Goal: Task Accomplishment & Management: Complete application form

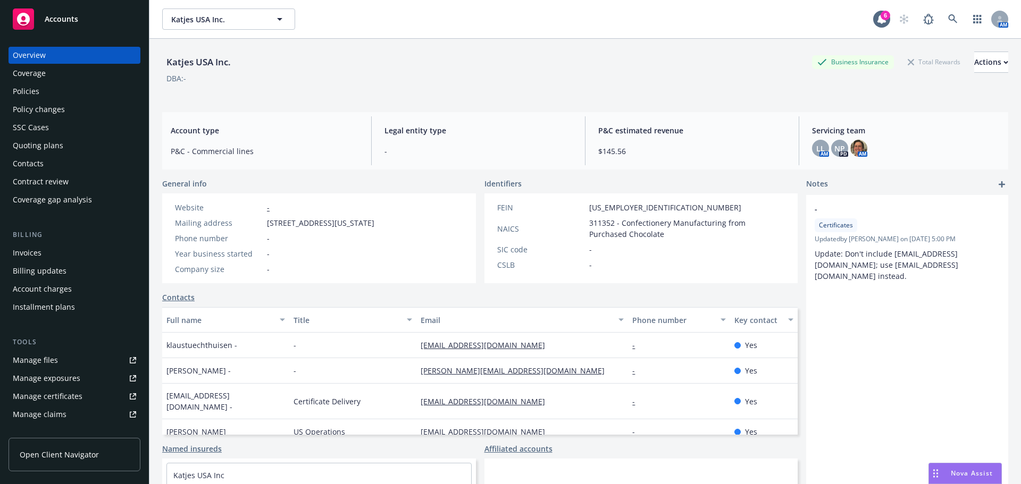
click at [38, 147] on div "Quoting plans" at bounding box center [38, 145] width 51 height 17
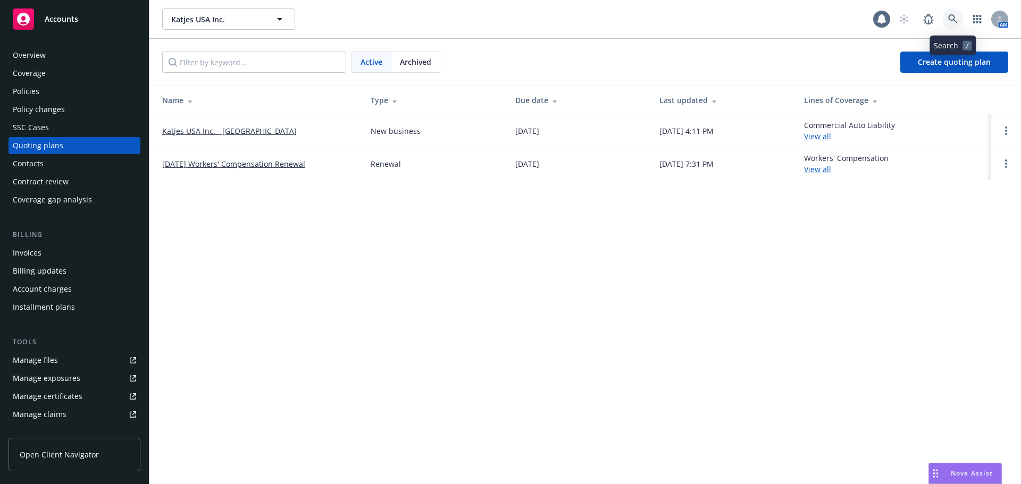
click at [949, 22] on icon at bounding box center [953, 19] width 10 height 10
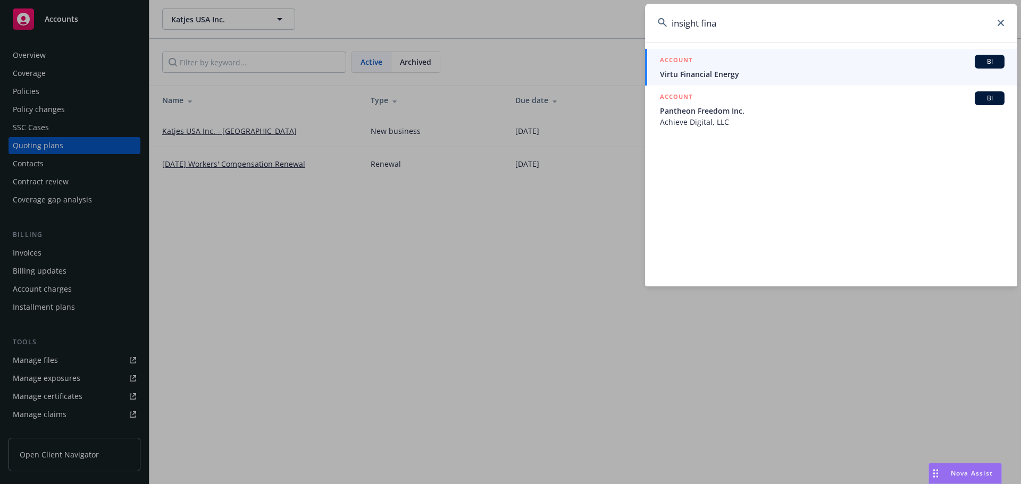
drag, startPoint x: 702, startPoint y: 27, endPoint x: 779, endPoint y: 29, distance: 77.1
click at [776, 27] on input "insight fina" at bounding box center [831, 23] width 372 height 38
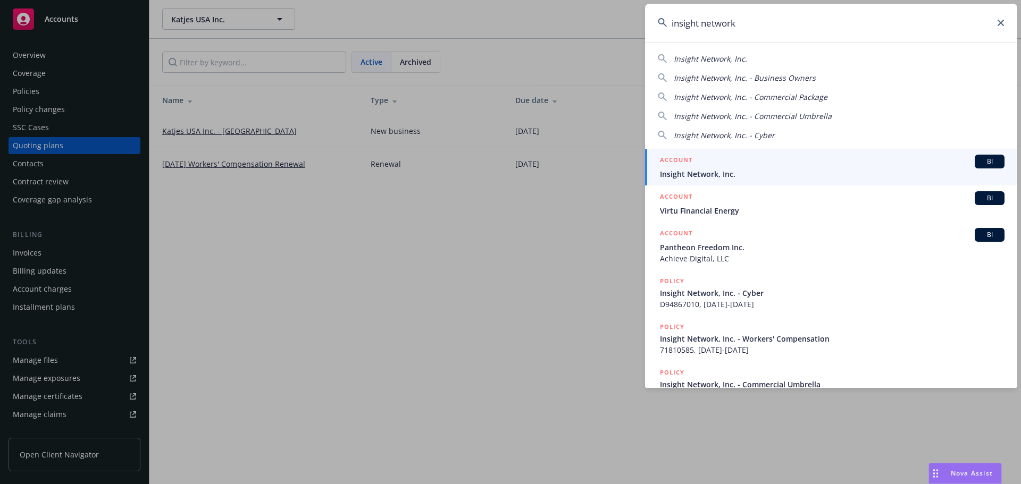
type input "insight network"
click at [685, 177] on span "Insight Network, Inc." at bounding box center [832, 174] width 344 height 11
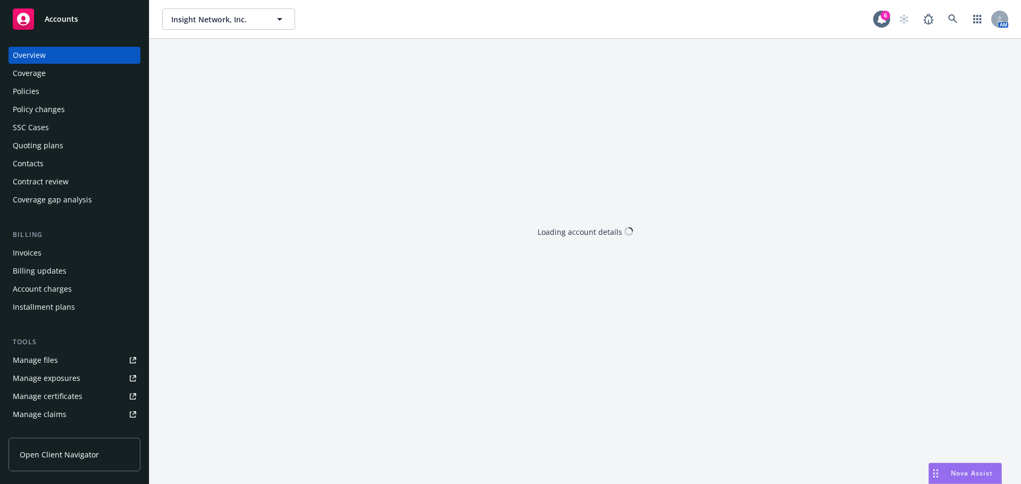
click at [55, 144] on div "Quoting plans" at bounding box center [38, 145] width 51 height 17
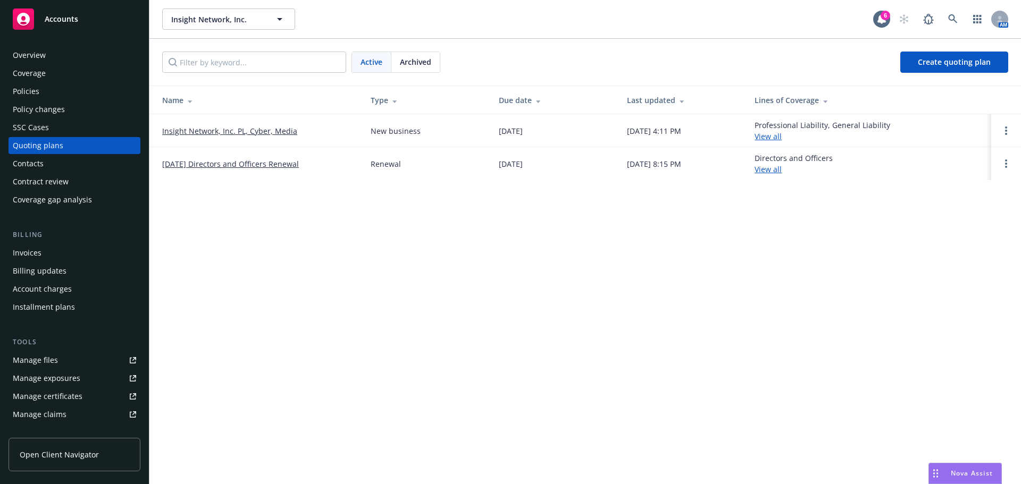
click at [267, 132] on link "Insight Network, Inc. PL, Cyber, Media" at bounding box center [229, 130] width 135 height 11
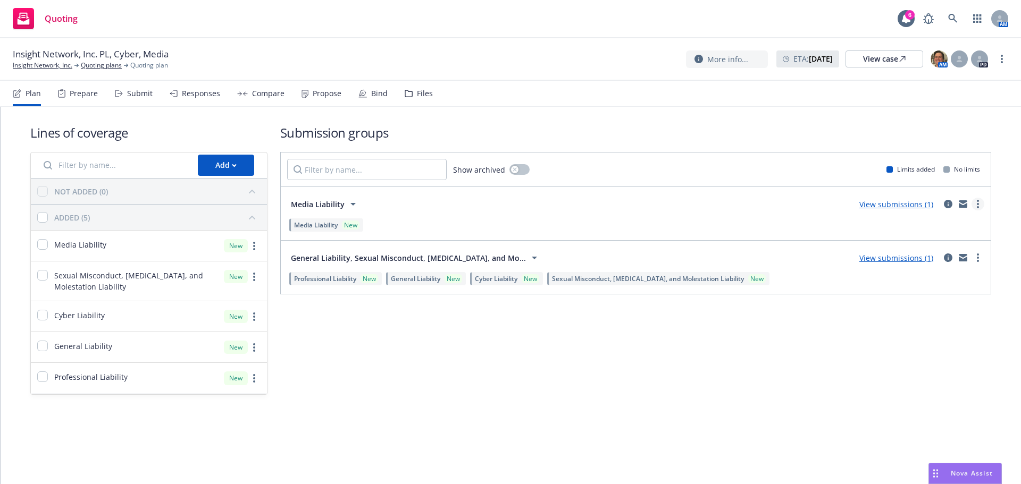
click at [972, 205] on link "more" at bounding box center [977, 204] width 13 height 13
click at [893, 209] on div "View submissions (1)" at bounding box center [896, 204] width 87 height 13
click at [893, 206] on link "View submissions (1)" at bounding box center [896, 204] width 74 height 10
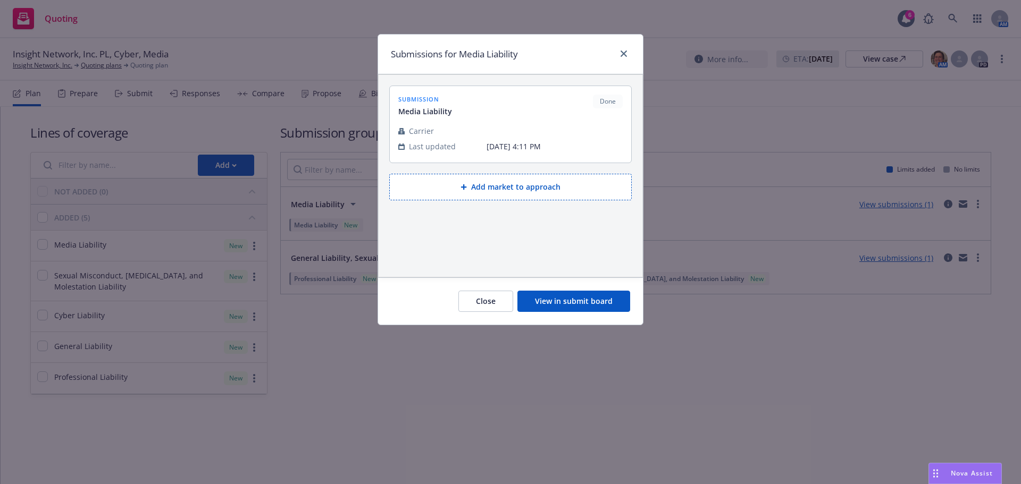
click at [493, 129] on td at bounding box center [554, 130] width 136 height 15
click at [565, 296] on button "View in submit board" at bounding box center [573, 301] width 113 height 21
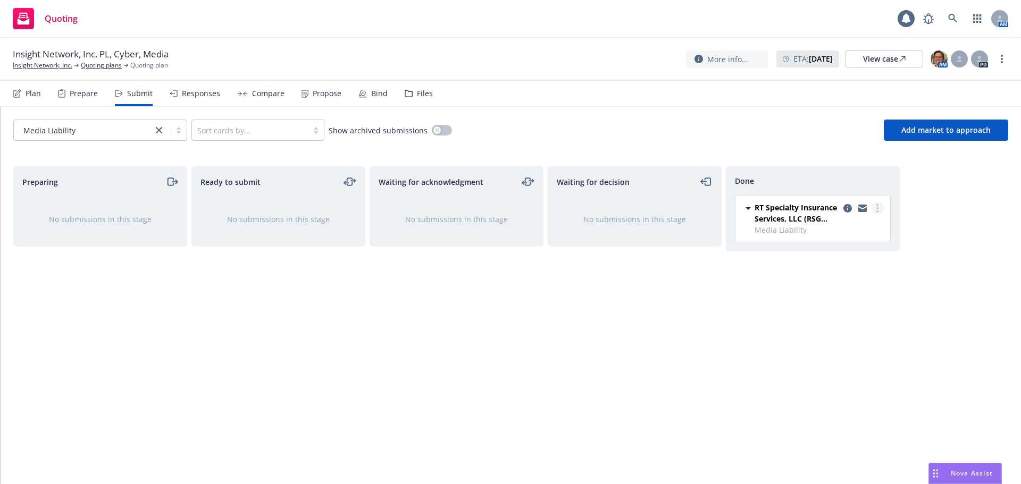
click at [879, 209] on link "more" at bounding box center [877, 208] width 13 height 13
click at [836, 254] on span "Add accepted decision" at bounding box center [830, 251] width 106 height 10
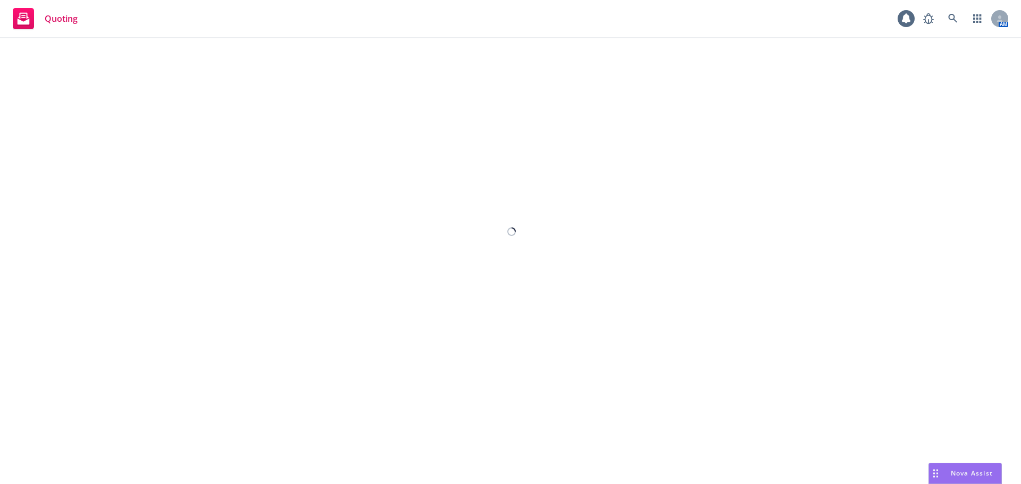
select select "12"
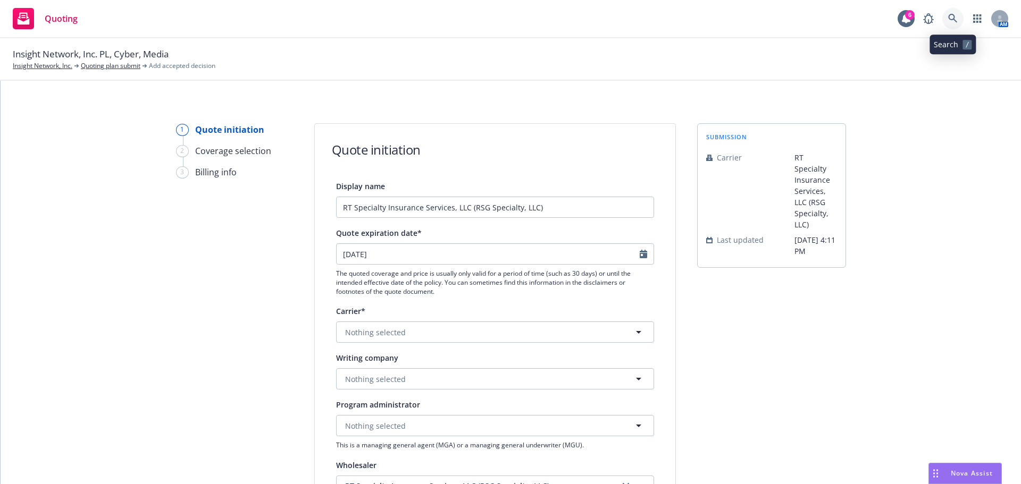
click at [957, 23] on link at bounding box center [952, 18] width 21 height 21
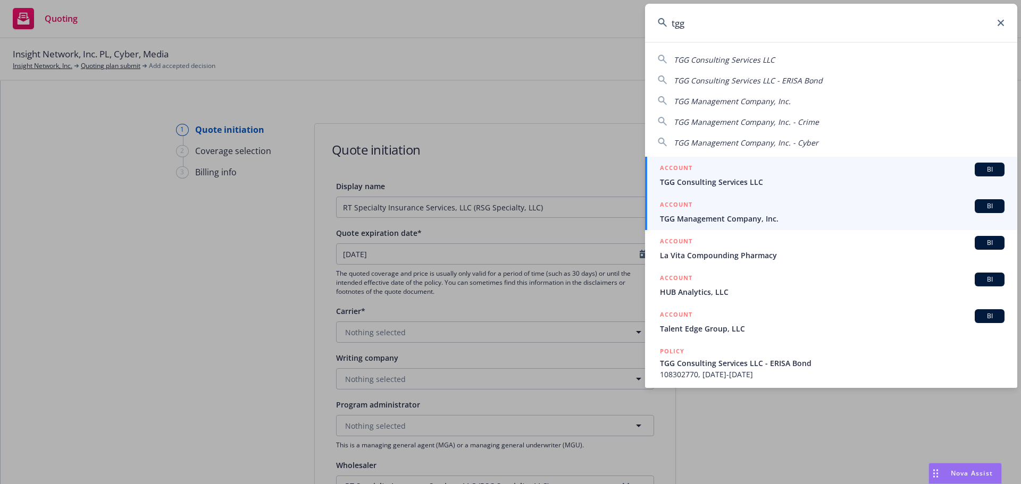
type input "tgg"
click at [713, 219] on span "TGG Management Company, Inc." at bounding box center [832, 218] width 344 height 11
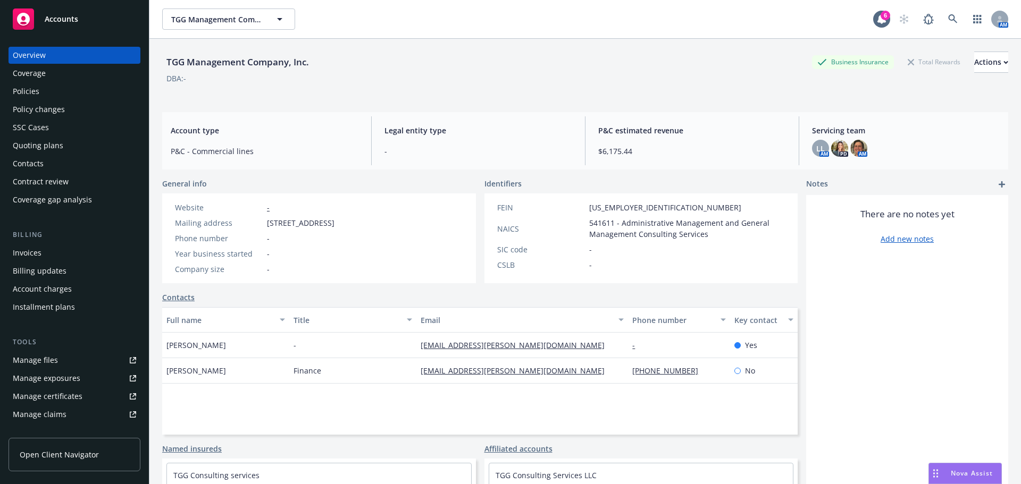
click at [32, 145] on div "Quoting plans" at bounding box center [38, 145] width 51 height 17
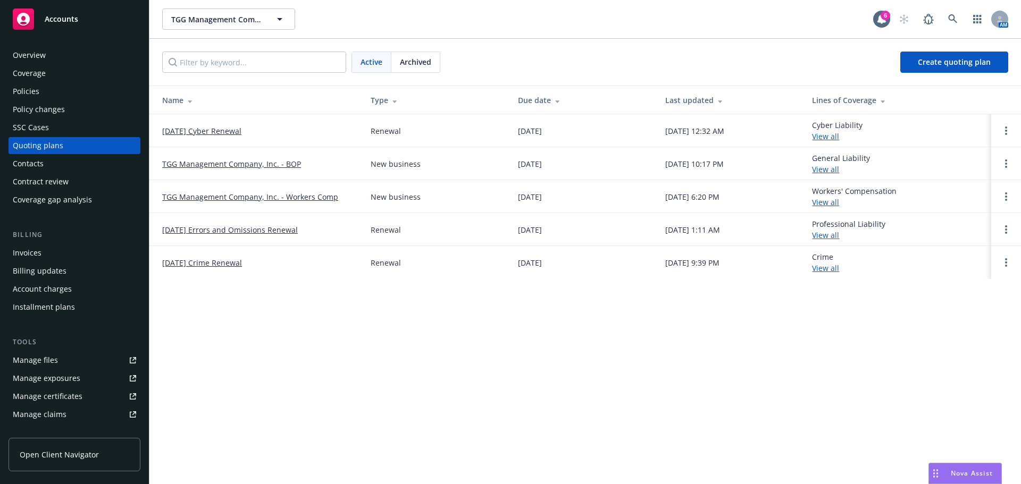
click at [222, 228] on link "07/17/25 Errors and Omissions Renewal" at bounding box center [230, 229] width 136 height 11
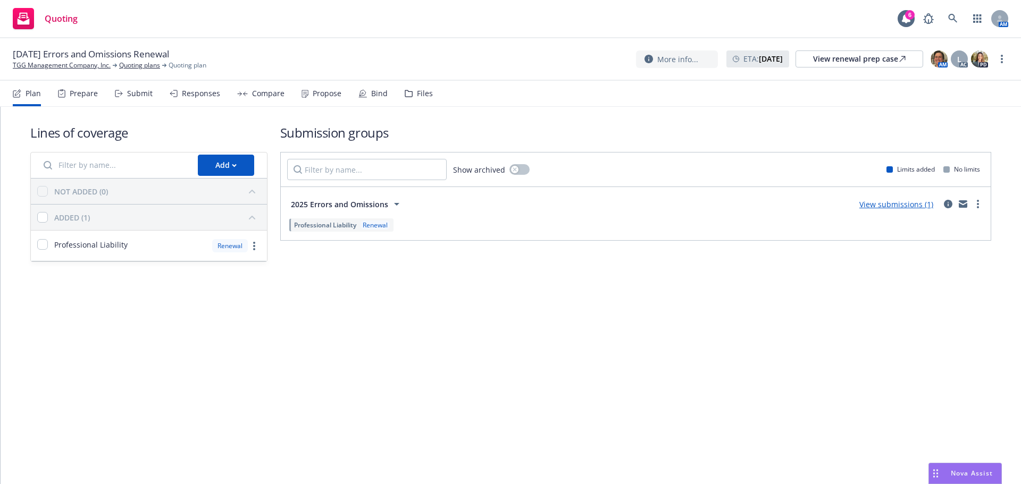
click at [903, 204] on link "View submissions (1)" at bounding box center [896, 204] width 74 height 10
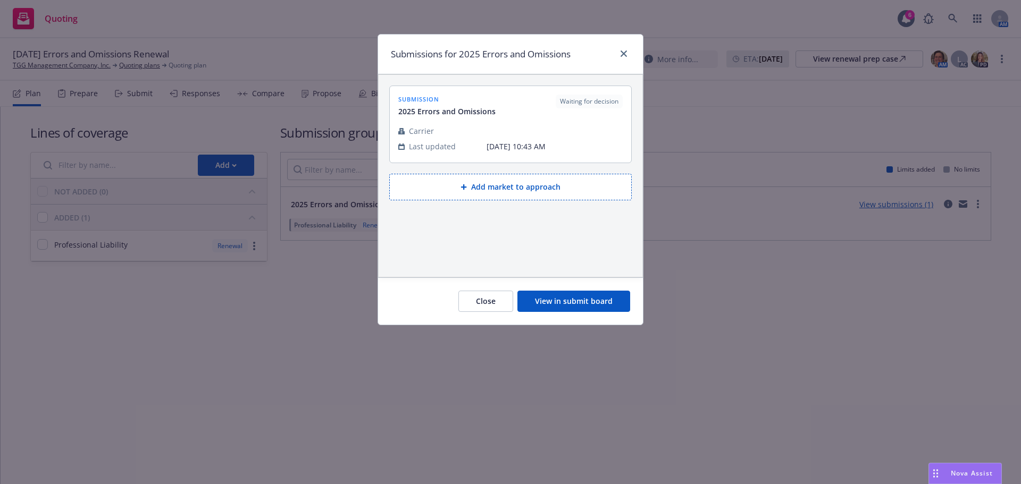
click at [562, 302] on button "View in submit board" at bounding box center [573, 301] width 113 height 21
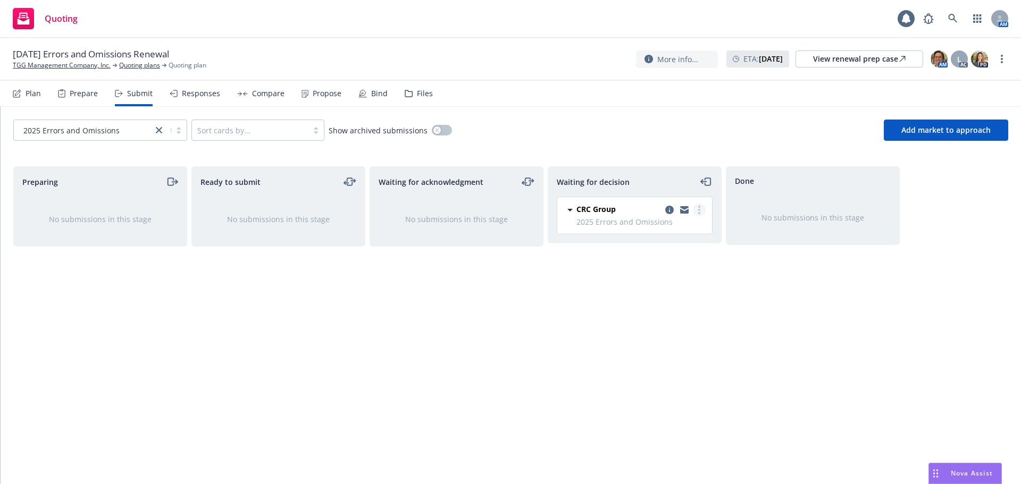
click at [700, 211] on link "more" at bounding box center [699, 210] width 13 height 13
click at [676, 268] on link "Add accepted decision" at bounding box center [652, 274] width 106 height 21
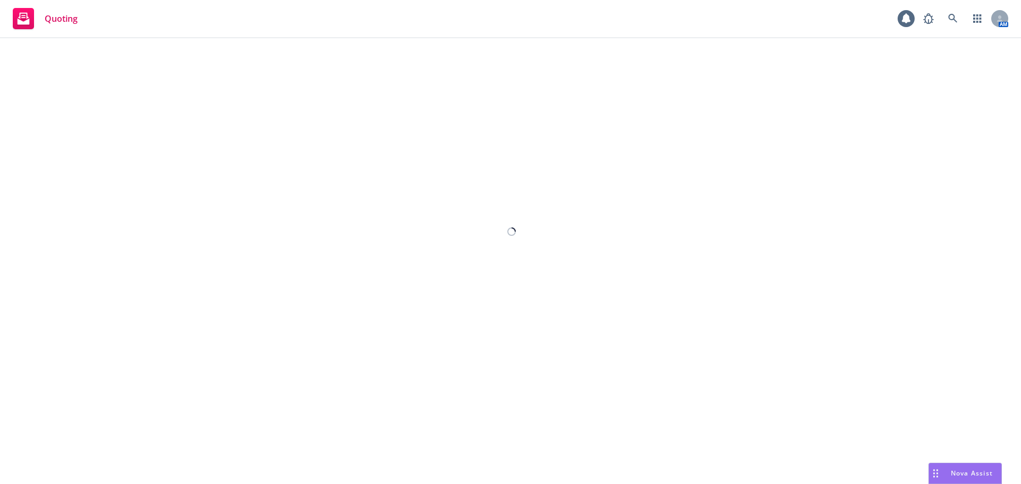
select select "12"
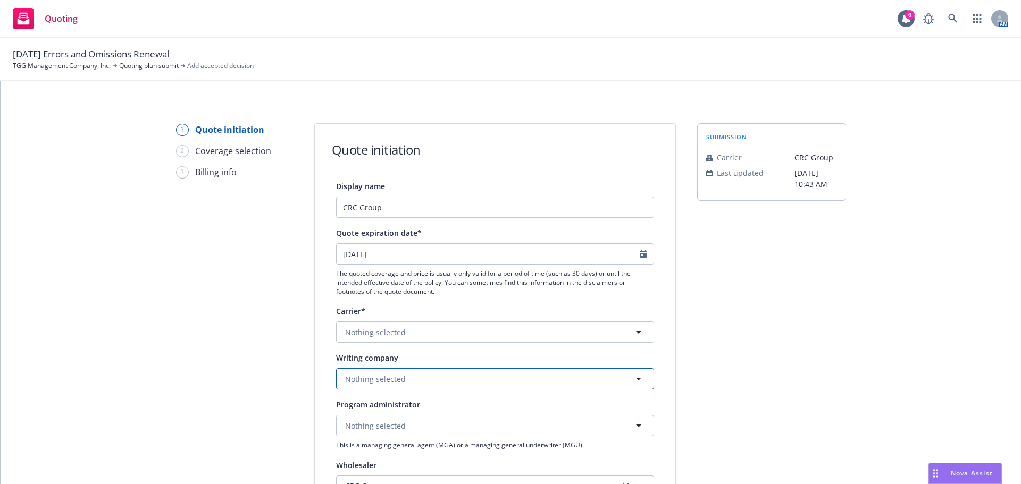
click at [393, 385] on button "Nothing selected" at bounding box center [495, 378] width 318 height 21
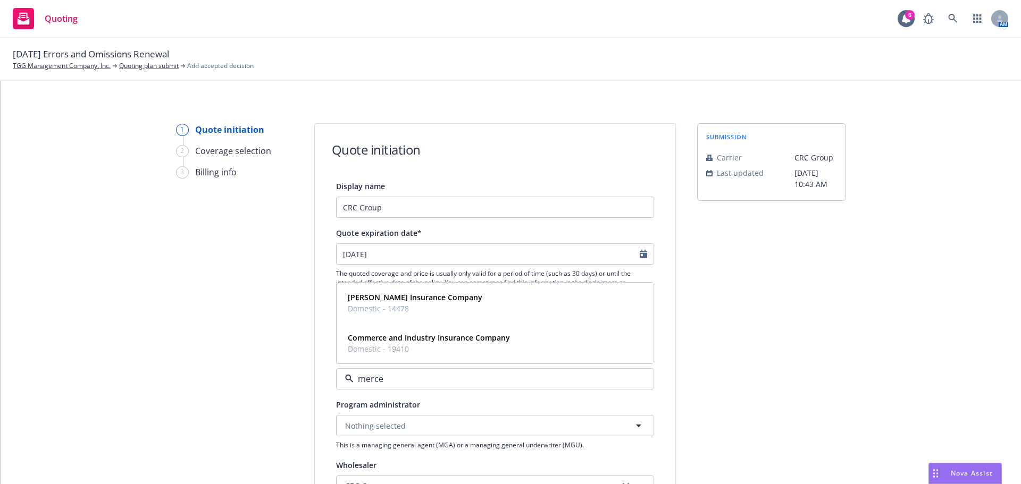
type input "mercer"
click at [408, 348] on span "Domestic - 14478" at bounding box center [415, 348] width 134 height 11
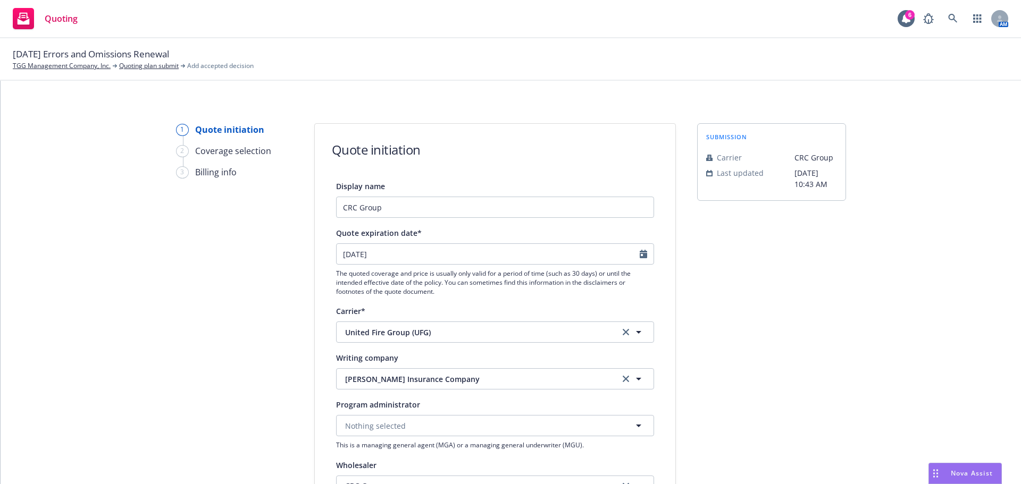
click at [708, 371] on div "submission Carrier CRC Group Last updated 2/19, 10:43 AM" at bounding box center [771, 479] width 149 height 713
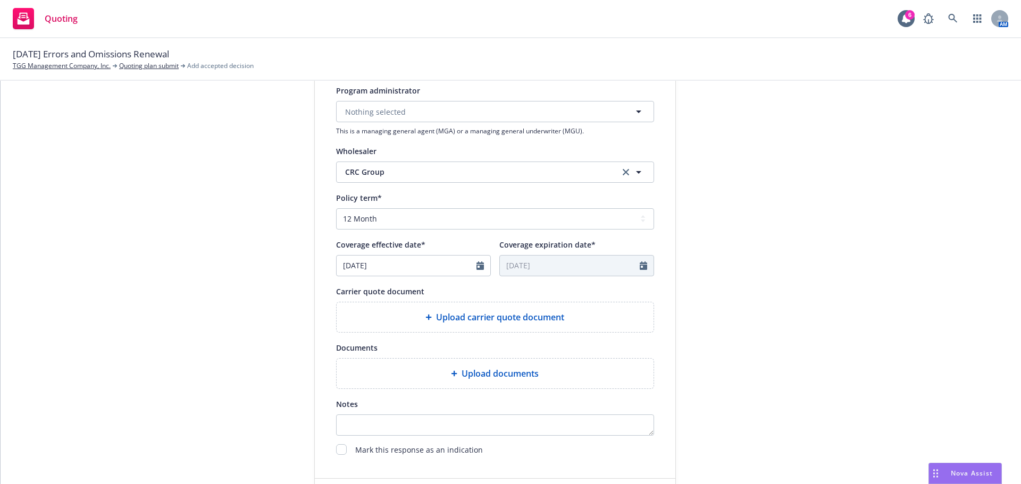
scroll to position [319, 0]
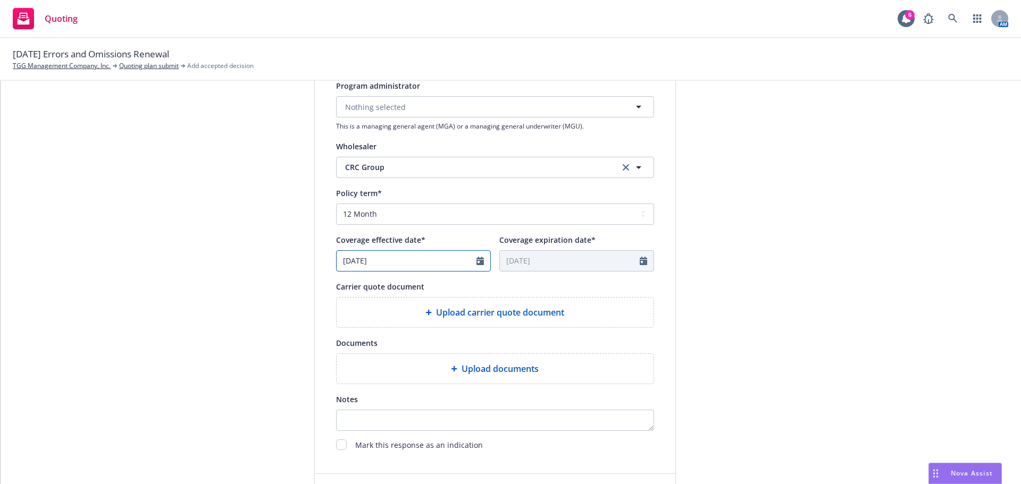
click at [467, 262] on input "07/17/2025" at bounding box center [407, 261] width 140 height 20
select select "7"
click at [480, 259] on div at bounding box center [483, 261] width 14 height 20
click at [478, 258] on icon "Calendar" at bounding box center [479, 261] width 7 height 9
select select "7"
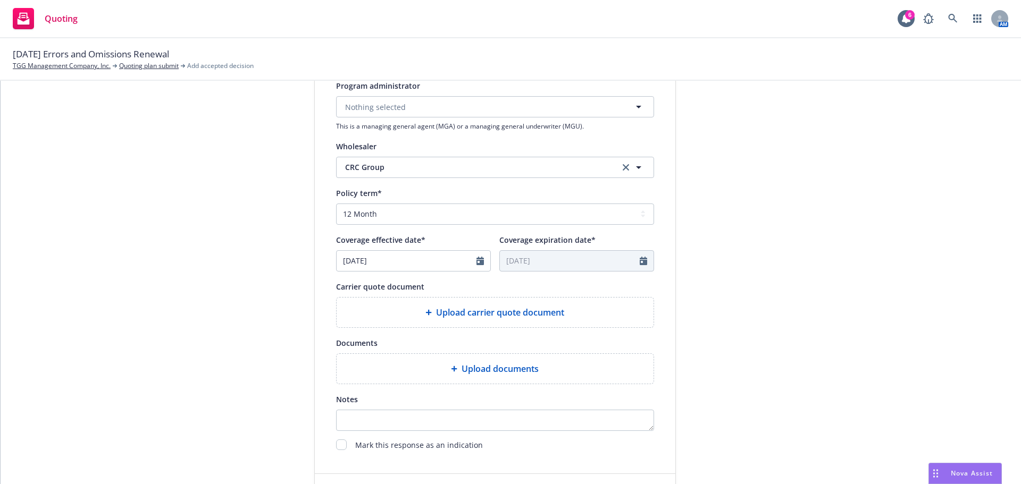
click at [461, 287] on div "Carrier quote document" at bounding box center [495, 286] width 318 height 13
click at [476, 263] on icon "Calendar" at bounding box center [479, 261] width 7 height 9
click at [448, 287] on button "button" at bounding box center [454, 286] width 13 height 13
select select "8"
click at [448, 357] on span "16" at bounding box center [451, 354] width 14 height 13
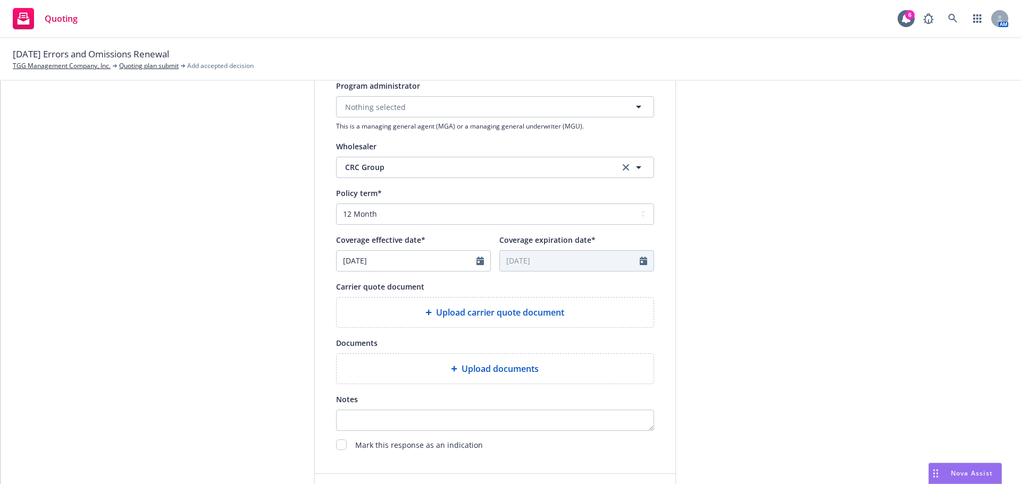
type input "08/16/2025"
type input "08/16/2026"
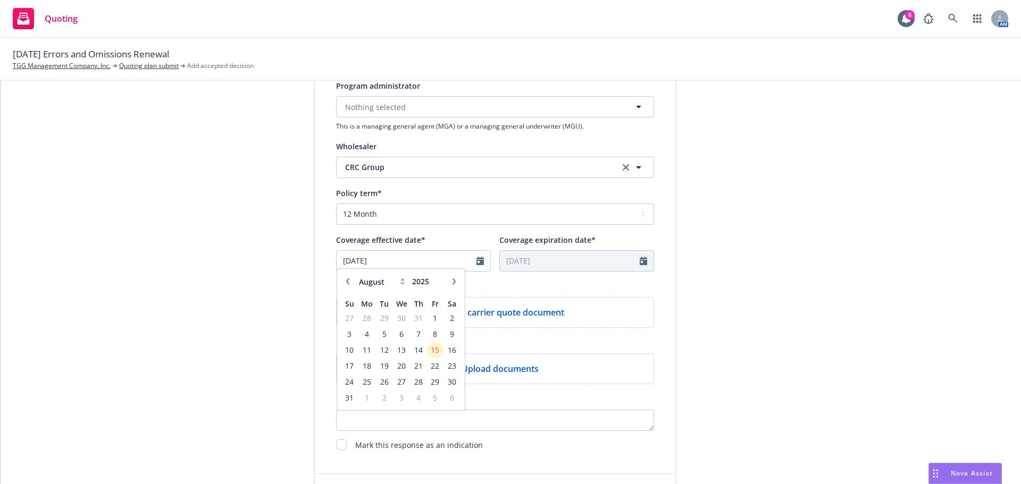
click at [806, 314] on div "submission Carrier CRC Group Last updated 2/19, 10:43 AM" at bounding box center [771, 160] width 149 height 713
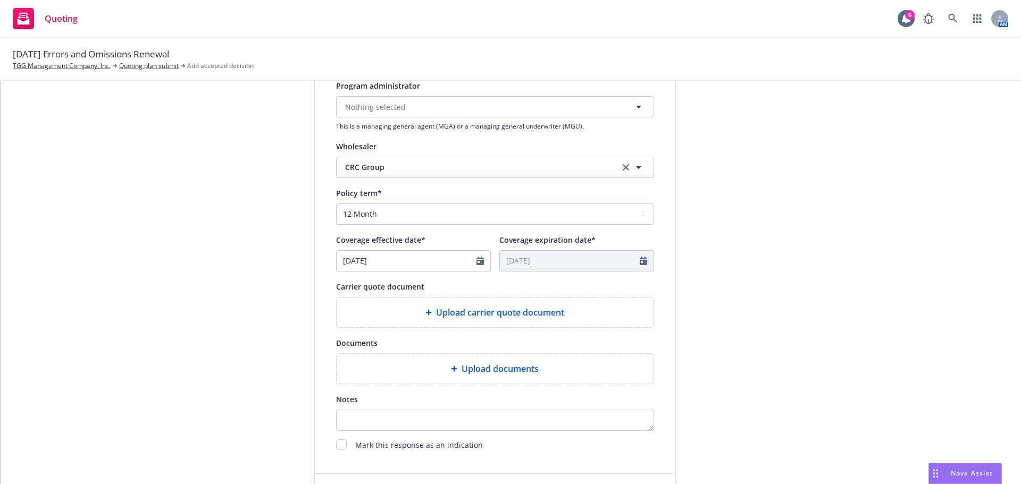
click at [465, 310] on span "Upload carrier quote document" at bounding box center [500, 312] width 128 height 13
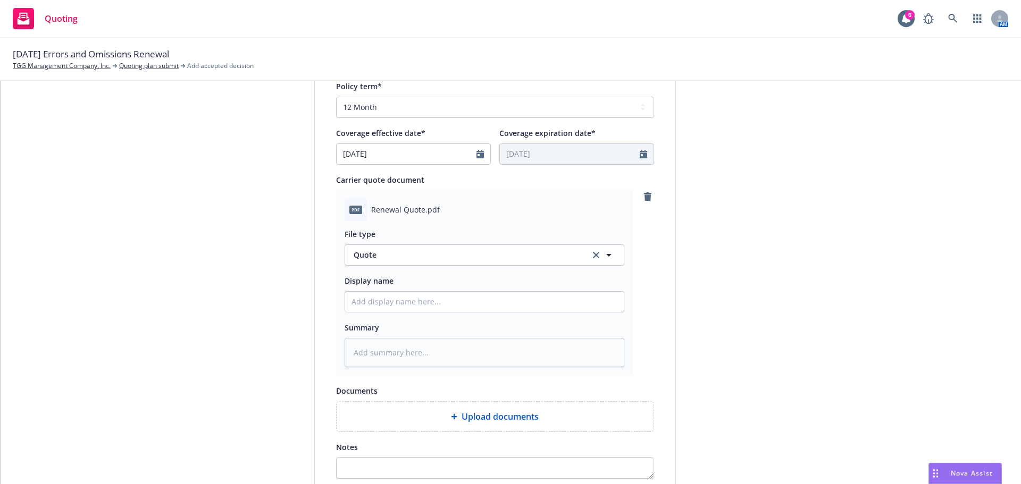
scroll to position [549, 0]
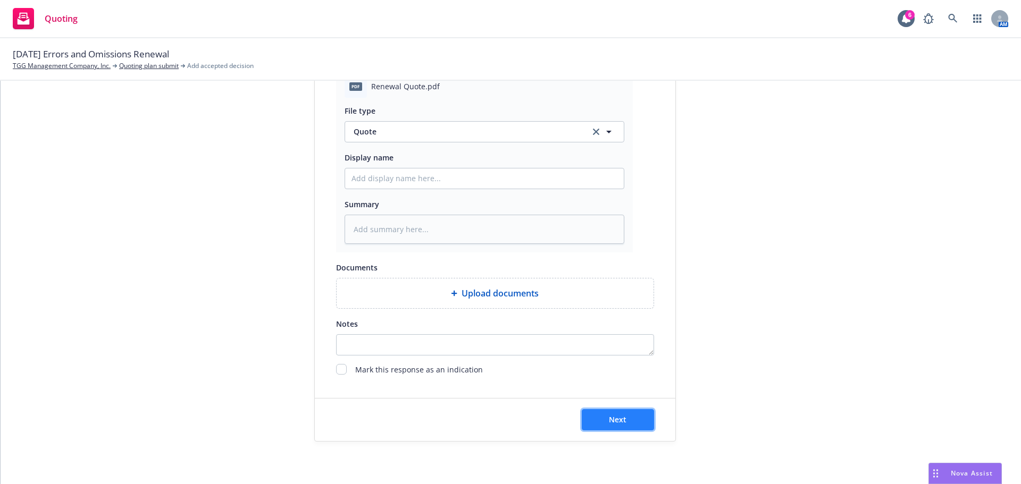
click at [619, 417] on span "Next" at bounding box center [618, 420] width 18 height 10
type textarea "x"
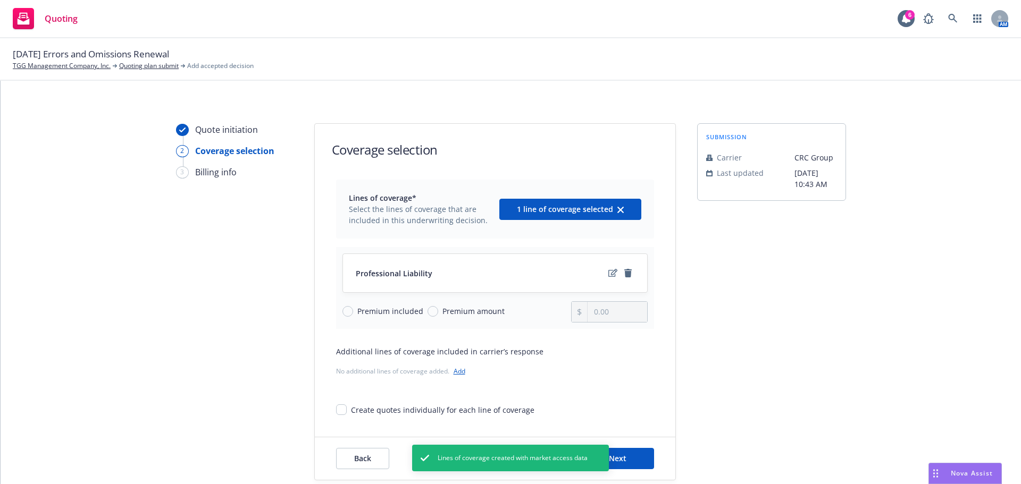
click at [345, 306] on div "Premium included" at bounding box center [382, 311] width 81 height 11
click at [345, 306] on input "Premium included" at bounding box center [347, 311] width 11 height 11
radio input "true"
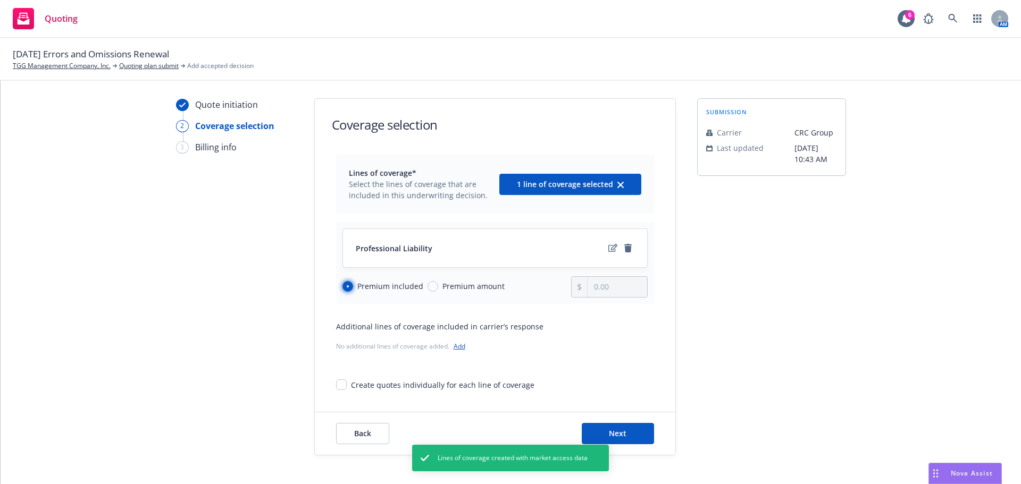
scroll to position [39, 0]
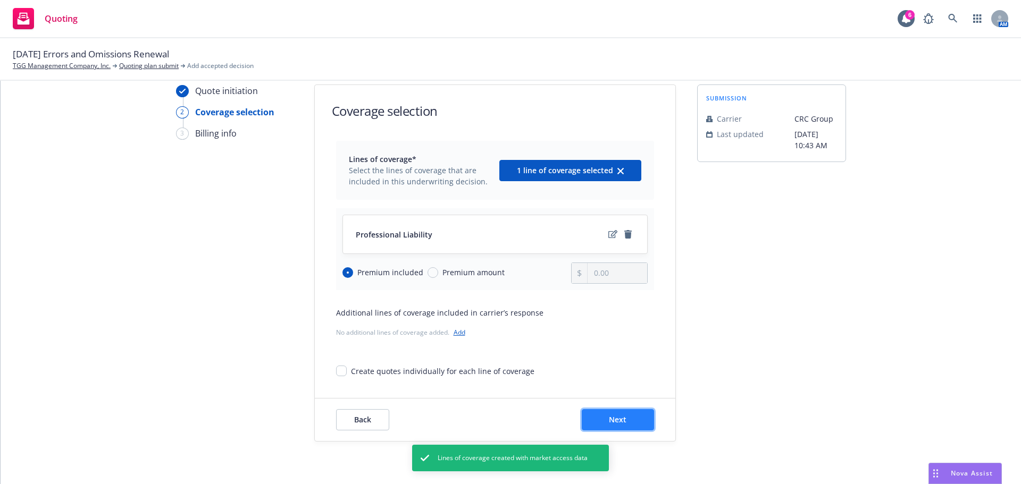
click at [619, 423] on span "Next" at bounding box center [618, 420] width 18 height 10
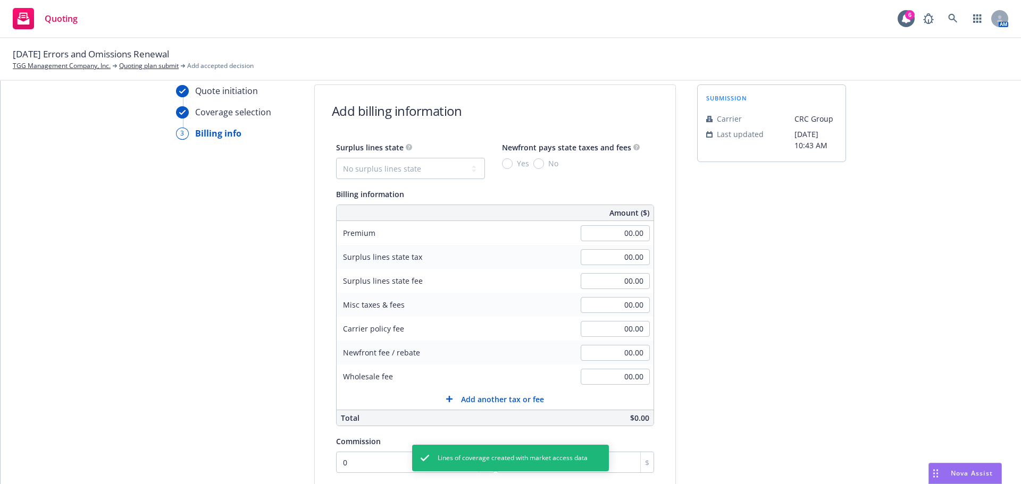
click at [432, 155] on div "Surplus lines state No surplus lines state Alaska Alabama Arkansas Arizona Cali…" at bounding box center [410, 160] width 149 height 38
click at [428, 164] on select "No surplus lines state Alaska Alabama Arkansas Arizona California Colorado Conn…" at bounding box center [410, 168] width 149 height 21
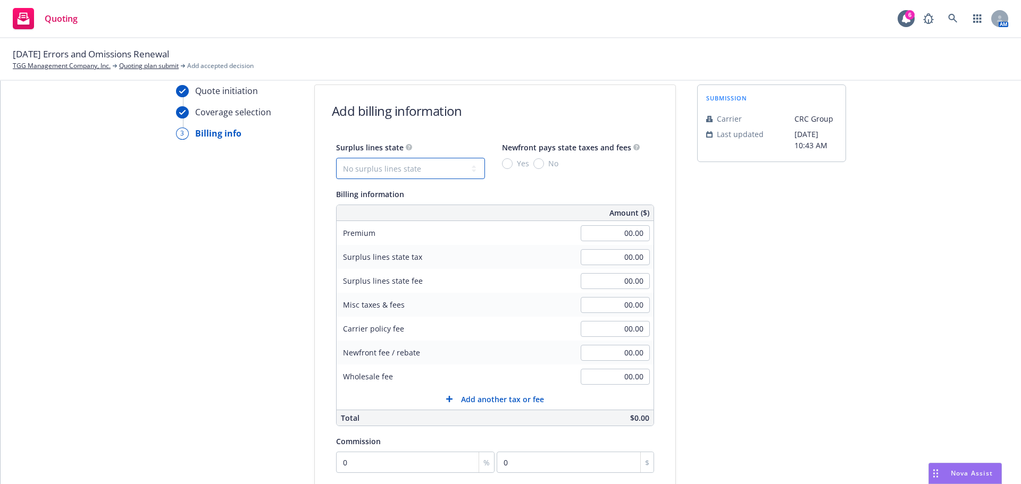
select select "CA"
click at [336, 158] on select "No surplus lines state Alaska Alabama Arkansas Arizona California Colorado Conn…" at bounding box center [410, 168] width 149 height 21
click at [825, 256] on div "submission Carrier CRC Group Last updated 2/19, 10:43 AM" at bounding box center [771, 357] width 149 height 544
click at [534, 162] on input "No" at bounding box center [538, 163] width 11 height 11
radio input "true"
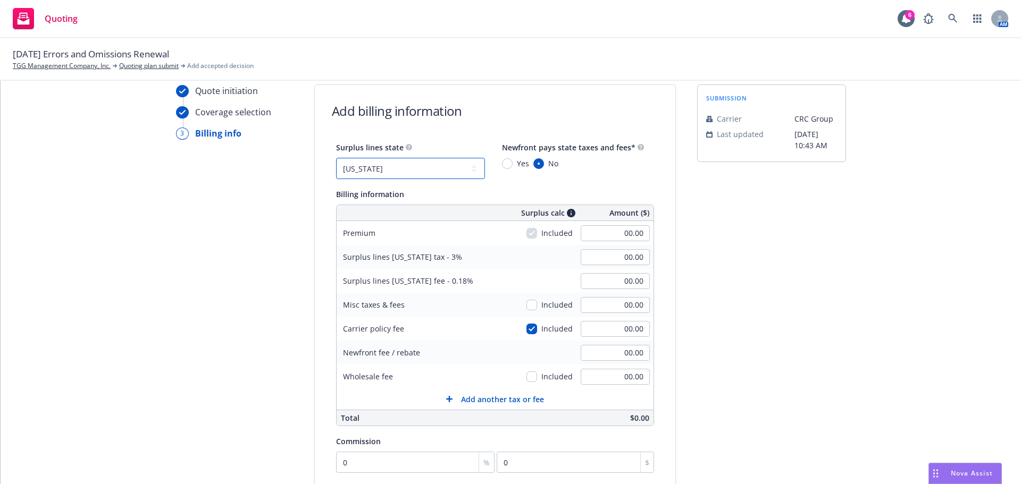
click at [425, 170] on select "No surplus lines state Alaska Alabama Arkansas Arizona California Colorado Conn…" at bounding box center [410, 168] width 149 height 21
select select "TX"
click at [336, 158] on select "No surplus lines state Alaska Alabama Arkansas Arizona California Colorado Conn…" at bounding box center [410, 168] width 149 height 21
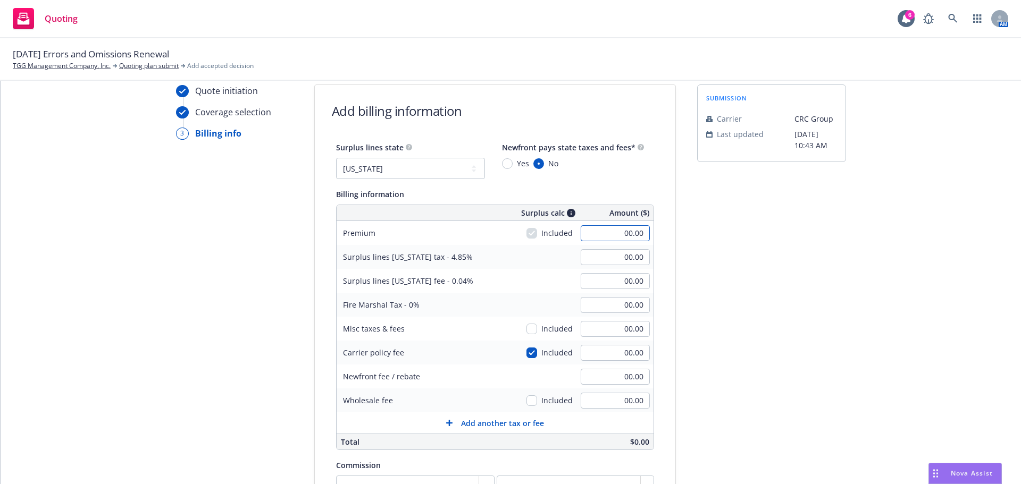
click at [602, 233] on input "00.00" at bounding box center [615, 233] width 69 height 16
drag, startPoint x: 607, startPoint y: 233, endPoint x: 783, endPoint y: 237, distance: 175.5
click at [783, 236] on div "Quote initiation Coverage selection 3 Billing info Add billing information Surp…" at bounding box center [510, 369] width 995 height 568
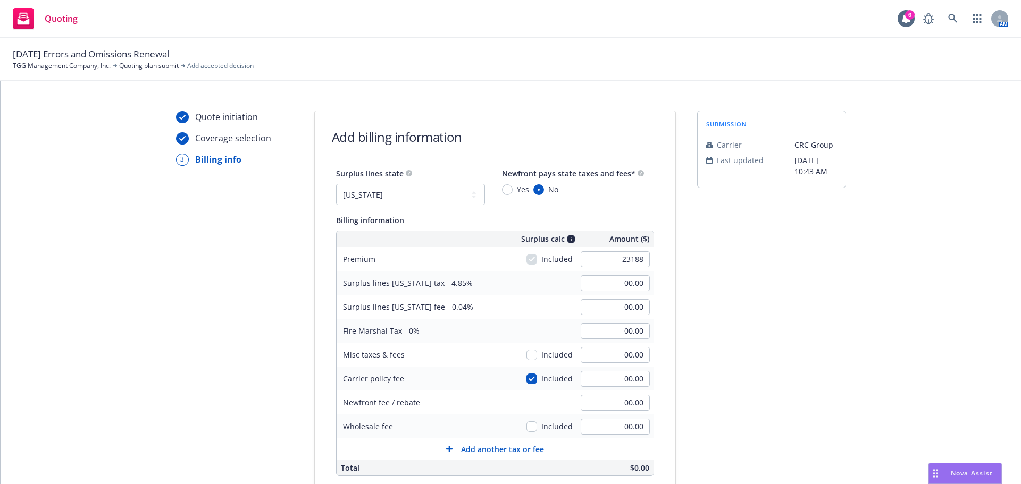
click at [783, 239] on div "submission Carrier CRC Group Last updated 2/19, 10:43 AM" at bounding box center [771, 395] width 149 height 568
type input "23,188.00"
type input "1,124.62"
type input "9.28"
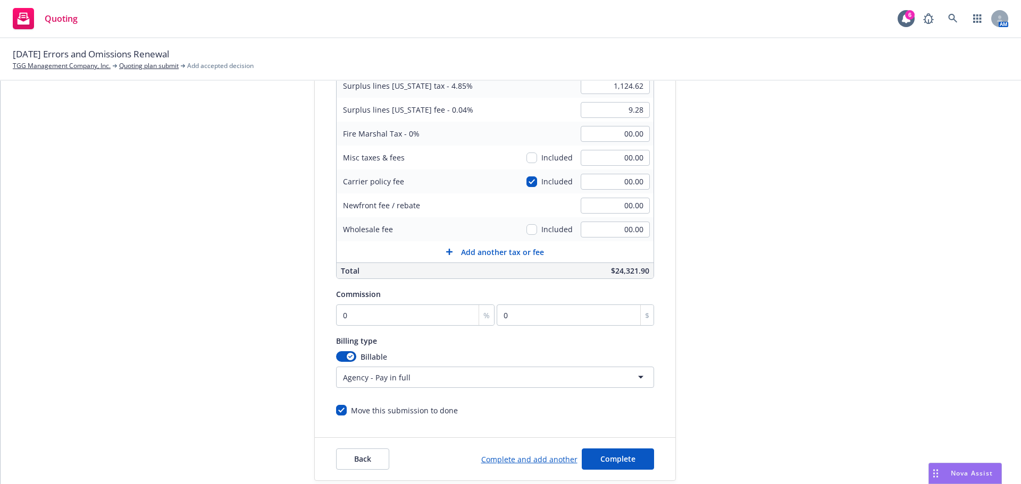
scroll to position [213, 0]
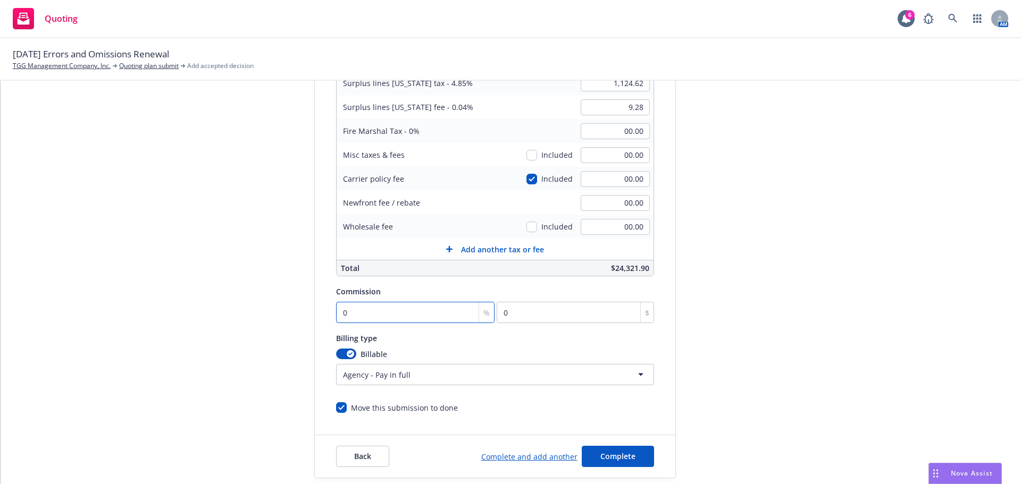
type input "1"
type input "231.88"
type input "12"
type input "2782.56"
type input "12"
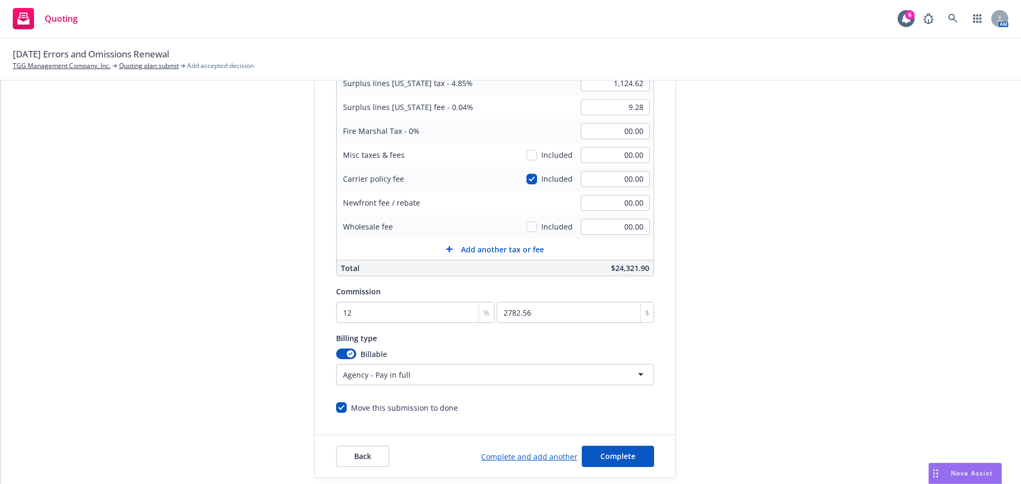
click at [846, 365] on div "Quote initiation Coverage selection 3 Billing info Add billing information Surp…" at bounding box center [510, 195] width 995 height 568
click at [600, 452] on span "Complete" at bounding box center [617, 456] width 35 height 10
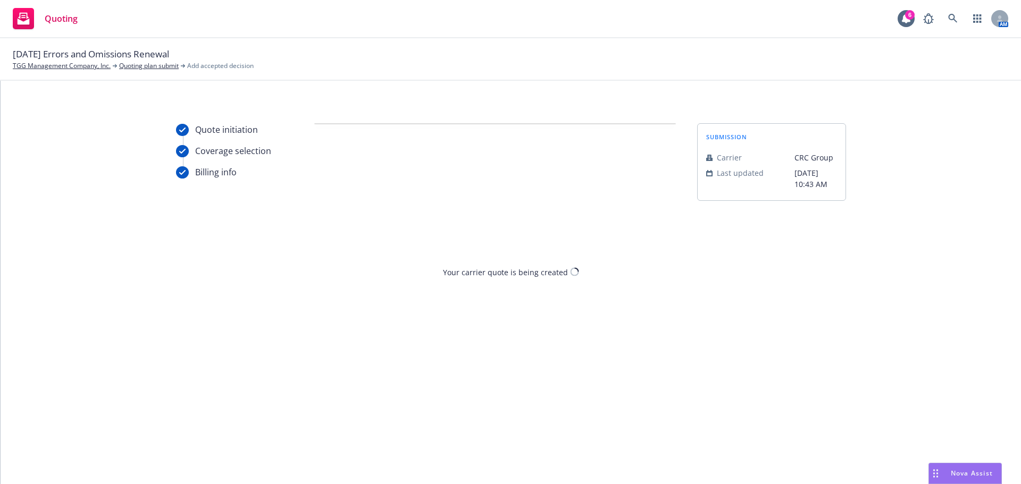
scroll to position [0, 0]
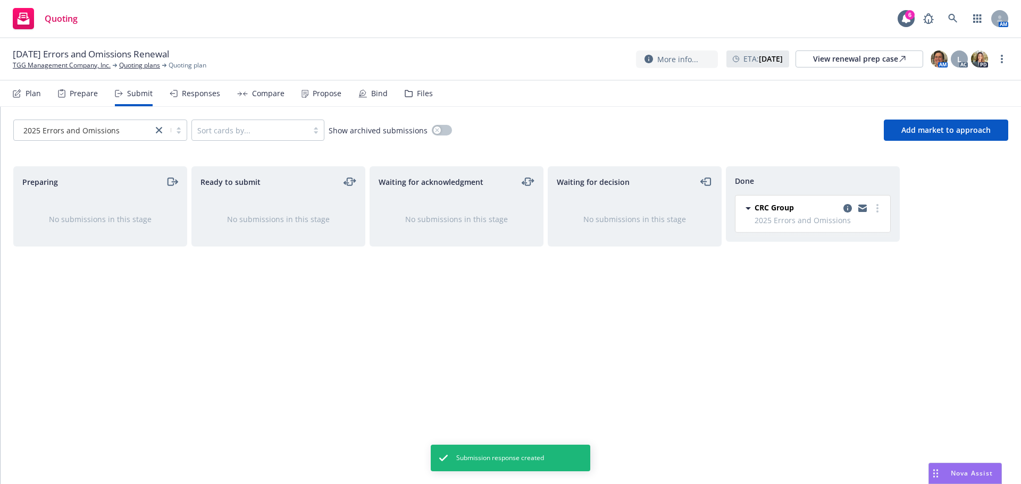
click at [321, 89] on div "Propose" at bounding box center [327, 93] width 29 height 9
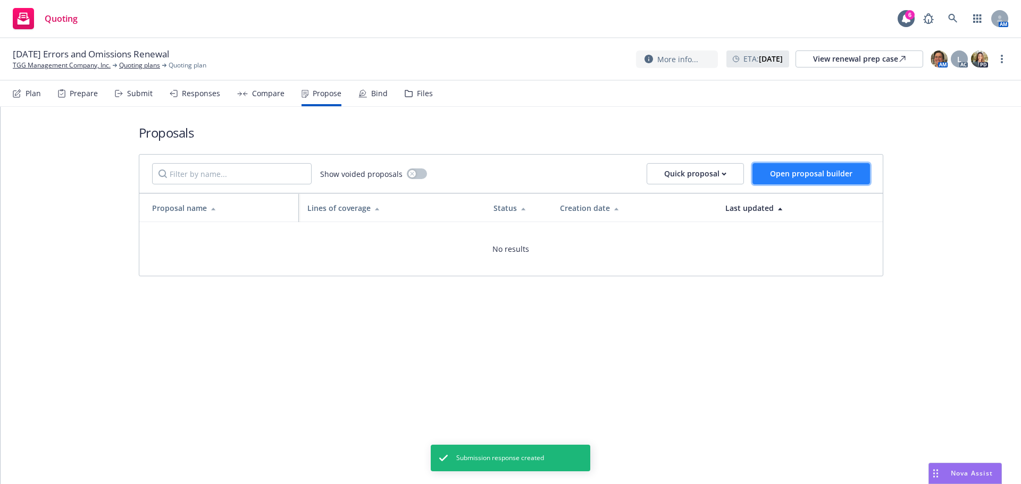
click at [821, 170] on span "Open proposal builder" at bounding box center [811, 174] width 82 height 10
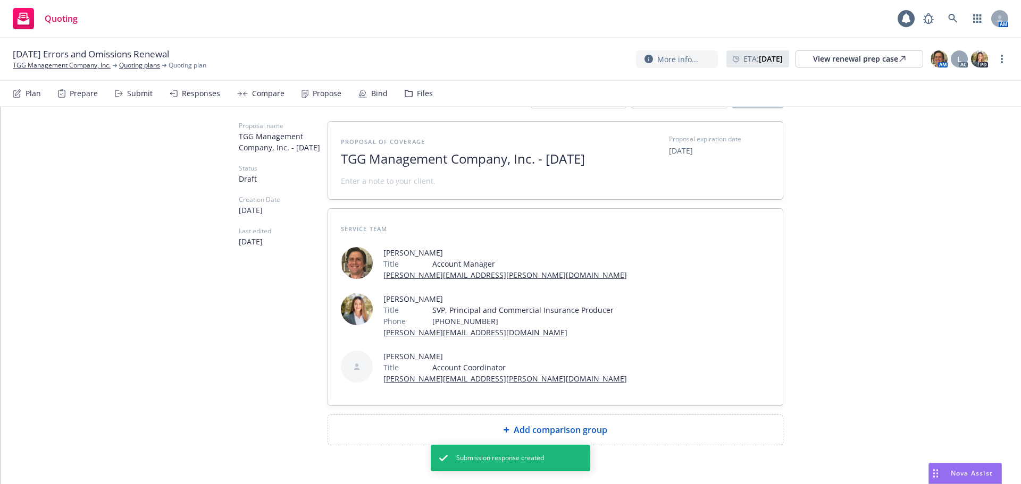
scroll to position [81, 0]
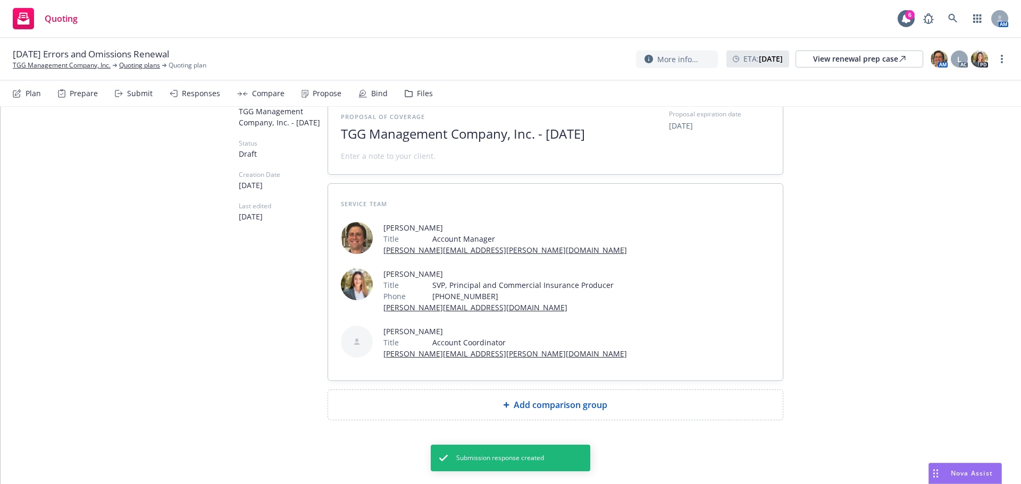
click at [576, 409] on span "Add comparison group" at bounding box center [561, 405] width 94 height 13
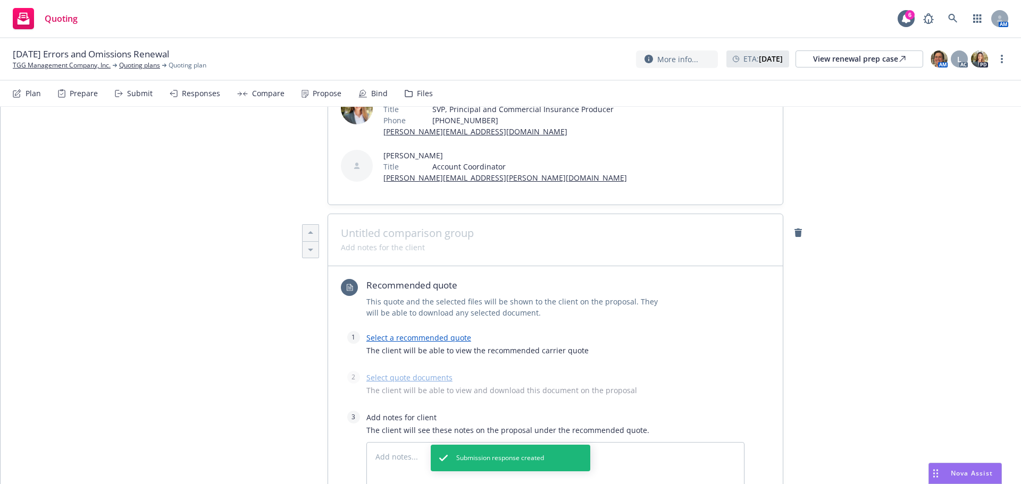
scroll to position [347, 0]
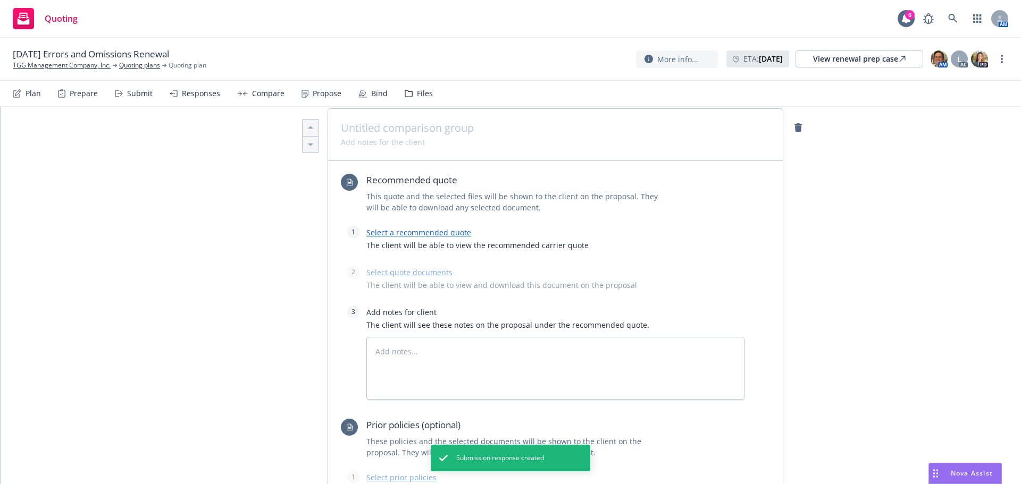
click at [443, 238] on link "Select a recommended quote" at bounding box center [418, 233] width 105 height 10
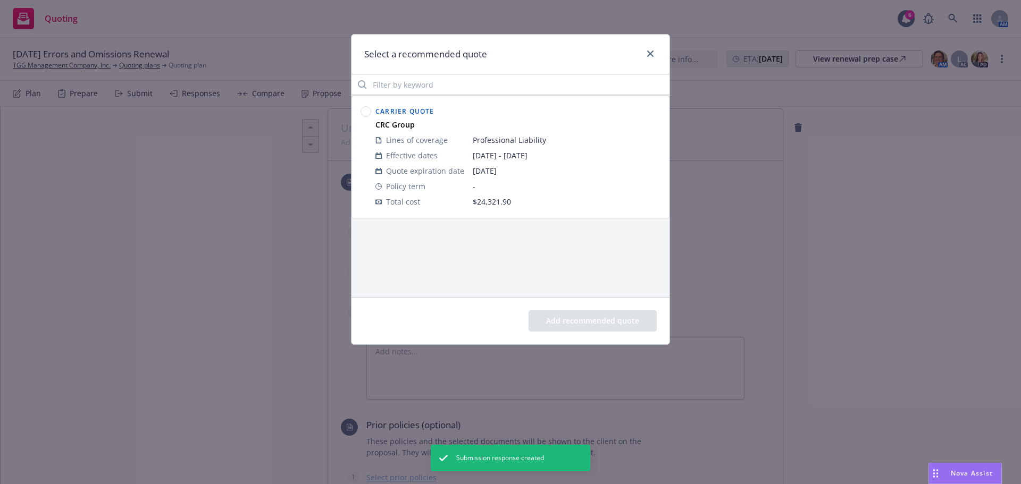
click at [365, 115] on circle at bounding box center [366, 112] width 10 height 10
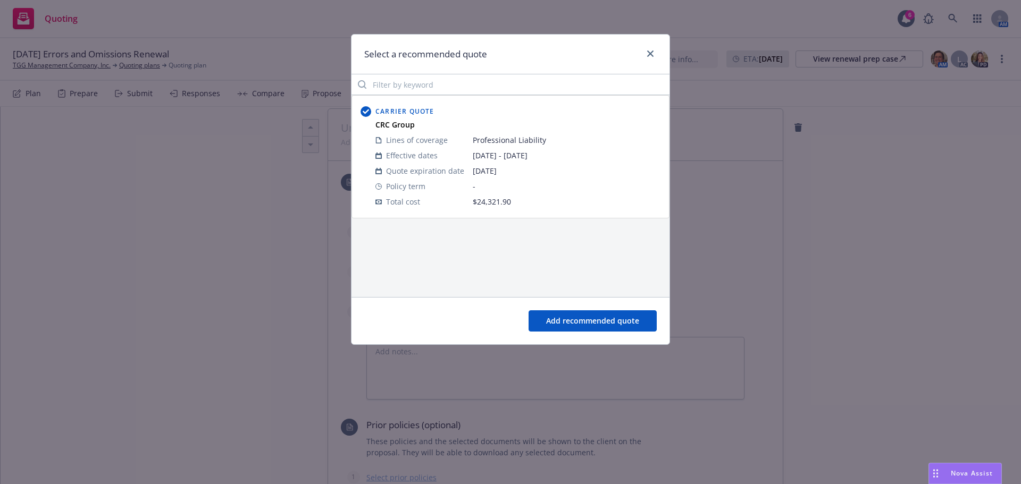
click at [573, 323] on button "Add recommended quote" at bounding box center [592, 320] width 128 height 21
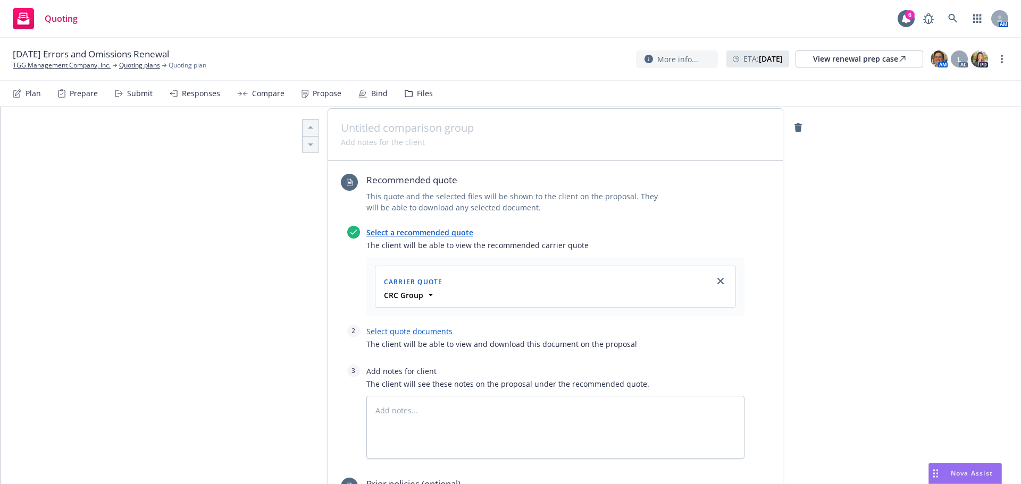
click at [406, 339] on div "Select a recommended quote The client will be able to view the recommended carr…" at bounding box center [545, 342] width 397 height 233
click at [408, 337] on link "Select quote documents" at bounding box center [409, 331] width 86 height 10
type textarea "x"
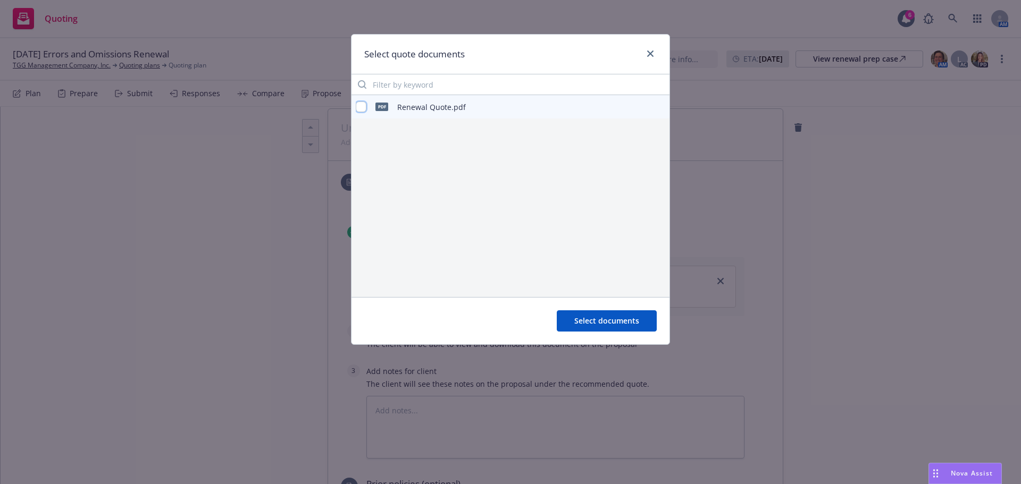
drag, startPoint x: 357, startPoint y: 106, endPoint x: 373, endPoint y: 116, distance: 18.7
click at [355, 105] on div "pdf Renewal Quote.pdf" at bounding box center [510, 106] width 318 height 23
drag, startPoint x: 356, startPoint y: 104, endPoint x: 506, endPoint y: 247, distance: 207.2
click at [356, 104] on input "checkbox" at bounding box center [361, 107] width 11 height 11
checkbox input "true"
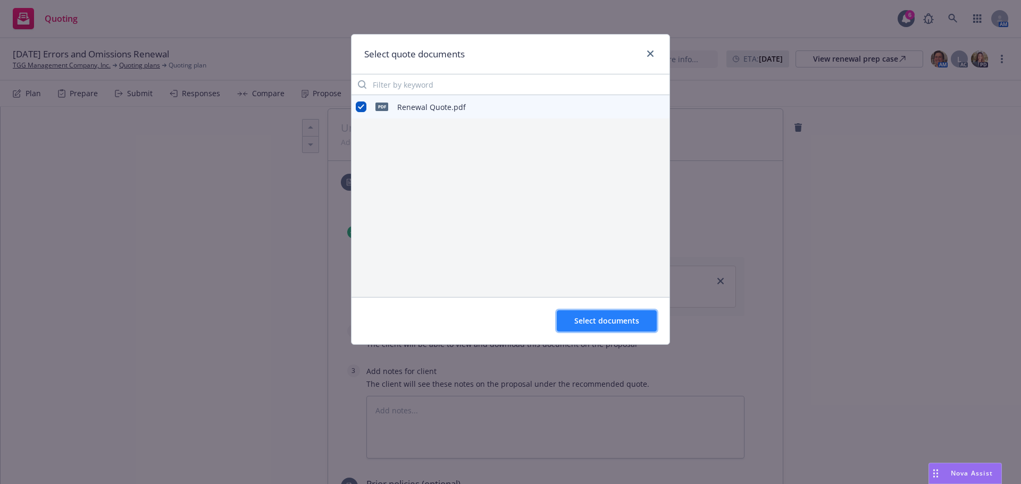
click at [580, 320] on span "Select documents" at bounding box center [606, 321] width 65 height 10
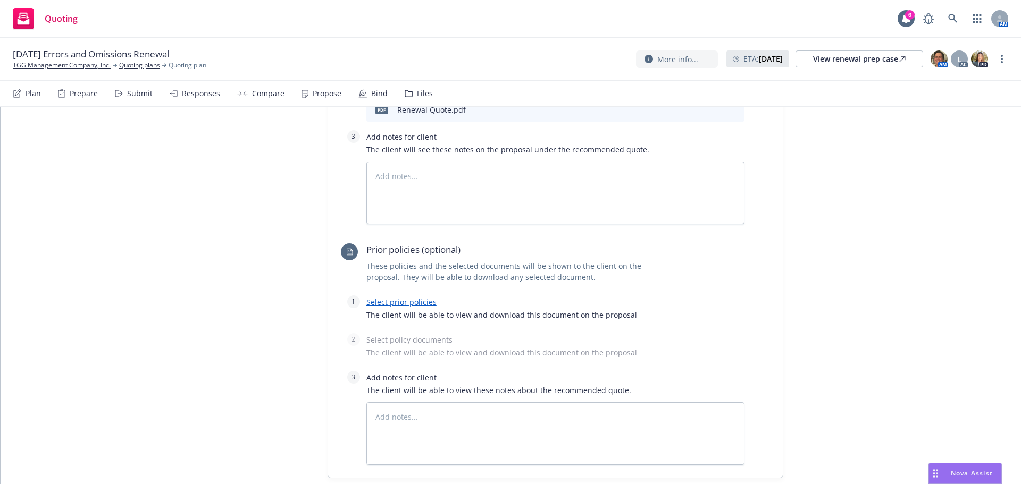
scroll to position [719, 0]
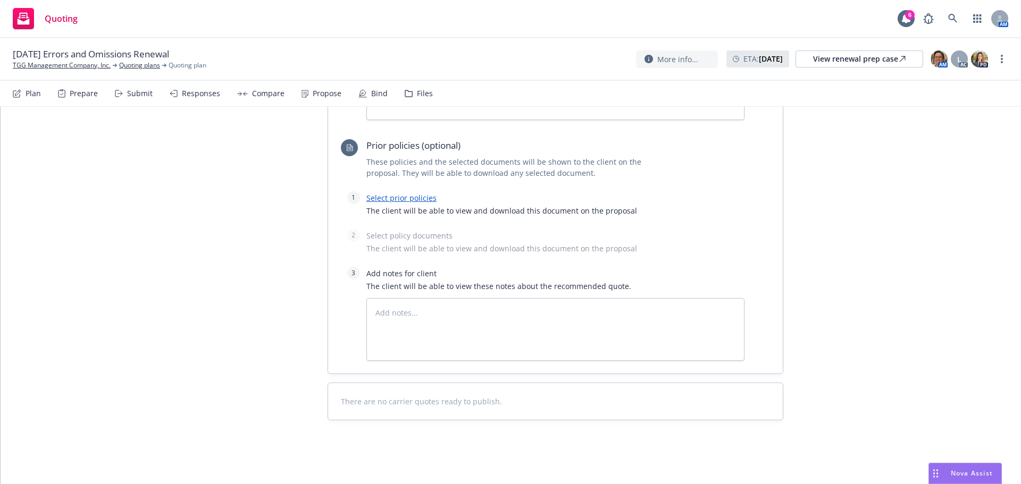
click at [404, 200] on link "Select prior policies" at bounding box center [401, 198] width 70 height 10
type textarea "x"
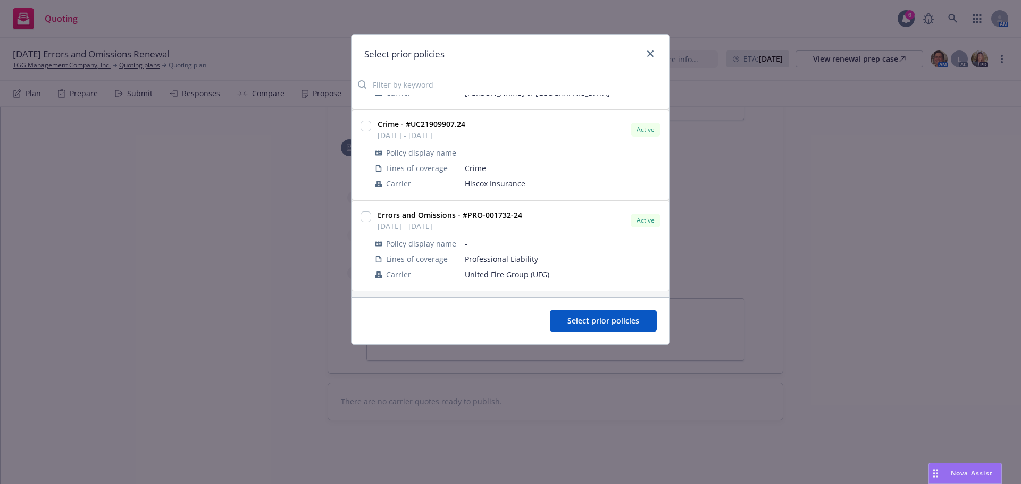
scroll to position [170, 0]
click at [369, 216] on input "checkbox" at bounding box center [365, 214] width 11 height 11
checkbox input "true"
click at [619, 317] on span "Select prior policies" at bounding box center [603, 321] width 72 height 10
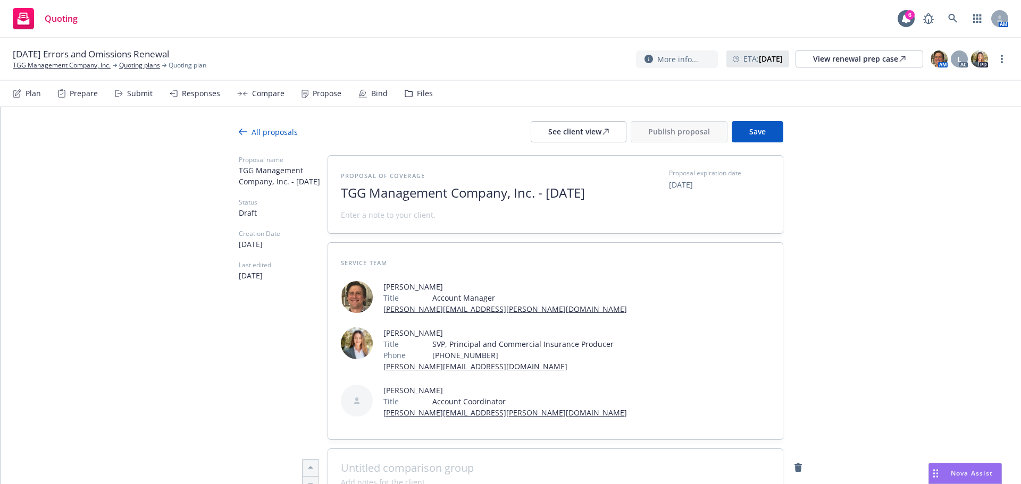
scroll to position [0, 0]
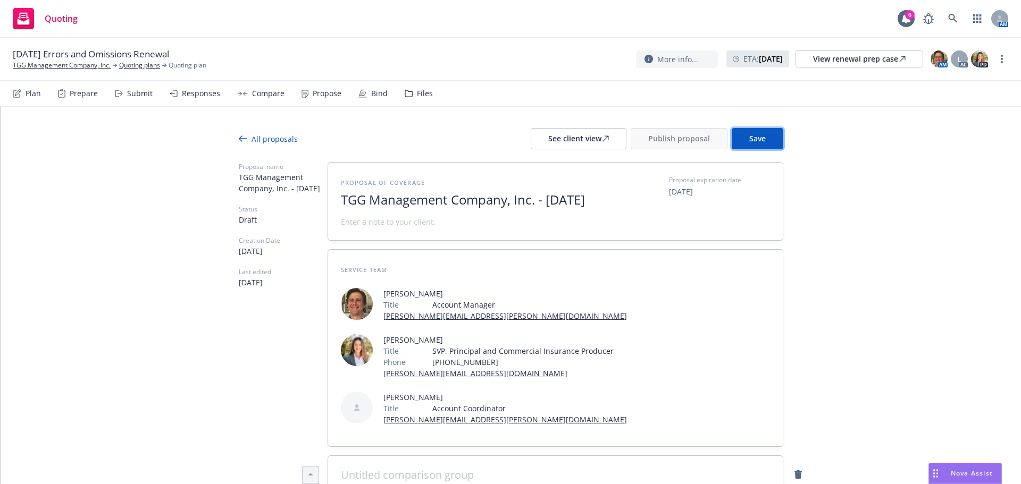
click at [749, 144] on button "Save" at bounding box center [757, 138] width 52 height 21
click at [583, 139] on div "See client view" at bounding box center [578, 139] width 61 height 20
click at [653, 134] on span "Publish proposal" at bounding box center [679, 138] width 62 height 10
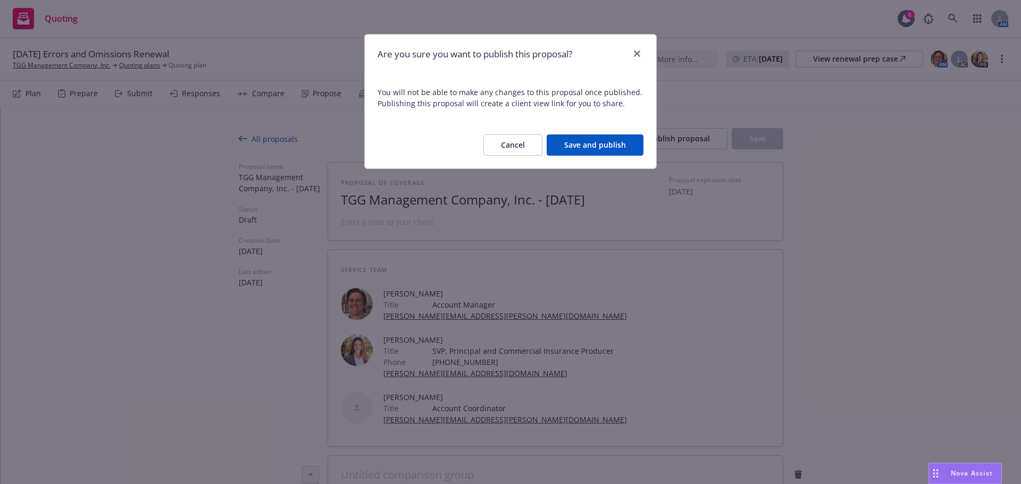
click at [587, 145] on button "Save and publish" at bounding box center [594, 144] width 97 height 21
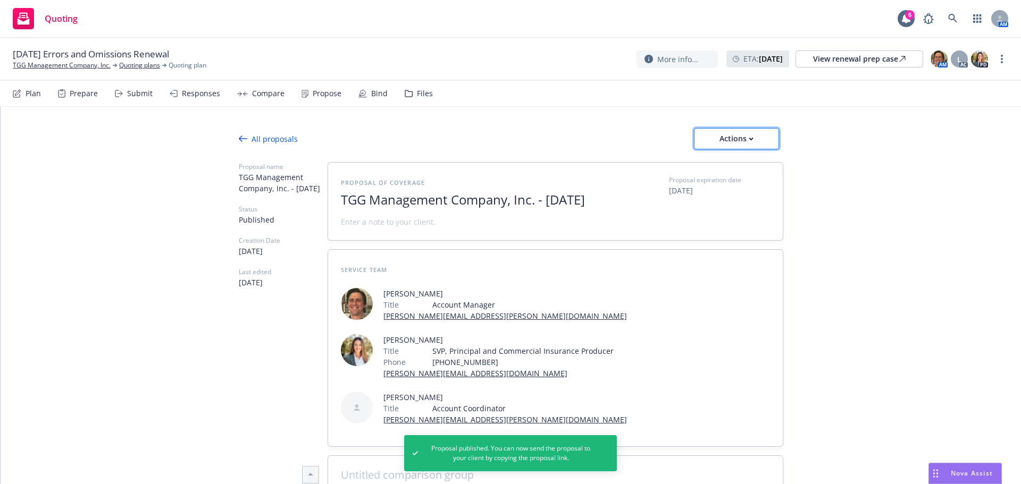
click at [739, 138] on div "Actions" at bounding box center [736, 139] width 50 height 20
click at [749, 165] on span "Copy proposal link" at bounding box center [735, 166] width 91 height 10
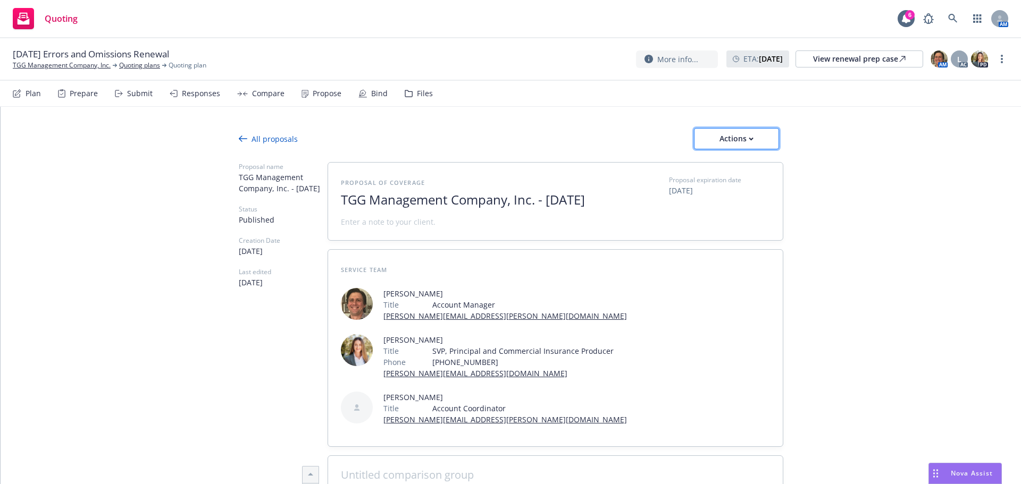
click at [745, 136] on div "Actions" at bounding box center [736, 139] width 50 height 20
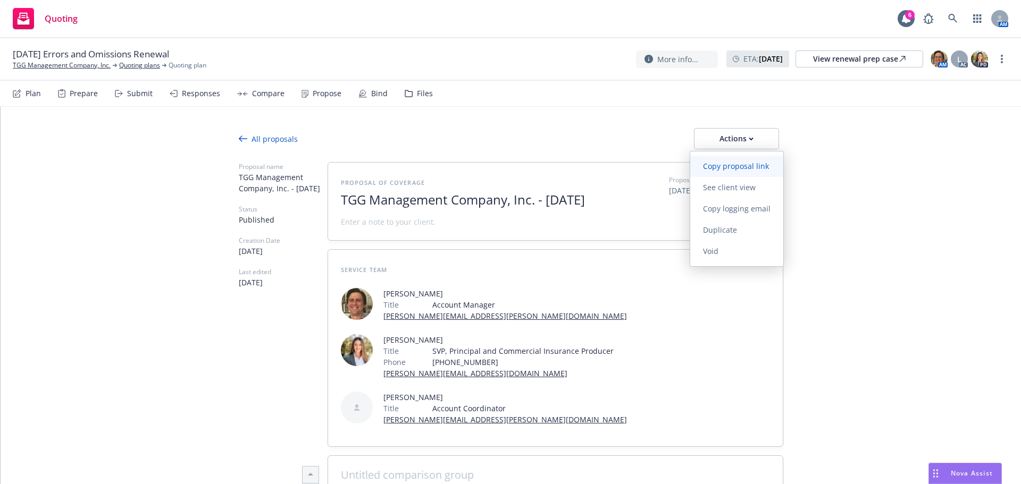
click at [749, 167] on span "Copy proposal link" at bounding box center [735, 166] width 91 height 10
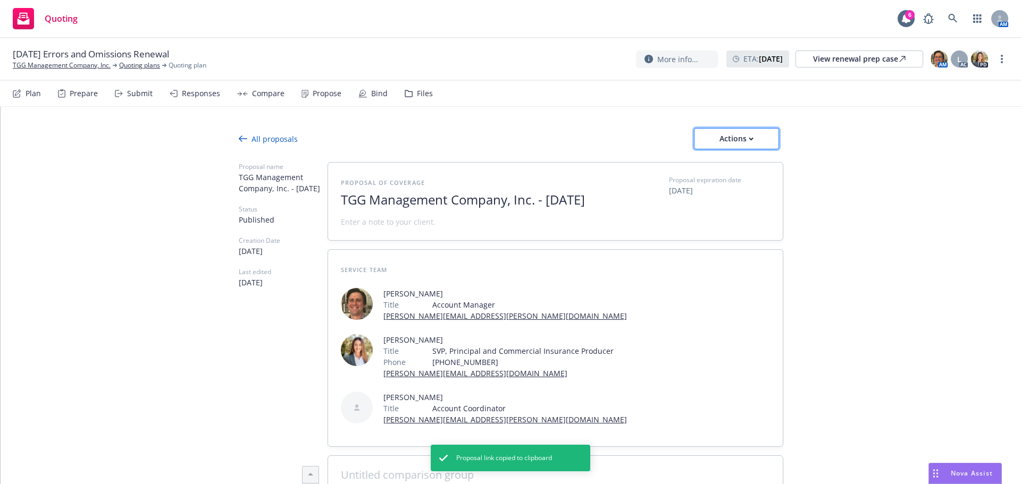
click at [727, 145] on div "Actions" at bounding box center [736, 139] width 50 height 20
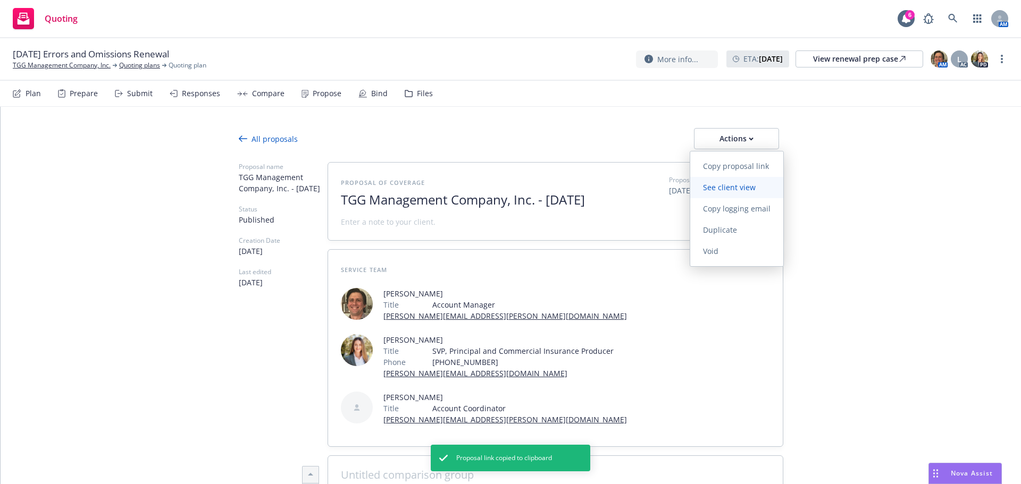
click at [731, 186] on span "See client view" at bounding box center [729, 187] width 78 height 10
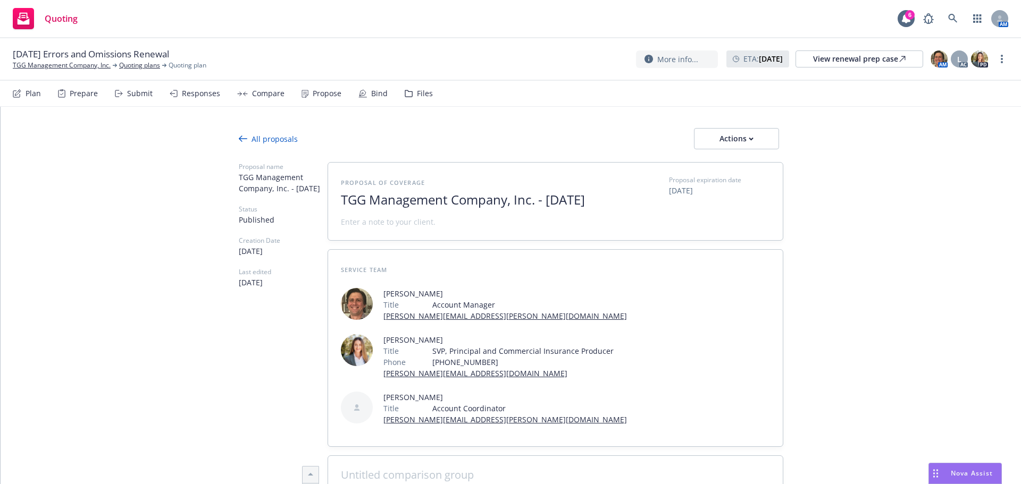
type textarea "x"
click at [951, 27] on link at bounding box center [952, 18] width 21 height 21
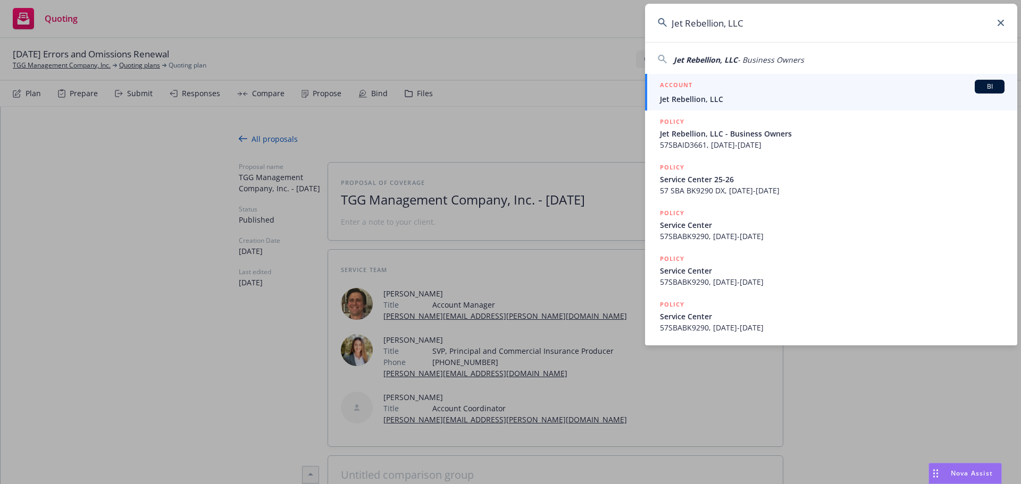
type input "Jet Rebellion, LLC"
click at [719, 100] on span "Jet Rebellion, LLC" at bounding box center [832, 99] width 344 height 11
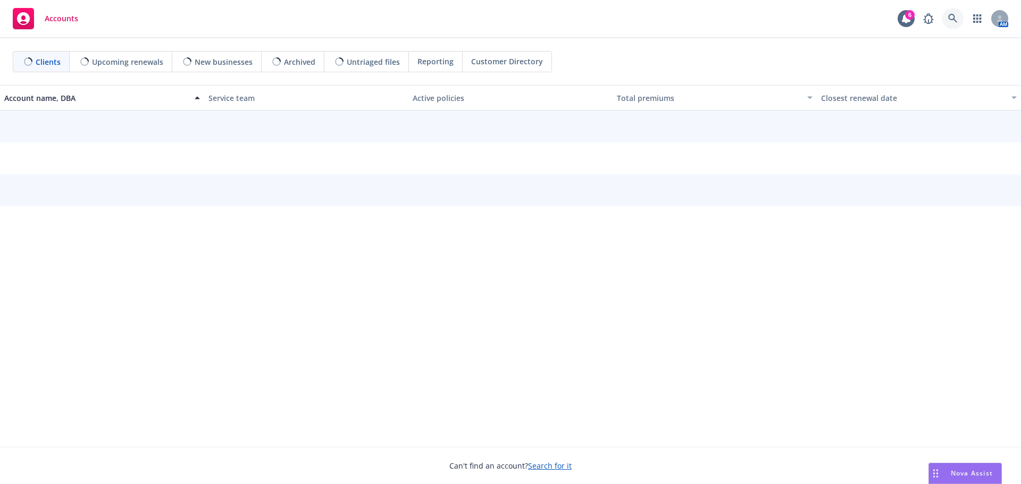
click at [947, 17] on link at bounding box center [952, 18] width 21 height 21
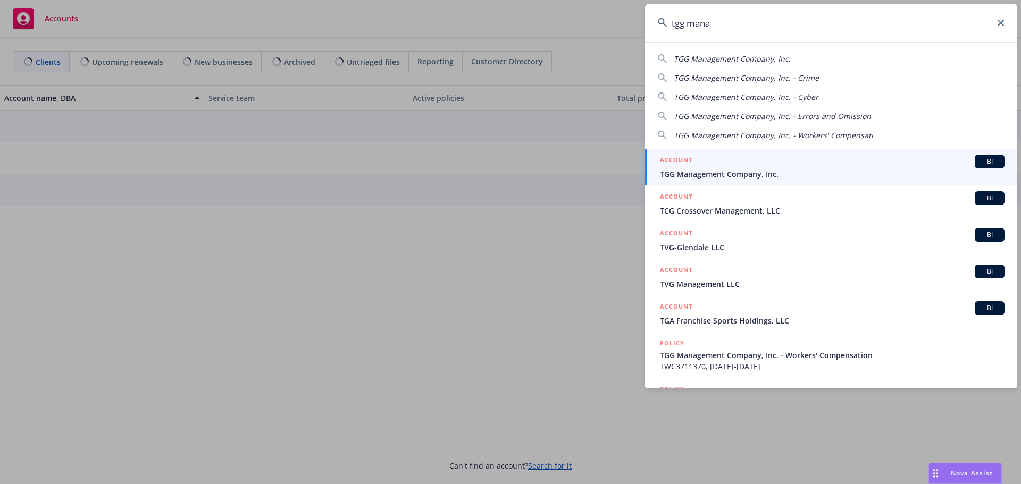
type input "tgg mana"
click at [743, 170] on span "TGG Management Company, Inc." at bounding box center [832, 174] width 344 height 11
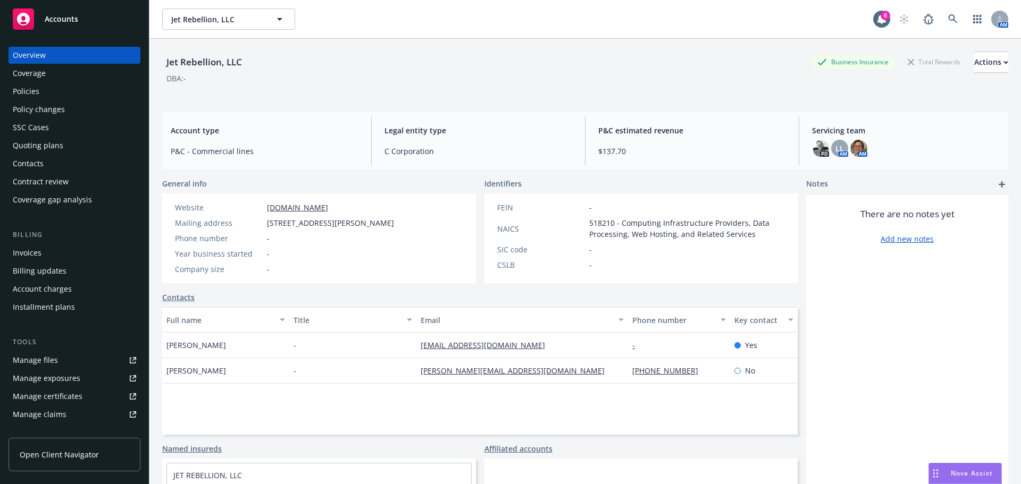
click at [60, 94] on div "Policies" at bounding box center [74, 91] width 123 height 17
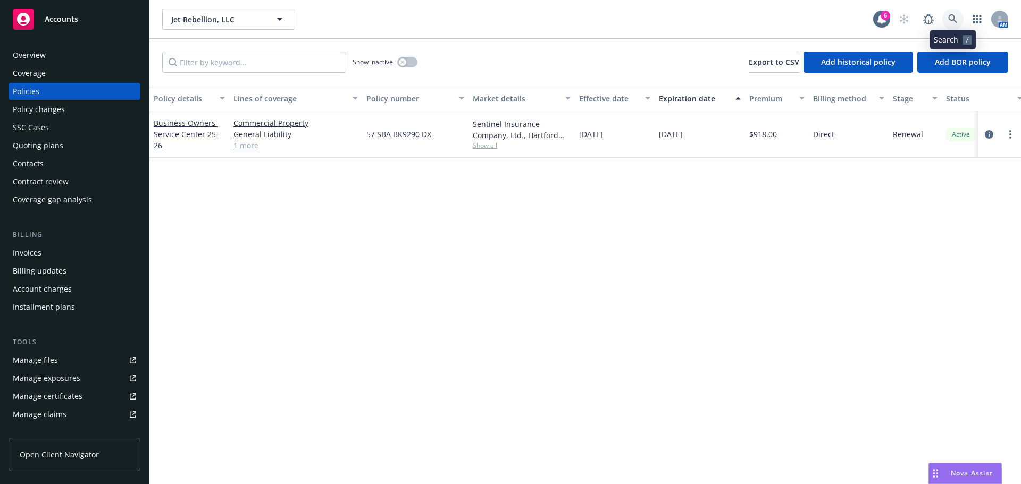
click at [947, 23] on link at bounding box center [952, 19] width 21 height 21
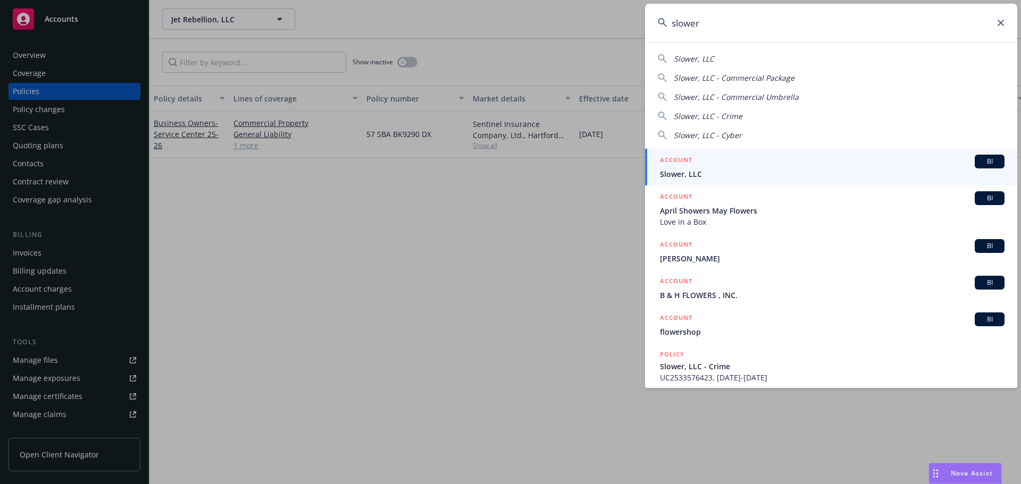
type input "slower"
click at [724, 164] on div "ACCOUNT BI" at bounding box center [832, 162] width 344 height 14
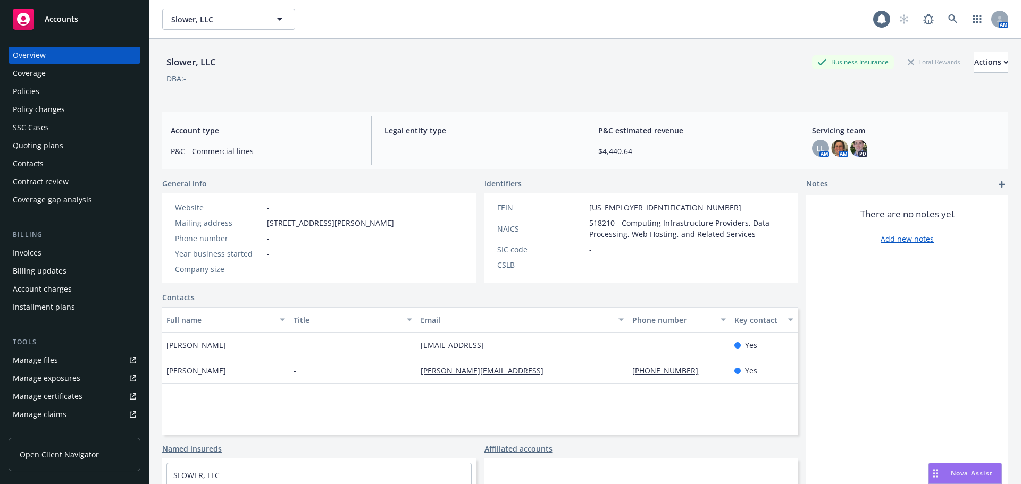
click at [27, 91] on div "Policies" at bounding box center [26, 91] width 27 height 17
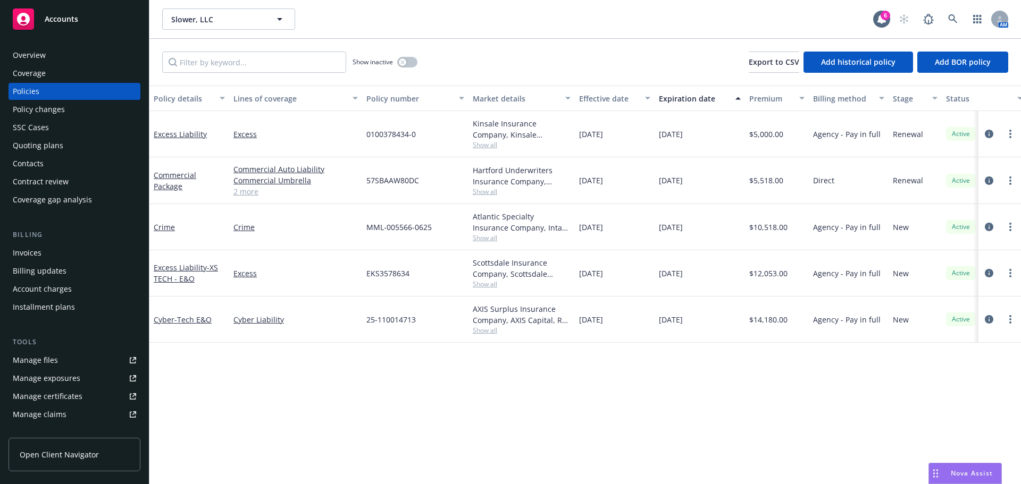
click at [32, 253] on div "Invoices" at bounding box center [27, 253] width 29 height 17
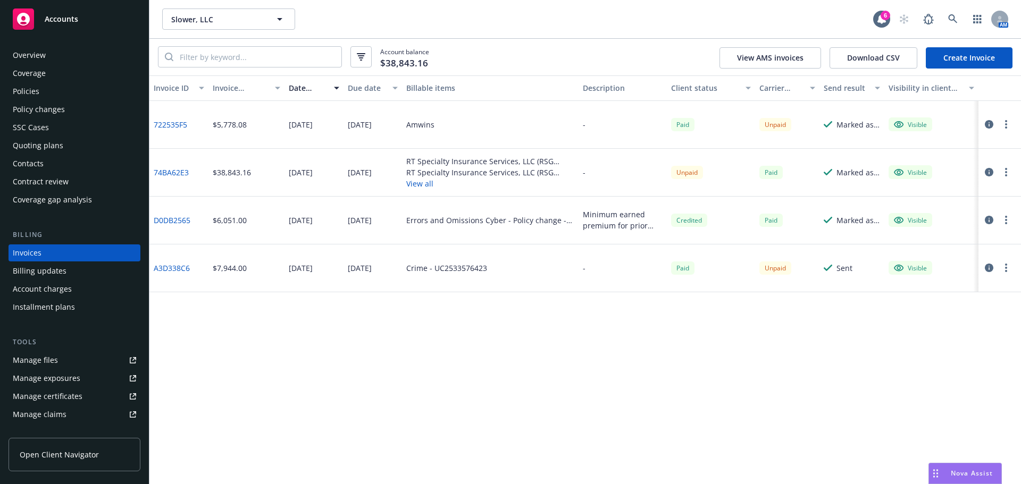
click at [43, 155] on div "Overview Coverage Policies Policy changes SSC Cases Quoting plans Contacts Cont…" at bounding box center [75, 128] width 132 height 162
click at [44, 166] on div "Contacts" at bounding box center [74, 163] width 123 height 17
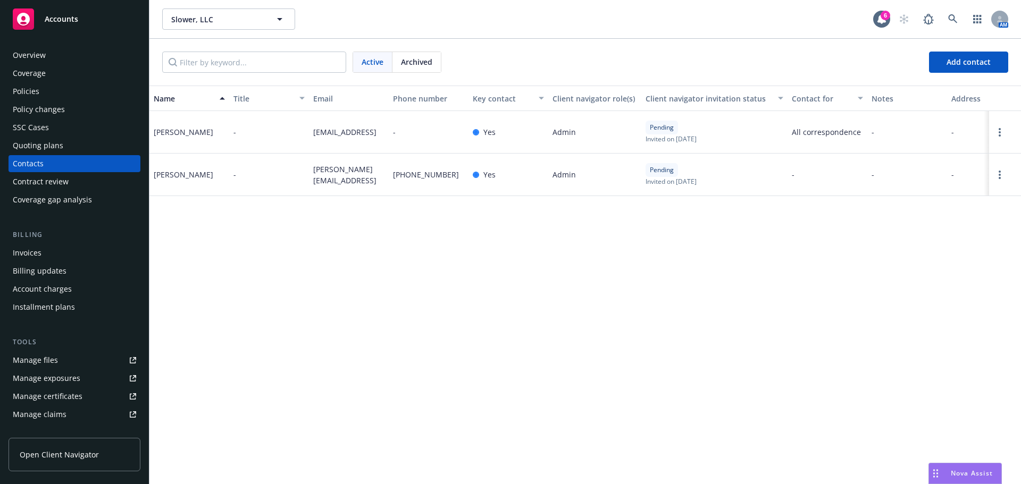
click at [15, 93] on div "Policies" at bounding box center [26, 91] width 27 height 17
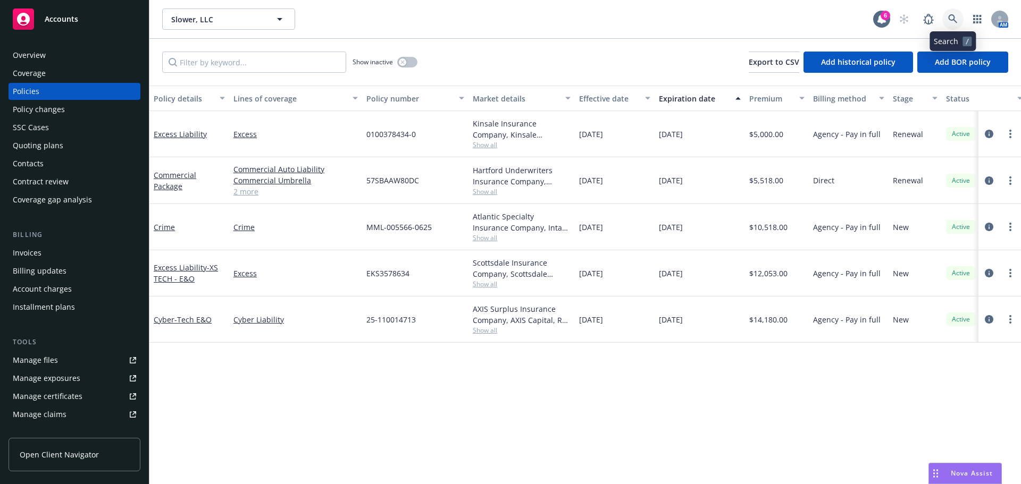
click at [957, 20] on icon at bounding box center [953, 19] width 10 height 10
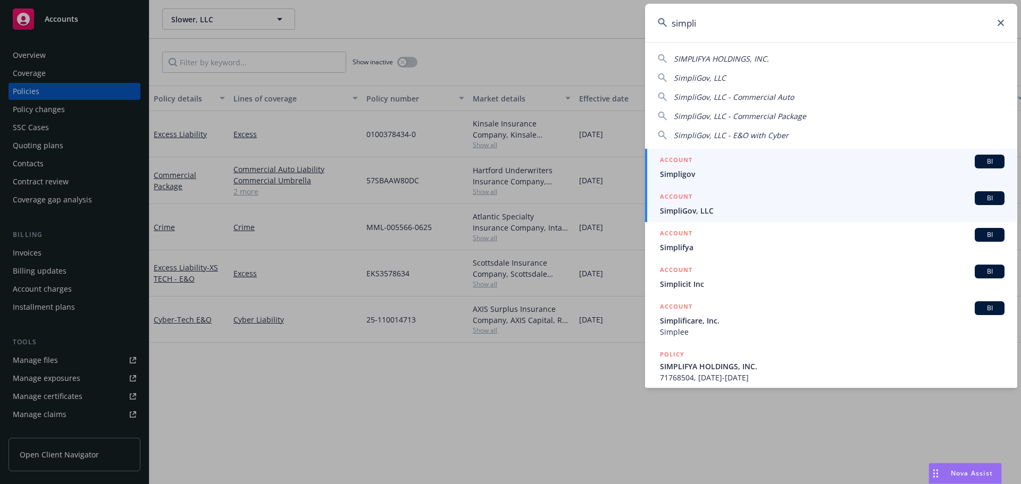
type input "simpli"
click at [722, 203] on div "ACCOUNT BI" at bounding box center [832, 198] width 344 height 14
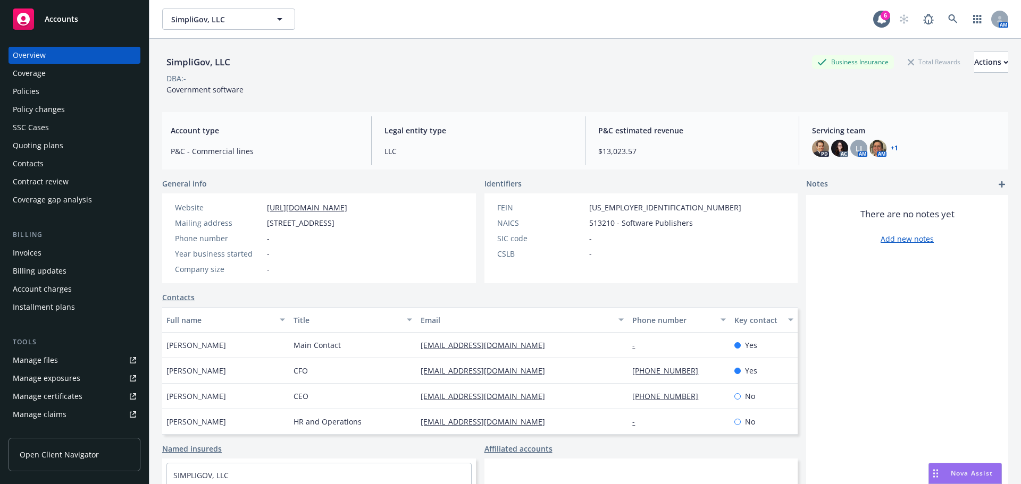
click at [56, 88] on div "Policies" at bounding box center [74, 91] width 123 height 17
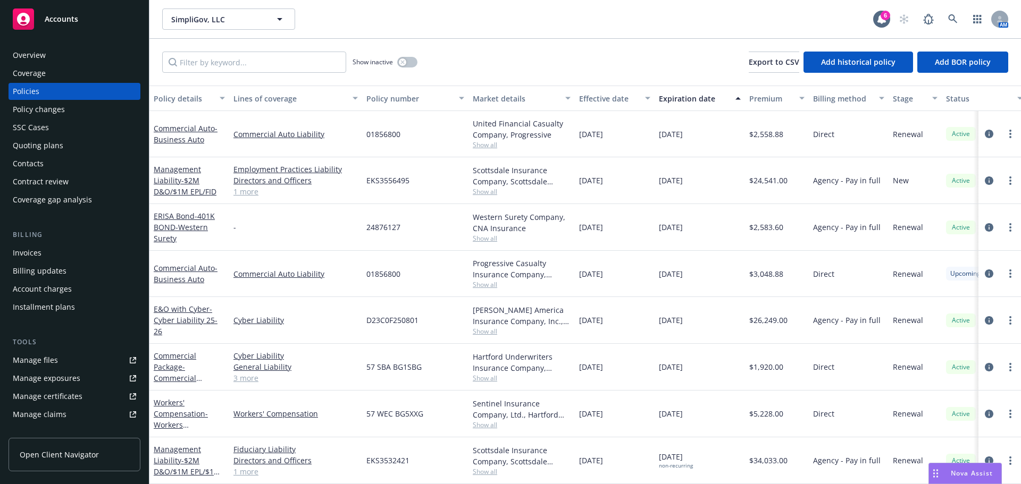
scroll to position [7, 0]
drag, startPoint x: 361, startPoint y: 224, endPoint x: 434, endPoint y: 212, distance: 73.4
click at [415, 224] on div "ERISA Bond - 401K BOND-Western Surety - 24876127 Western Surety Company, CNA In…" at bounding box center [662, 227] width 1026 height 47
click at [956, 22] on icon at bounding box center [953, 19] width 10 height 10
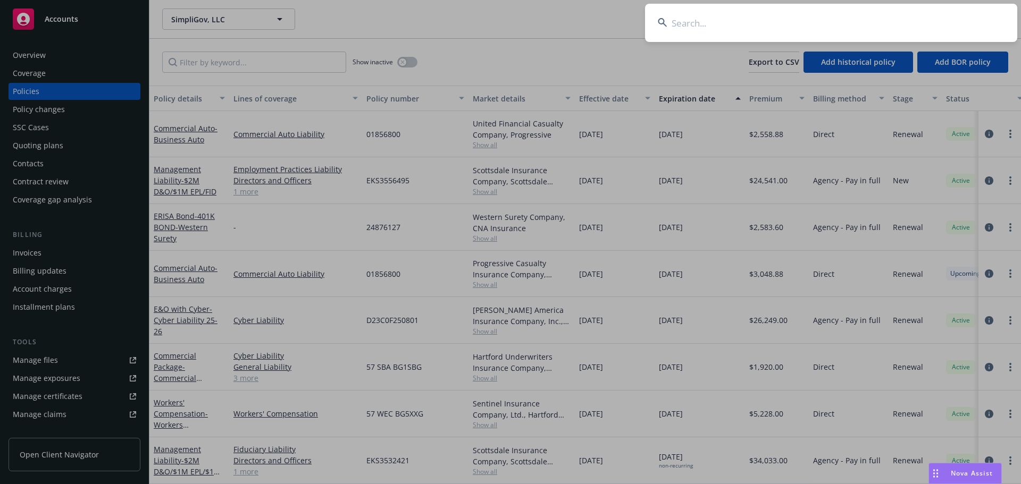
click at [932, 21] on input at bounding box center [831, 23] width 372 height 38
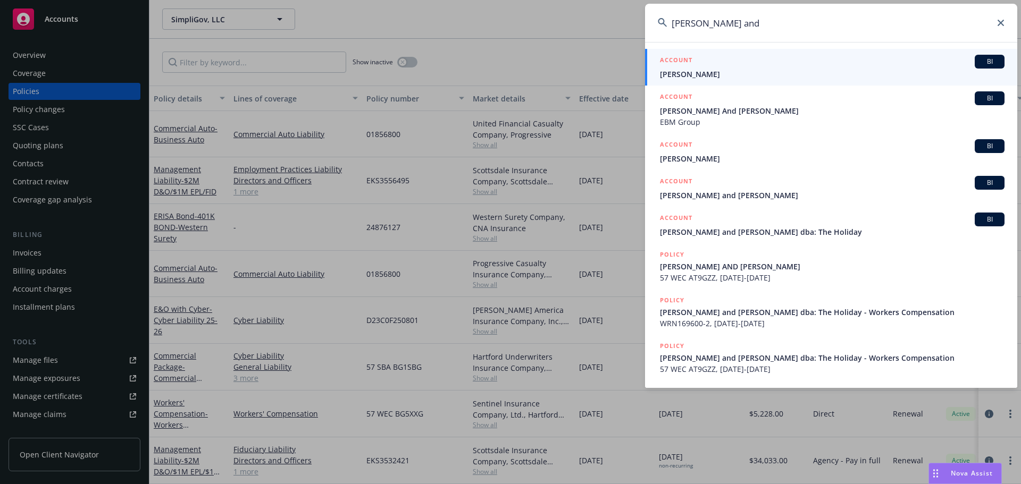
drag, startPoint x: 691, startPoint y: 22, endPoint x: 697, endPoint y: 24, distance: 6.7
click at [691, 21] on input "barry and" at bounding box center [831, 23] width 372 height 38
click at [711, 23] on input "barry and" at bounding box center [831, 23] width 372 height 38
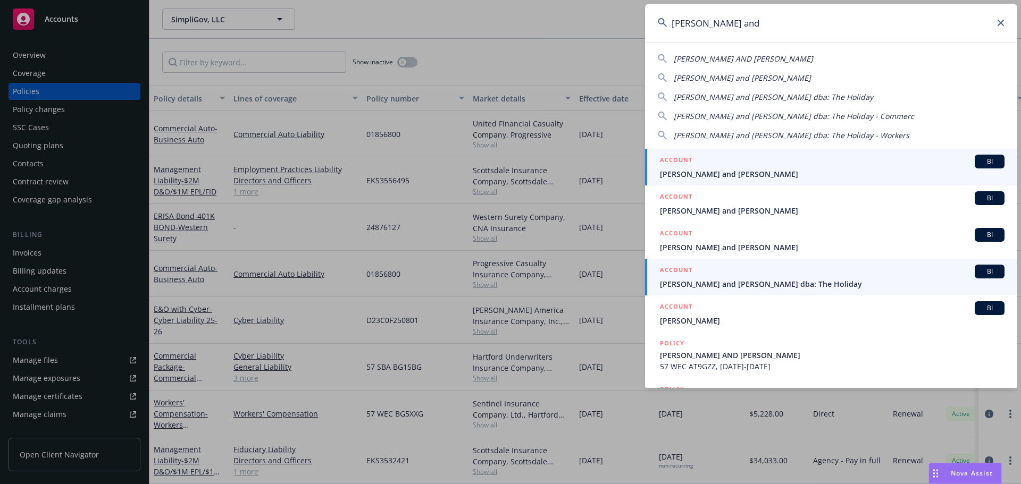
type input "barry and"
click at [727, 286] on span "Barry and Karen Bruce dba: The Holiday" at bounding box center [832, 284] width 344 height 11
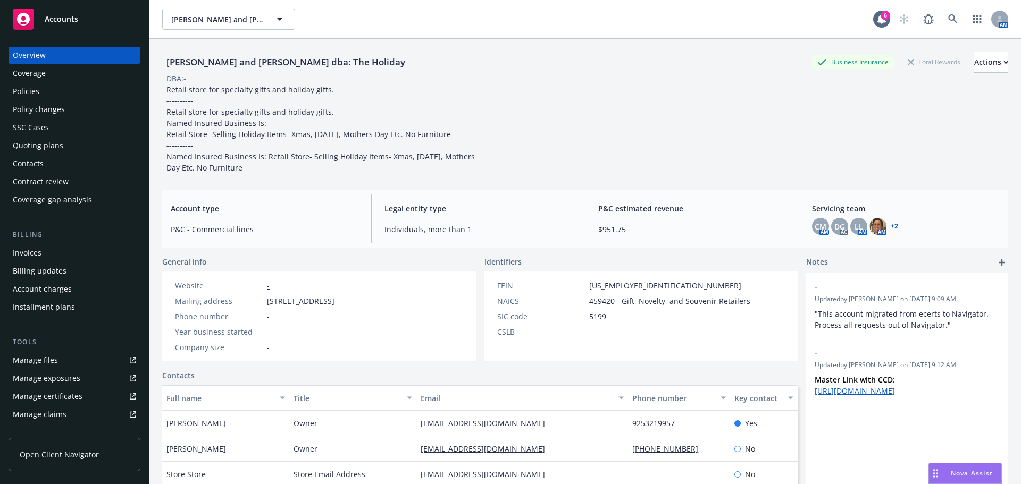
click at [47, 97] on div "Policies" at bounding box center [74, 91] width 123 height 17
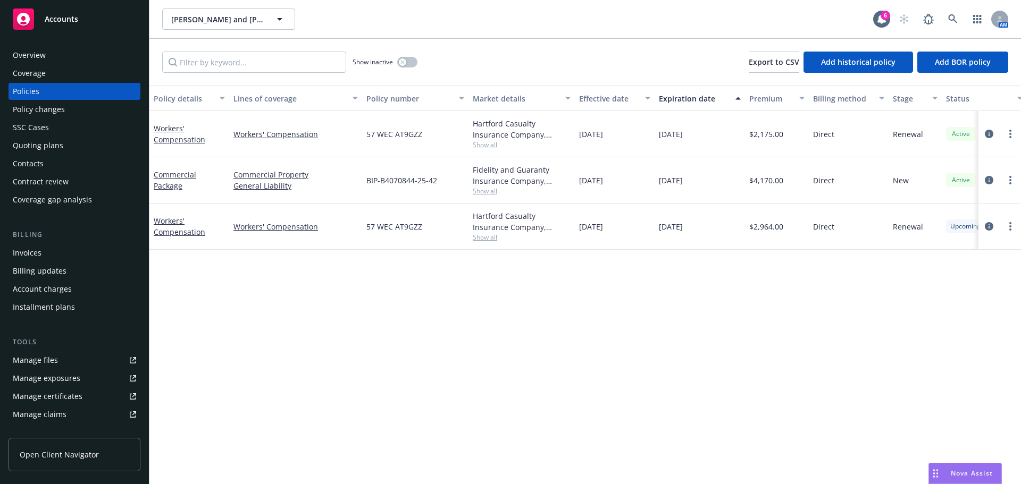
click at [480, 188] on span "Show all" at bounding box center [522, 191] width 98 height 9
click at [629, 276] on div "Policy details Lines of coverage Policy number Market details Effective date Ex…" at bounding box center [584, 285] width 871 height 399
click at [489, 233] on span "Show all" at bounding box center [522, 237] width 98 height 9
click at [620, 287] on div "Policy details Lines of coverage Policy number Market details Effective date Ex…" at bounding box center [584, 285] width 871 height 399
click at [486, 145] on span "Show all" at bounding box center [522, 144] width 98 height 9
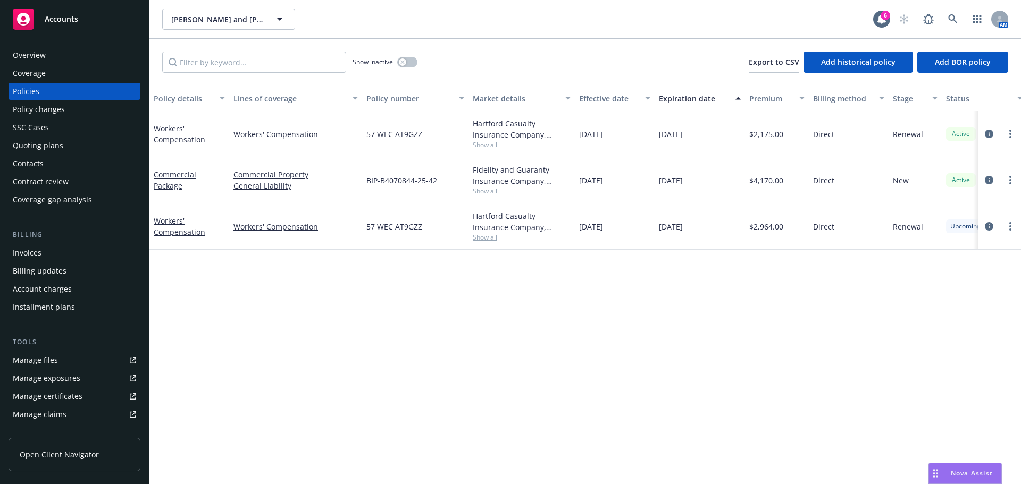
click at [718, 335] on div "Policy details Lines of coverage Policy number Market details Effective date Ex…" at bounding box center [584, 285] width 871 height 399
click at [960, 18] on link at bounding box center [952, 19] width 21 height 21
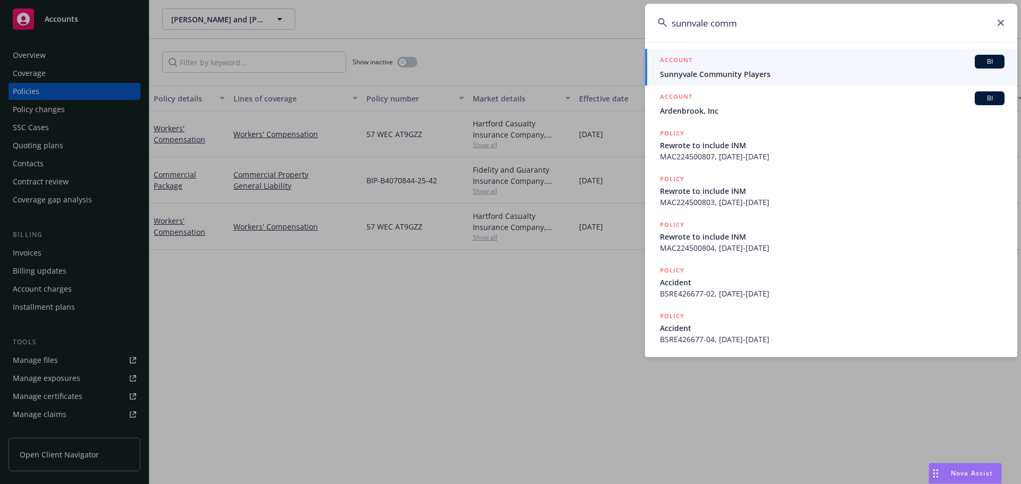
type input "sunnvale comm"
click at [736, 65] on div "ACCOUNT BI" at bounding box center [832, 62] width 344 height 14
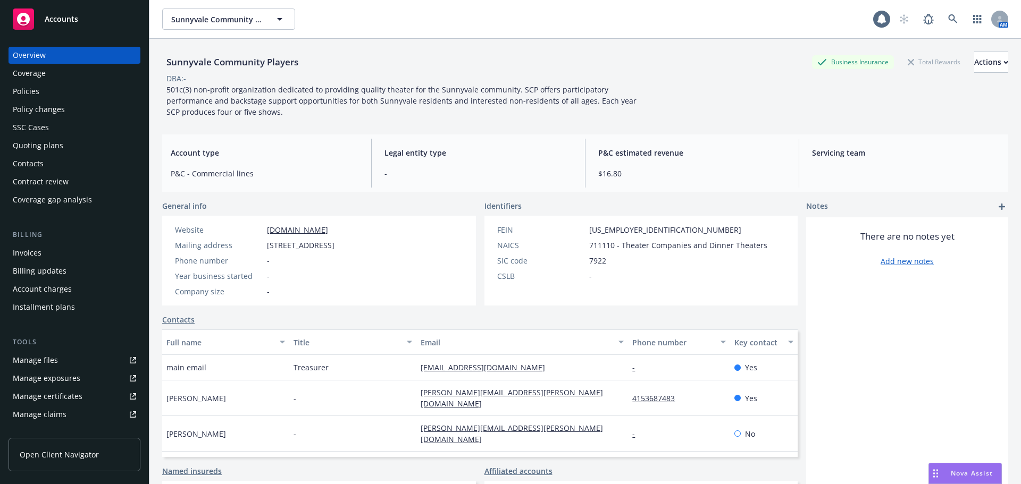
click at [54, 94] on div "Policies" at bounding box center [74, 91] width 123 height 17
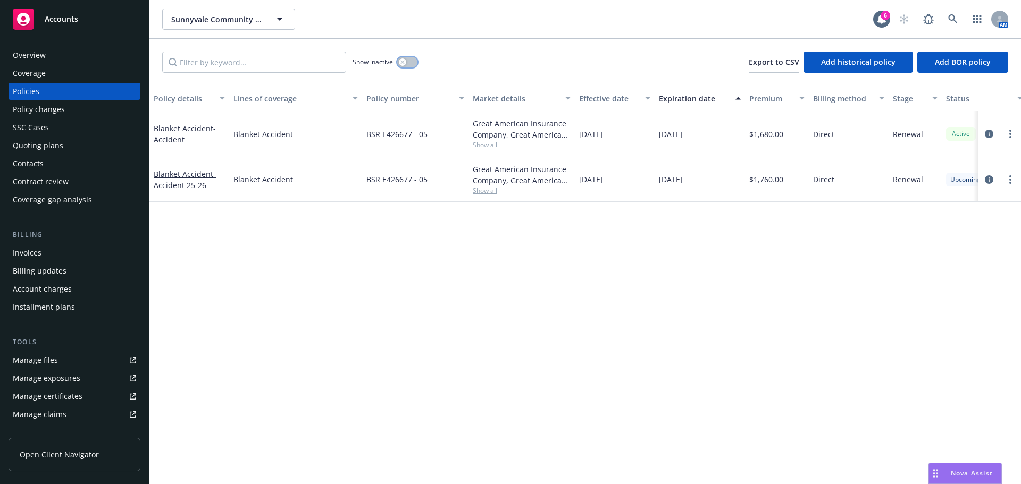
click at [410, 60] on button "button" at bounding box center [407, 62] width 20 height 11
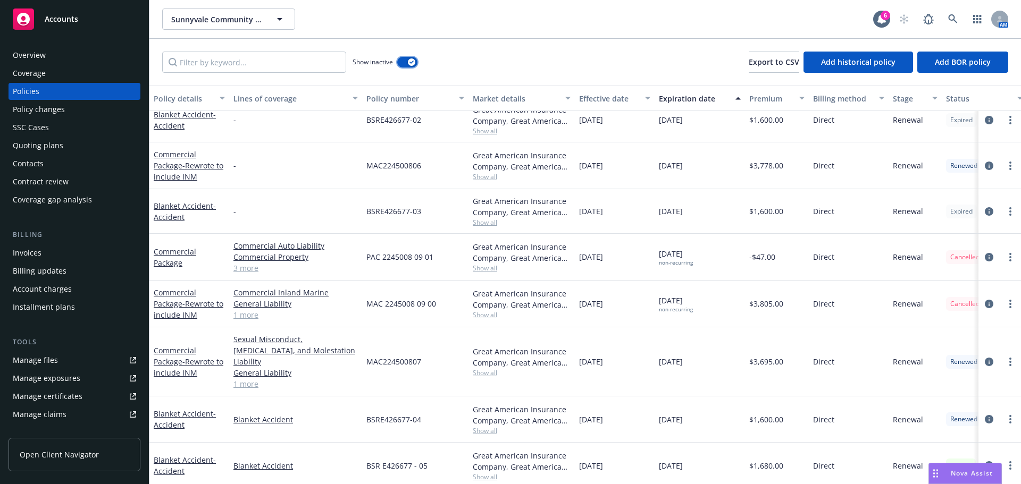
scroll to position [272, 0]
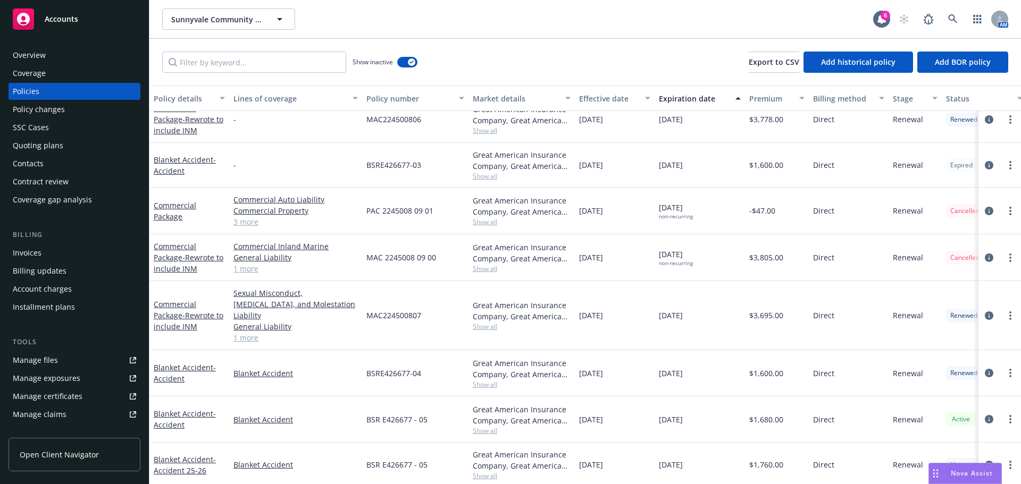
click at [242, 332] on link "1 more" at bounding box center [295, 337] width 124 height 11
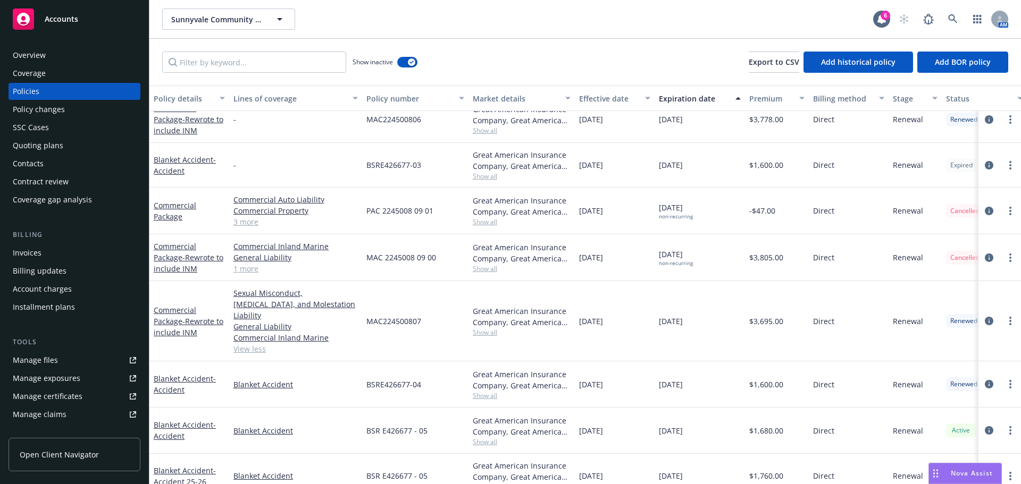
click at [255, 276] on div "Commercial Inland Marine General Liability Sexual Misconduct, Physical Abuse, a…" at bounding box center [295, 257] width 133 height 47
click at [250, 272] on link "1 more" at bounding box center [295, 268] width 124 height 11
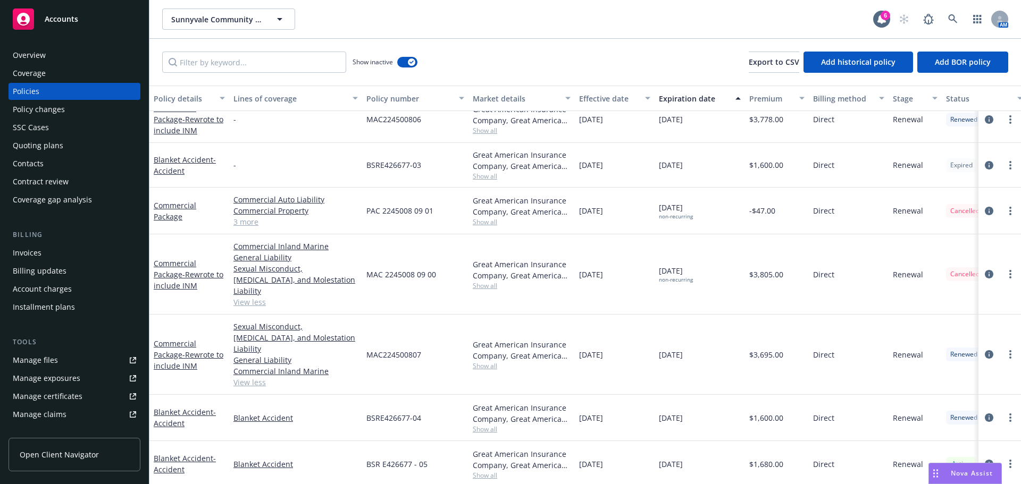
scroll to position [304, 0]
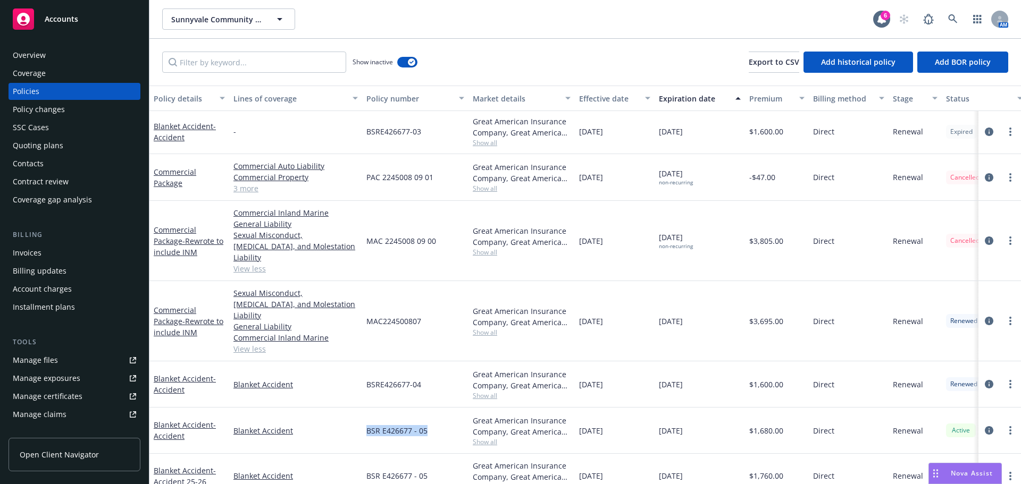
drag, startPoint x: 340, startPoint y: 395, endPoint x: 410, endPoint y: 412, distance: 71.7
click at [317, 408] on div "Blanket Accident - Accident Blanket Accident BSR E426677 - 05 Great American In…" at bounding box center [662, 431] width 1026 height 46
click at [449, 418] on div "BSR E426677 - 05" at bounding box center [415, 431] width 106 height 46
click at [402, 425] on span "BSR E426677 - 05" at bounding box center [396, 430] width 61 height 11
click at [382, 417] on div "BSR E426677 - 05" at bounding box center [415, 431] width 106 height 46
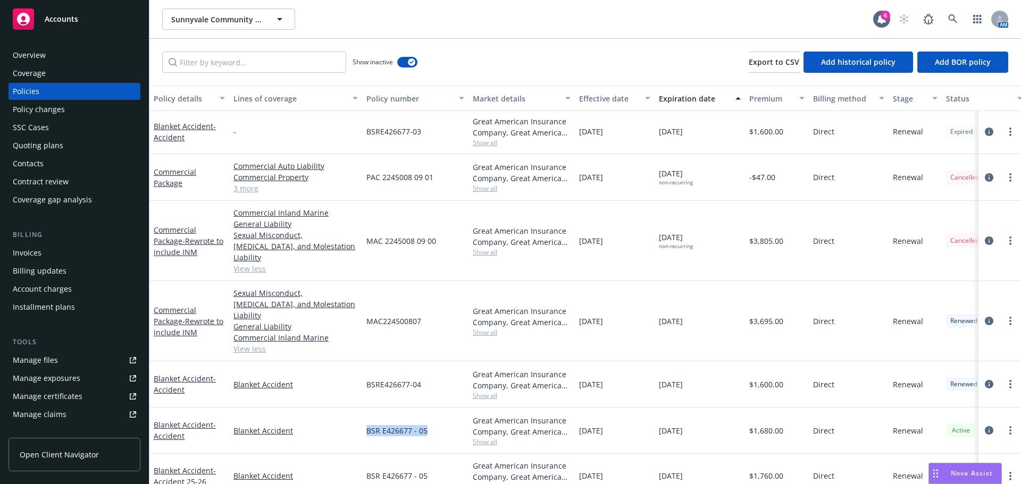
click at [368, 419] on div "BSR E426677 - 05" at bounding box center [415, 431] width 106 height 46
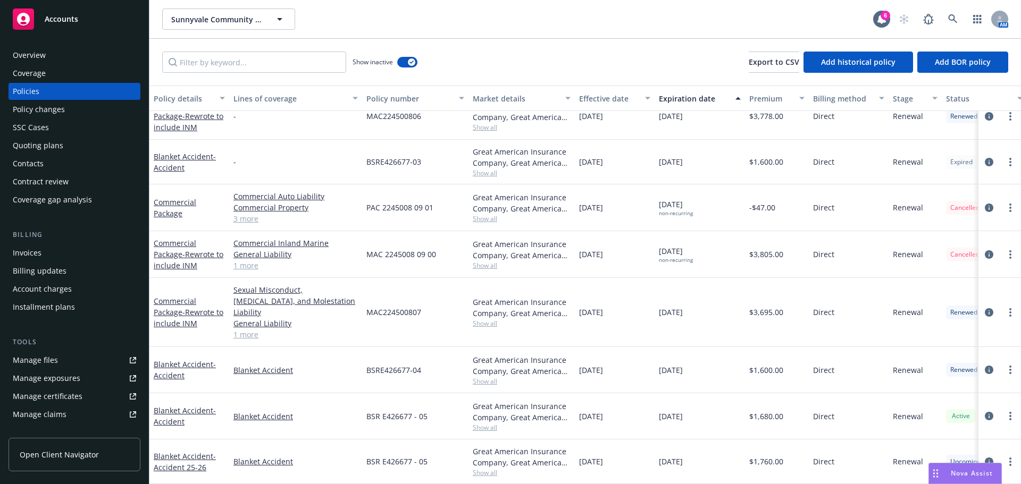
scroll to position [270, 0]
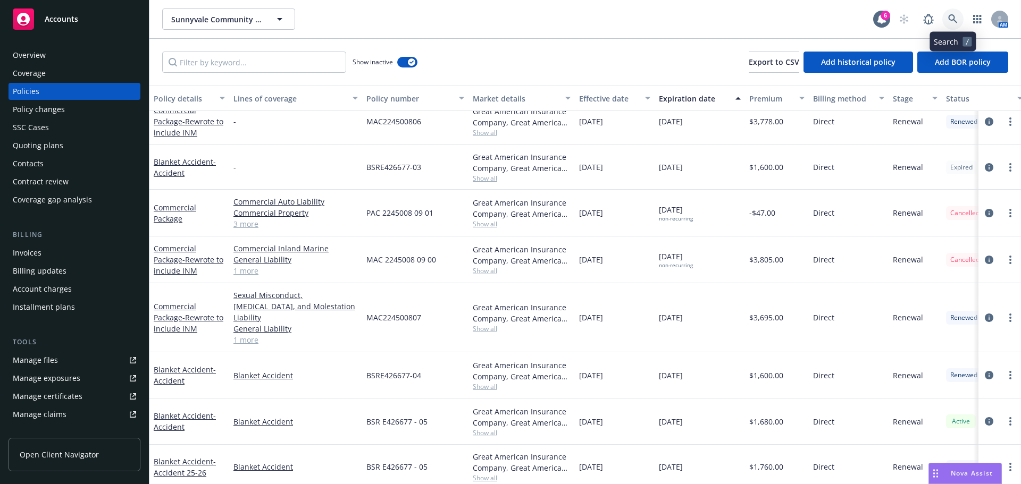
click at [950, 19] on icon at bounding box center [953, 19] width 10 height 10
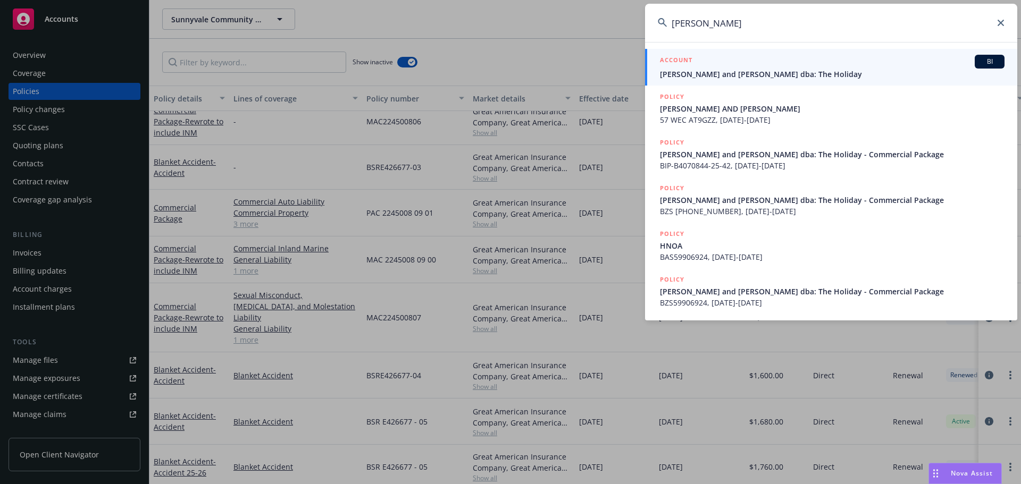
type input "barry bruce"
click at [729, 74] on span "Barry and Karen Bruce dba: The Holiday" at bounding box center [832, 74] width 344 height 11
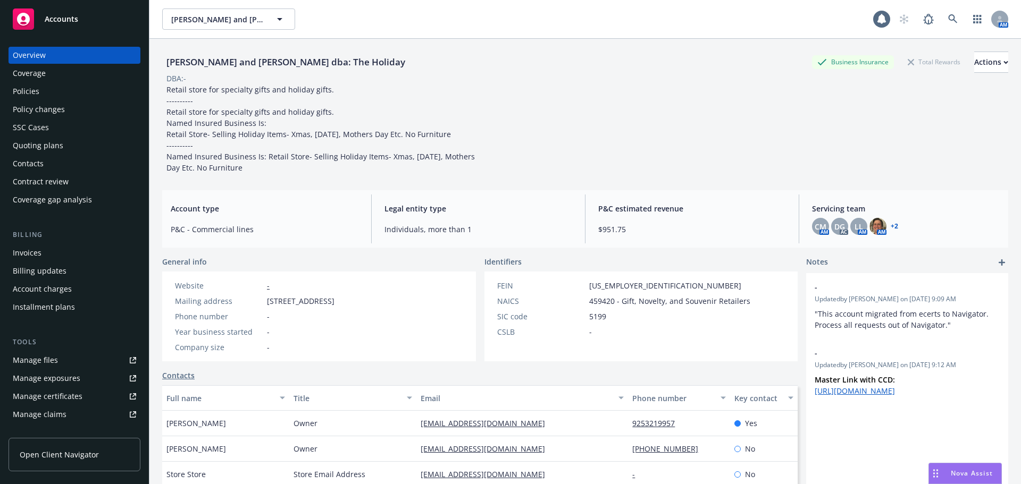
click at [68, 82] on div "Overview Coverage Policies Policy changes SSC Cases Quoting plans Contacts Cont…" at bounding box center [75, 128] width 132 height 162
click at [56, 91] on div "Policies" at bounding box center [74, 91] width 123 height 17
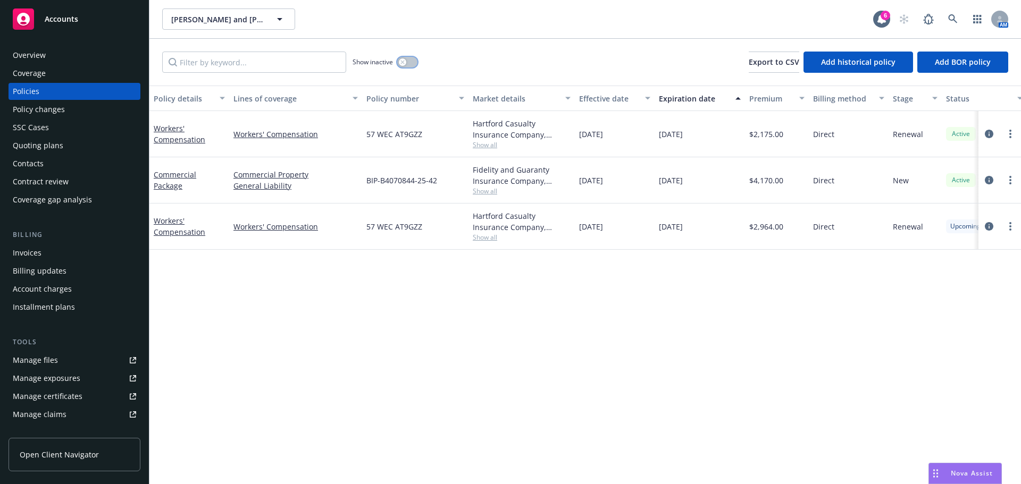
click at [406, 60] on button "button" at bounding box center [407, 62] width 20 height 11
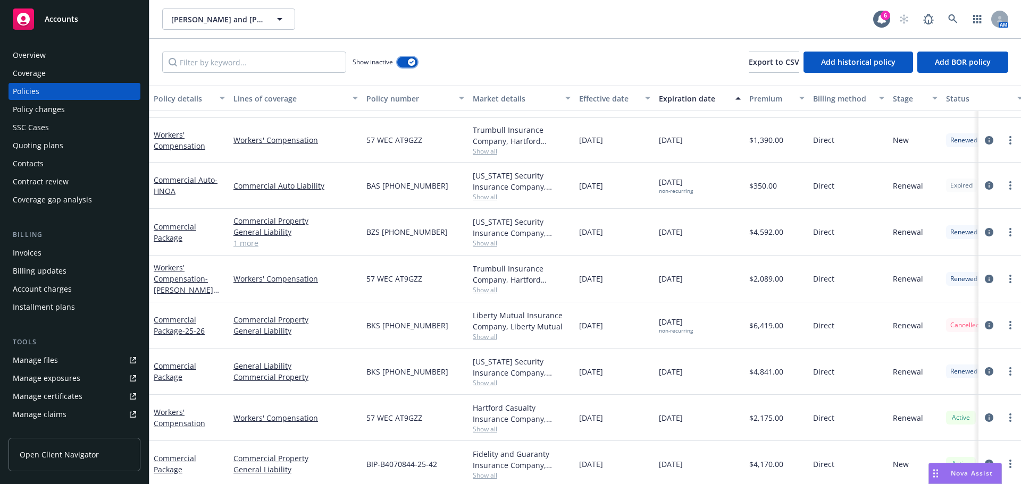
scroll to position [518, 0]
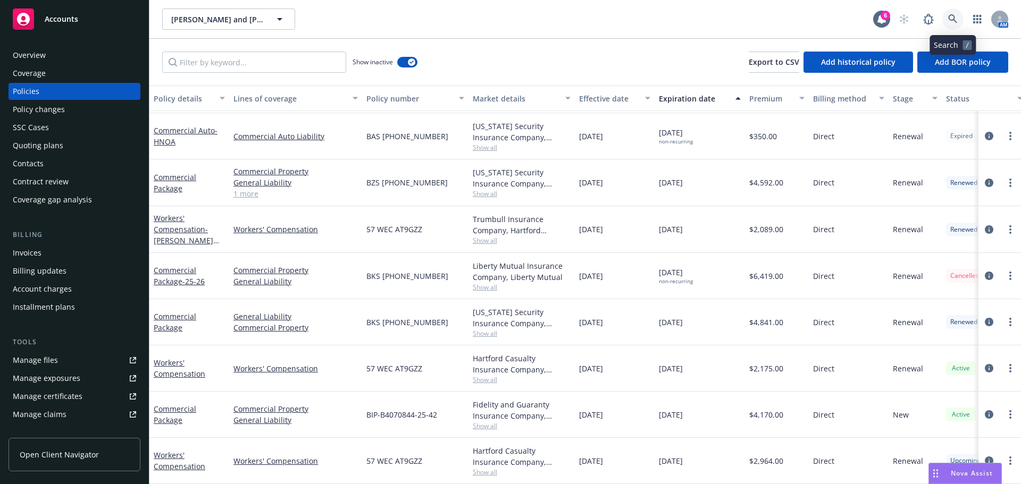
click at [947, 14] on link at bounding box center [952, 19] width 21 height 21
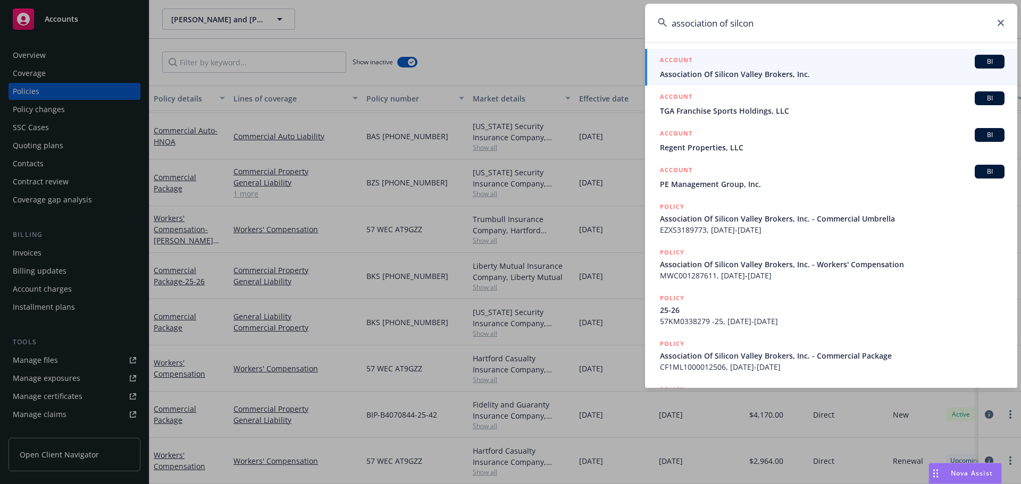
type input "association of silcon"
click at [768, 82] on link "ACCOUNT BI Association Of Silicon Valley Brokers, Inc." at bounding box center [831, 67] width 372 height 37
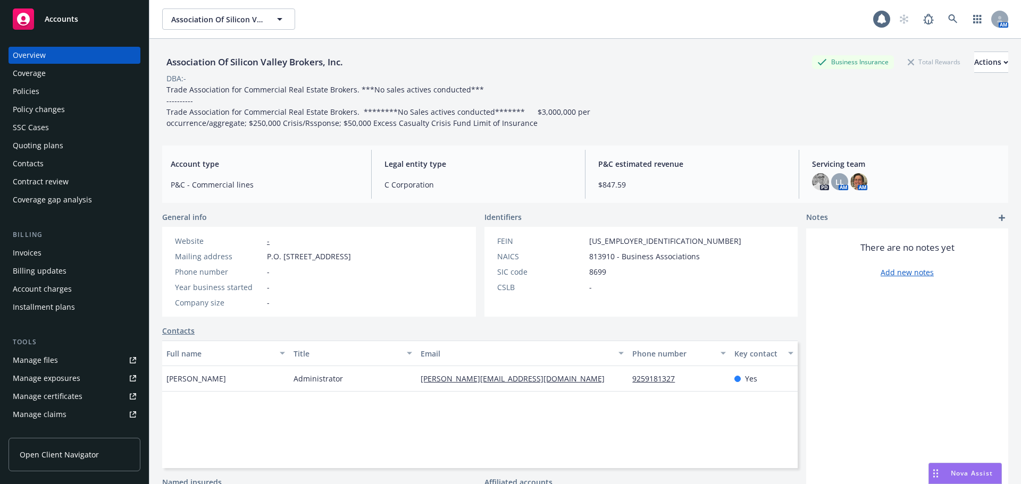
click at [18, 96] on div "Policies" at bounding box center [26, 91] width 27 height 17
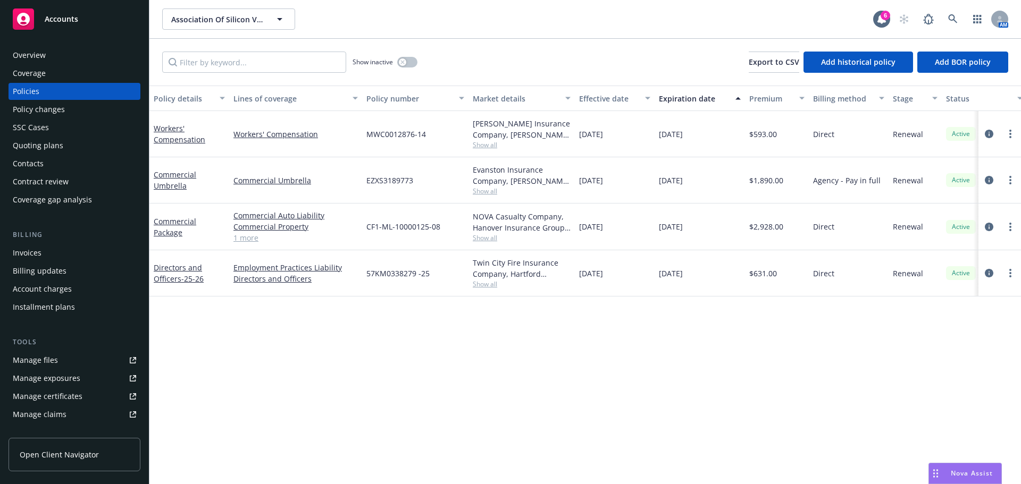
click at [497, 239] on span "Show all" at bounding box center [522, 237] width 98 height 9
click at [667, 385] on div "Policy details Lines of coverage Policy number Market details Effective date Ex…" at bounding box center [584, 285] width 871 height 399
click at [955, 24] on link at bounding box center [952, 19] width 21 height 21
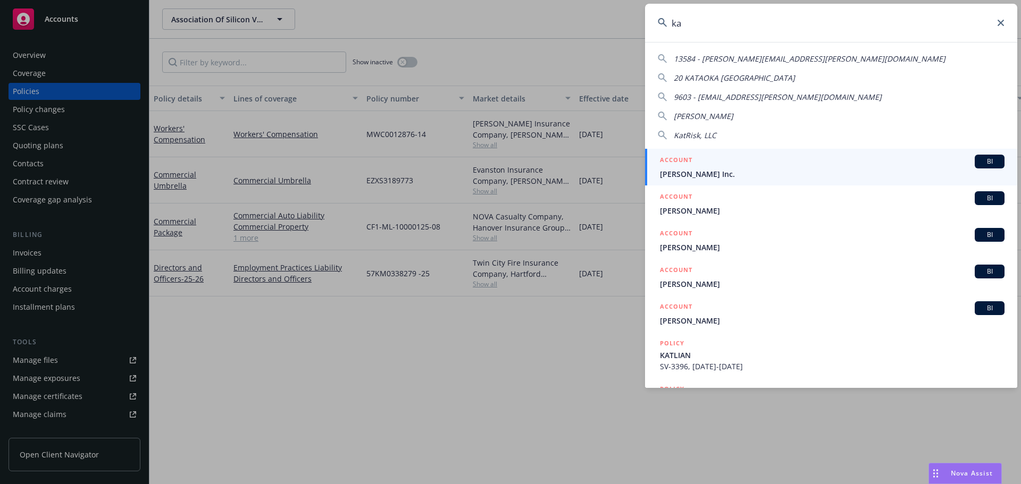
type input "k"
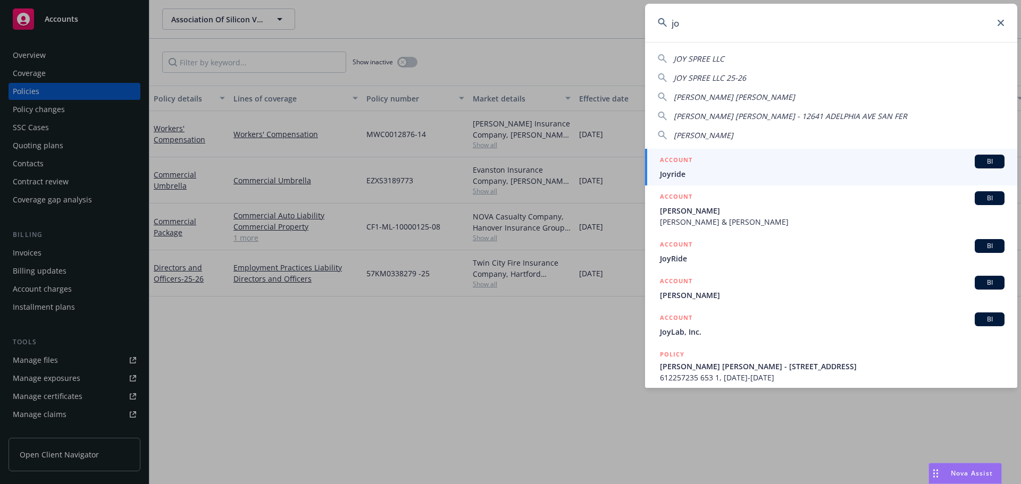
type input "j"
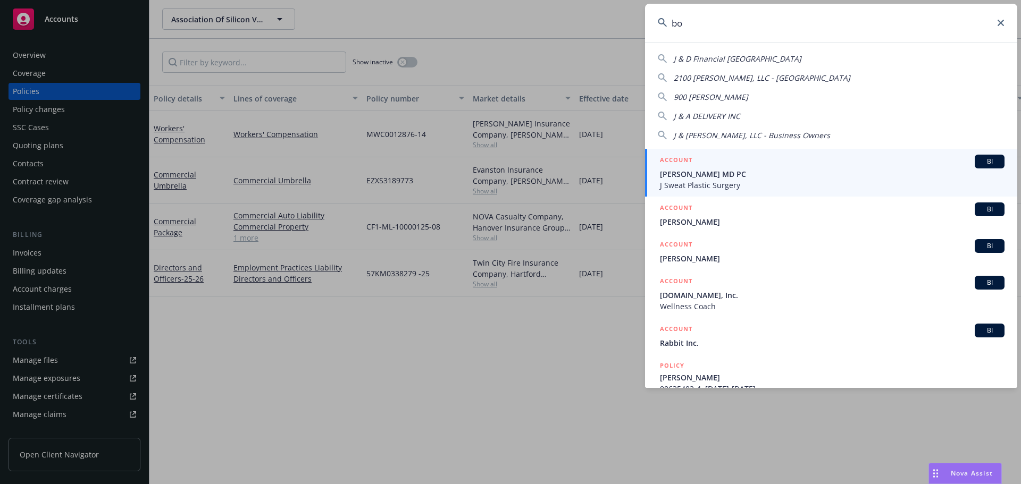
type input "b"
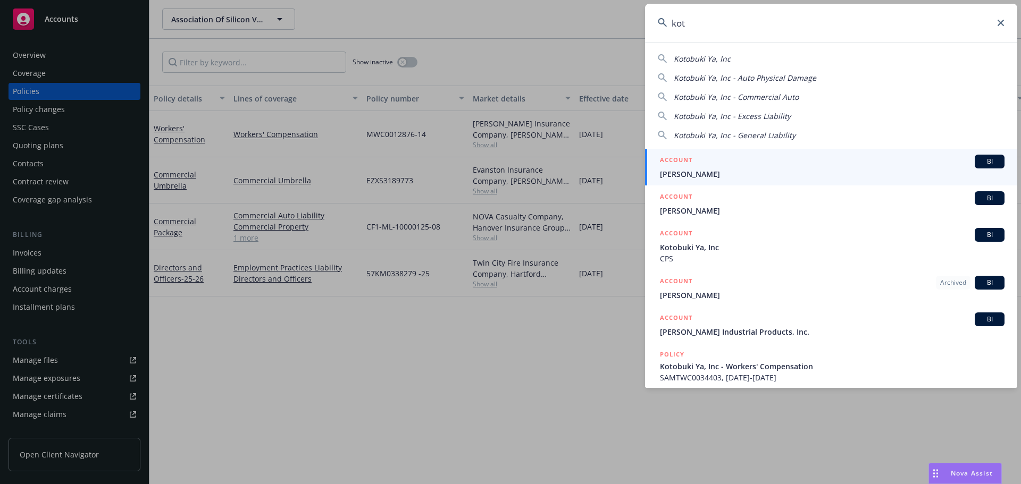
click at [710, 61] on span "Kotobuki Ya, Inc" at bounding box center [702, 59] width 57 height 10
type input "Kotobuki Ya, Inc"
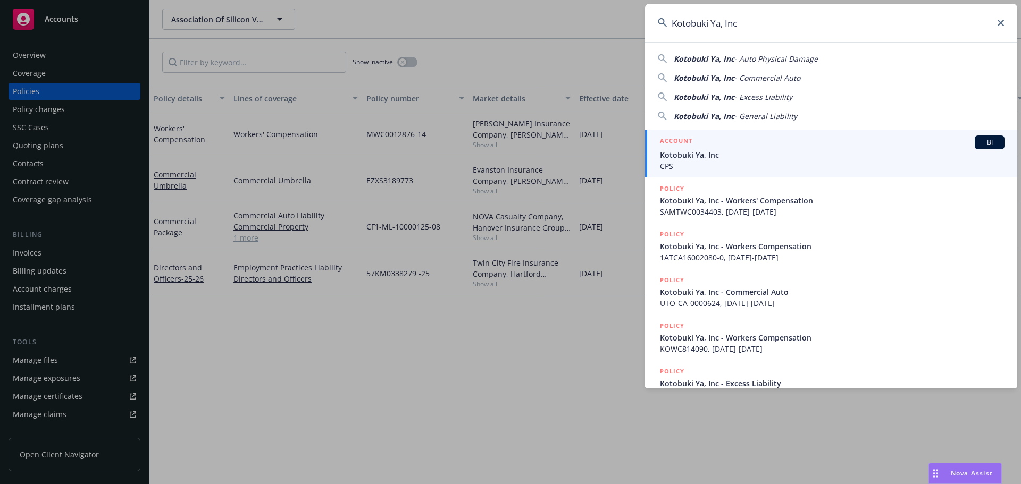
click at [692, 162] on span "CPS" at bounding box center [832, 166] width 344 height 11
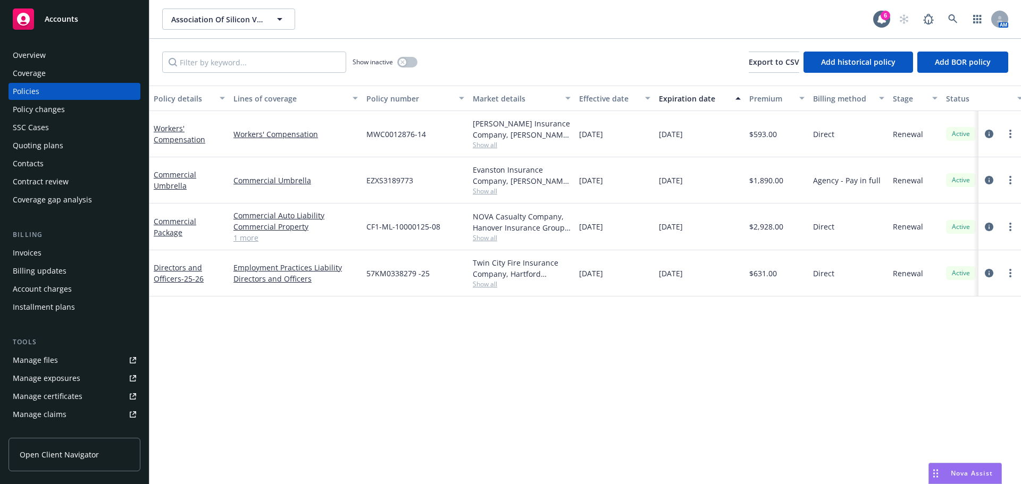
click at [38, 60] on div "Overview" at bounding box center [29, 55] width 33 height 17
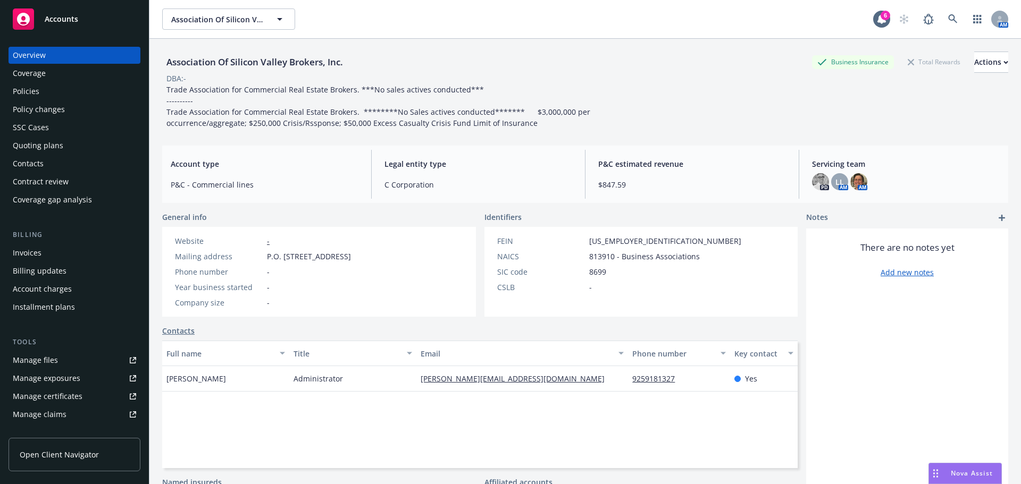
click at [38, 90] on div "Policies" at bounding box center [26, 91] width 27 height 17
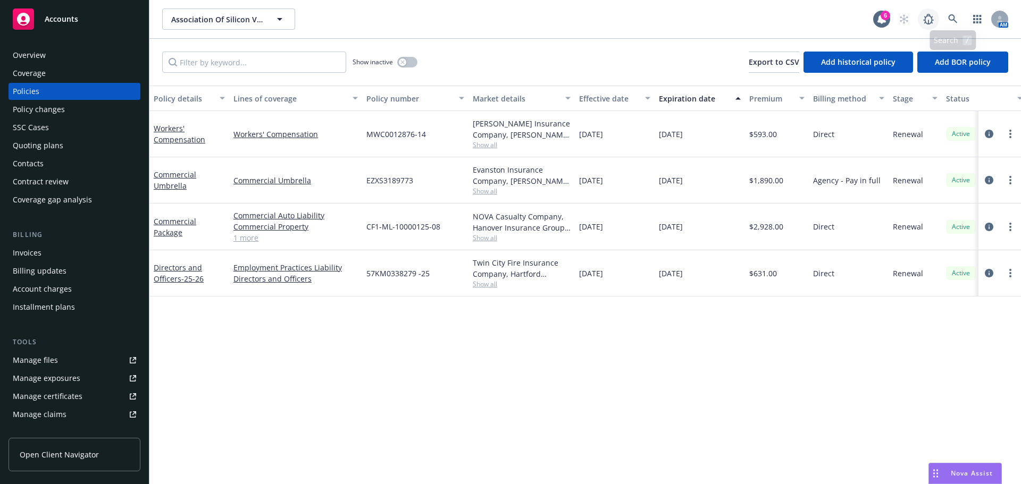
click at [937, 17] on link at bounding box center [928, 19] width 21 height 21
click at [959, 19] on link at bounding box center [952, 19] width 21 height 21
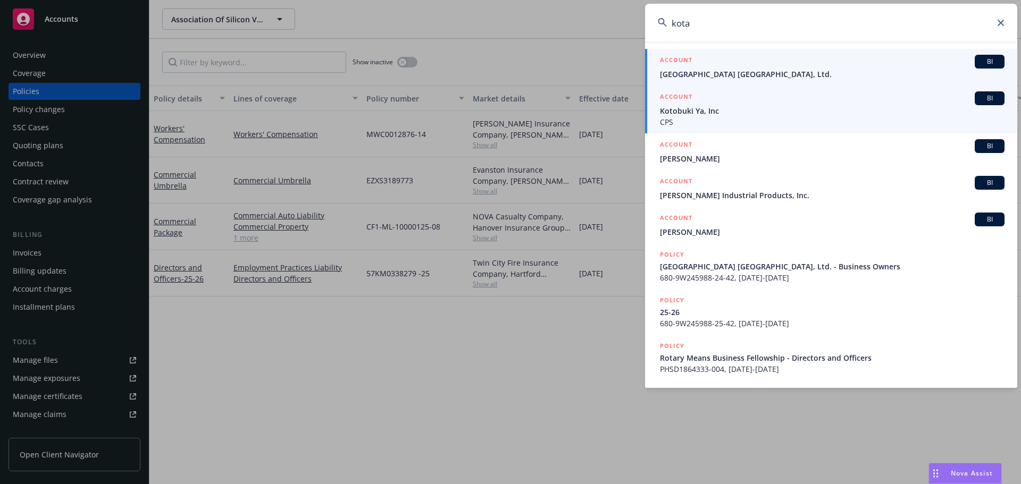
type input "kota"
click at [714, 113] on span "Kotobuki Ya, Inc" at bounding box center [832, 110] width 344 height 11
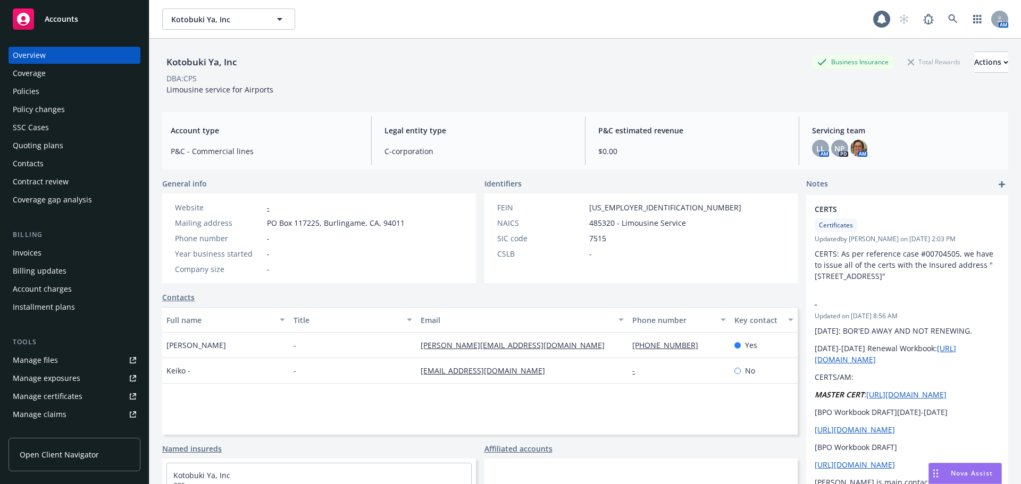
click at [62, 91] on div "Policies" at bounding box center [74, 91] width 123 height 17
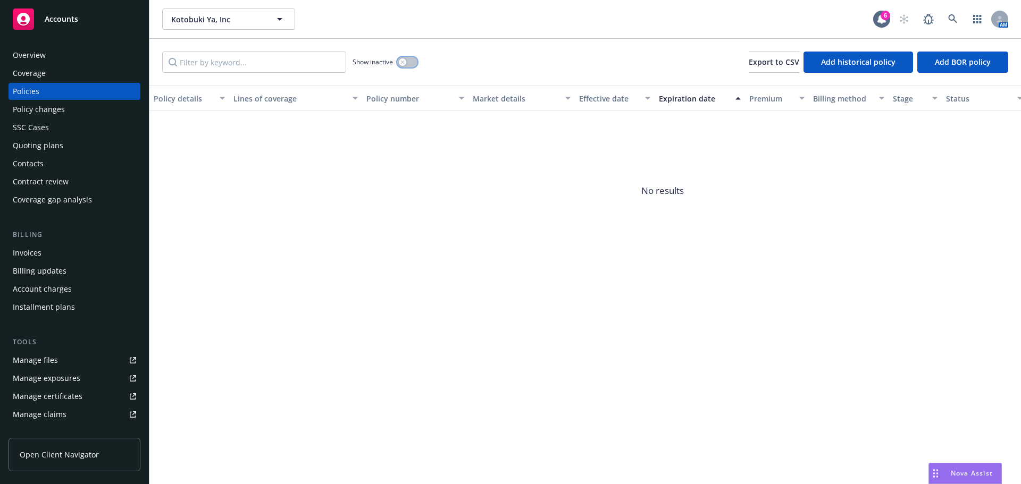
click at [403, 64] on icon "button" at bounding box center [402, 62] width 4 height 4
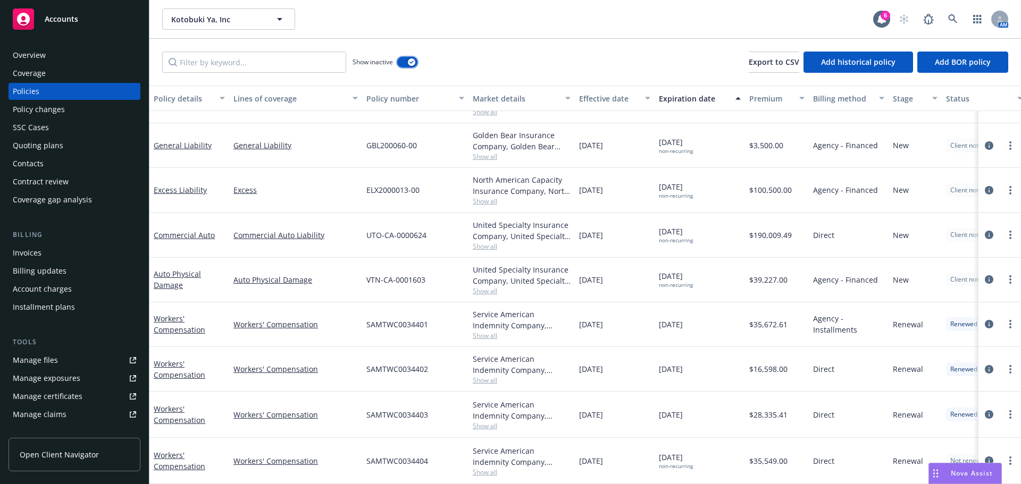
scroll to position [168, 0]
click at [950, 19] on icon at bounding box center [953, 19] width 10 height 10
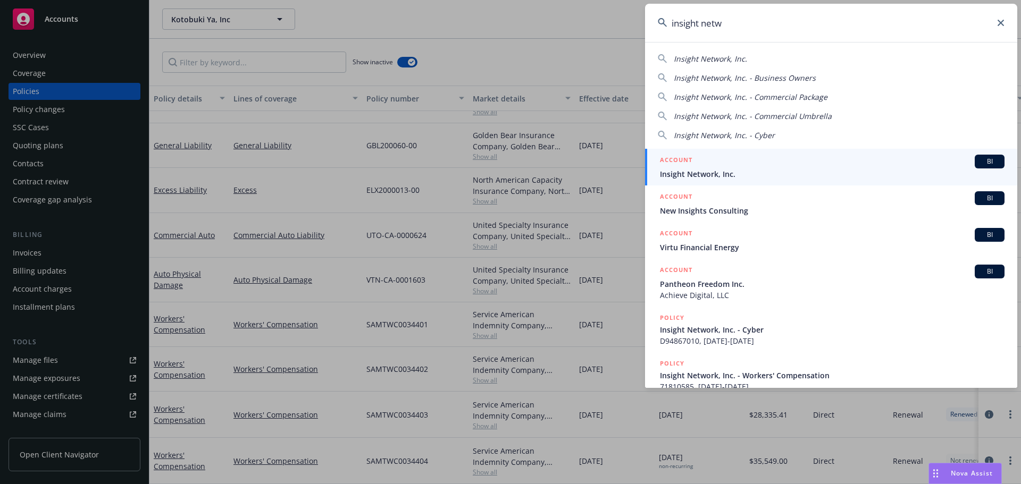
type input "insight netw"
click at [721, 171] on span "Insight Network, Inc." at bounding box center [832, 174] width 344 height 11
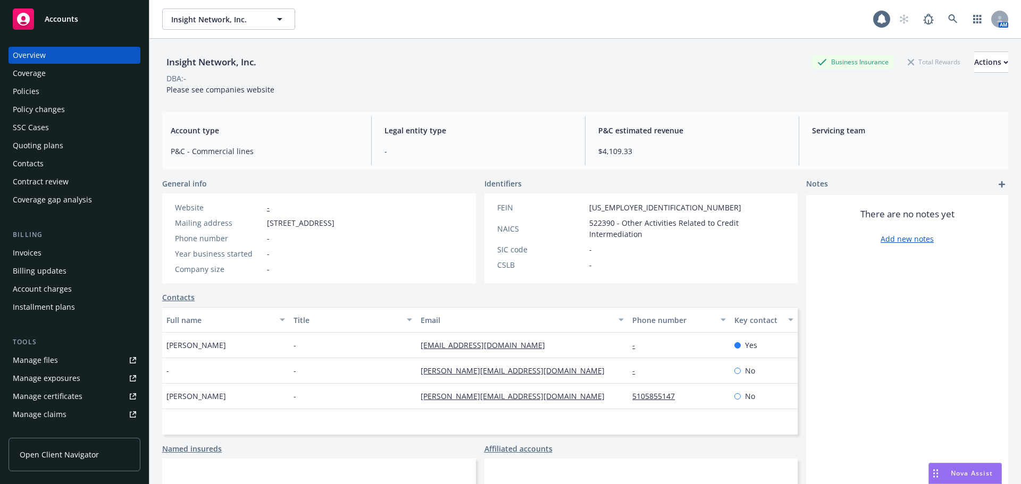
click at [48, 90] on div "Policies" at bounding box center [74, 91] width 123 height 17
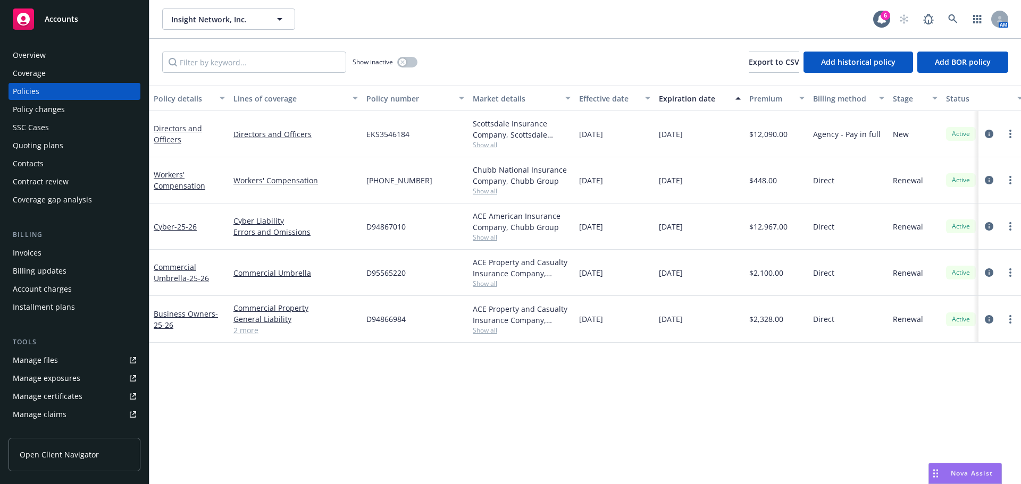
click at [78, 141] on div "Quoting plans" at bounding box center [74, 145] width 123 height 17
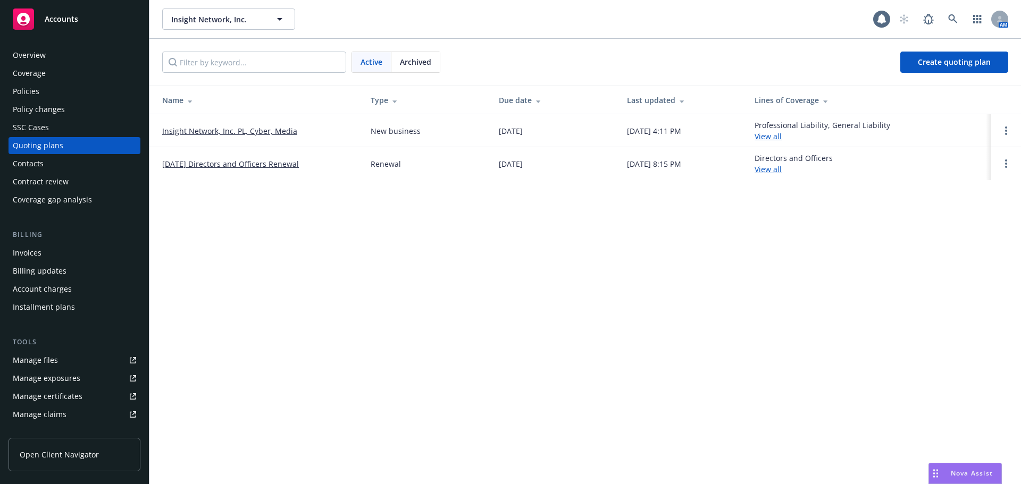
click at [198, 131] on link "Insight Network, Inc. PL, Cyber, Media" at bounding box center [229, 130] width 135 height 11
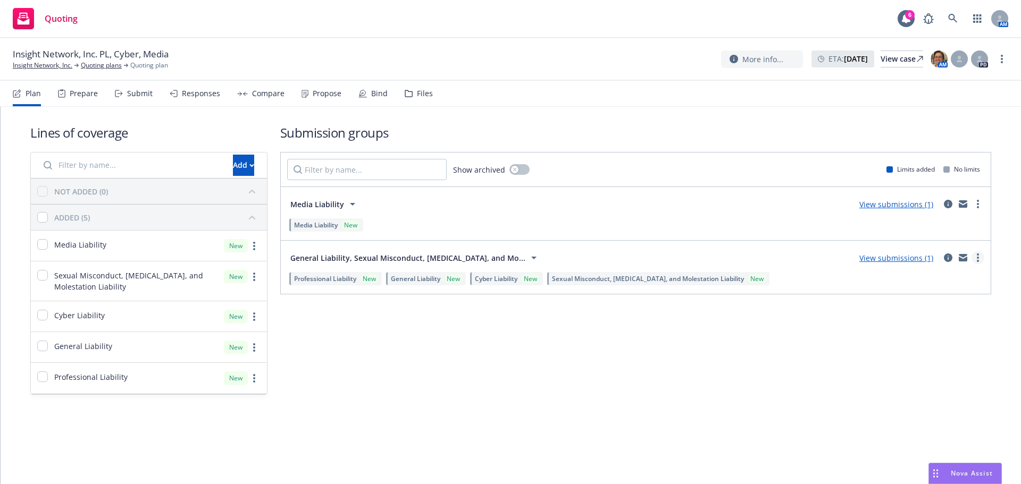
click at [979, 258] on link "more" at bounding box center [977, 257] width 13 height 13
click at [787, 350] on div "Submission groups Show archived Limits added No limits Media Liability View sub…" at bounding box center [635, 259] width 711 height 271
click at [913, 256] on link "View submissions (1)" at bounding box center [896, 258] width 74 height 10
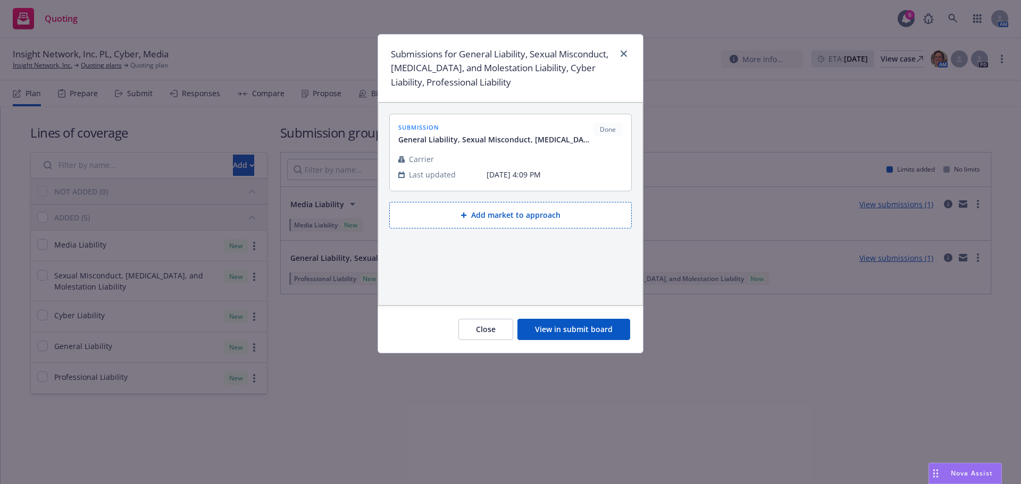
click at [601, 330] on button "View in submit board" at bounding box center [573, 329] width 113 height 21
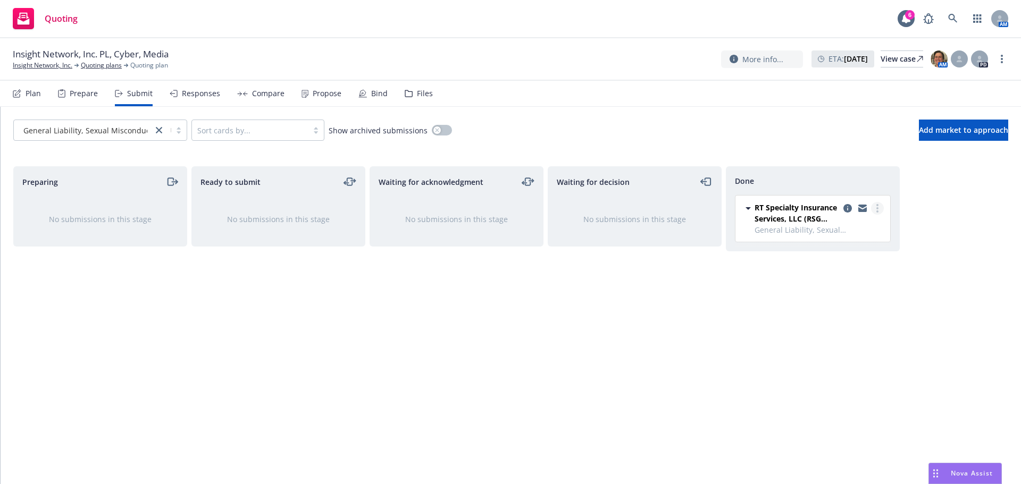
click at [880, 207] on link "more" at bounding box center [877, 208] width 13 height 13
click at [808, 255] on span "Add accepted decision" at bounding box center [830, 251] width 106 height 10
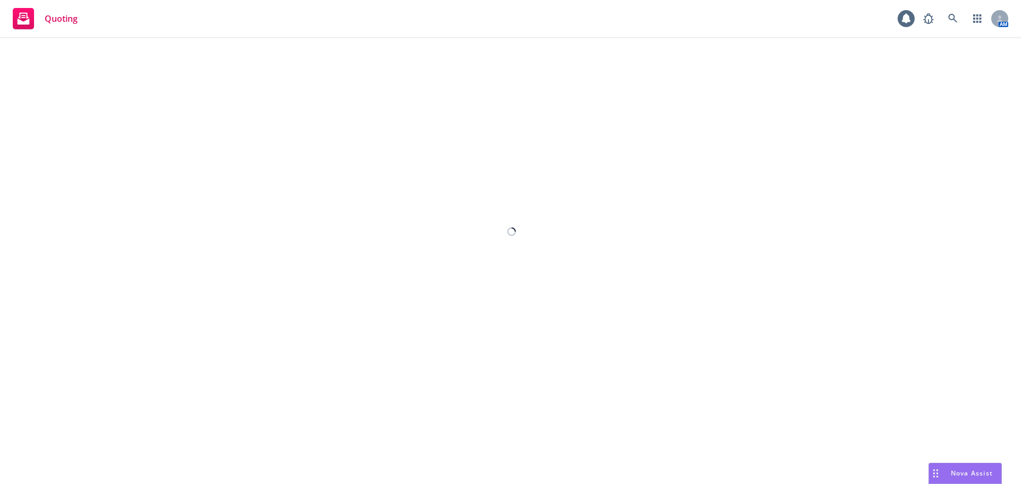
select select "12"
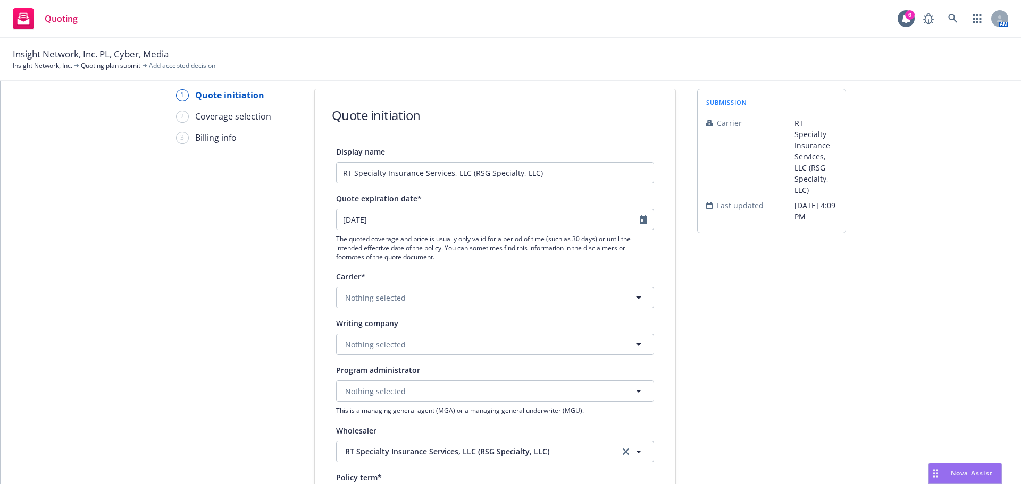
scroll to position [53, 0]
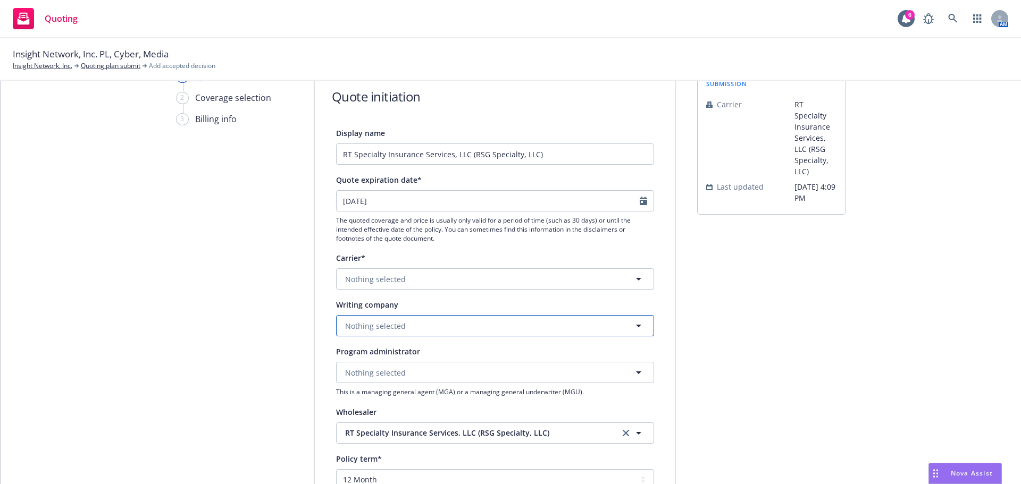
click at [375, 322] on span "Nothing selected" at bounding box center [375, 326] width 61 height 11
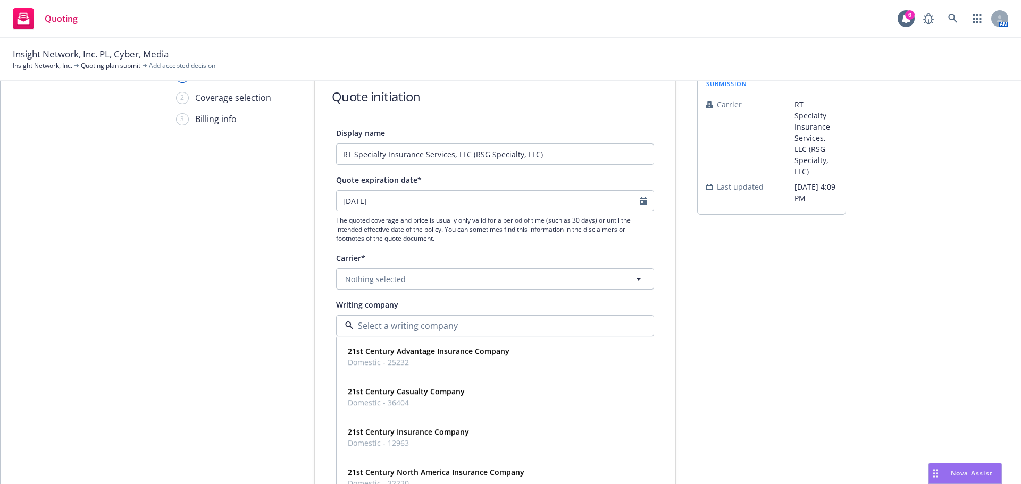
paste input "[PERSON_NAME] Excess and Surplus Ins, Inc"
type input "[PERSON_NAME] Excess and Surplus Ins, Inc"
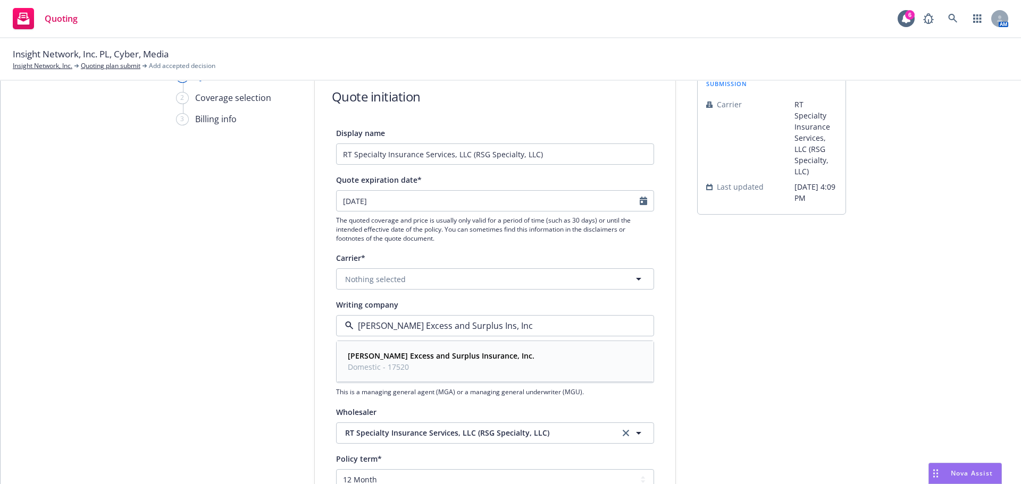
click at [456, 360] on strong "[PERSON_NAME] Excess and Surplus Insurance, Inc." at bounding box center [441, 356] width 187 height 10
drag, startPoint x: 809, startPoint y: 351, endPoint x: 802, endPoint y: 351, distance: 6.9
click at [809, 351] on div "submission Carrier RT Specialty Insurance Services, LLC (RSG Specialty, LLC) La…" at bounding box center [771, 426] width 149 height 713
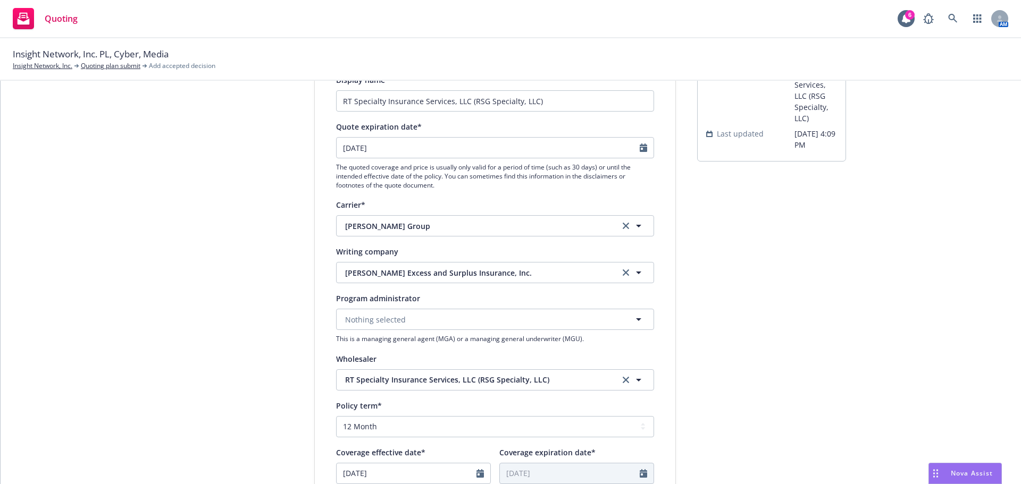
scroll to position [159, 0]
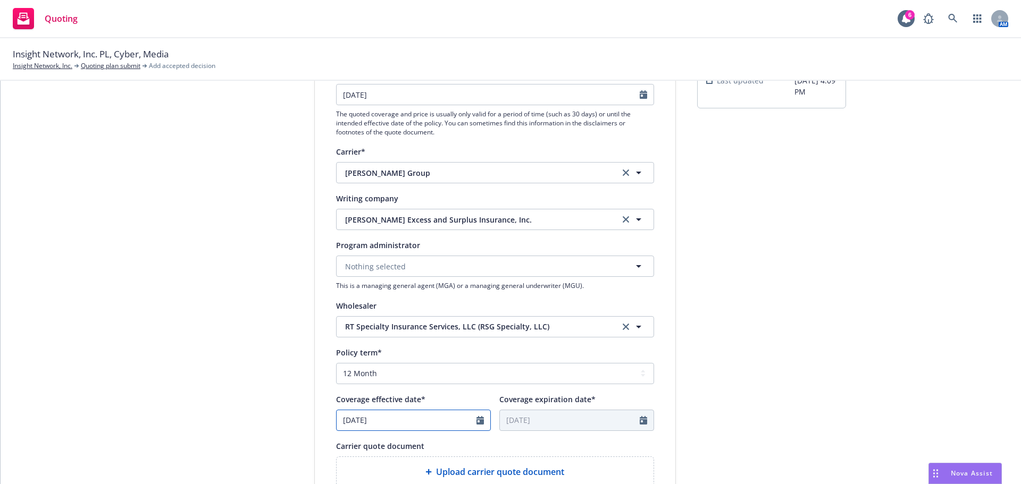
click at [472, 422] on div "[DATE]" at bounding box center [413, 420] width 155 height 21
select select "8"
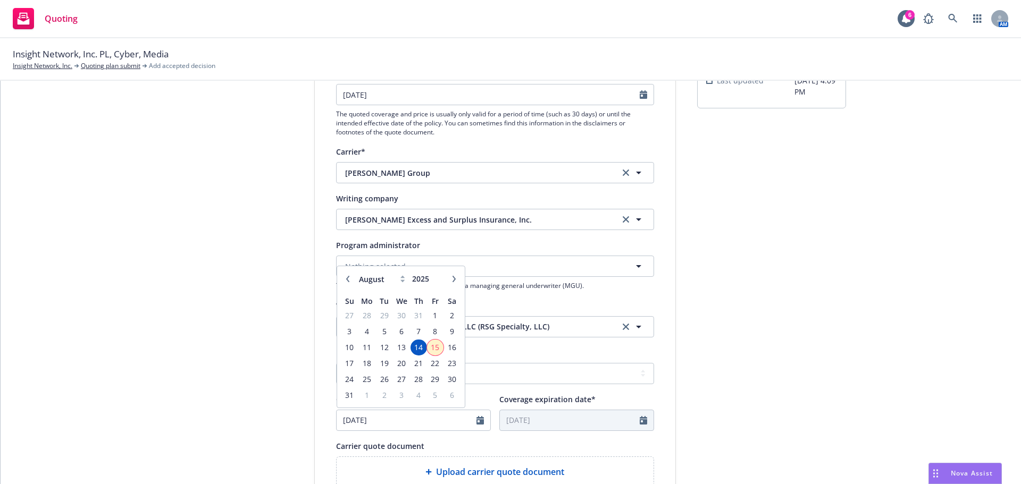
click at [428, 348] on span "15" at bounding box center [435, 347] width 14 height 13
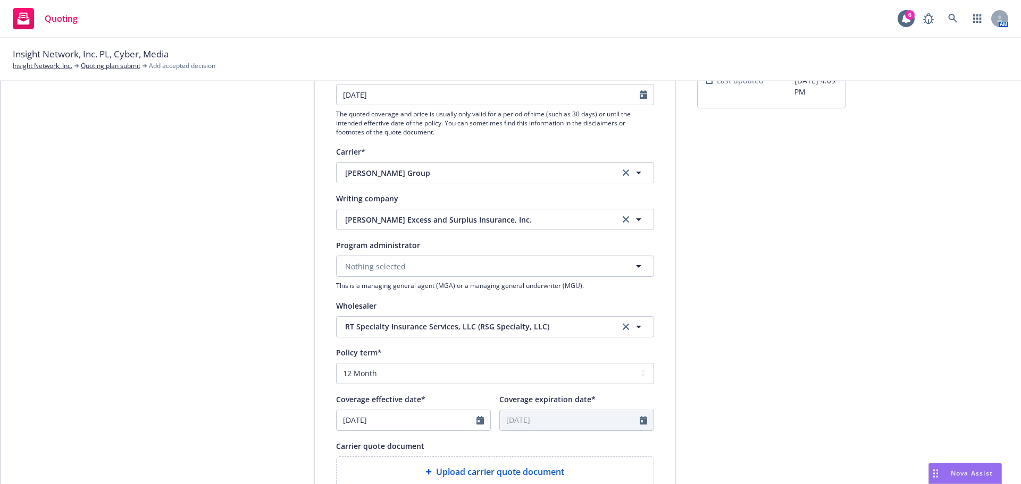
type input "08/15/2025"
type input "08/15/2026"
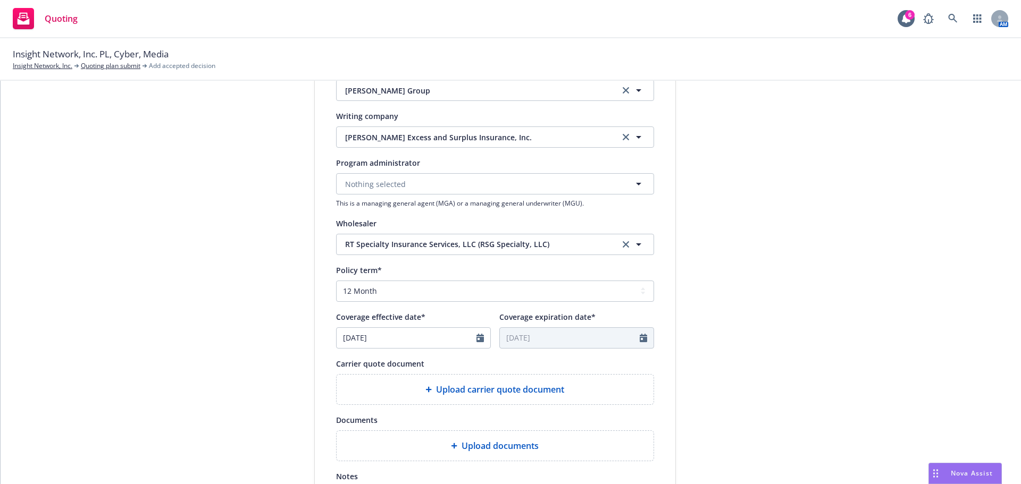
scroll to position [319, 0]
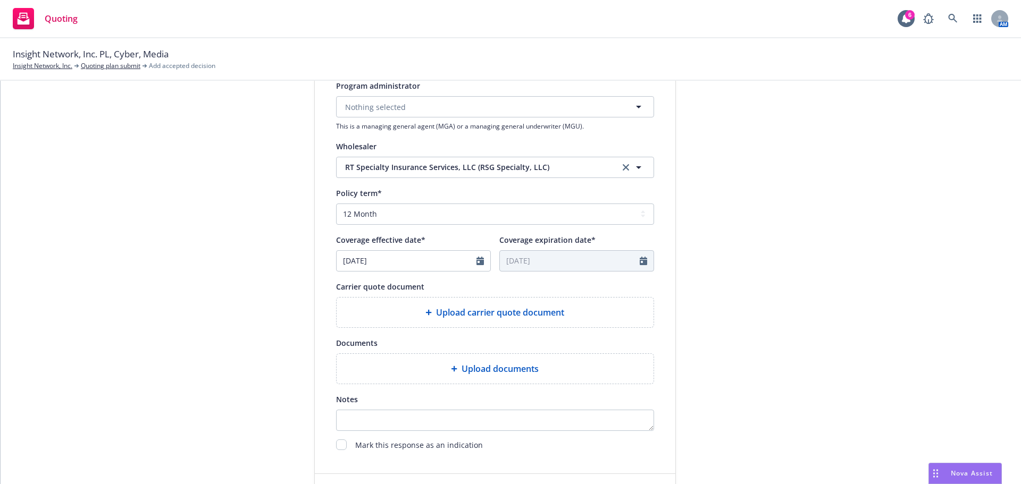
click at [511, 312] on span "Upload carrier quote document" at bounding box center [500, 312] width 128 height 13
click at [478, 310] on span "Upload carrier quote document" at bounding box center [500, 312] width 128 height 13
click at [457, 312] on span "Upload carrier quote document" at bounding box center [500, 312] width 128 height 13
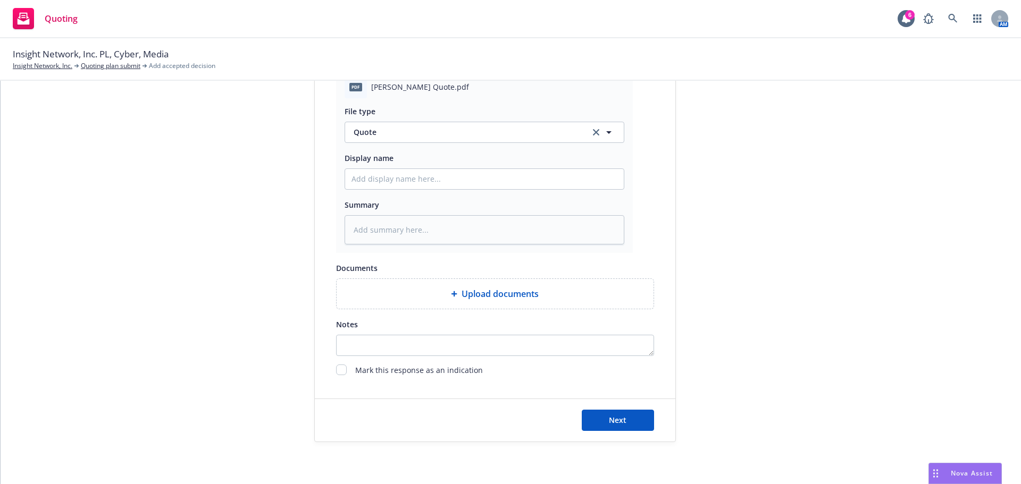
scroll to position [549, 0]
click at [603, 422] on button "Next" at bounding box center [618, 419] width 72 height 21
type textarea "x"
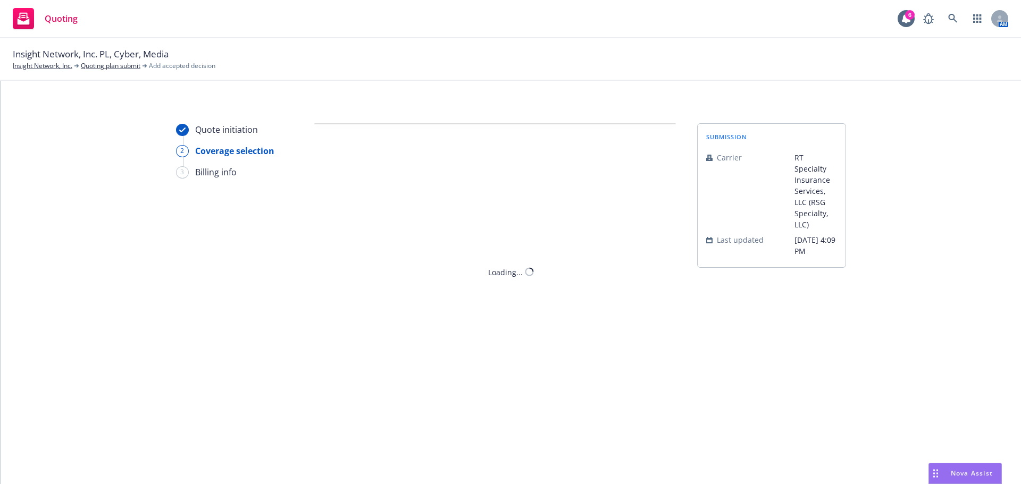
scroll to position [0, 0]
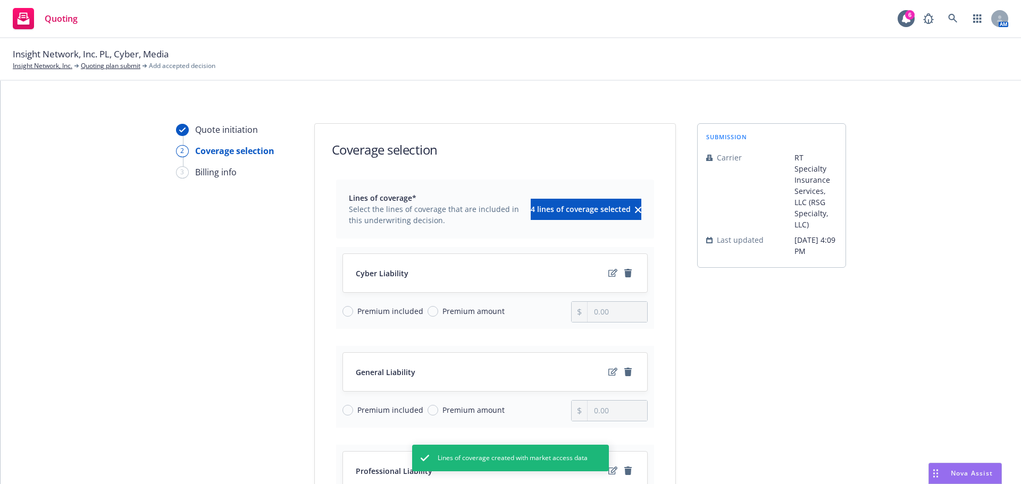
click at [357, 313] on span "Premium included" at bounding box center [390, 311] width 66 height 11
drag, startPoint x: 341, startPoint y: 315, endPoint x: 339, endPoint y: 338, distance: 22.5
click at [342, 316] on input "Premium included" at bounding box center [347, 311] width 11 height 11
radio input "true"
click at [343, 408] on input "Premium included" at bounding box center [347, 410] width 11 height 11
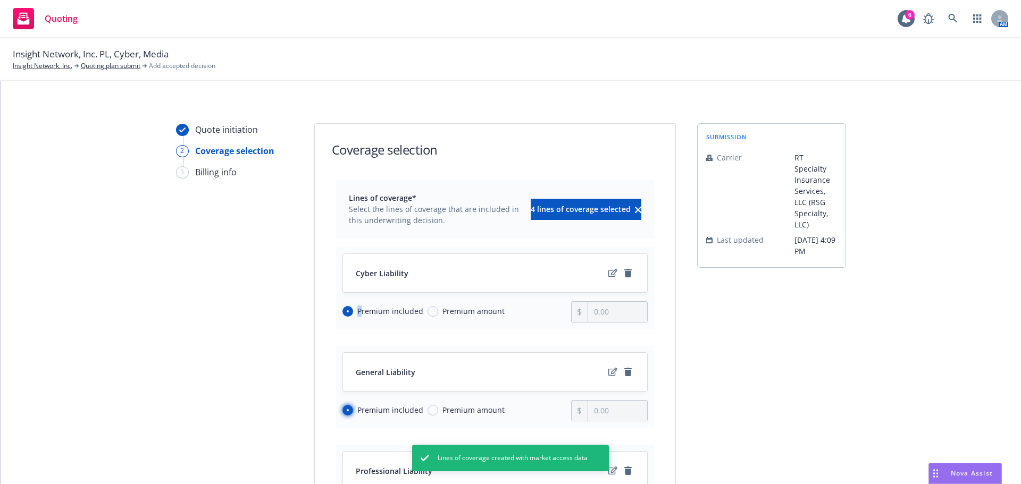
radio input "true"
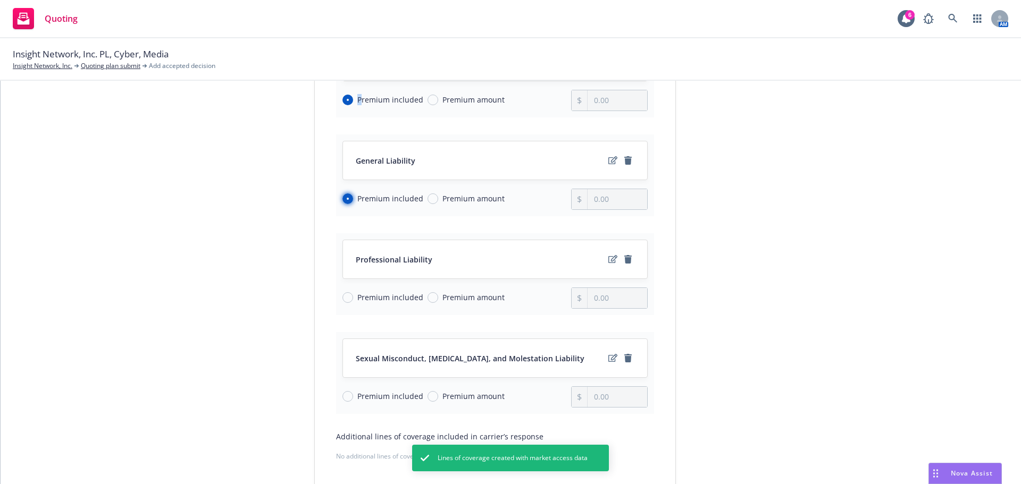
scroll to position [213, 0]
click at [342, 295] on input "Premium included" at bounding box center [347, 296] width 11 height 11
radio input "true"
click at [343, 391] on input "Premium included" at bounding box center [347, 395] width 11 height 11
radio input "true"
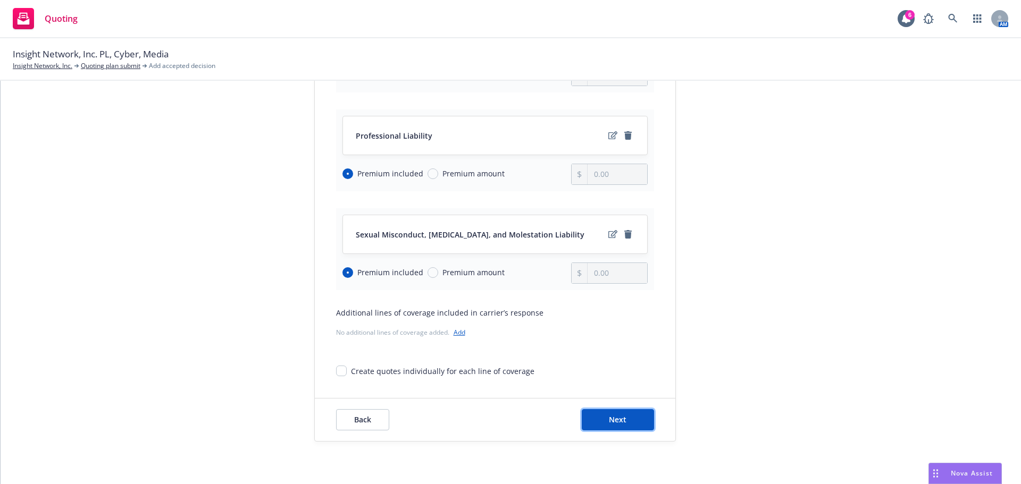
drag, startPoint x: 620, startPoint y: 411, endPoint x: 780, endPoint y: 411, distance: 159.5
click at [621, 411] on button "Next" at bounding box center [618, 419] width 72 height 21
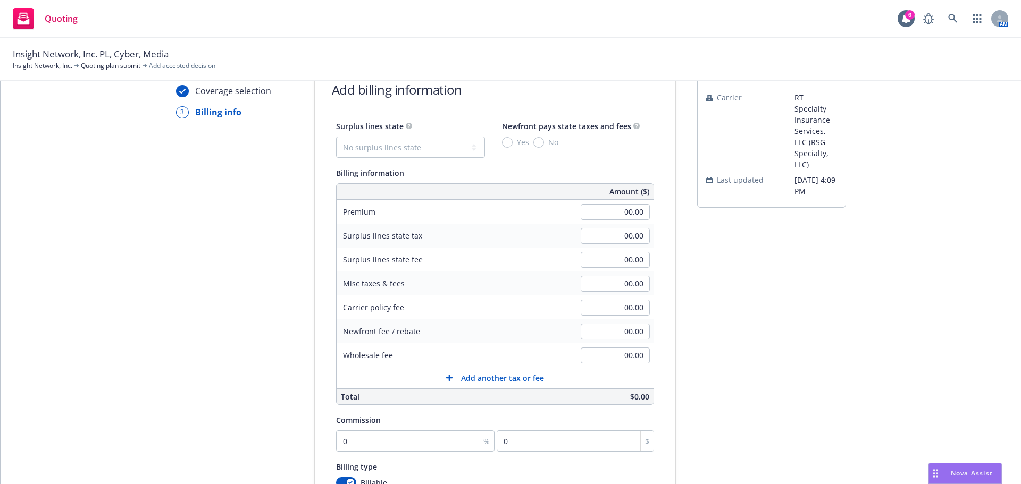
scroll to position [0, 0]
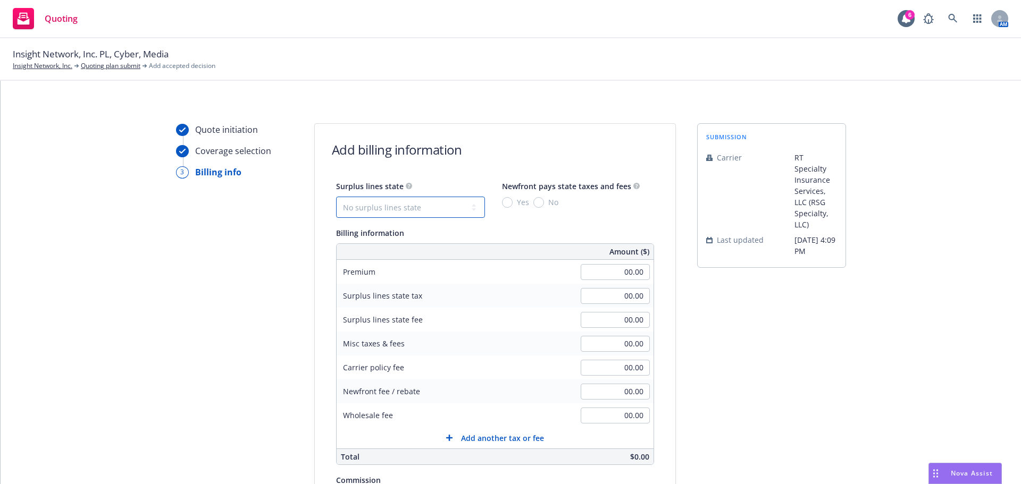
drag, startPoint x: 431, startPoint y: 203, endPoint x: 432, endPoint y: 215, distance: 12.8
click at [431, 203] on select "No surplus lines state Alaska Alabama Arkansas Arizona California Colorado Conn…" at bounding box center [410, 207] width 149 height 21
select select "CA"
click at [336, 197] on select "No surplus lines state Alaska Alabama Arkansas Arizona California Colorado Conn…" at bounding box center [410, 207] width 149 height 21
click at [517, 204] on span "Yes" at bounding box center [523, 202] width 12 height 11
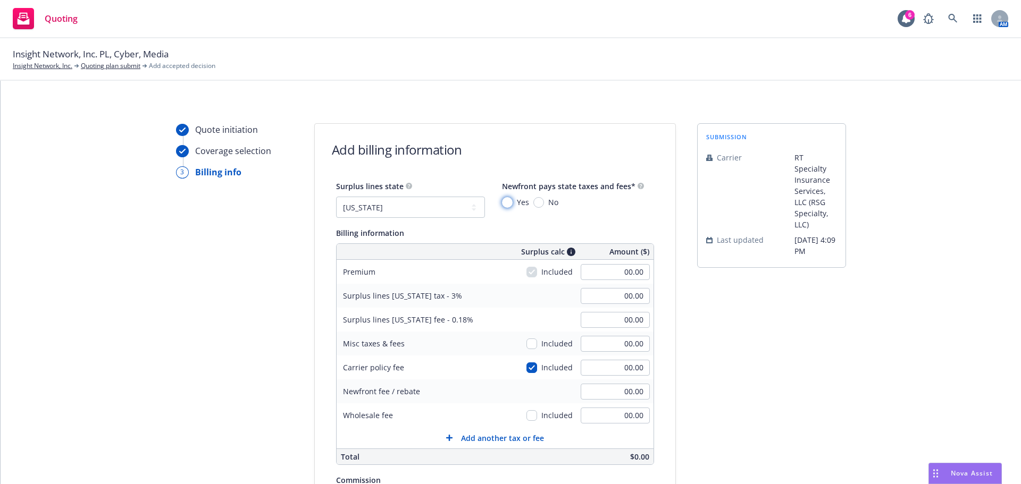
click at [508, 204] on input "Yes" at bounding box center [507, 202] width 11 height 11
radio input "true"
drag, startPoint x: 677, startPoint y: 276, endPoint x: 692, endPoint y: 276, distance: 14.9
click at [692, 276] on div "Quote initiation Coverage selection 3 Billing info Add billing information Surp…" at bounding box center [510, 381] width 995 height 516
type input "96,000.00"
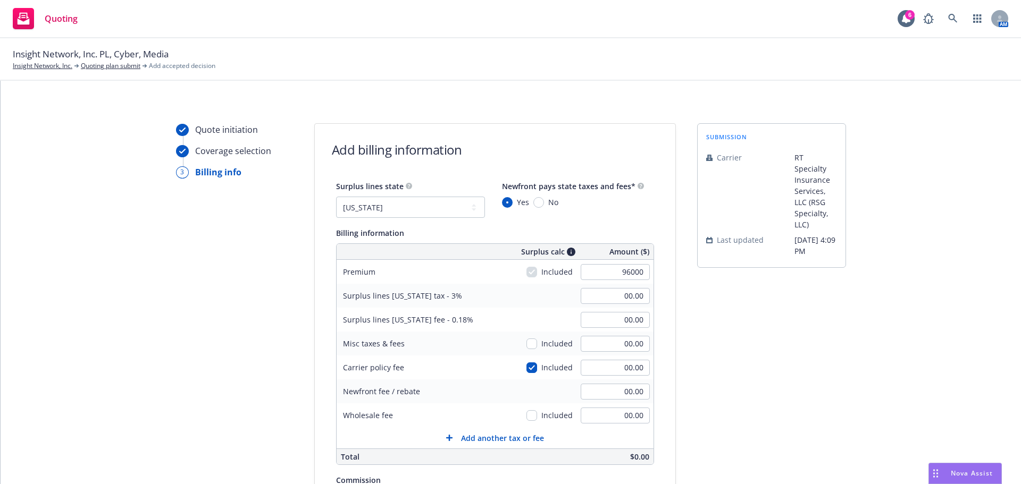
type input "2,880.00"
type input "172.80"
click at [697, 272] on div "submission Carrier RT Specialty Insurance Services, LLC (RSG Specialty, LLC) La…" at bounding box center [771, 381] width 149 height 516
click at [526, 369] on input "checkbox" at bounding box center [531, 368] width 11 height 11
checkbox input "false"
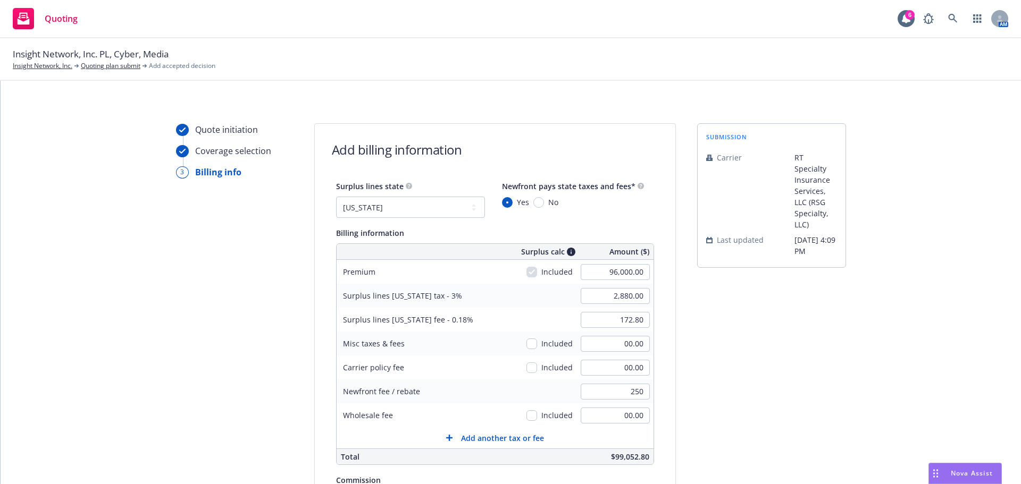
type input "250.00"
click at [669, 373] on div "Quote initiation Coverage selection 3 Billing info Add billing information Surp…" at bounding box center [510, 381] width 995 height 516
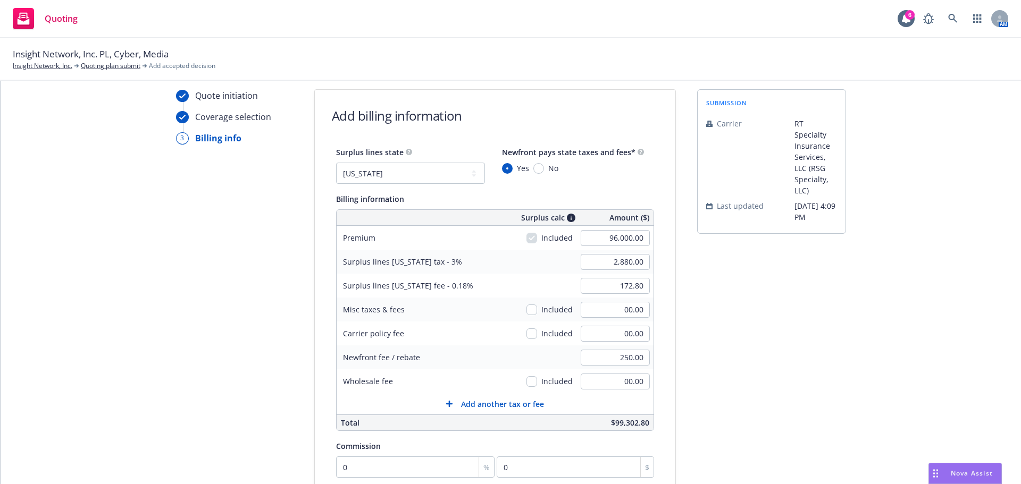
scroll to position [53, 0]
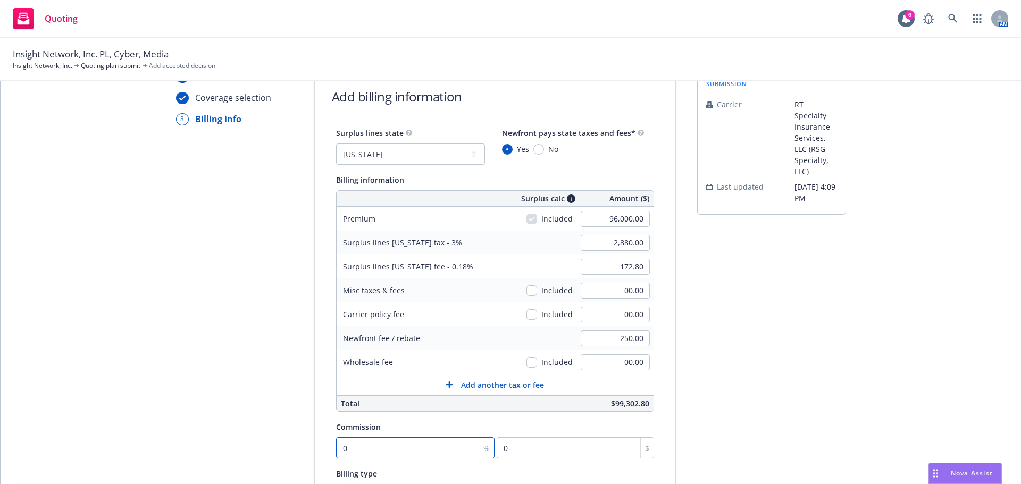
type input "1"
type input "960"
type input "12"
type input "11520"
type input "12"
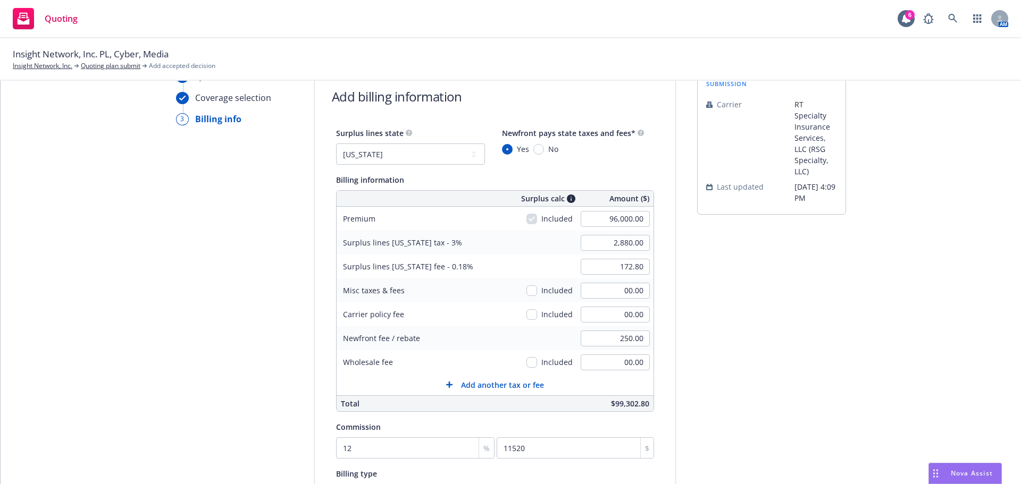
drag, startPoint x: 281, startPoint y: 439, endPoint x: 309, endPoint y: 436, distance: 28.3
click at [304, 437] on div "Quote initiation Coverage selection 3 Billing info Add billing information Surp…" at bounding box center [510, 328] width 995 height 516
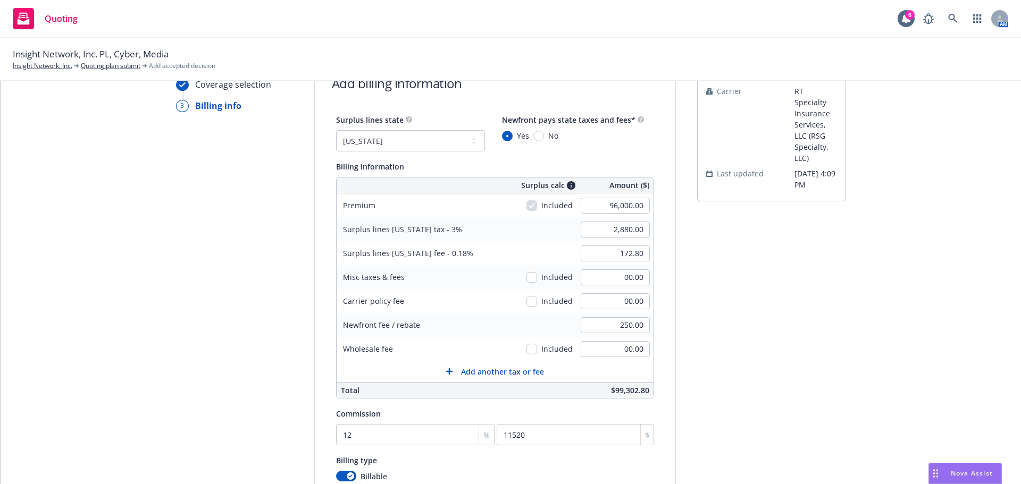
scroll to position [159, 0]
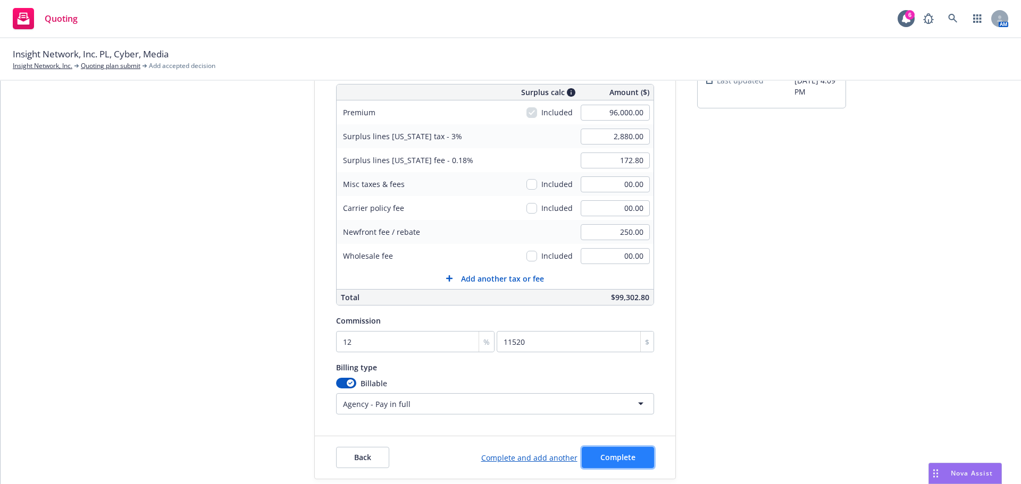
click at [606, 459] on span "Complete" at bounding box center [617, 457] width 35 height 10
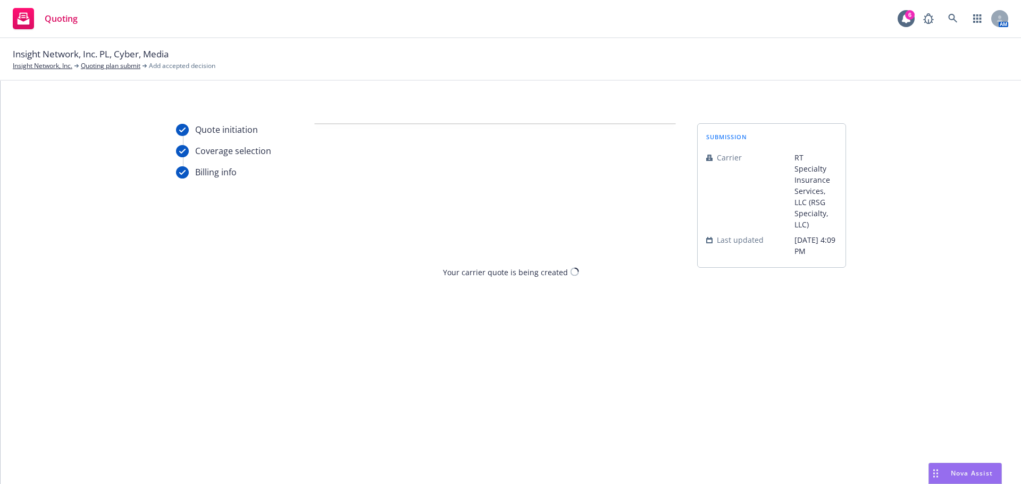
scroll to position [0, 0]
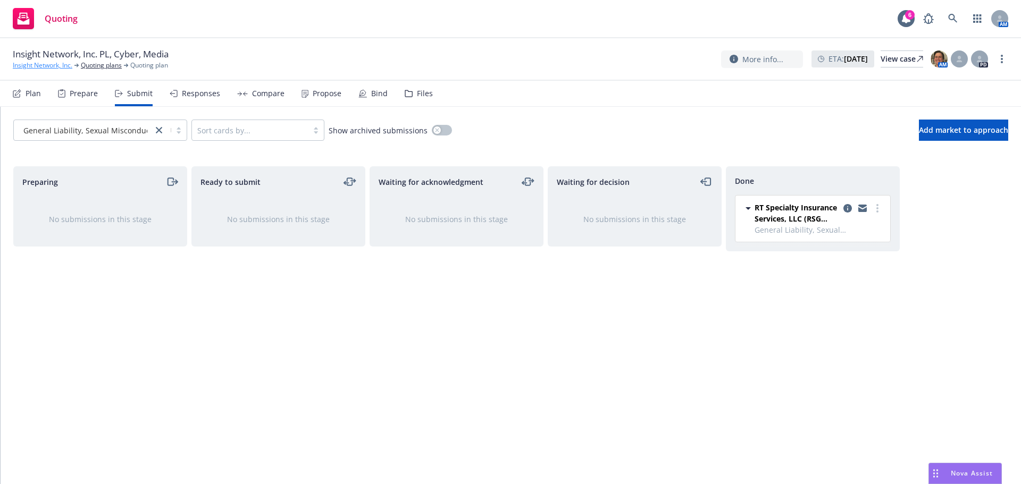
click at [42, 63] on link "Insight Network, Inc." at bounding box center [43, 66] width 60 height 10
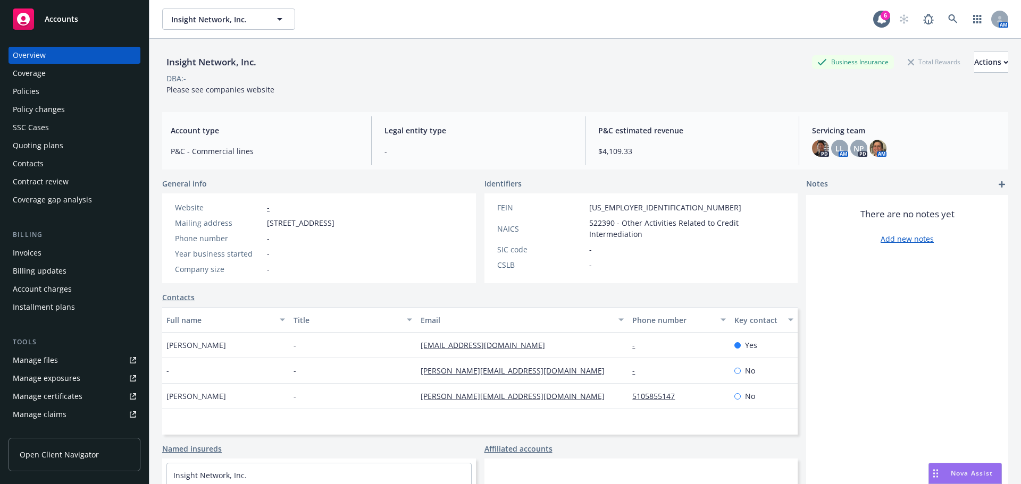
click at [40, 147] on div "Quoting plans" at bounding box center [38, 145] width 51 height 17
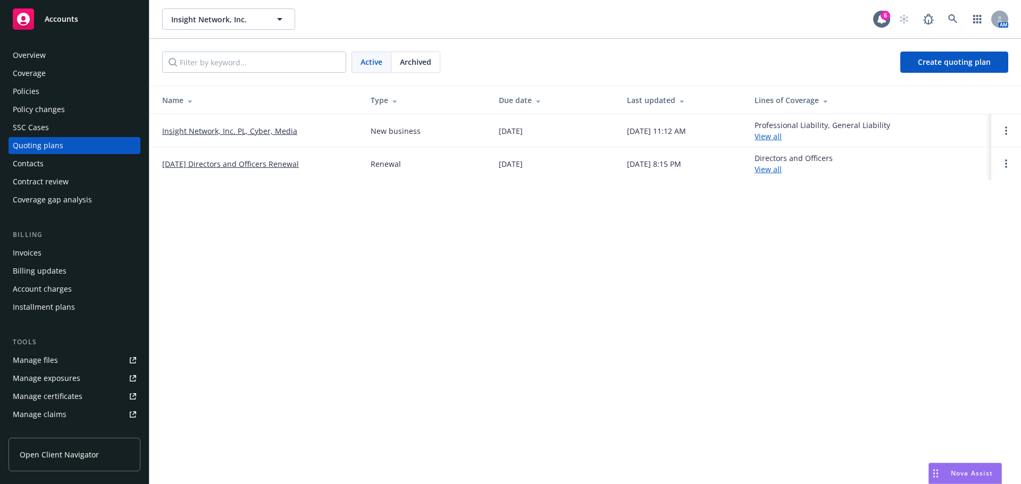
click at [250, 136] on link "Insight Network, Inc. PL, Cyber, Media" at bounding box center [229, 130] width 135 height 11
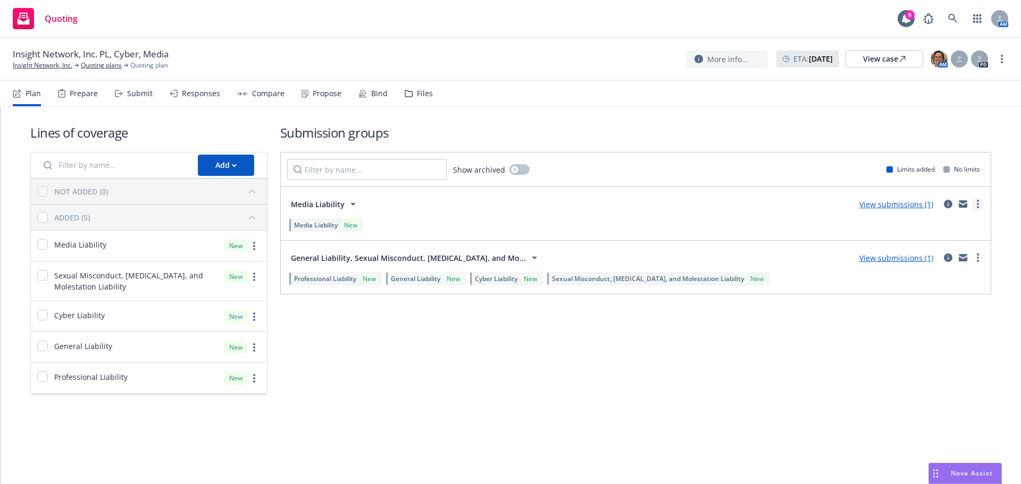
click at [976, 205] on link "more" at bounding box center [977, 204] width 13 height 13
click at [901, 200] on link "View submissions (1)" at bounding box center [896, 204] width 74 height 10
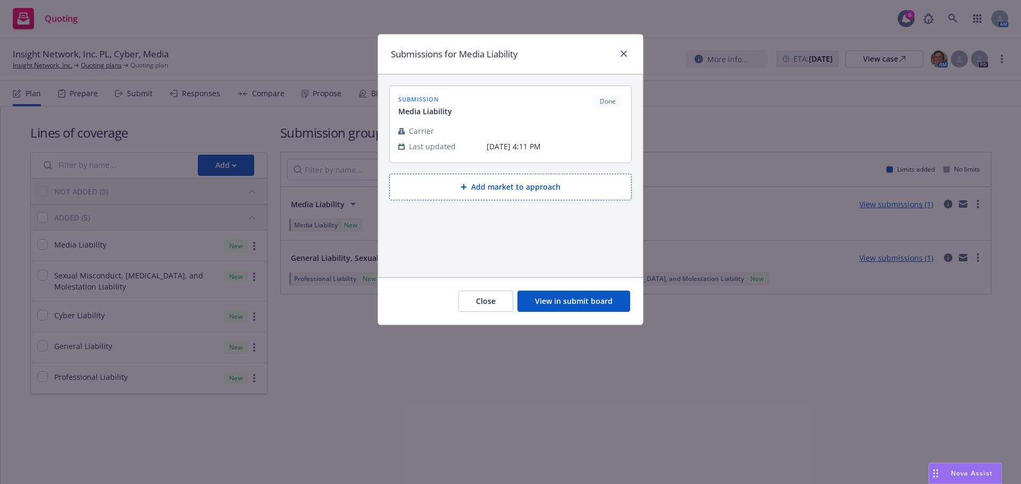
click at [583, 292] on button "View in submit board" at bounding box center [573, 301] width 113 height 21
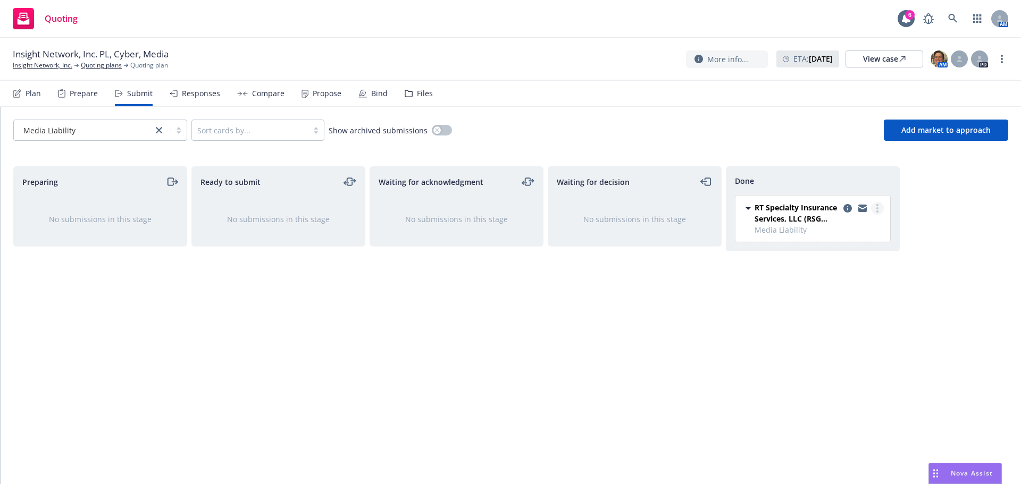
click at [877, 208] on circle "more" at bounding box center [877, 208] width 2 height 2
click at [828, 246] on span "Add accepted decision" at bounding box center [830, 251] width 106 height 10
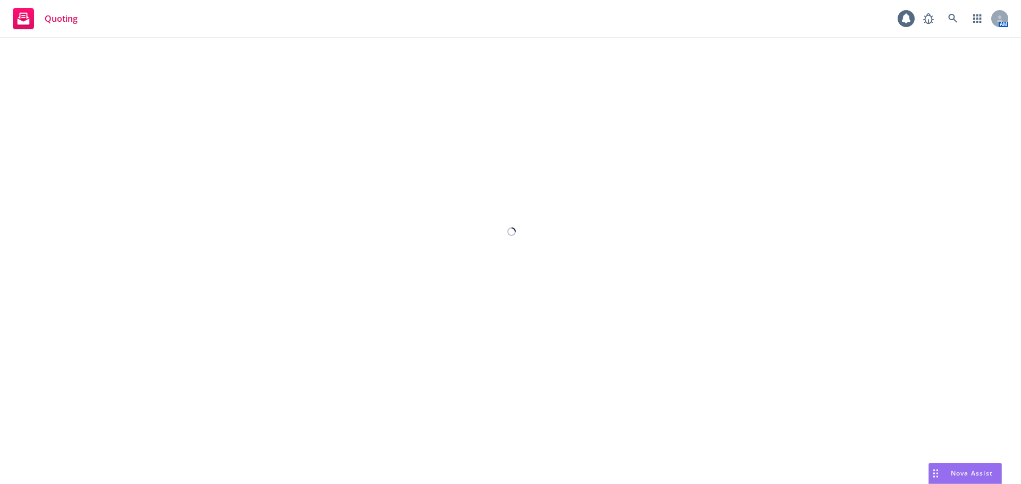
select select "12"
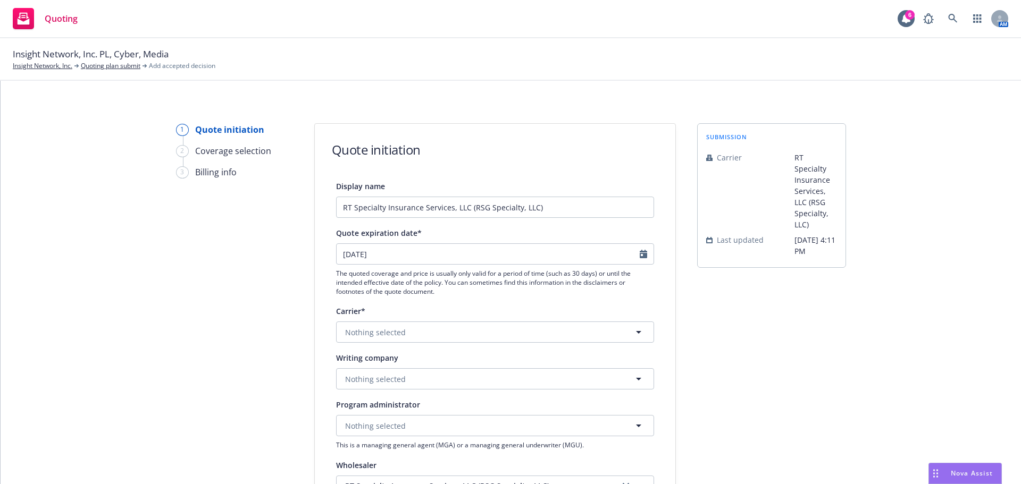
scroll to position [159, 0]
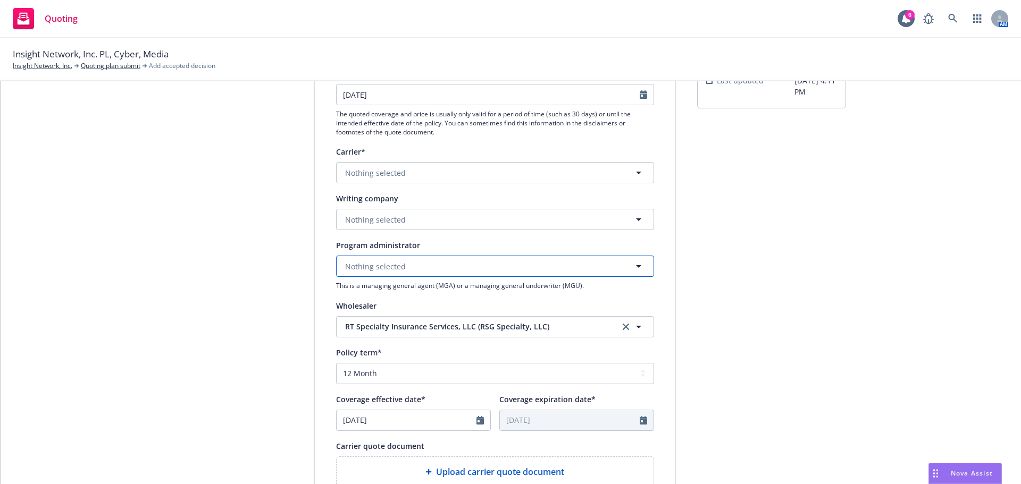
click at [399, 264] on span "Nothing selected" at bounding box center [375, 266] width 61 height 11
click at [426, 214] on button "Nothing selected" at bounding box center [495, 219] width 318 height 21
click at [443, 217] on button "Nothing selected" at bounding box center [495, 219] width 318 height 21
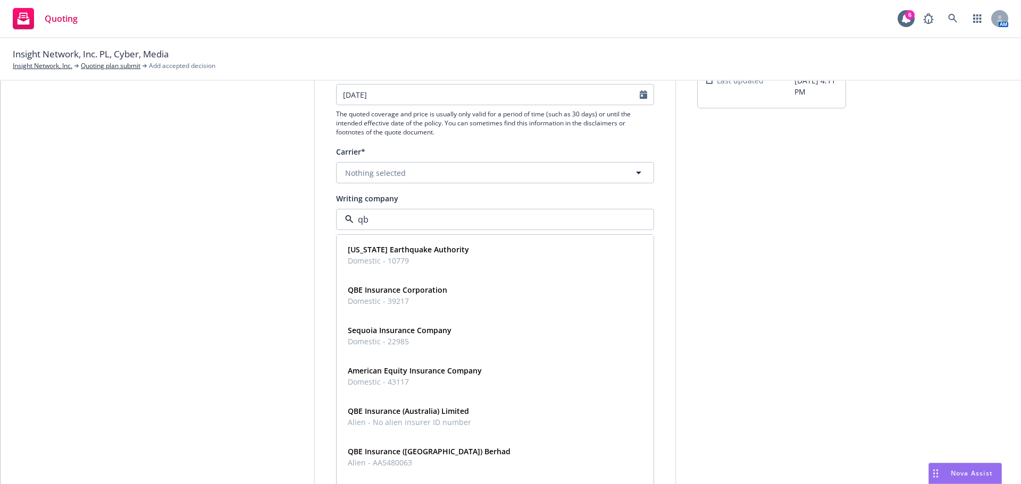
type input "qbe"
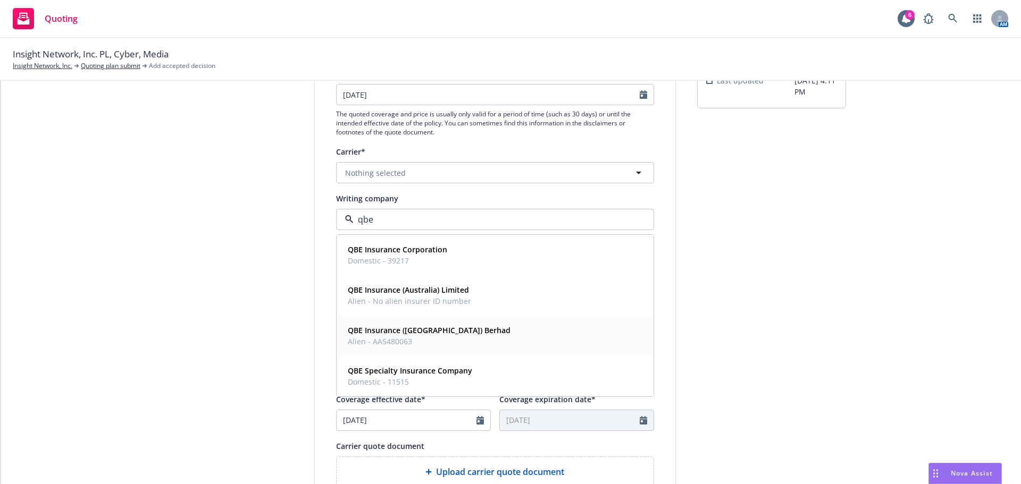
scroll to position [213, 0]
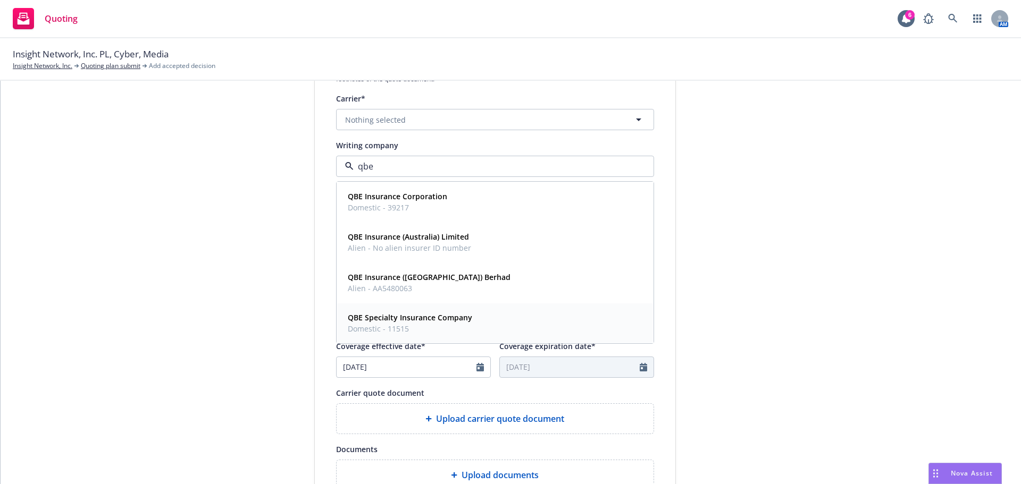
click at [443, 327] on span "Domestic - 11515" at bounding box center [410, 328] width 124 height 11
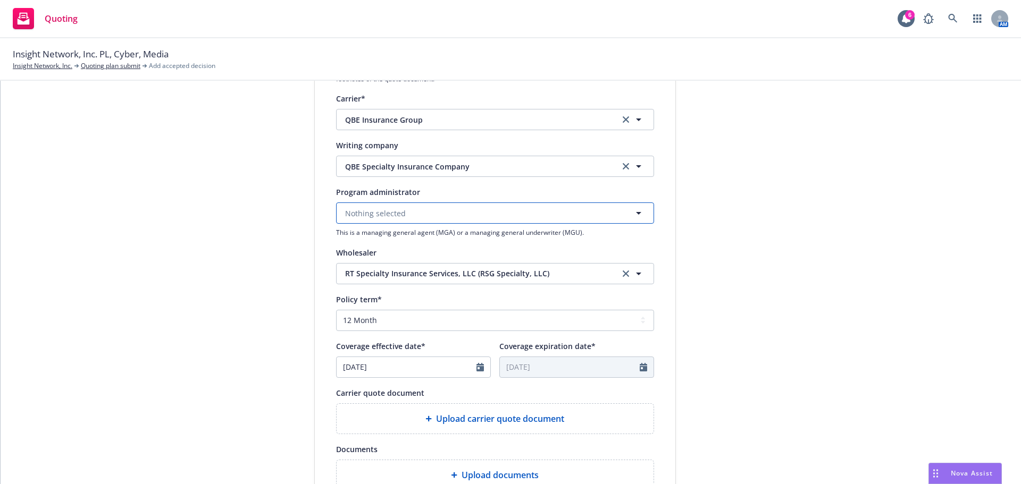
click at [405, 210] on button "Nothing selected" at bounding box center [495, 213] width 318 height 21
click at [832, 198] on div "submission Carrier RT Specialty Insurance Services, LLC (RSG Specialty, LLC) La…" at bounding box center [771, 267] width 149 height 713
click at [476, 366] on icon "Calendar" at bounding box center [479, 367] width 7 height 9
select select "8"
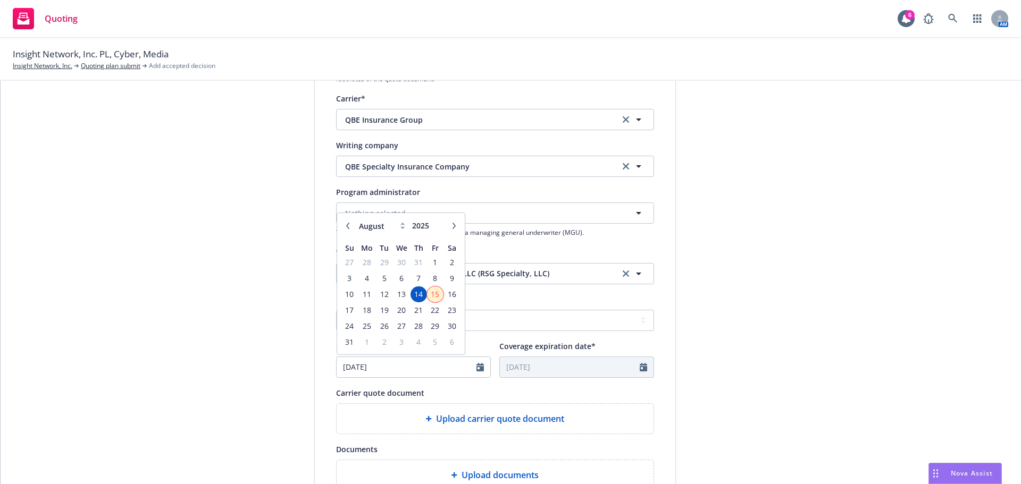
click at [436, 296] on span "15" at bounding box center [435, 294] width 14 height 13
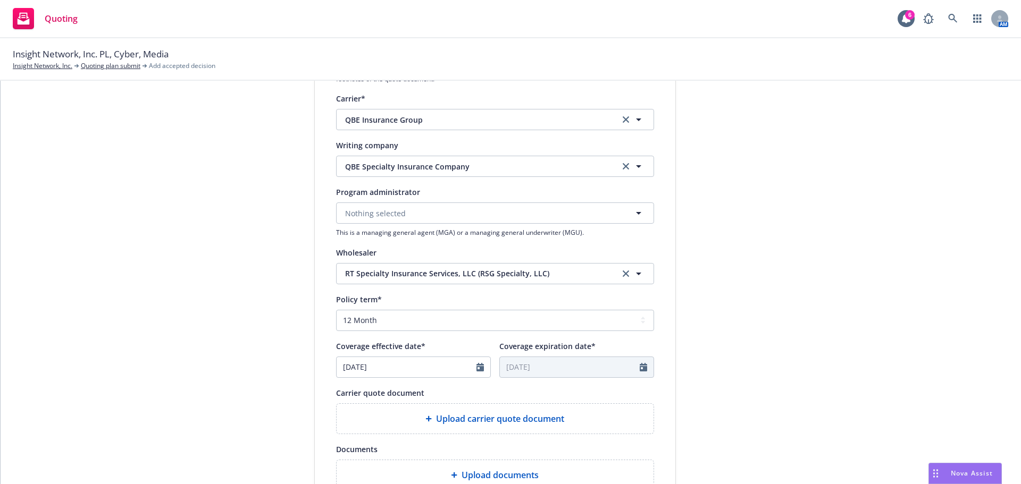
type input "[DATE]"
type input "08/15/2026"
click at [467, 420] on span "Upload carrier quote document" at bounding box center [500, 419] width 128 height 13
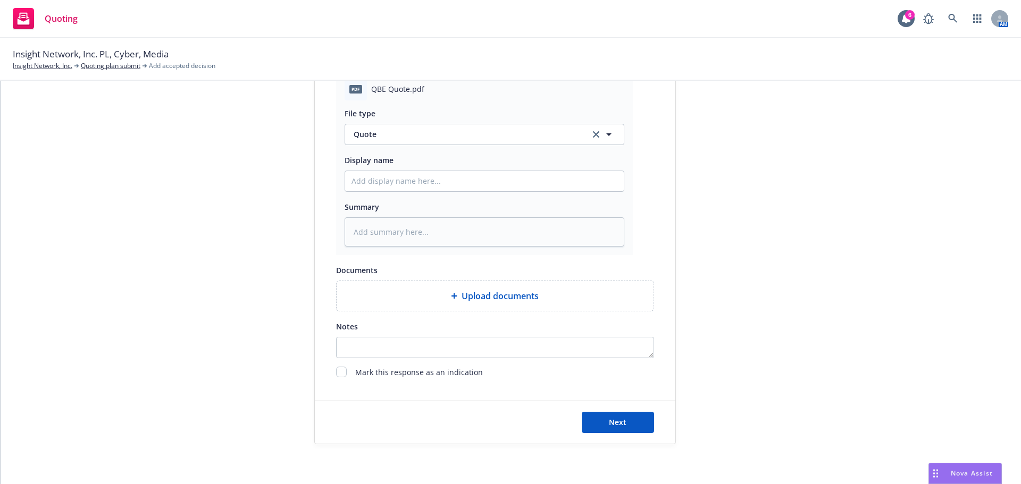
scroll to position [549, 0]
click at [621, 424] on span "Next" at bounding box center [618, 420] width 18 height 10
type textarea "x"
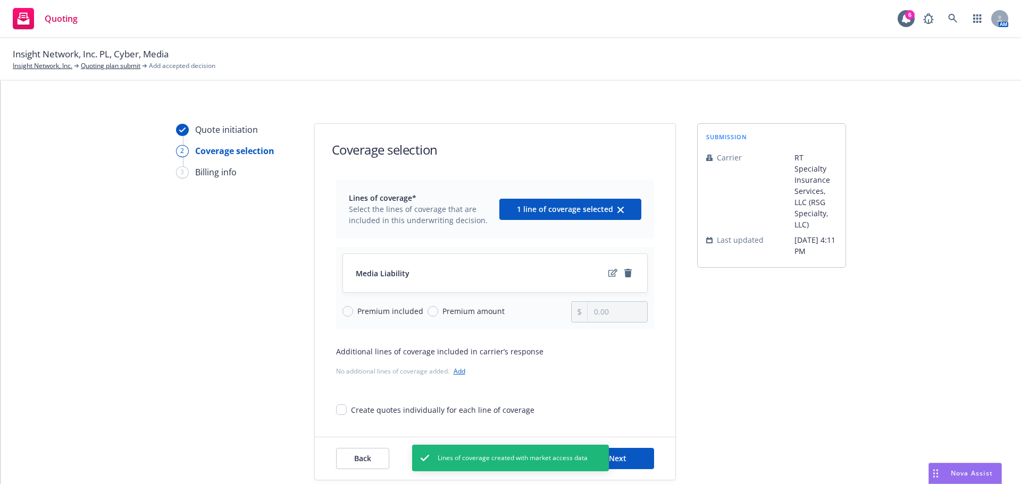
drag, startPoint x: 349, startPoint y: 312, endPoint x: 373, endPoint y: 317, distance: 24.4
click at [353, 312] on span "Premium included" at bounding box center [388, 311] width 70 height 11
click at [349, 312] on input "Premium included" at bounding box center [347, 311] width 11 height 11
radio input "true"
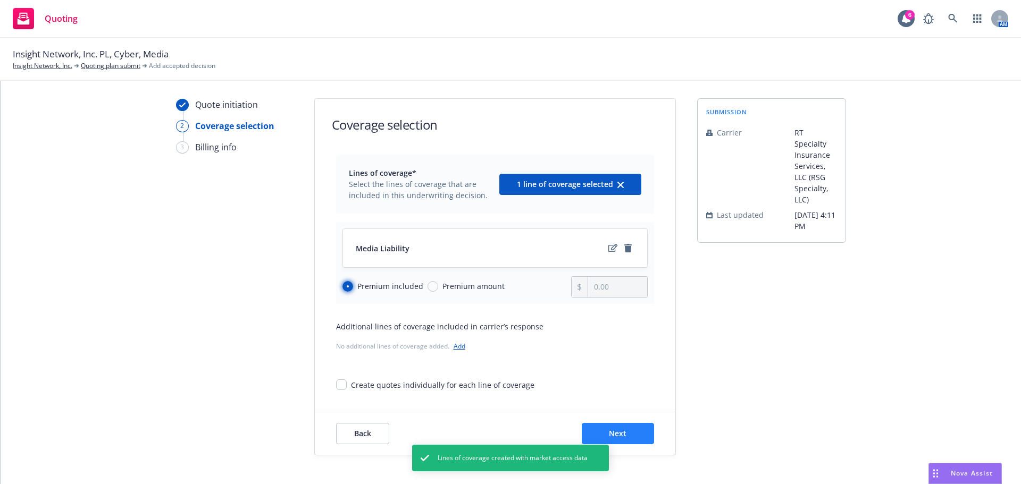
scroll to position [39, 0]
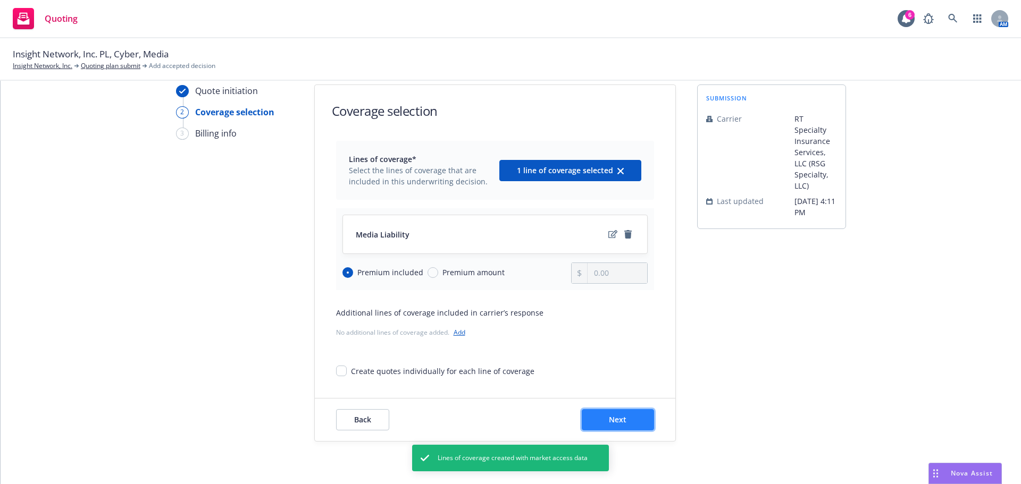
click at [622, 412] on button "Next" at bounding box center [618, 419] width 72 height 21
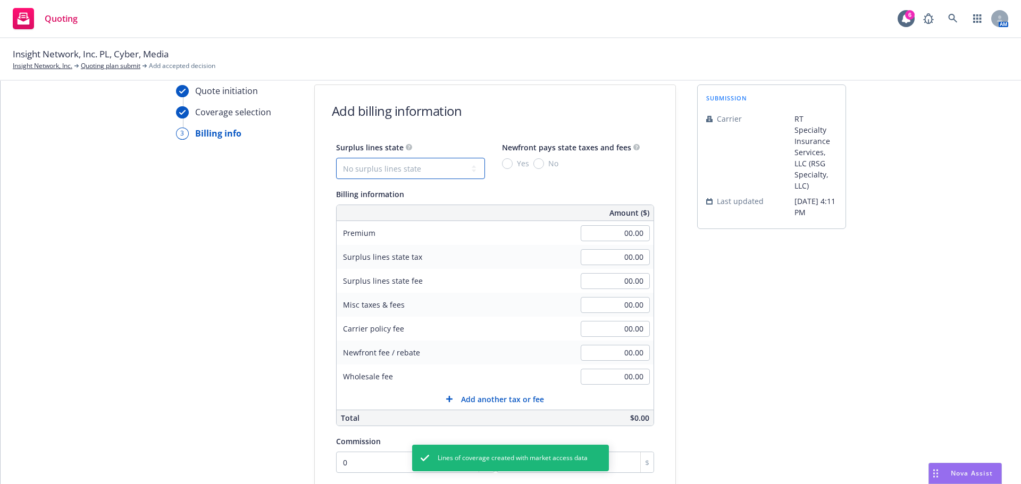
drag, startPoint x: 440, startPoint y: 169, endPoint x: 433, endPoint y: 172, distance: 6.9
click at [440, 170] on select "No surplus lines state Alaska Alabama Arkansas Arizona California Colorado Conn…" at bounding box center [410, 168] width 149 height 21
select select "CA"
click at [336, 158] on select "No surplus lines state Alaska Alabama Arkansas Arizona California Colorado Conn…" at bounding box center [410, 168] width 149 height 21
click at [502, 158] on div "Yes" at bounding box center [515, 163] width 27 height 11
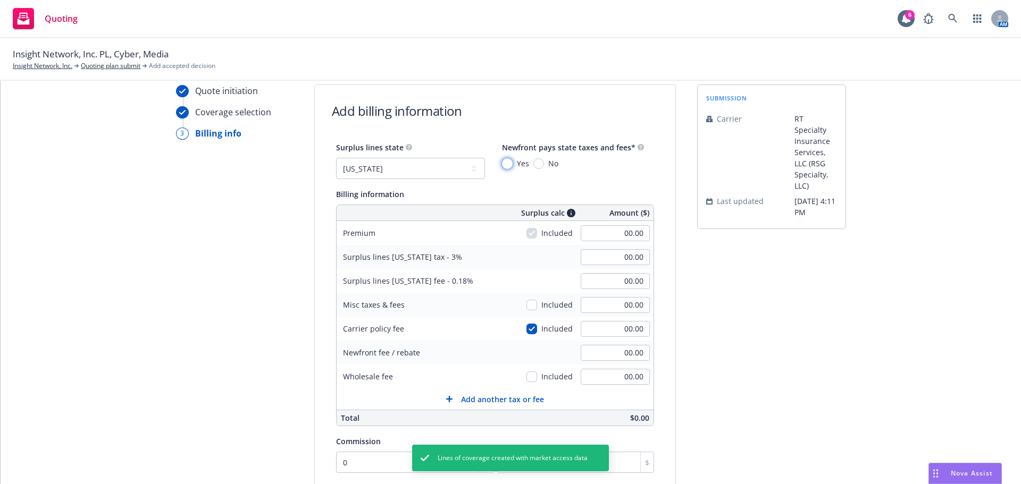
click at [502, 158] on input "Yes" at bounding box center [507, 163] width 11 height 11
radio input "true"
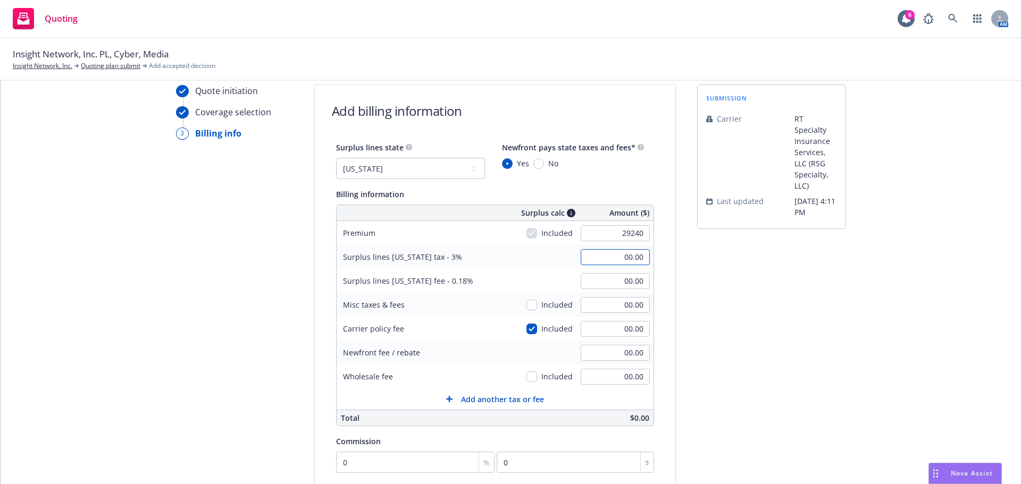
type input "29,240.00"
type input "877.20"
type input "52.63"
click at [526, 328] on input "checkbox" at bounding box center [531, 329] width 11 height 11
checkbox input "false"
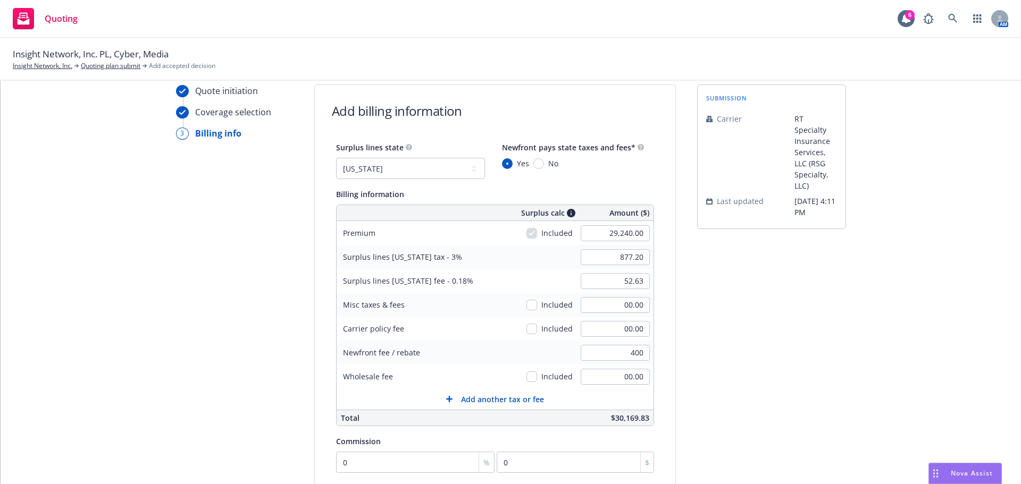
type input "400.00"
click at [790, 351] on div "submission Carrier RT Specialty Insurance Services, LLC (RSG Specialty, LLC) La…" at bounding box center [771, 343] width 149 height 516
type input "1"
type input "292.4"
type input "12"
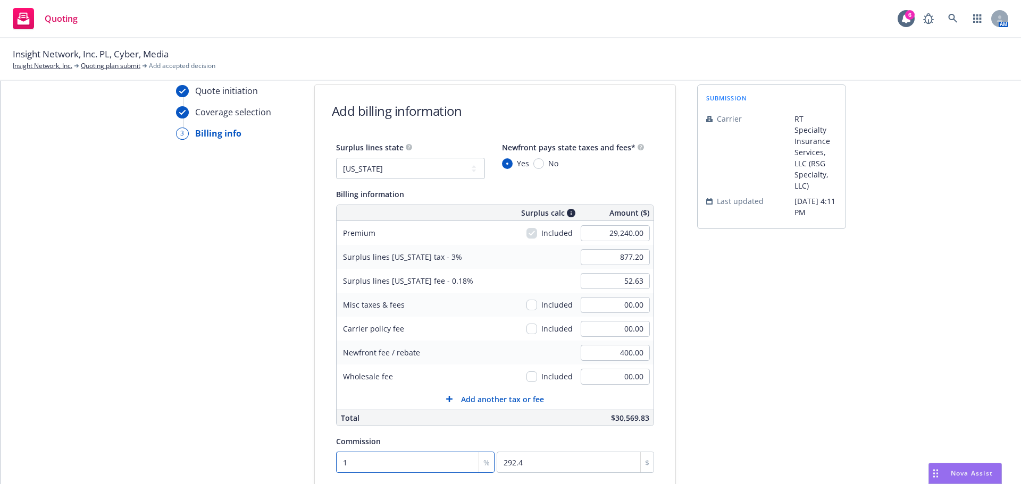
type input "3508.8"
type input "12"
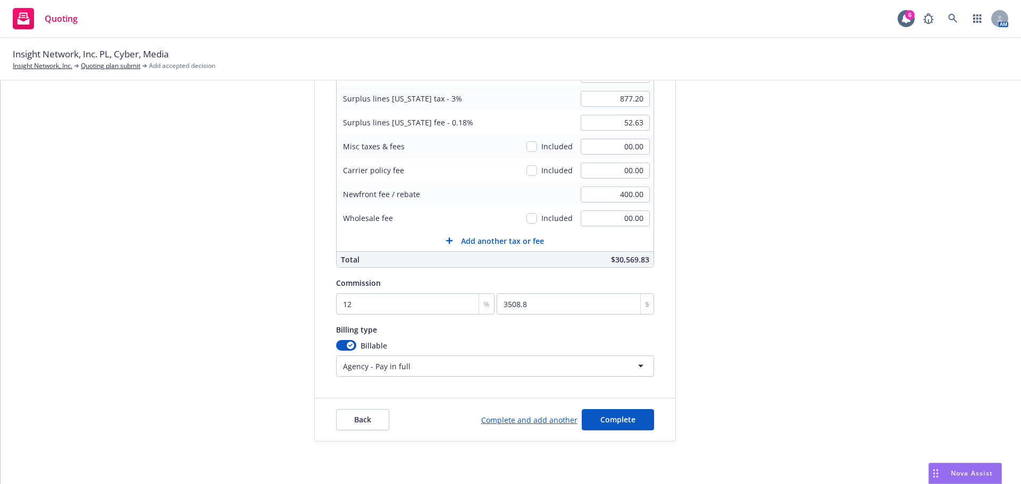
drag, startPoint x: 864, startPoint y: 240, endPoint x: 717, endPoint y: 328, distance: 171.7
click at [864, 241] on div "Quote initiation Coverage selection 3 Billing info Add billing information Surp…" at bounding box center [510, 184] width 995 height 516
click at [622, 426] on button "Complete" at bounding box center [618, 419] width 72 height 21
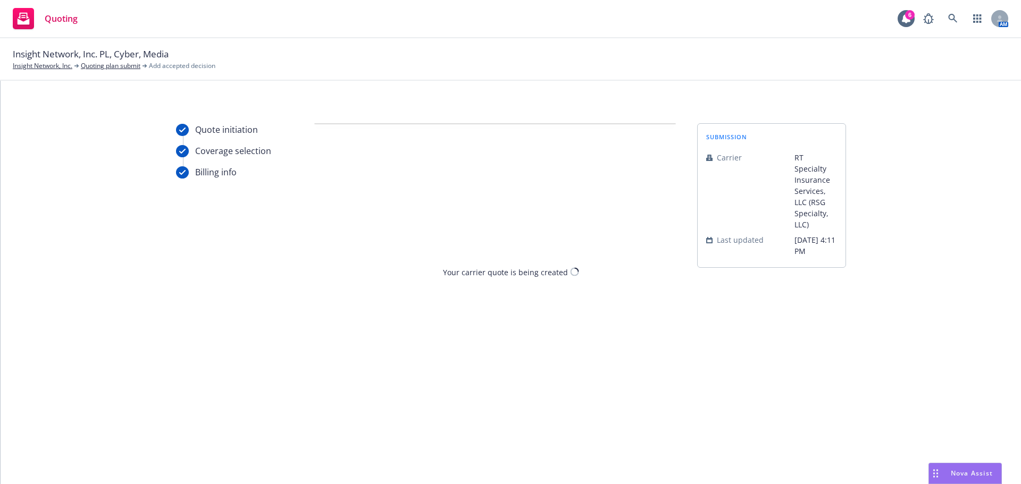
scroll to position [0, 0]
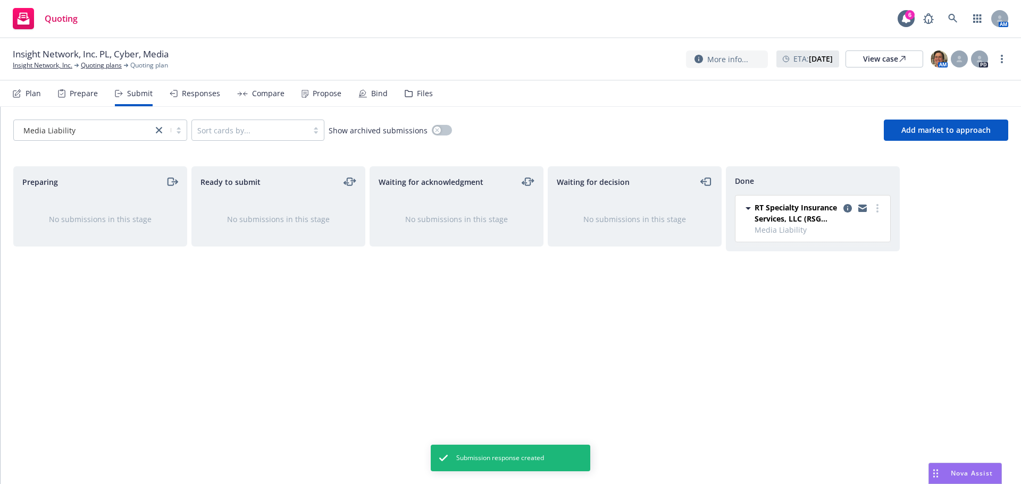
click at [321, 93] on div "Propose" at bounding box center [327, 93] width 29 height 9
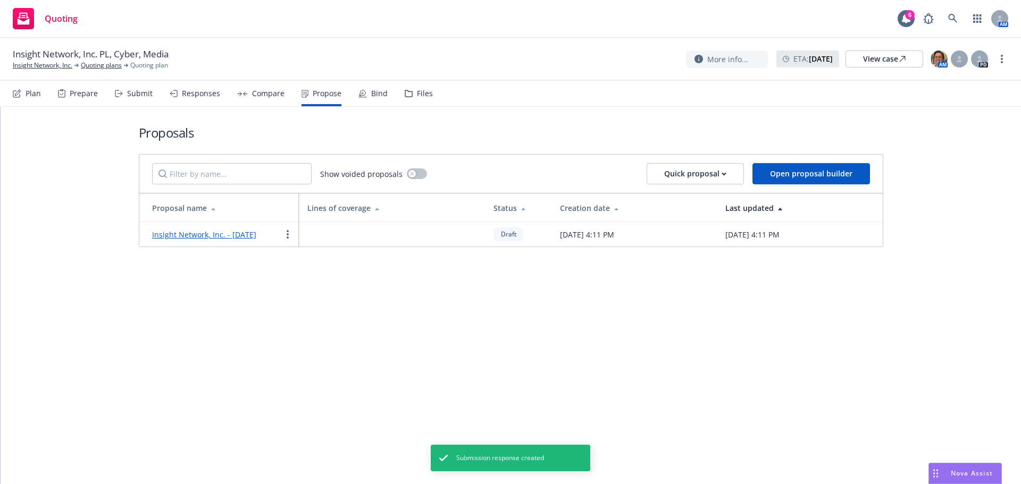
click at [224, 234] on link "Insight Network, Inc. - August 2025" at bounding box center [204, 235] width 104 height 10
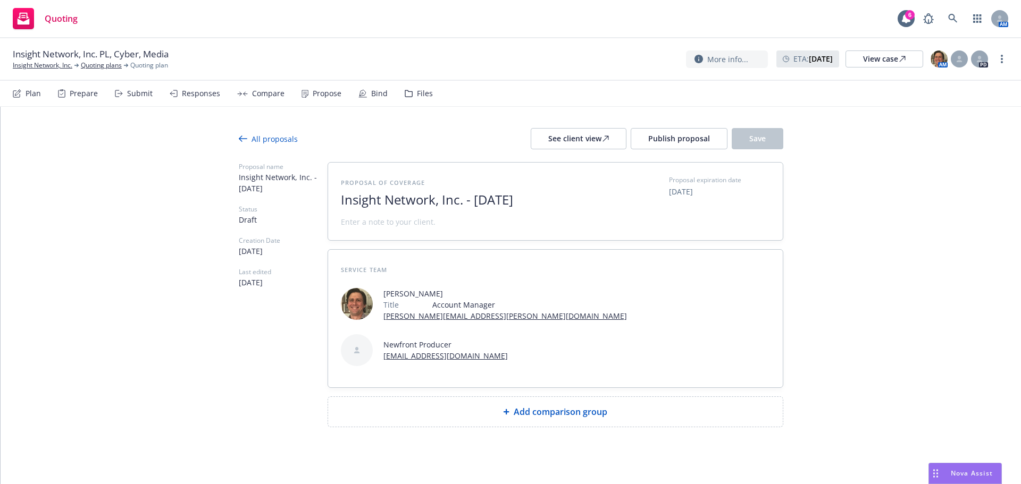
click at [570, 406] on span "Add comparison group" at bounding box center [561, 412] width 94 height 13
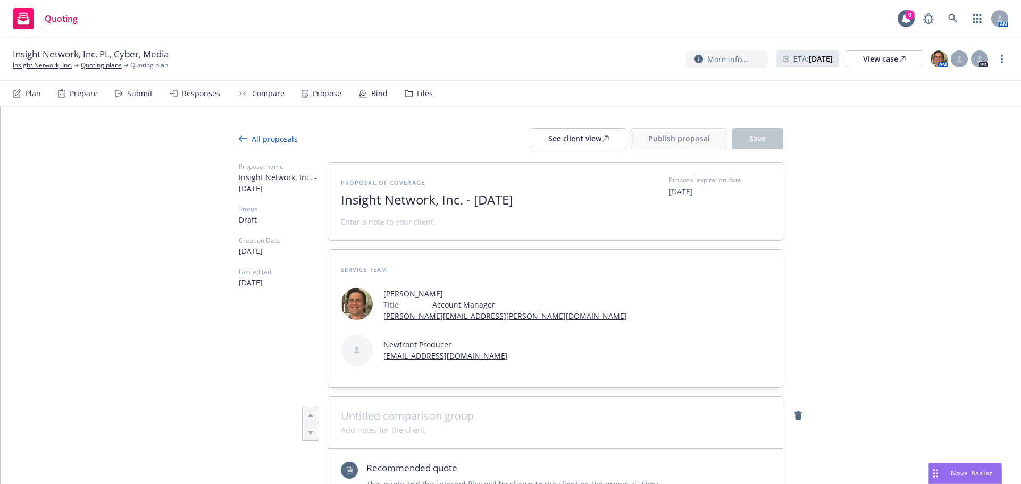
scroll to position [159, 0]
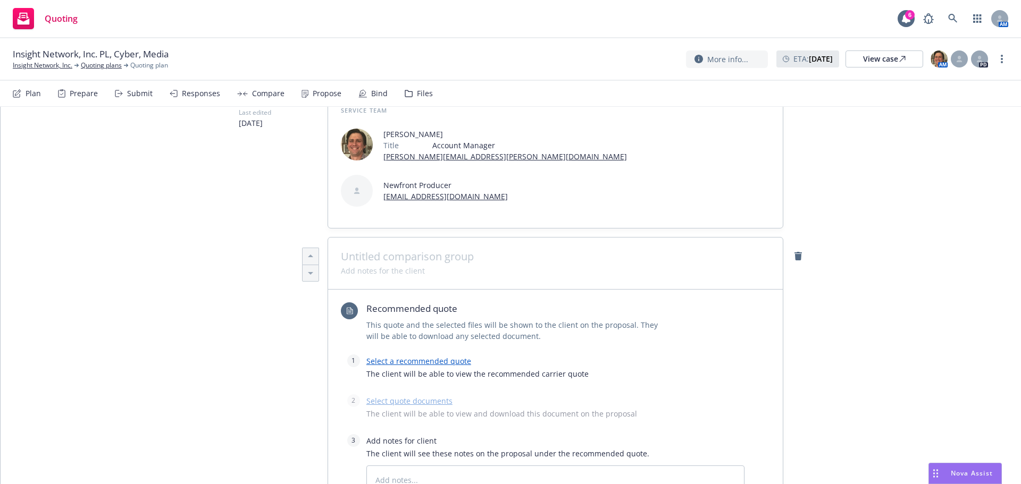
click at [434, 356] on link "Select a recommended quote" at bounding box center [418, 361] width 105 height 10
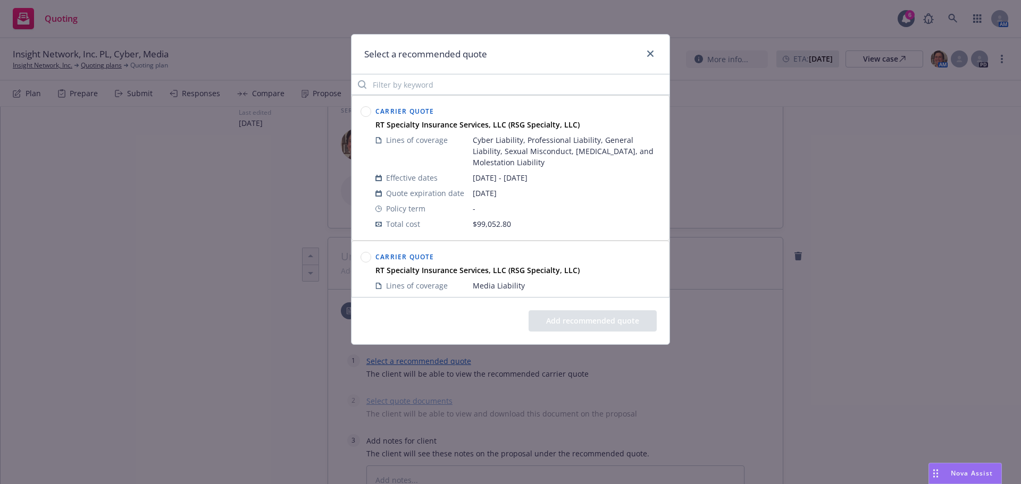
click at [368, 111] on circle at bounding box center [366, 112] width 10 height 10
click at [580, 322] on button "Add recommended quote" at bounding box center [592, 320] width 128 height 21
type textarea "x"
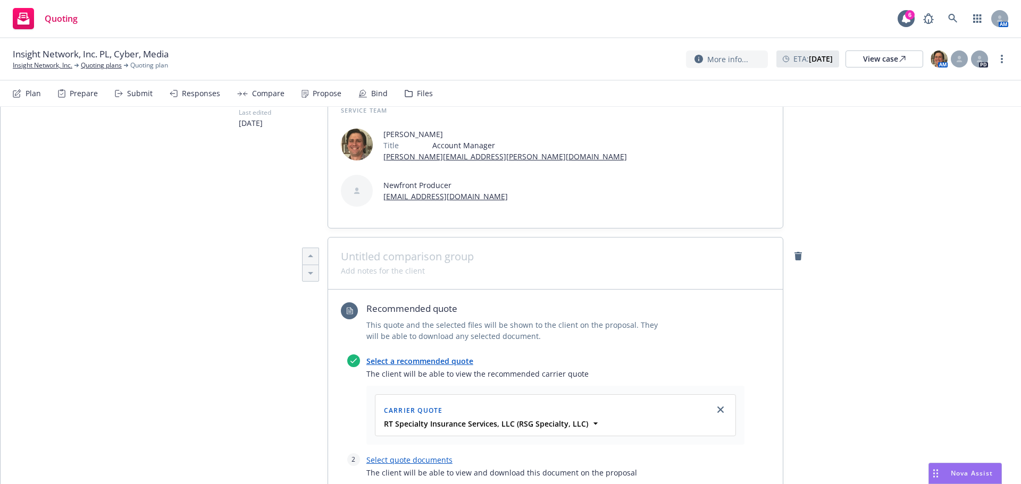
click at [460, 250] on span at bounding box center [555, 256] width 429 height 13
click at [381, 250] on span "Beazley PL & Cyber" at bounding box center [555, 256] width 429 height 13
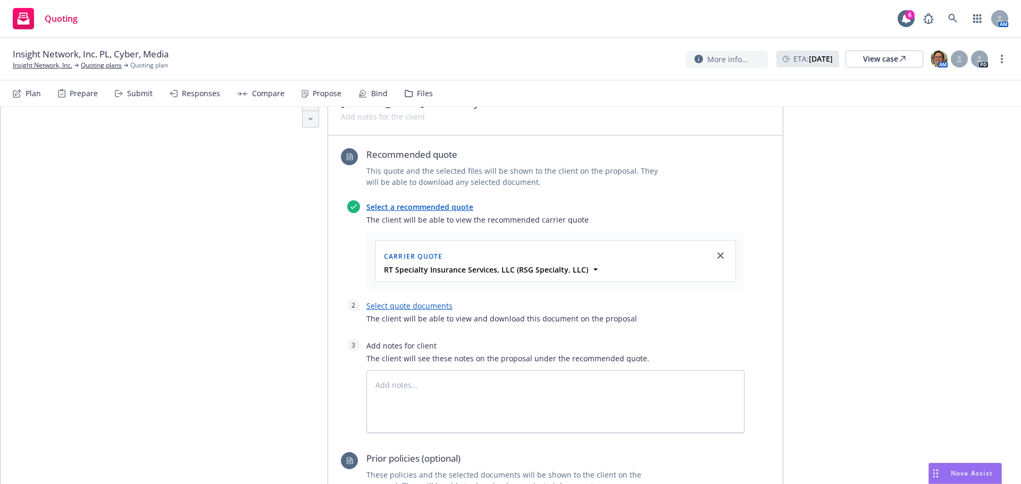
scroll to position [319, 0]
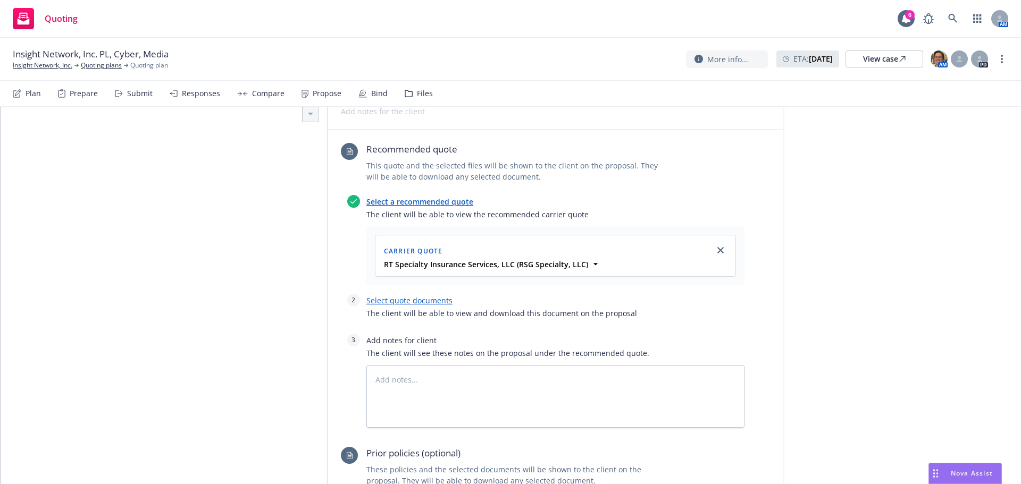
click at [400, 296] on link "Select quote documents" at bounding box center [409, 301] width 86 height 10
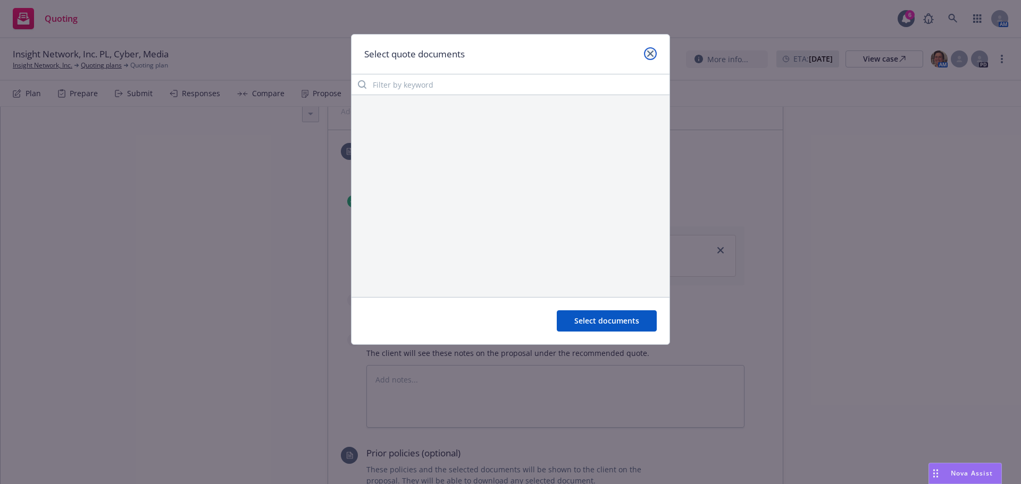
click at [654, 51] on link "close" at bounding box center [650, 53] width 13 height 13
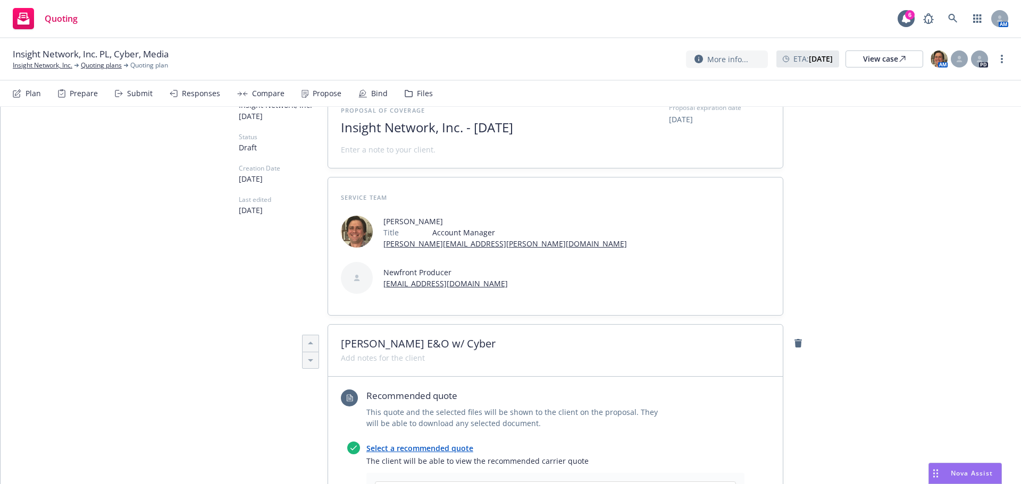
scroll to position [0, 0]
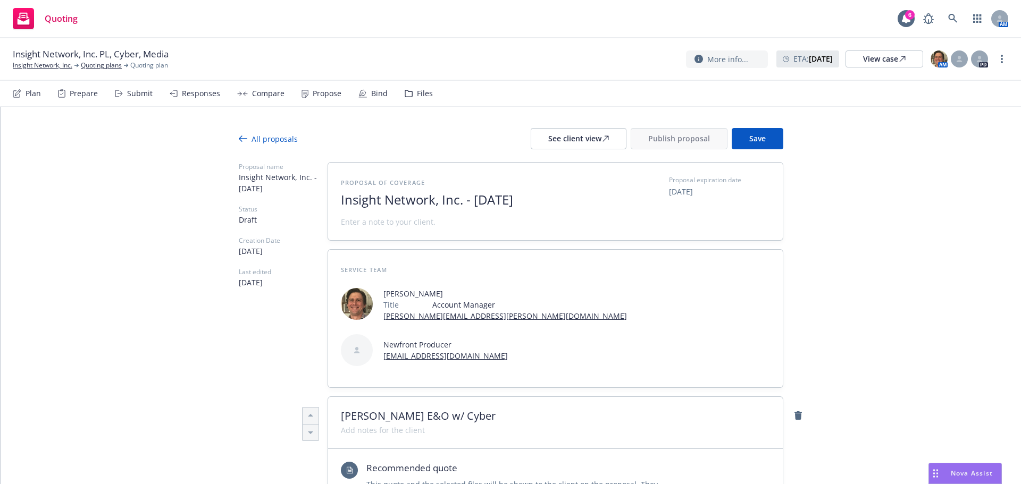
click at [313, 92] on div "Propose" at bounding box center [327, 93] width 29 height 9
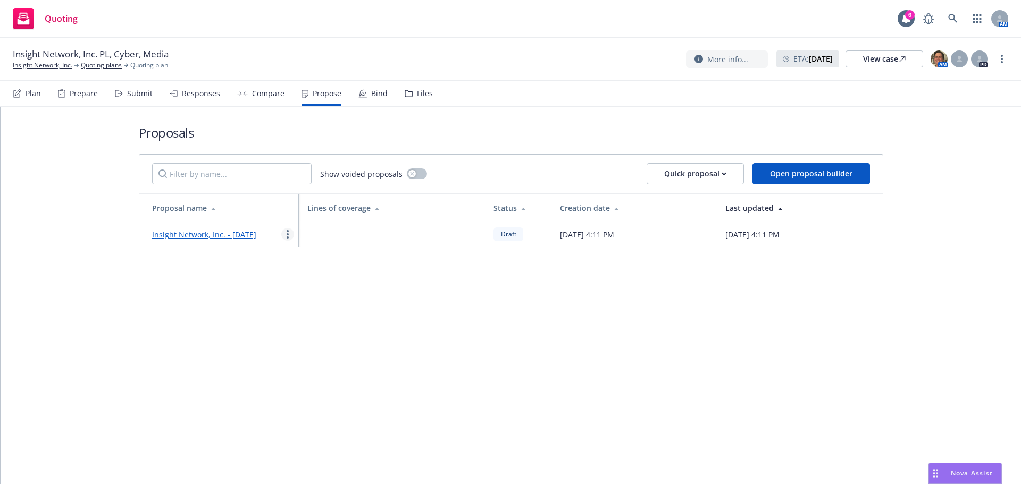
click at [287, 233] on icon "more" at bounding box center [288, 234] width 2 height 9
click at [325, 327] on link "Void" at bounding box center [329, 324] width 95 height 21
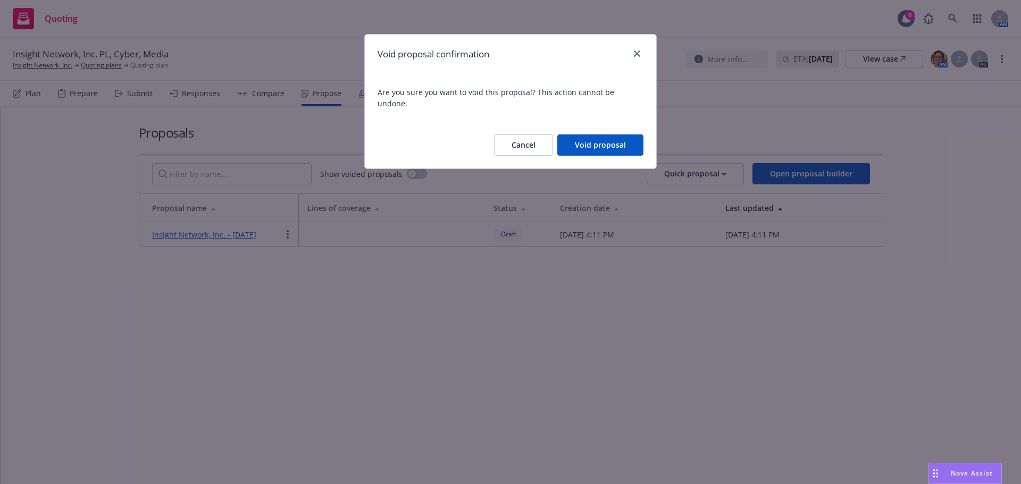
click at [621, 134] on button "Void proposal" at bounding box center [600, 144] width 86 height 21
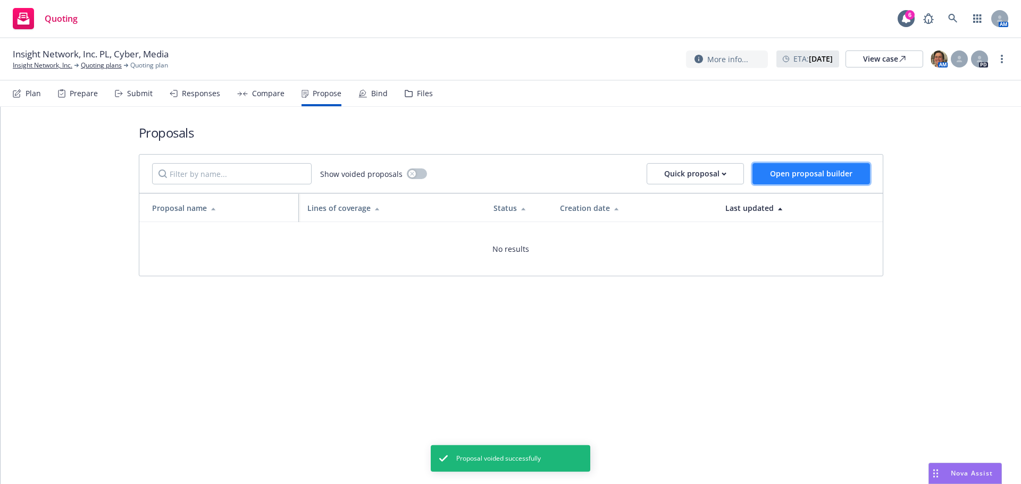
click at [859, 174] on button "Open proposal builder" at bounding box center [810, 173] width 117 height 21
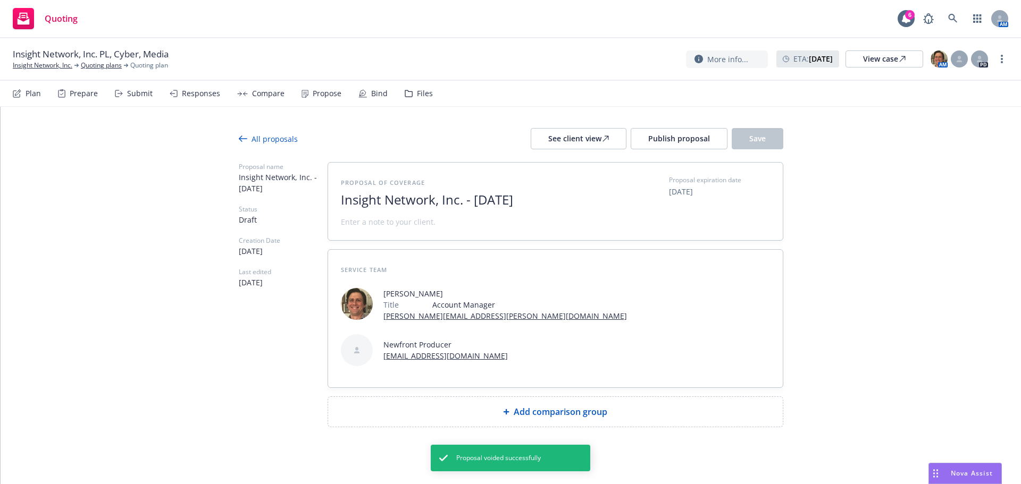
click at [522, 406] on span "Add comparison group" at bounding box center [561, 412] width 94 height 13
type textarea "x"
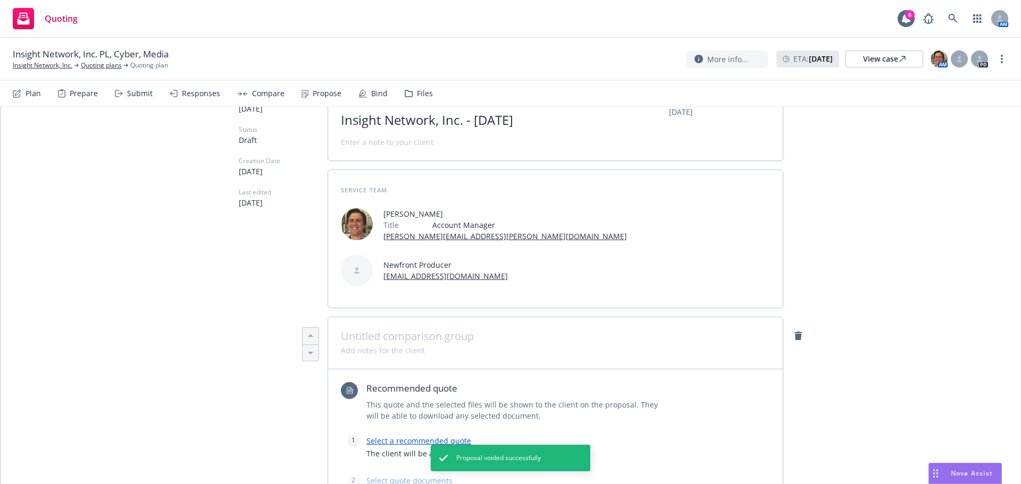
scroll to position [159, 0]
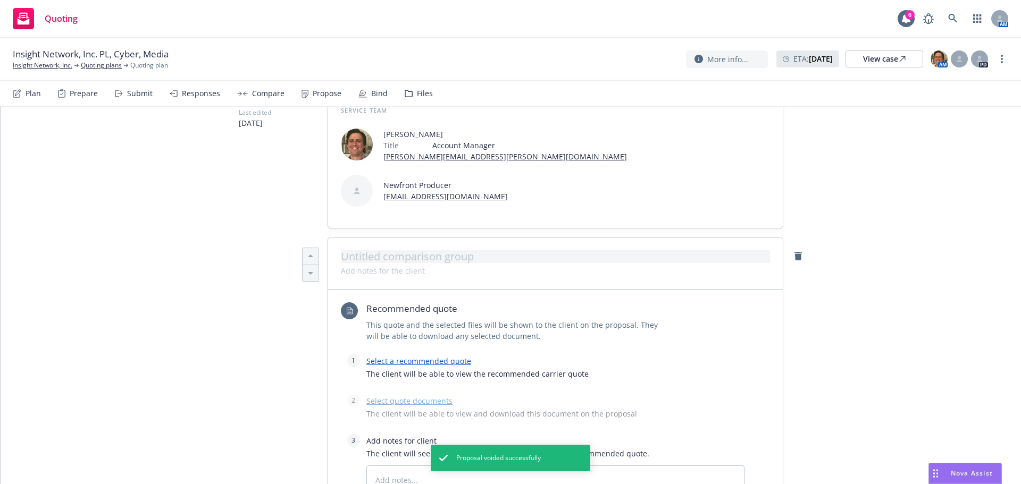
click at [410, 238] on div at bounding box center [555, 264] width 455 height 52
click at [415, 250] on span at bounding box center [555, 256] width 429 height 13
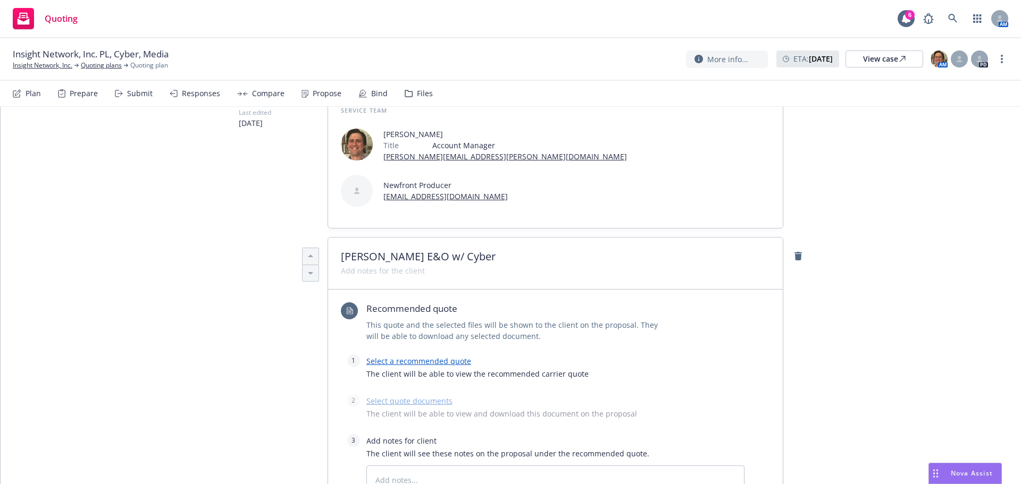
click at [421, 307] on div "Recommended quote This quote and the selected files will be shown to the client…" at bounding box center [542, 328] width 403 height 52
click at [423, 356] on link "Select a recommended quote" at bounding box center [418, 361] width 105 height 10
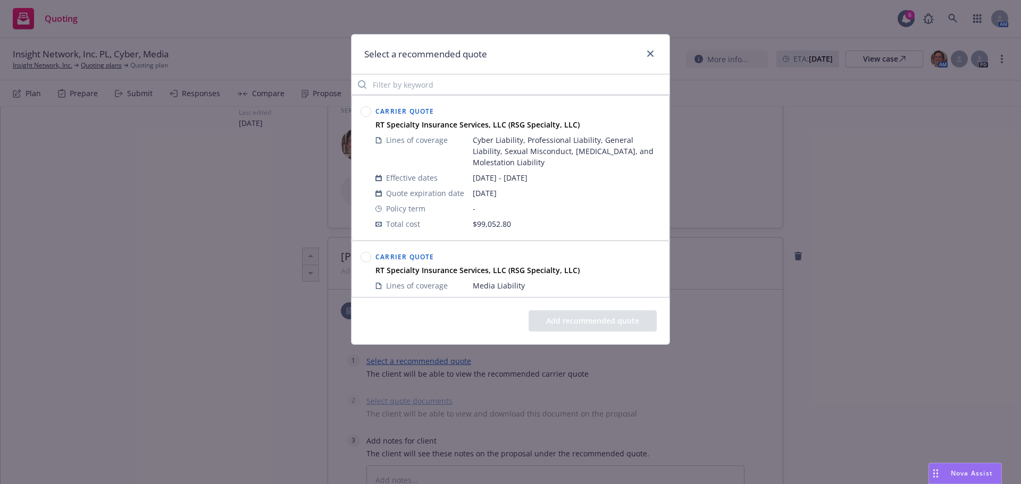
drag, startPoint x: 363, startPoint y: 113, endPoint x: 535, endPoint y: 288, distance: 245.5
click at [363, 110] on circle at bounding box center [366, 112] width 10 height 10
click at [601, 304] on div "Add recommended quote" at bounding box center [510, 320] width 318 height 47
click at [601, 320] on button "Add recommended quote" at bounding box center [592, 320] width 128 height 21
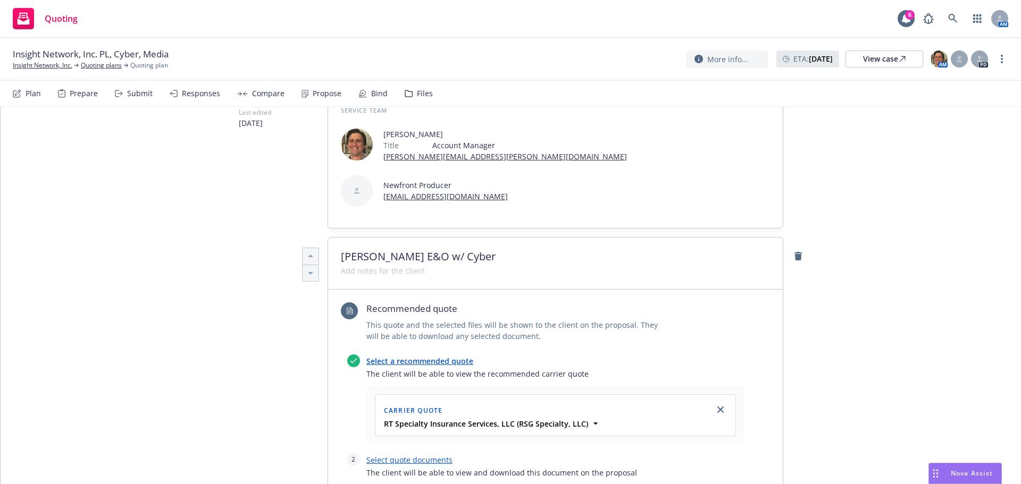
click at [388, 455] on link "Select quote documents" at bounding box center [409, 460] width 86 height 10
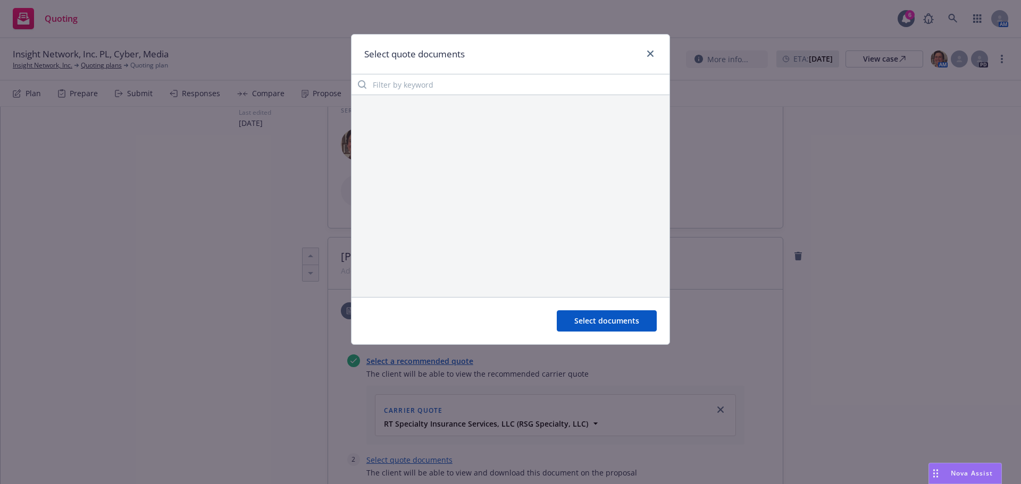
drag, startPoint x: 411, startPoint y: 99, endPoint x: 455, endPoint y: 100, distance: 44.2
click at [412, 98] on div at bounding box center [510, 196] width 318 height 202
click at [603, 317] on span "Select documents" at bounding box center [606, 321] width 65 height 10
type textarea "x"
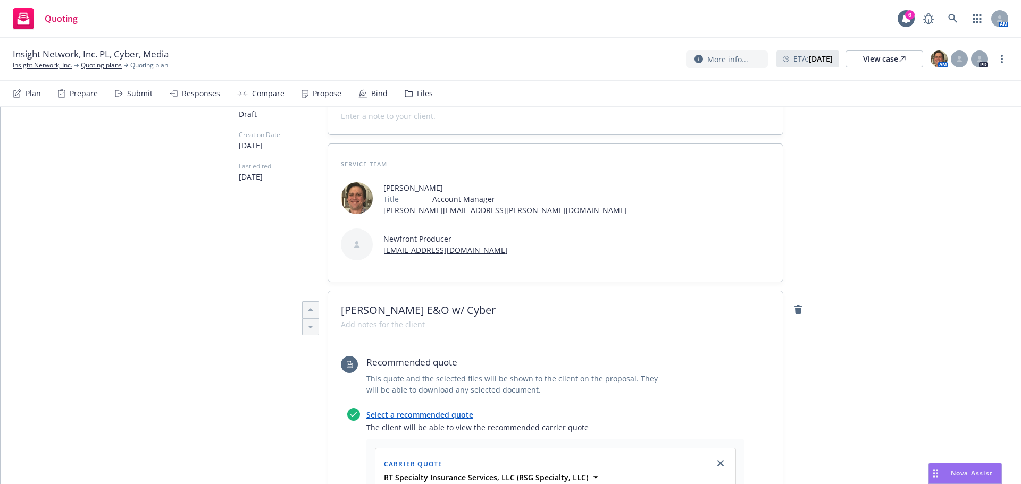
scroll to position [0, 0]
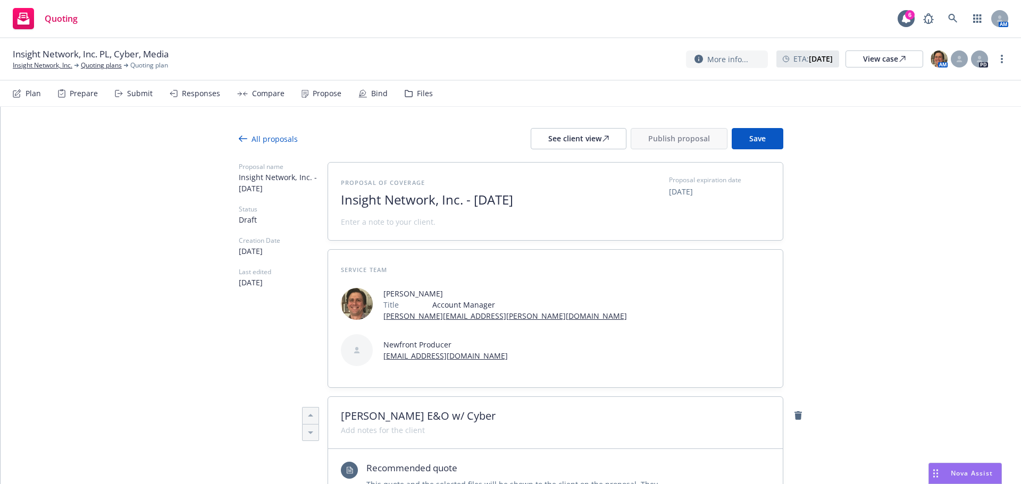
click at [409, 91] on div "Files" at bounding box center [419, 94] width 28 height 26
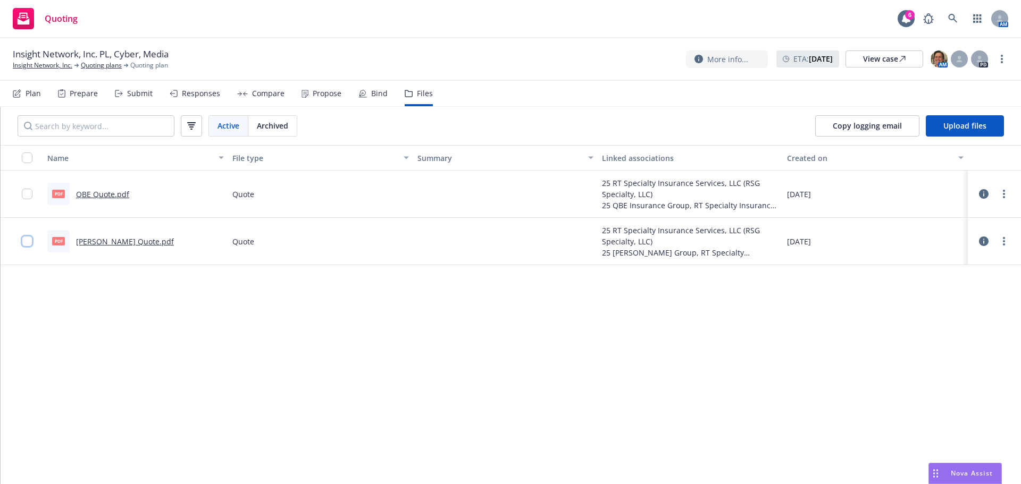
click at [28, 240] on input "checkbox" at bounding box center [27, 241] width 11 height 11
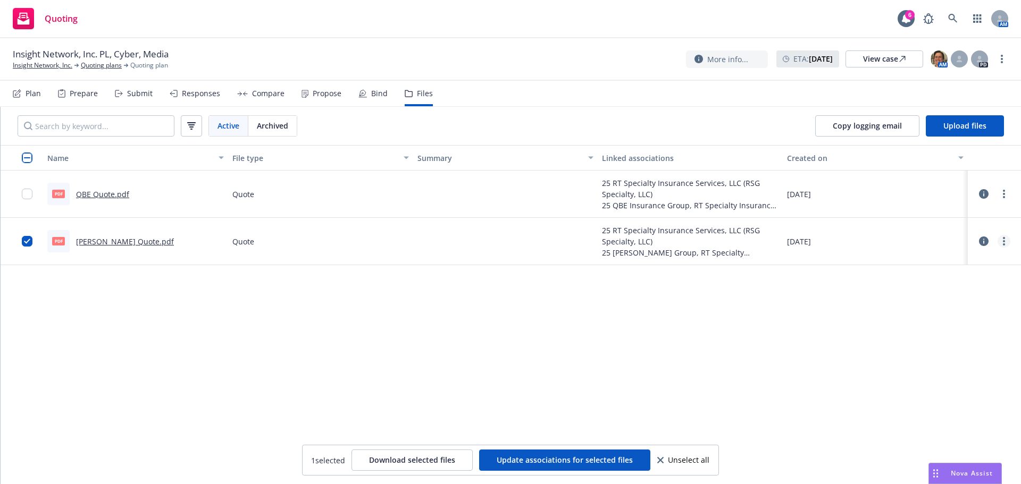
click at [1004, 243] on icon "more" at bounding box center [1004, 241] width 2 height 9
click at [941, 327] on link "Update associations" at bounding box center [957, 326] width 106 height 21
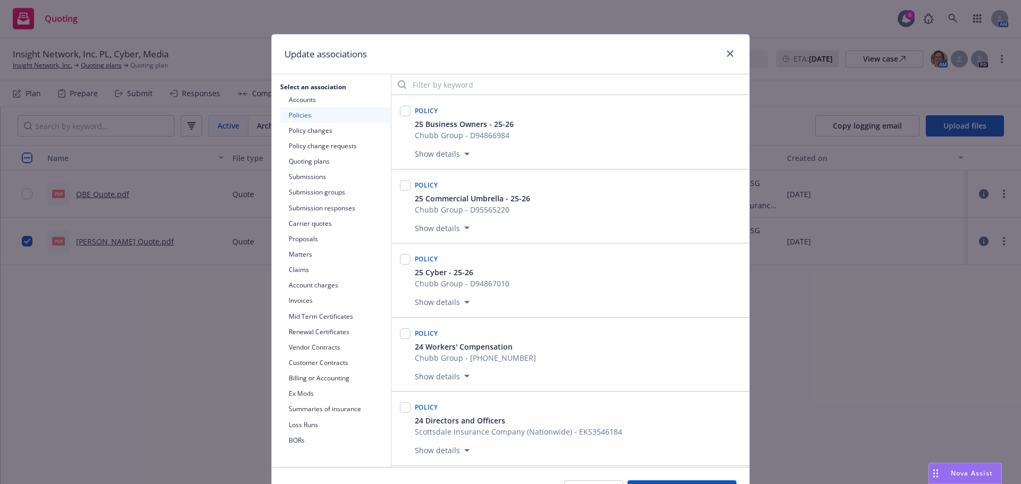
click at [334, 162] on button "Quoting plans" at bounding box center [335, 161] width 111 height 15
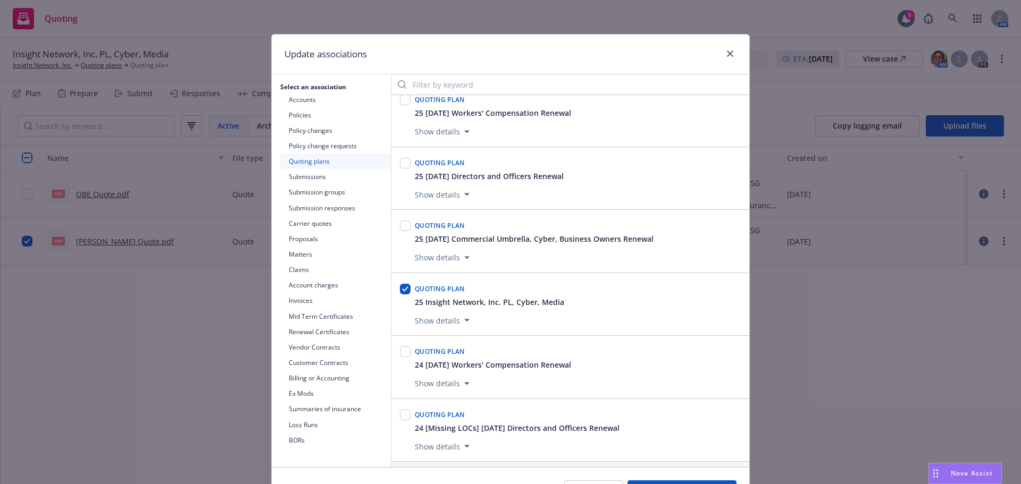
scroll to position [14, 0]
click at [449, 317] on button "Show details" at bounding box center [441, 317] width 63 height 13
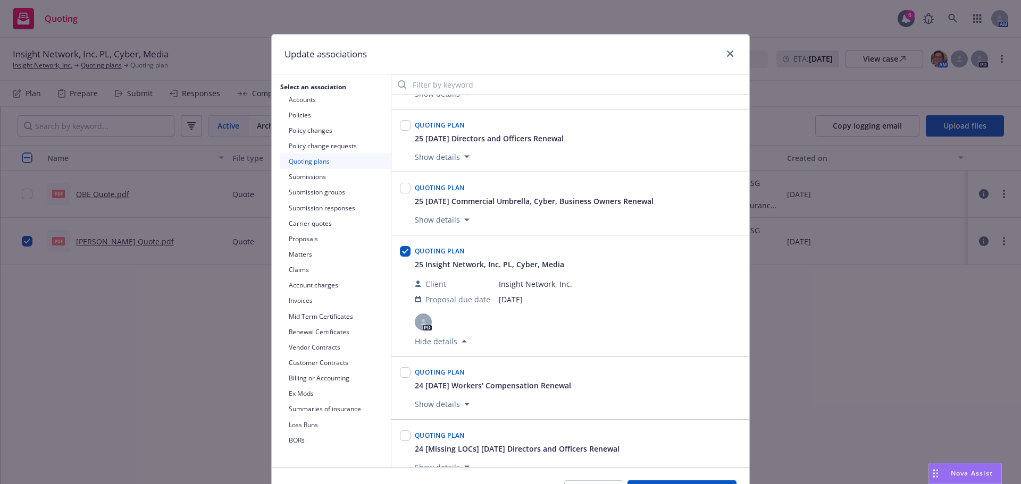
scroll to position [68, 0]
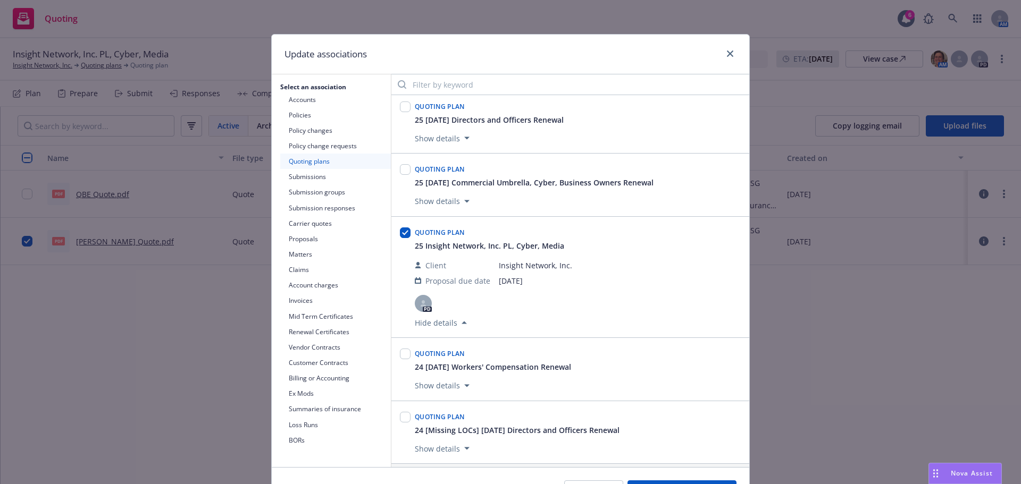
click at [331, 225] on button "Carrier quotes" at bounding box center [335, 223] width 111 height 15
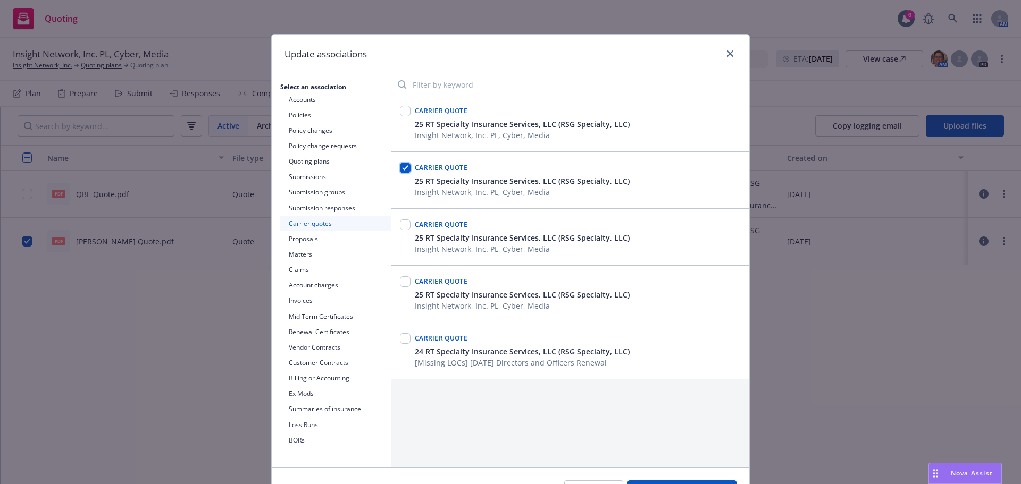
click at [403, 166] on input "checkbox" at bounding box center [405, 168] width 11 height 11
checkbox input "false"
click at [404, 110] on input "checkbox" at bounding box center [405, 111] width 11 height 11
checkbox input "true"
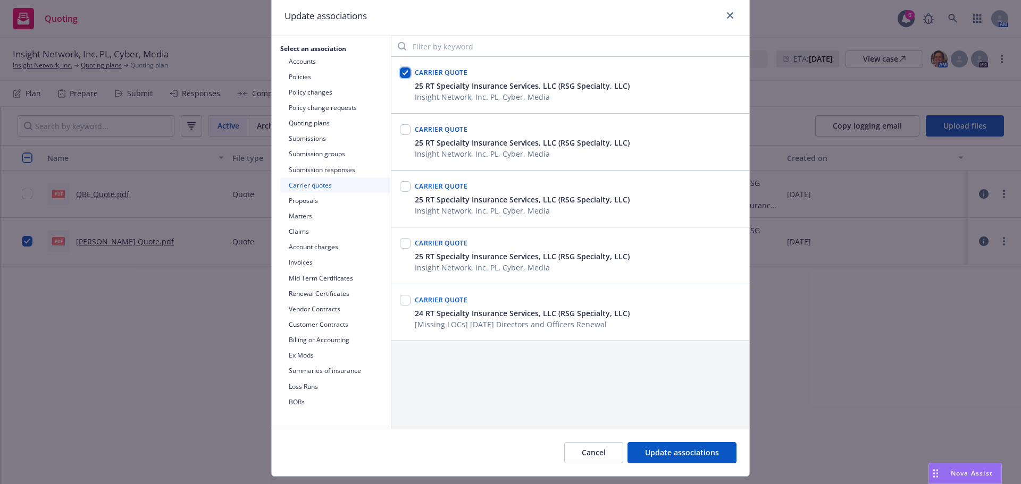
scroll to position [65, 0]
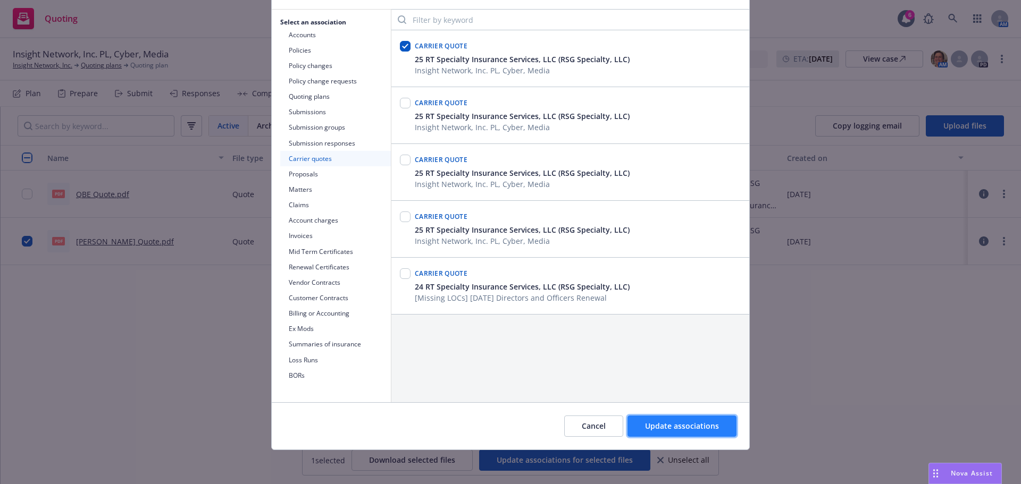
click at [693, 418] on button "Update associations" at bounding box center [681, 426] width 109 height 21
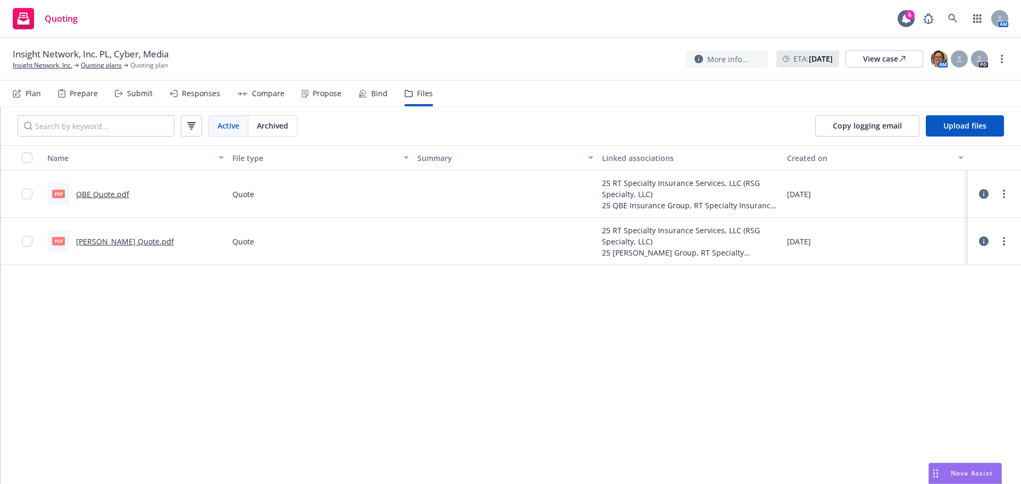
click at [325, 89] on div "Propose" at bounding box center [327, 93] width 29 height 9
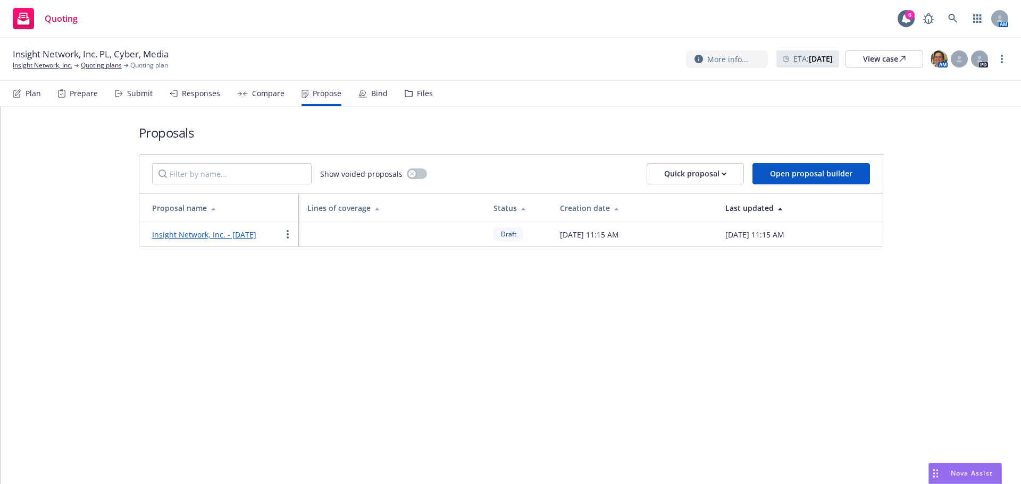
click at [247, 237] on link "Insight Network, Inc. - August 2025" at bounding box center [204, 235] width 104 height 10
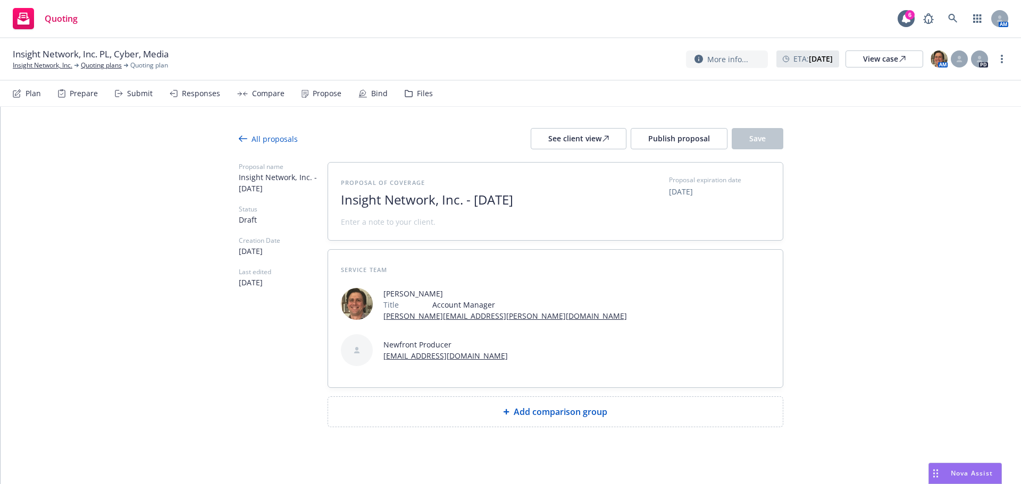
click at [572, 397] on div "Add comparison group" at bounding box center [555, 412] width 455 height 30
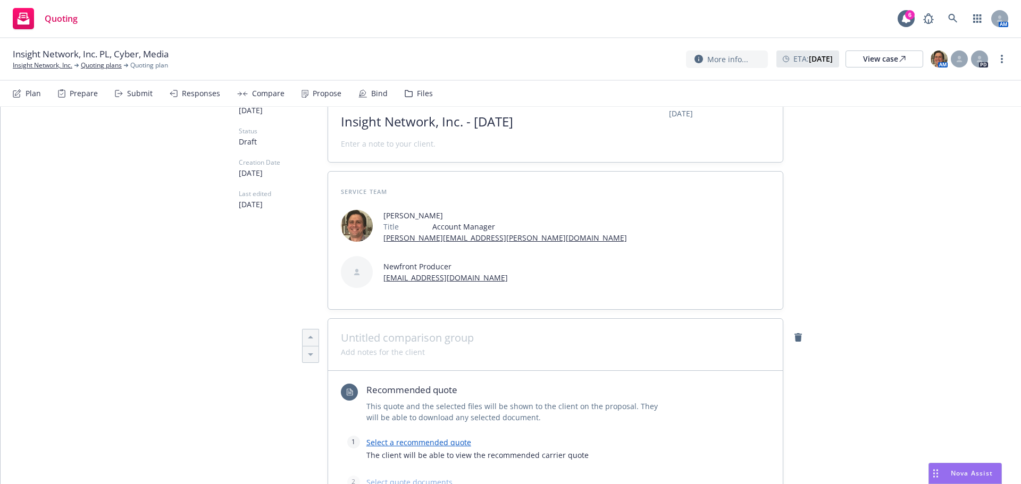
scroll to position [159, 0]
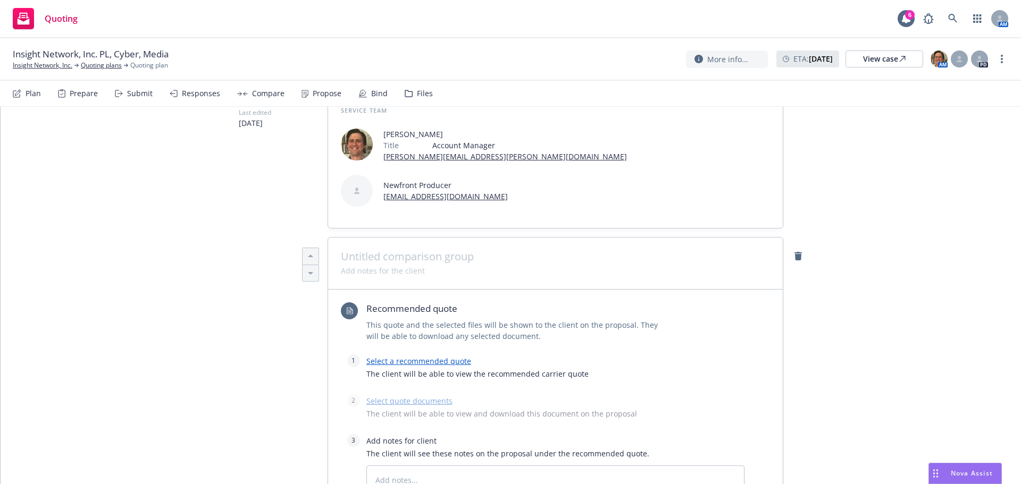
click at [409, 355] on div "Select a recommended quote The client will be able to view the recommended carr…" at bounding box center [555, 370] width 378 height 31
click at [409, 356] on link "Select a recommended quote" at bounding box center [418, 361] width 105 height 10
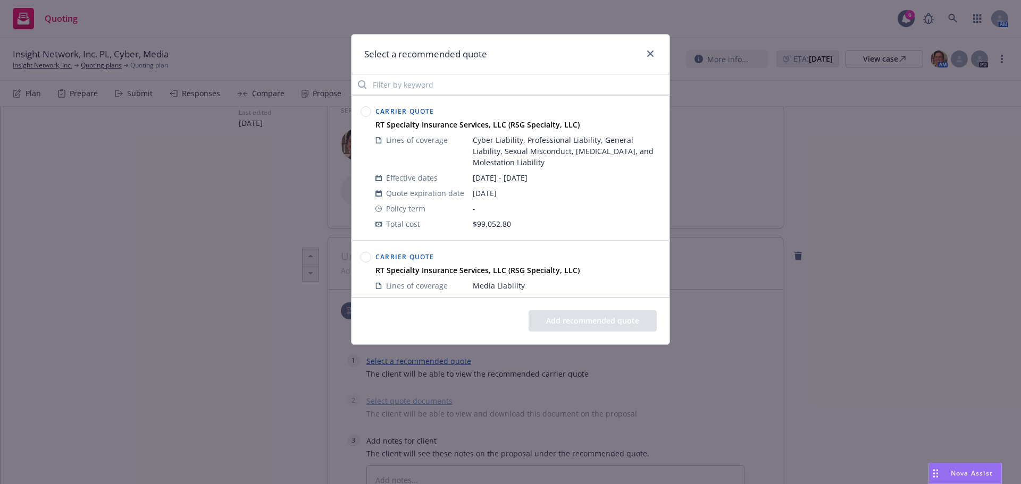
click at [361, 107] on icon at bounding box center [365, 111] width 11 height 11
click at [570, 318] on button "Add recommended quote" at bounding box center [592, 320] width 128 height 21
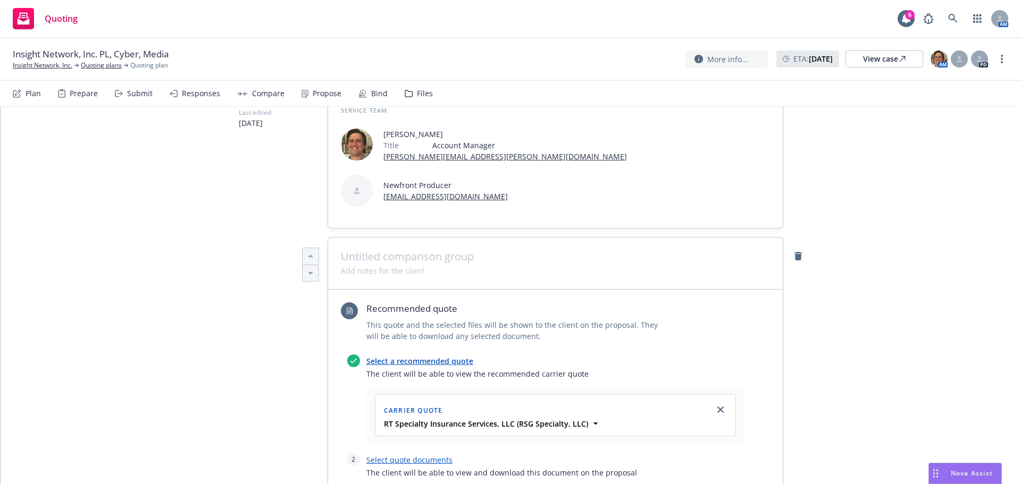
click at [382, 455] on link "Select quote documents" at bounding box center [409, 460] width 86 height 10
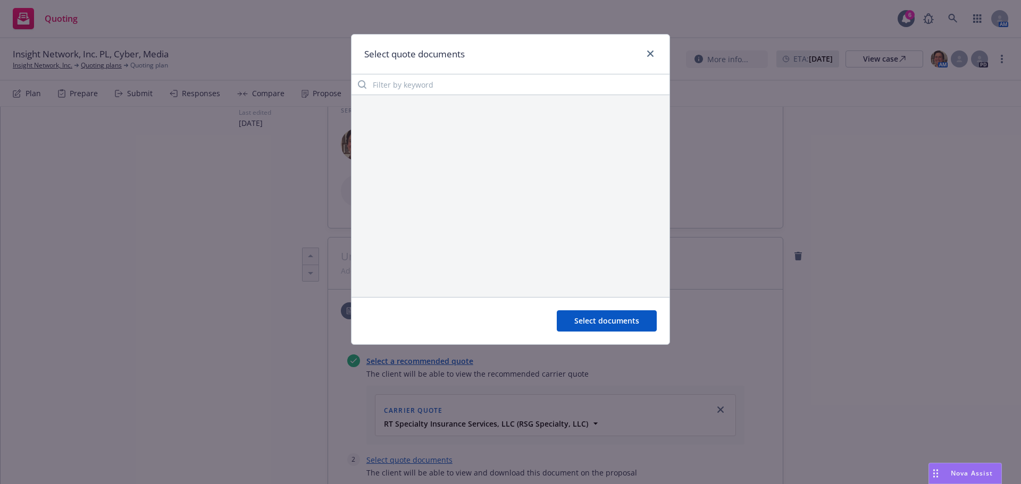
click at [420, 100] on div at bounding box center [510, 196] width 318 height 202
click at [434, 81] on input "Filter by keyword" at bounding box center [510, 84] width 318 height 21
click at [654, 52] on link "close" at bounding box center [650, 53] width 13 height 13
type textarea "x"
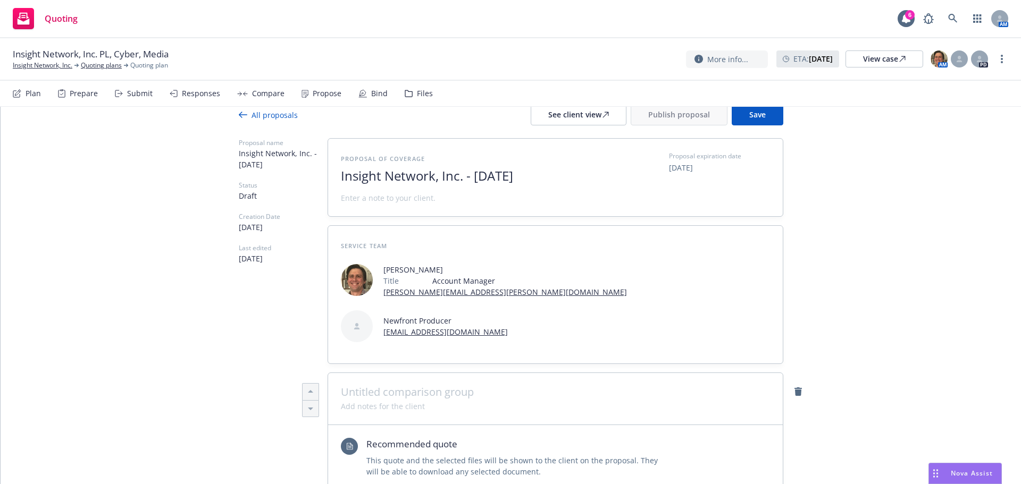
scroll to position [0, 0]
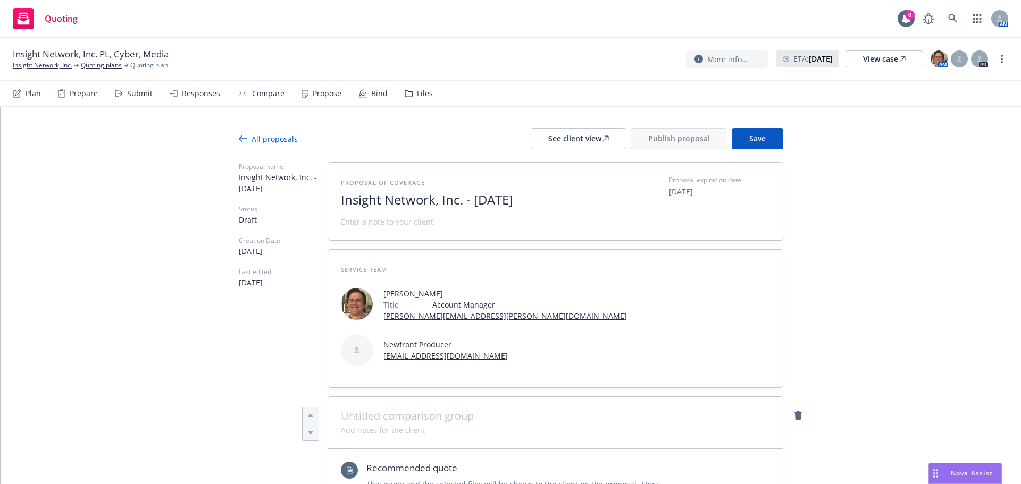
click at [194, 93] on div "Responses" at bounding box center [201, 93] width 38 height 9
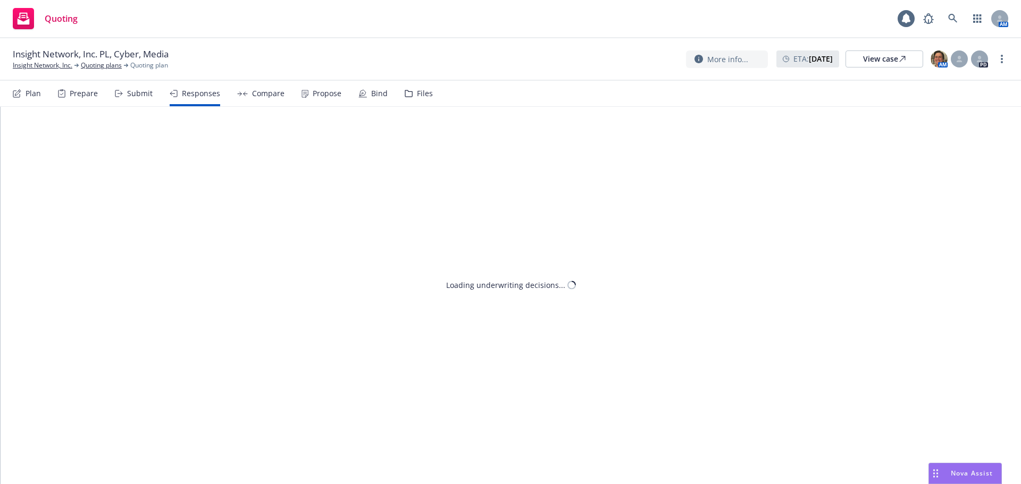
click at [129, 95] on div "Submit" at bounding box center [140, 93] width 26 height 9
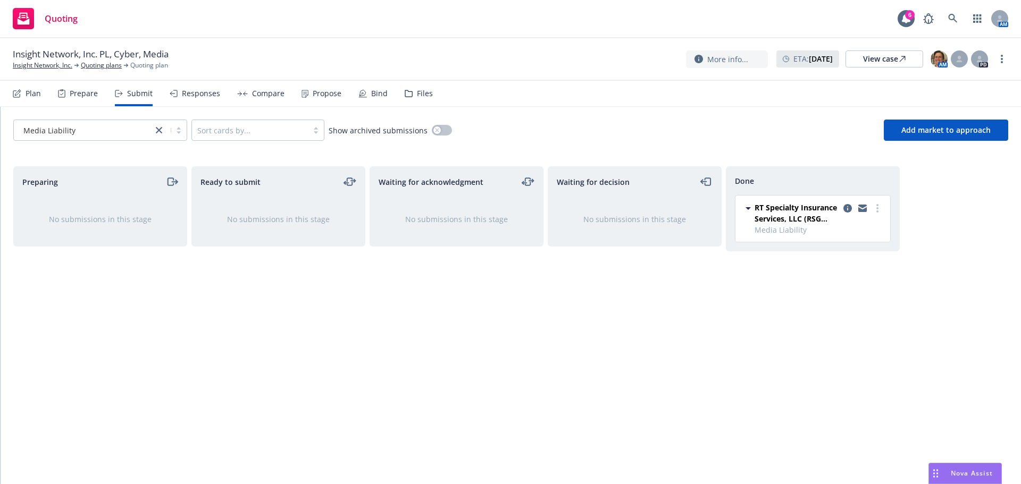
click at [755, 212] on span "RT Specialty Insurance Services, LLC (RSG Specialty, LLC)" at bounding box center [796, 213] width 85 height 22
click at [755, 212] on span "RT Specialty Insurance Services, LLC (RSG Specialty, LLC)" at bounding box center [796, 218] width 85 height 33
click at [191, 94] on div "Responses" at bounding box center [201, 93] width 38 height 9
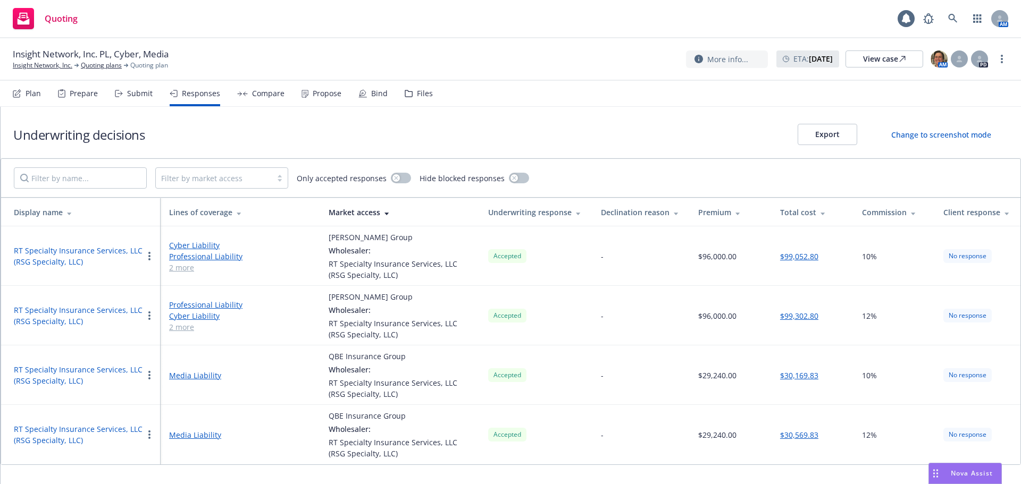
click at [129, 93] on div "Submit" at bounding box center [140, 93] width 26 height 9
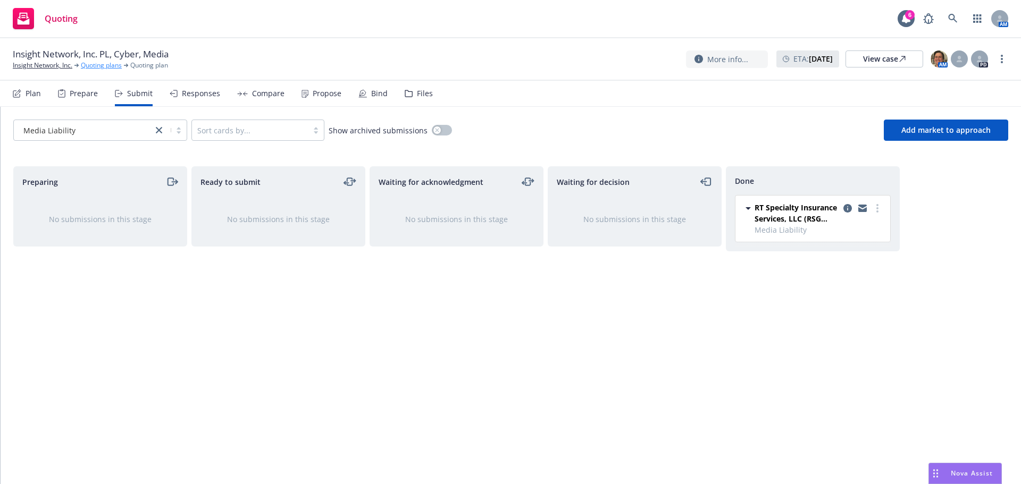
click at [105, 65] on link "Quoting plans" at bounding box center [101, 66] width 41 height 10
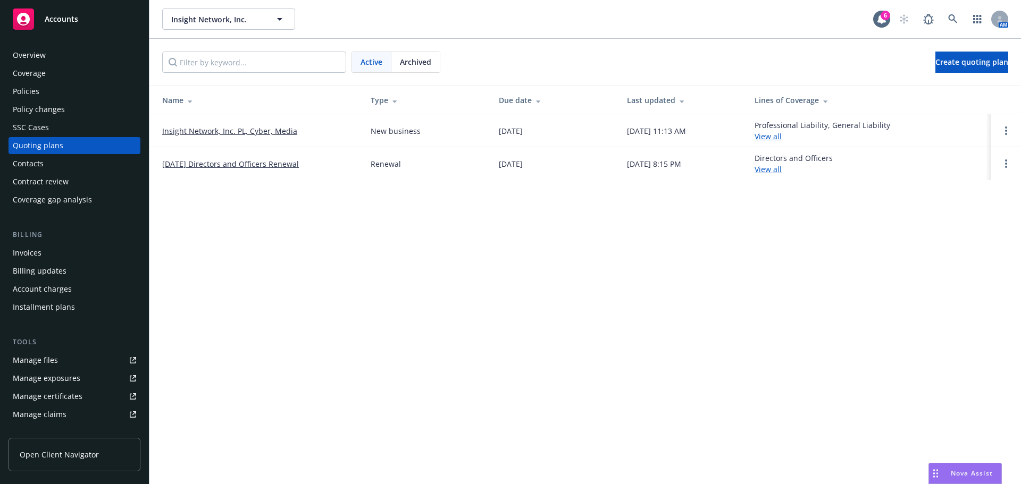
click at [278, 136] on link "Insight Network, Inc. PL, Cyber, Media" at bounding box center [229, 130] width 135 height 11
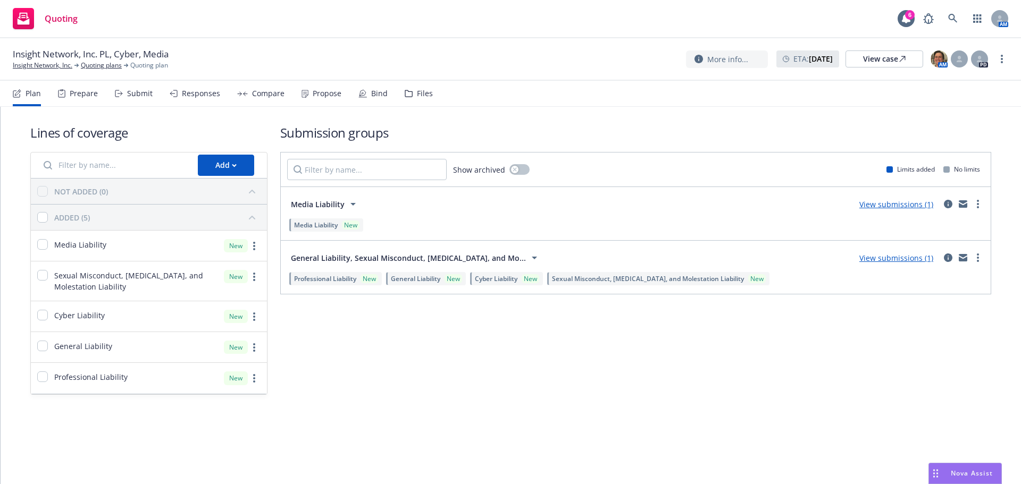
click at [927, 203] on link "View submissions (1)" at bounding box center [896, 204] width 74 height 10
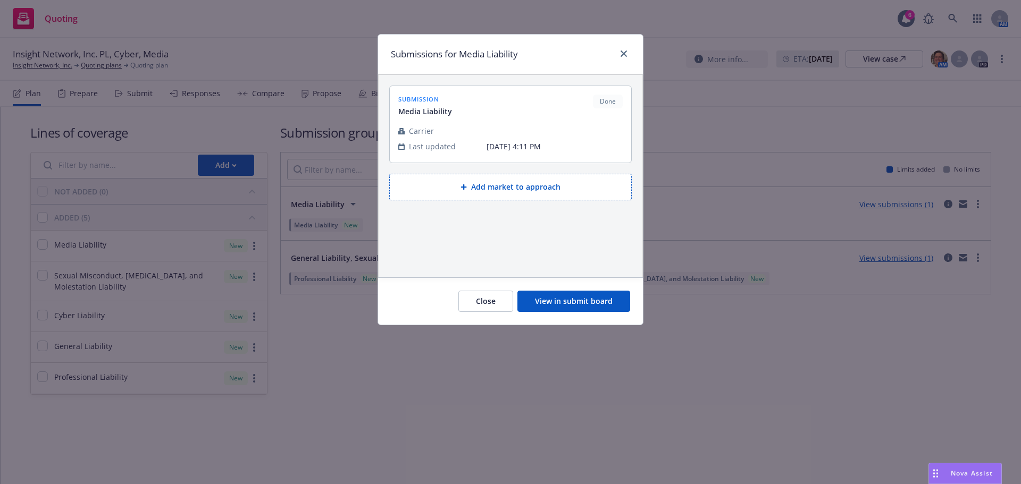
drag, startPoint x: 499, startPoint y: 304, endPoint x: 519, endPoint y: 298, distance: 20.7
click at [499, 304] on button "Close" at bounding box center [485, 301] width 55 height 21
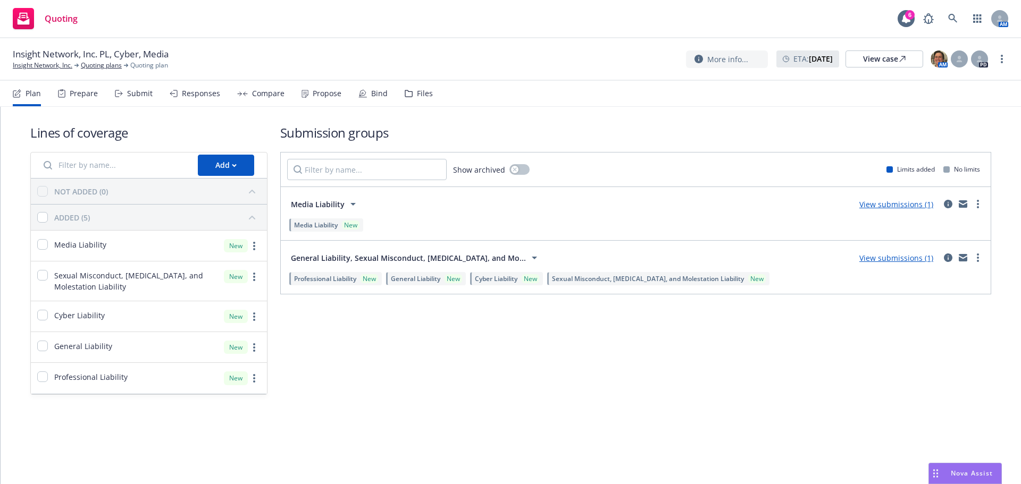
click at [899, 207] on link "View submissions (1)" at bounding box center [896, 204] width 74 height 10
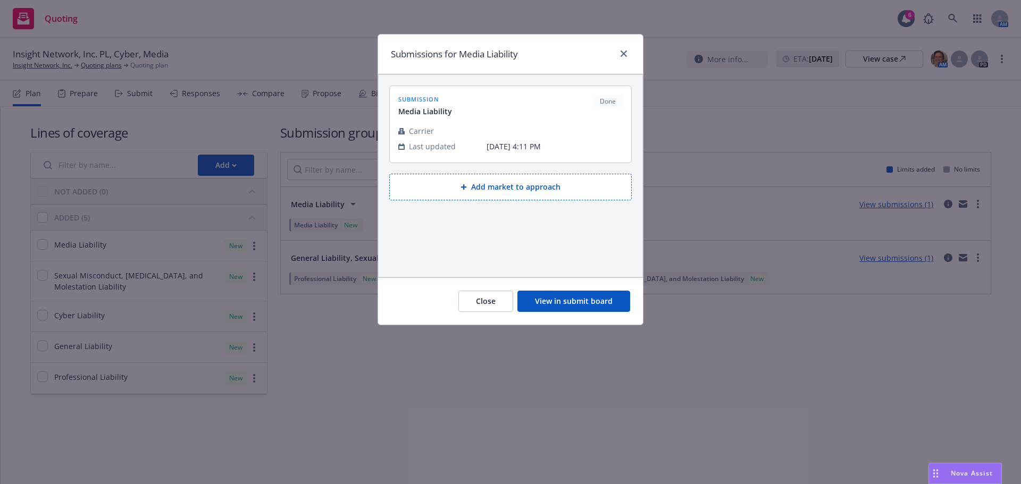
click at [585, 291] on button "View in submit board" at bounding box center [573, 301] width 113 height 21
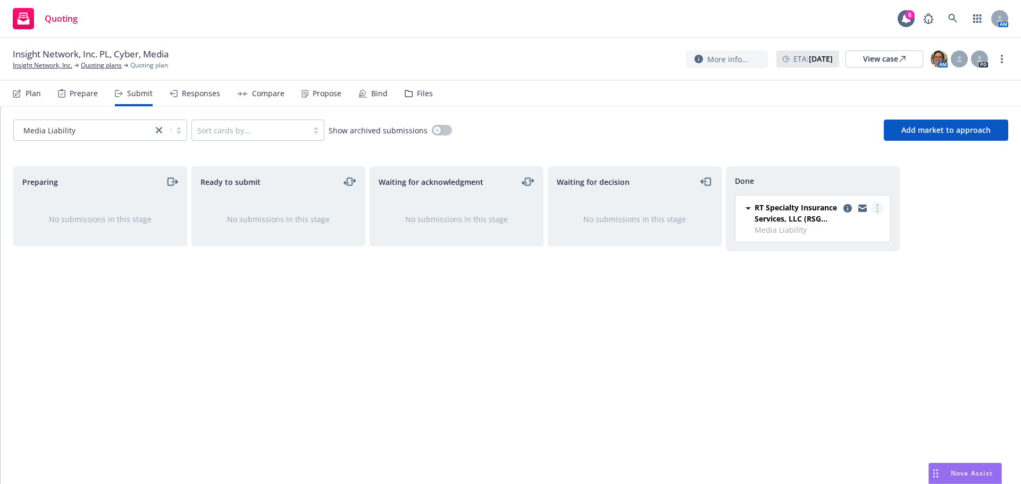
click at [877, 209] on icon "more" at bounding box center [877, 208] width 2 height 9
click at [842, 252] on span "Add accepted decision" at bounding box center [830, 251] width 106 height 10
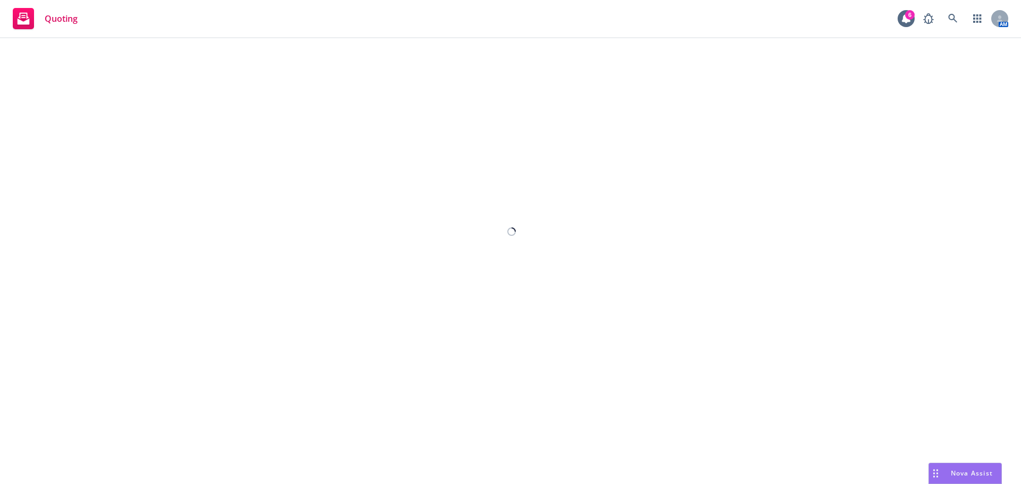
select select "12"
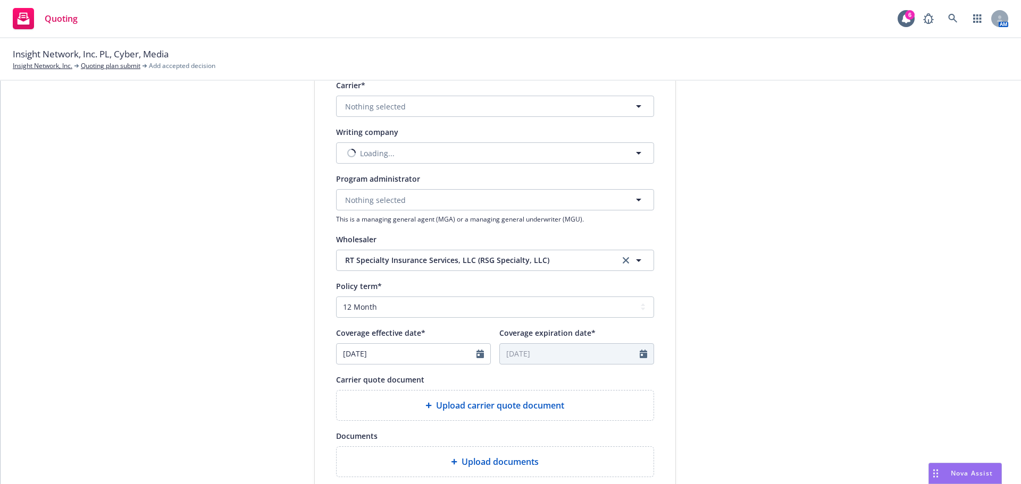
scroll to position [266, 0]
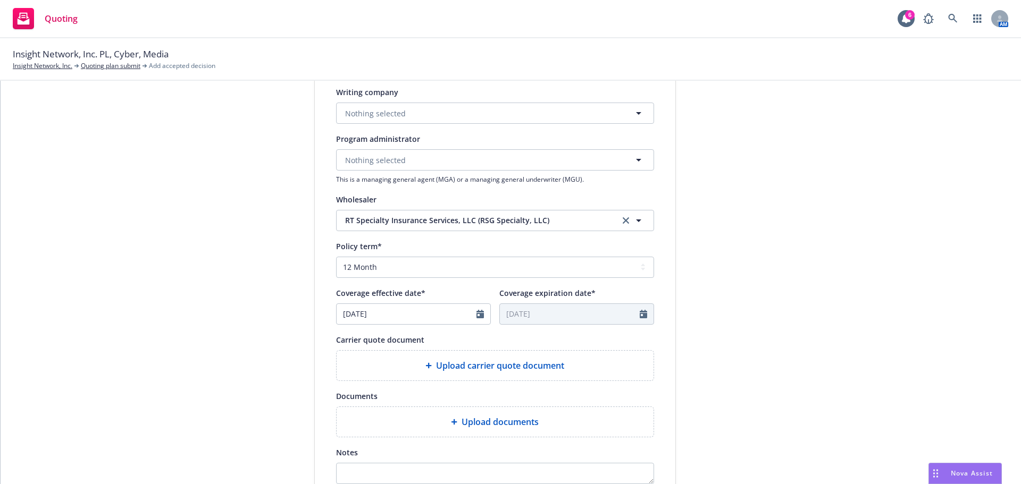
click at [520, 368] on span "Upload carrier quote document" at bounding box center [500, 365] width 128 height 13
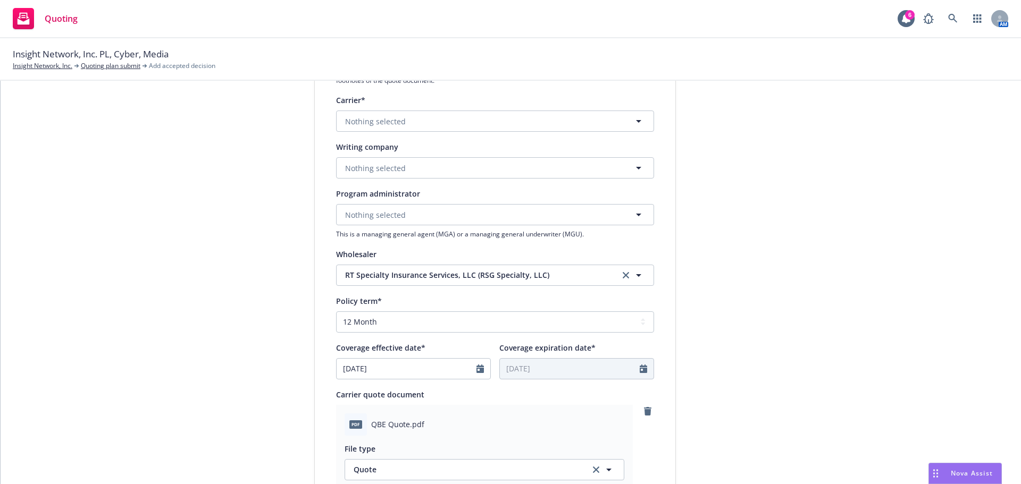
scroll to position [213, 0]
click at [419, 160] on button "Nothing selected" at bounding box center [495, 166] width 318 height 21
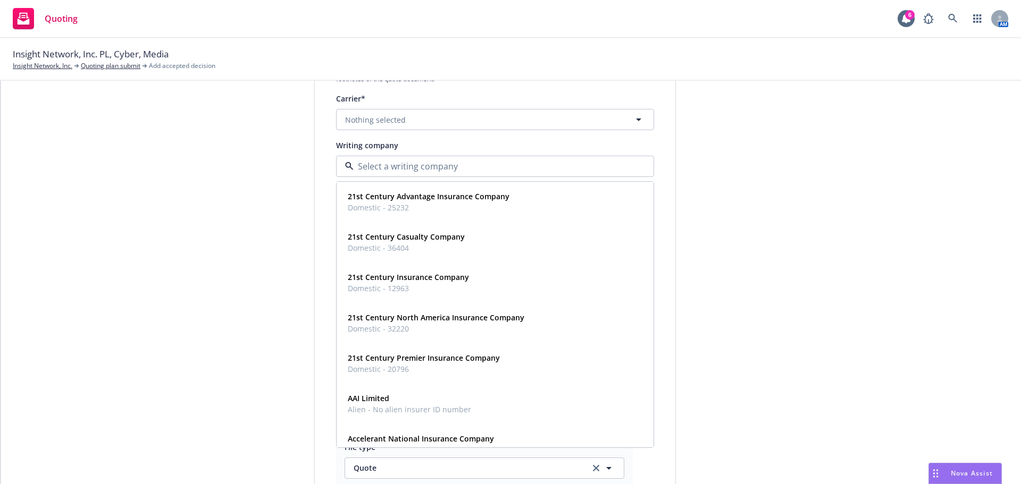
type input "a"
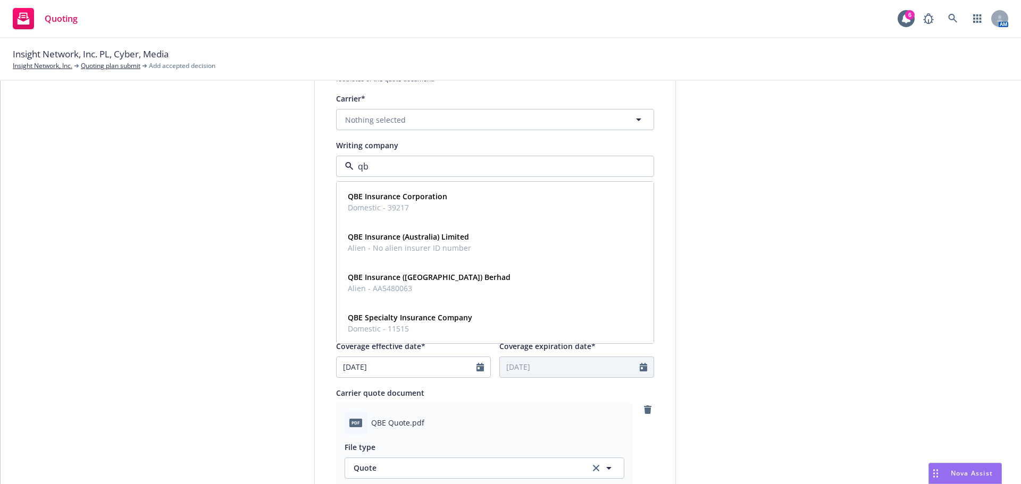
type input "qbe"
drag, startPoint x: 438, startPoint y: 320, endPoint x: 453, endPoint y: 281, distance: 42.4
click at [438, 321] on strong "QBE Specialty Insurance Company" at bounding box center [410, 318] width 124 height 10
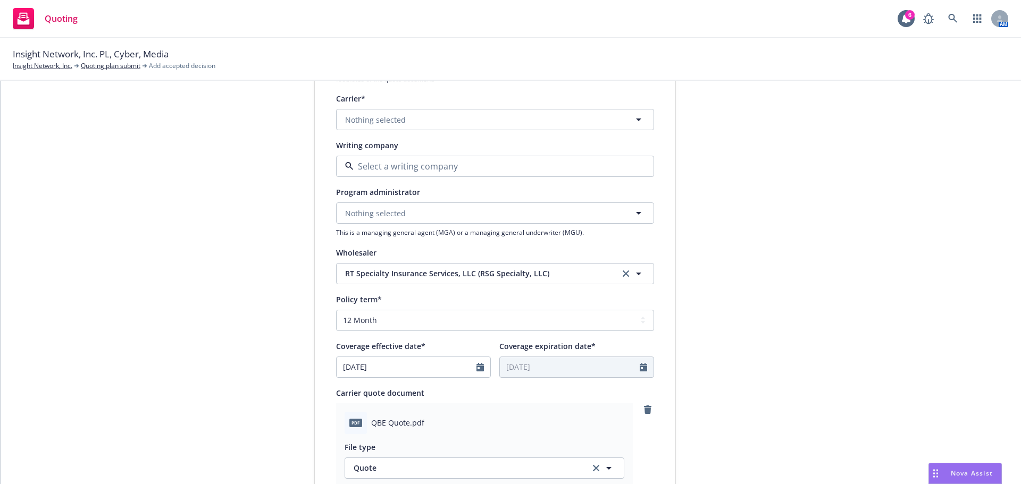
type textarea "x"
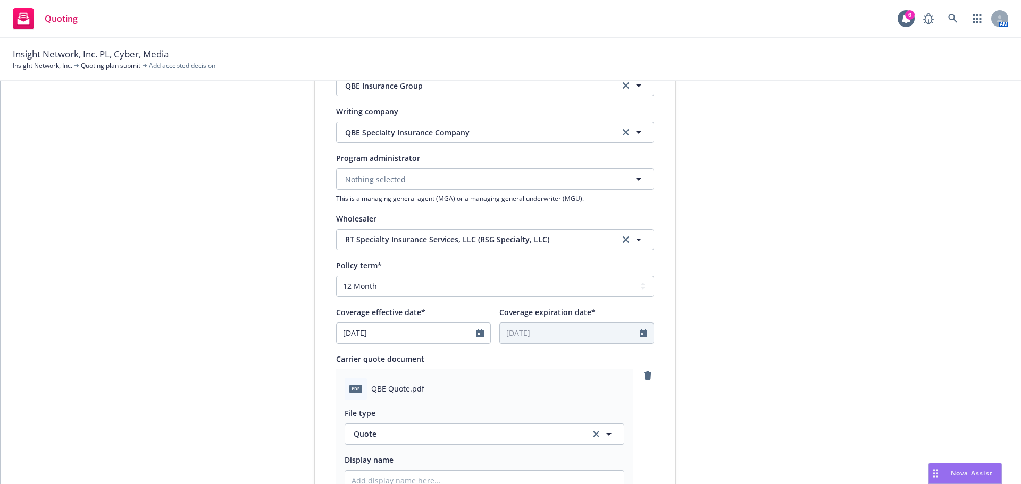
scroll to position [266, 0]
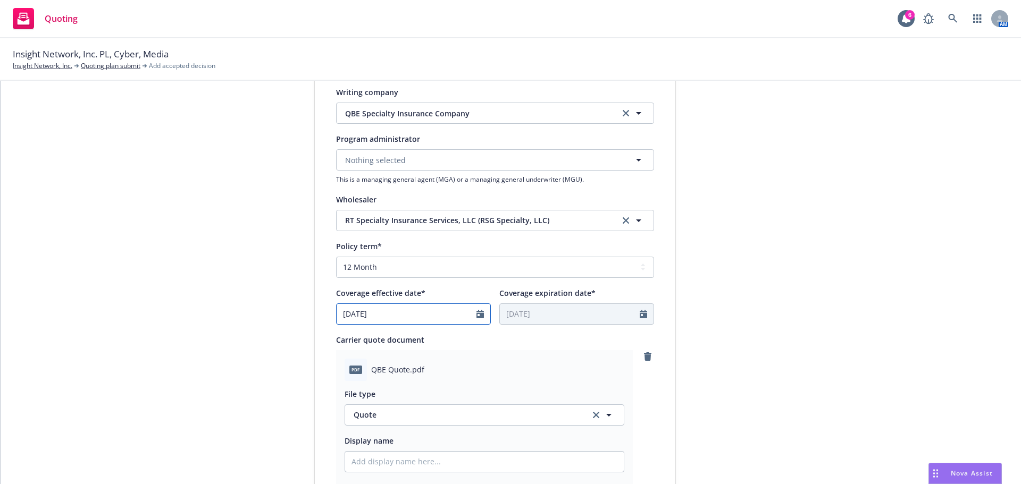
click at [476, 313] on icon "Calendar" at bounding box center [479, 314] width 7 height 9
select select "8"
click at [436, 405] on span "15" at bounding box center [435, 407] width 14 height 13
type input "[DATE]"
type input "08/15/2026"
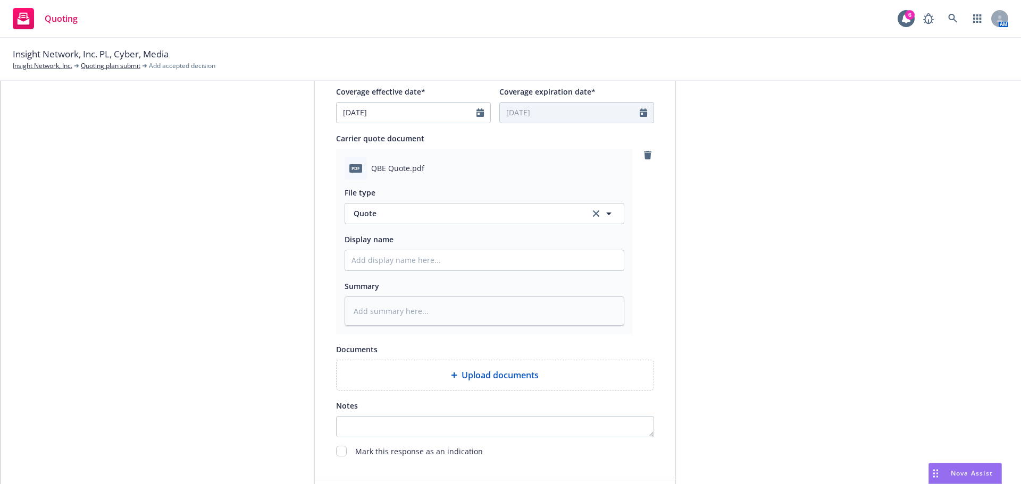
scroll to position [549, 0]
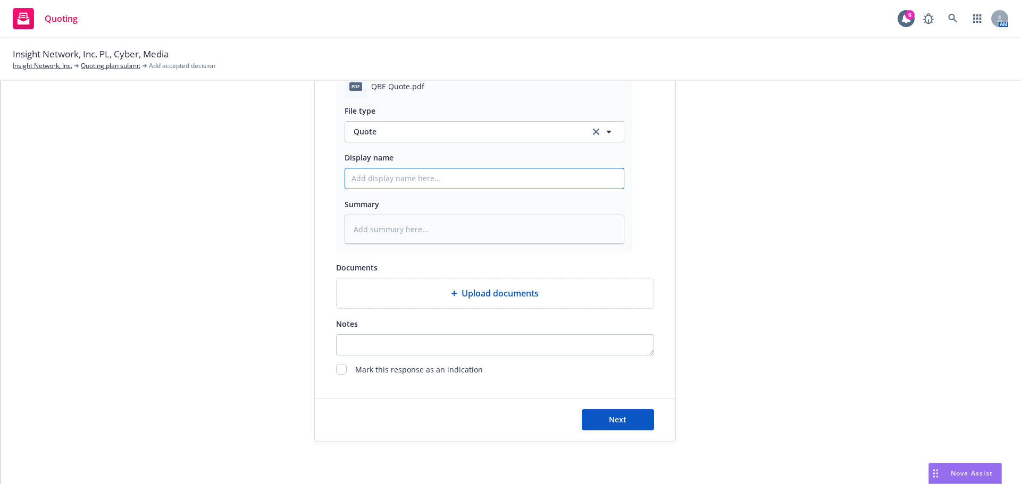
click at [409, 175] on input "Display name" at bounding box center [484, 179] width 279 height 20
type textarea "x"
type input "2"
type textarea "x"
type input "25"
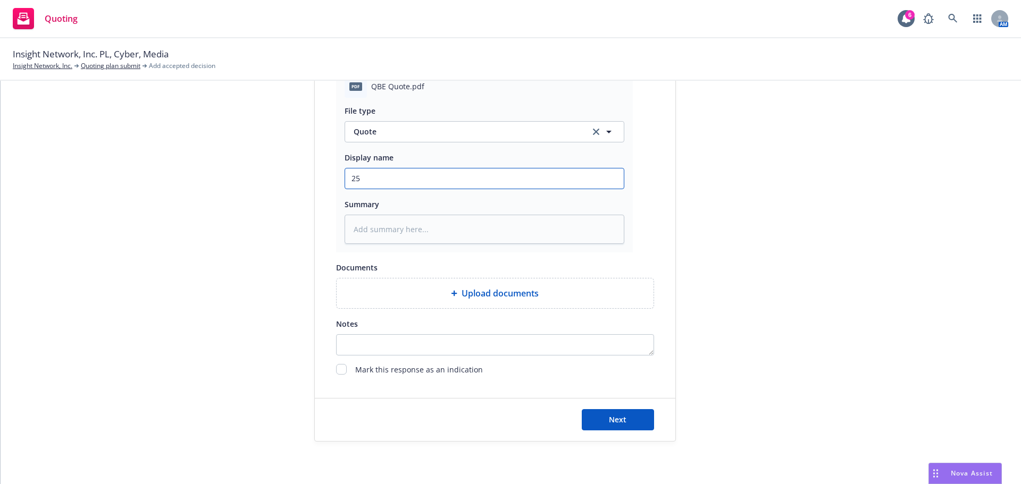
type textarea "x"
type input "25-"
type textarea "x"
type input "25-2"
type textarea "x"
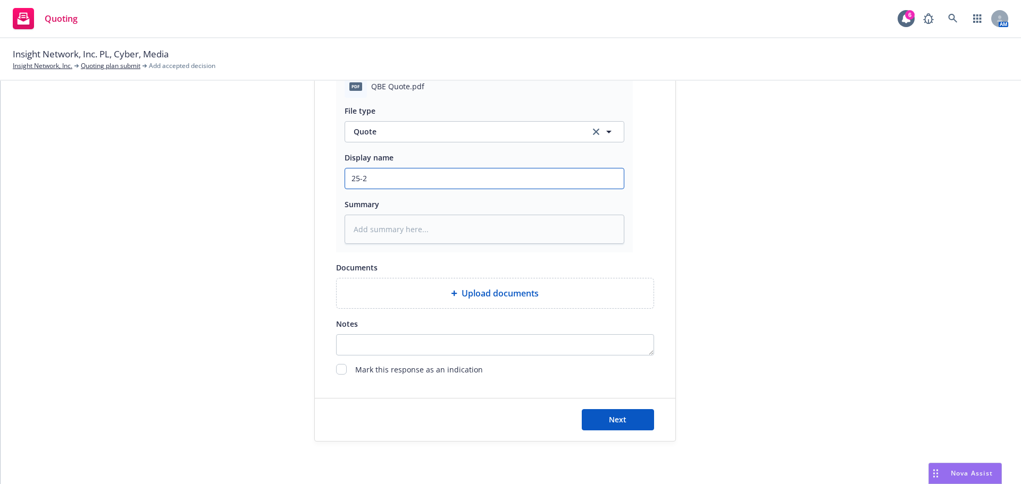
type input "25-26"
type textarea "x"
type input "25-26"
type textarea "x"
type input "25-26 Me"
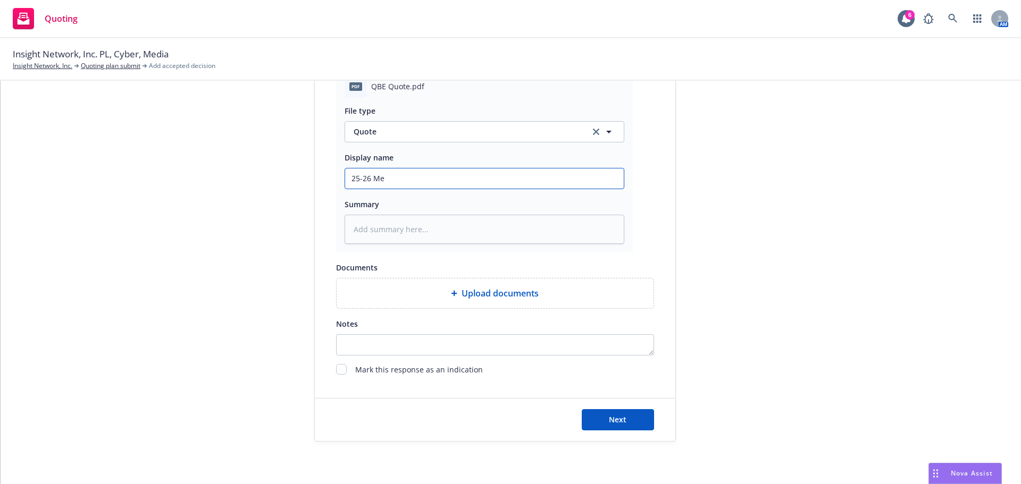
type textarea "x"
type input "25-26 Mei"
type textarea "x"
type input "25-26 Meid"
type textarea "x"
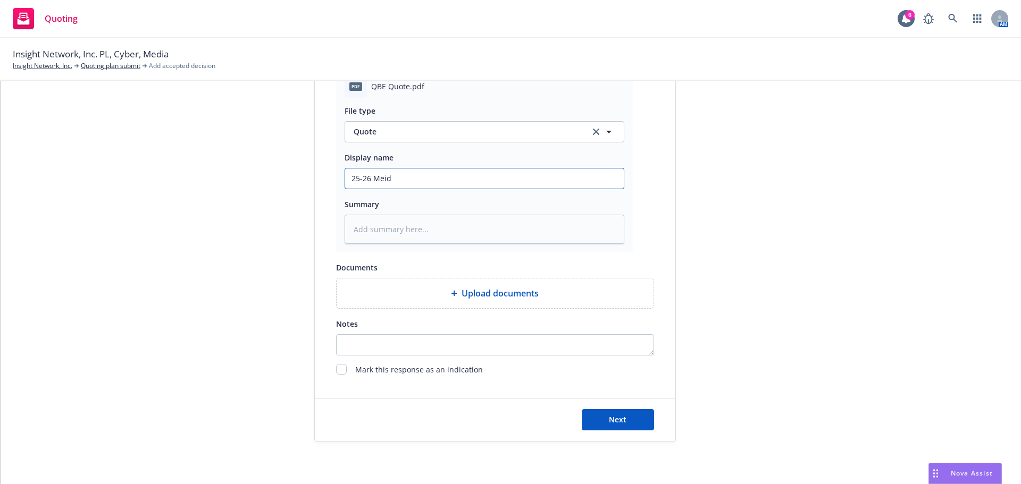
type input "25-26 Meida"
type textarea "x"
type input "25-26 Meida"
type textarea "x"
type input "25-26 Meida"
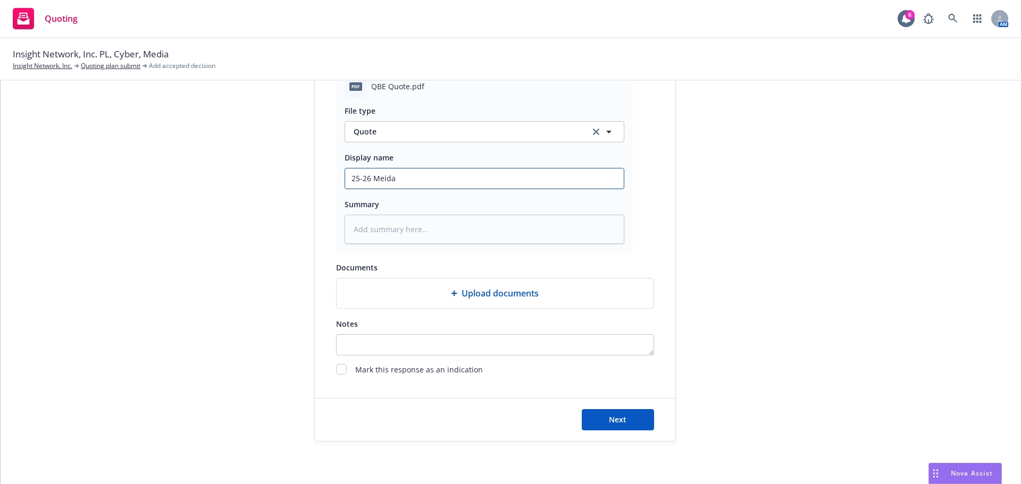
type textarea "x"
type input "25-26 Meid"
type textarea "x"
type input "25-26 Mei"
type textarea "x"
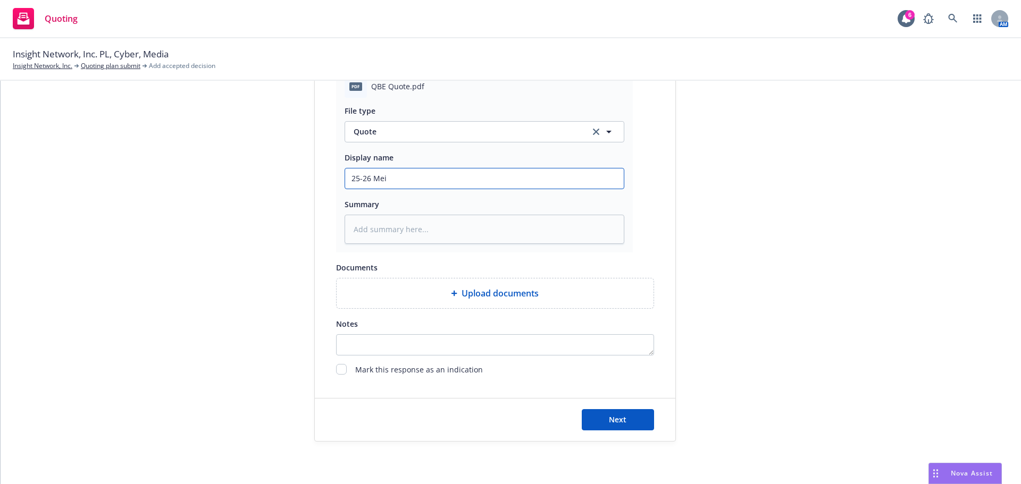
type input "25-26 Me"
type textarea "x"
type input "25-26 Med"
type textarea "x"
type input "25-26 Medi"
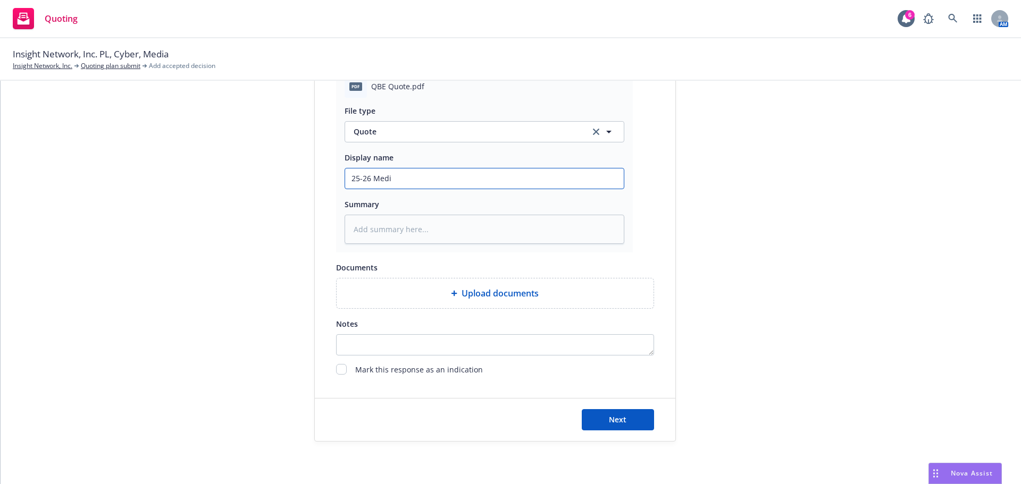
type textarea "x"
type input "25-26 Media"
type textarea "x"
type input "25-26 Media"
type textarea "x"
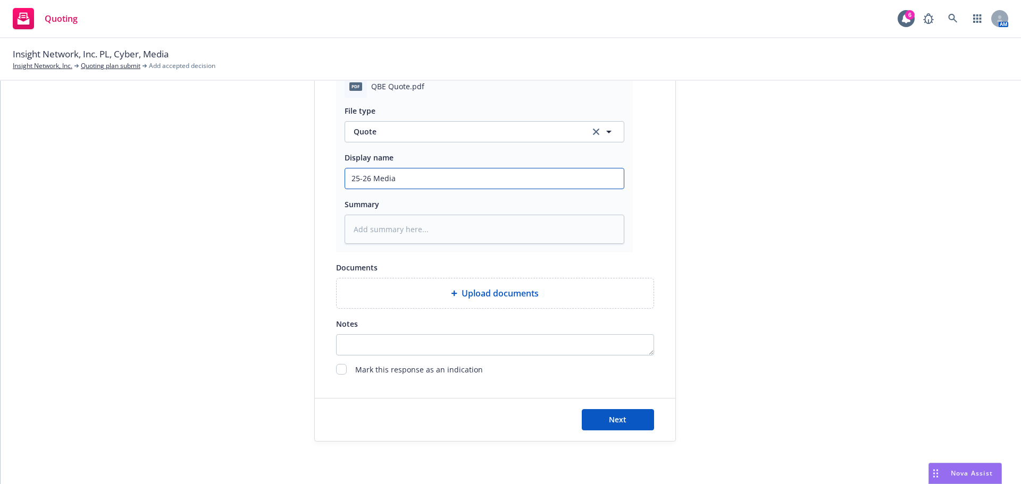
type input "25-26 Media q"
type textarea "x"
type input "25-26 Media qu"
type textarea "x"
type input "25-26 Media quo"
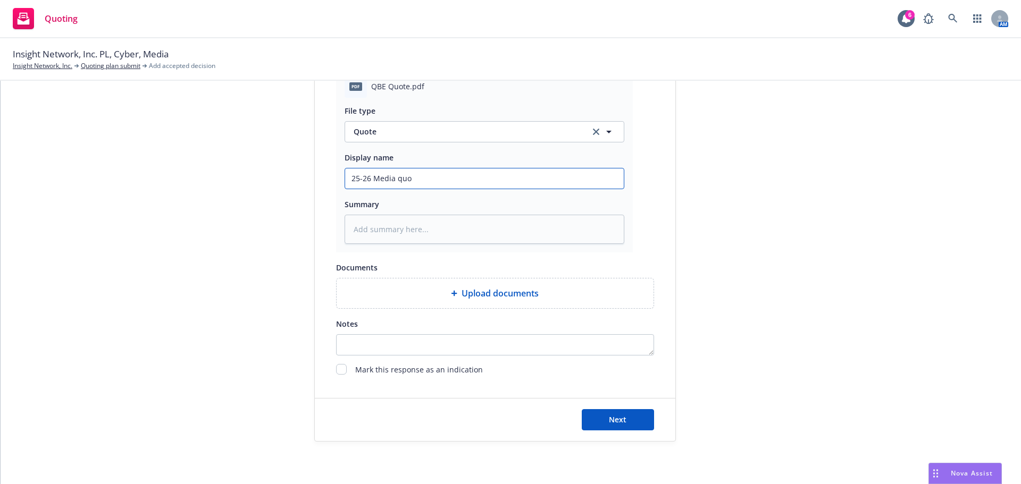
type textarea "x"
type input "25-26 Media quot"
type textarea "x"
type input "25-26 Media quote"
click at [627, 417] on button "Next" at bounding box center [618, 419] width 72 height 21
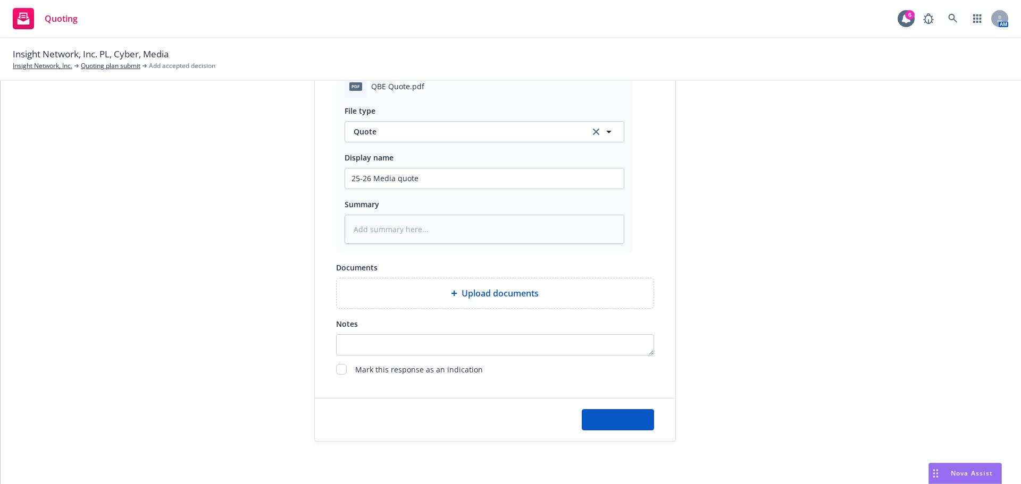
type textarea "x"
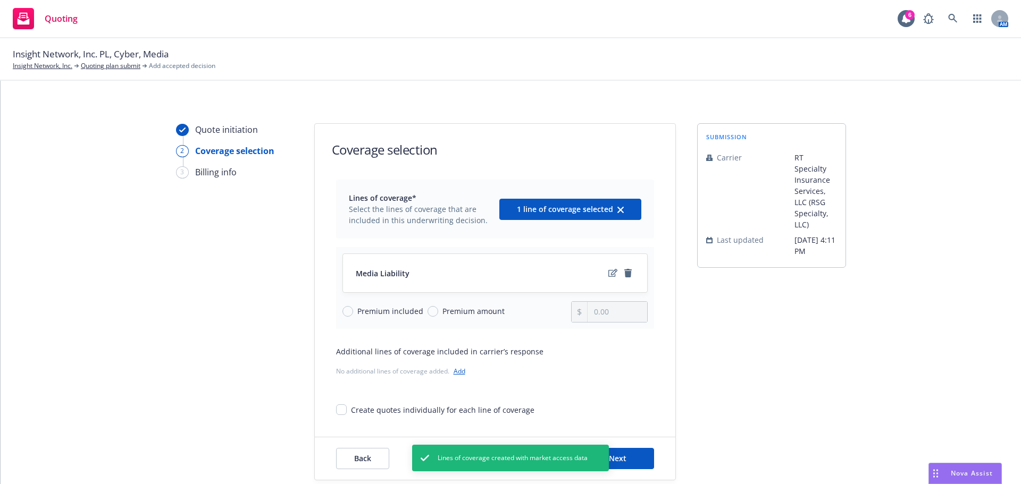
click at [353, 314] on span "Premium included" at bounding box center [388, 311] width 70 height 11
click at [350, 314] on input "Premium included" at bounding box center [347, 311] width 11 height 11
radio input "true"
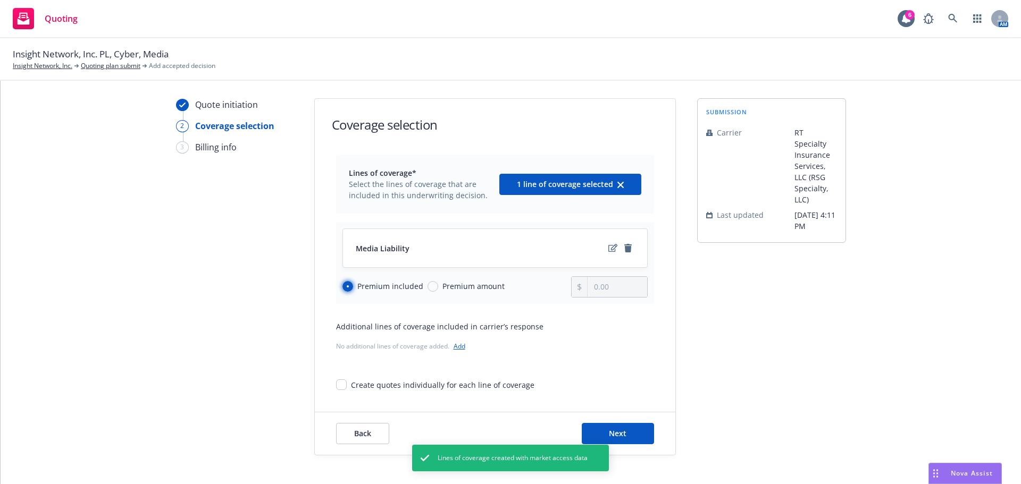
scroll to position [39, 0]
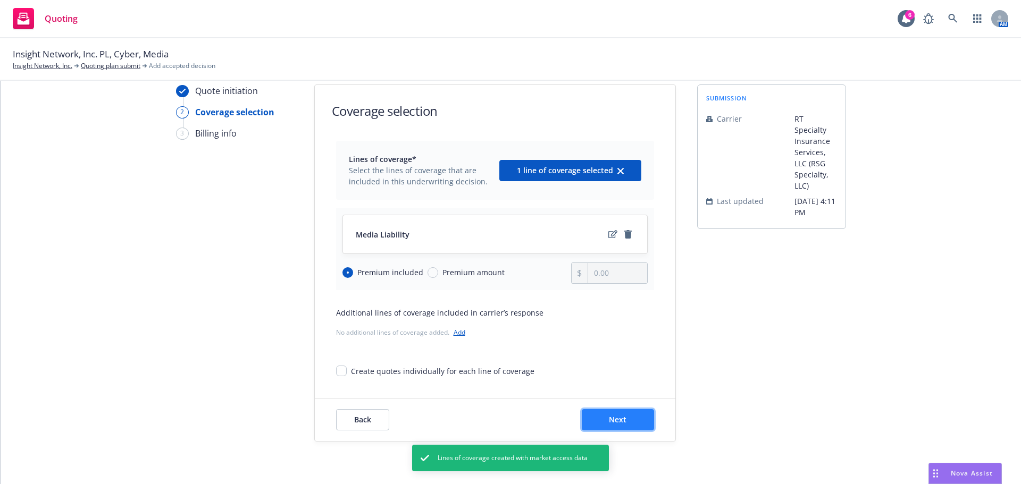
click at [634, 424] on button "Next" at bounding box center [618, 419] width 72 height 21
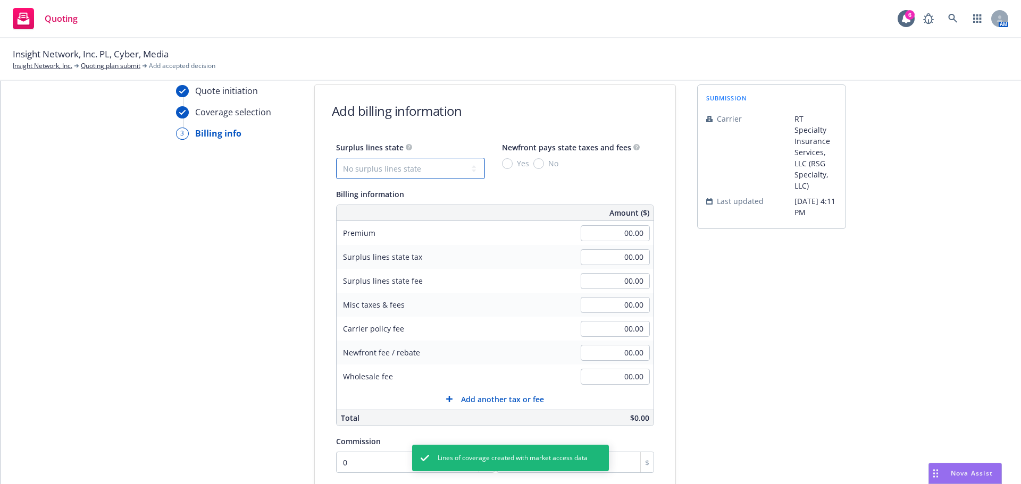
drag, startPoint x: 447, startPoint y: 165, endPoint x: 433, endPoint y: 178, distance: 18.5
click at [447, 165] on select "No surplus lines state Alaska Alabama Arkansas Arizona California Colorado Conn…" at bounding box center [410, 168] width 149 height 21
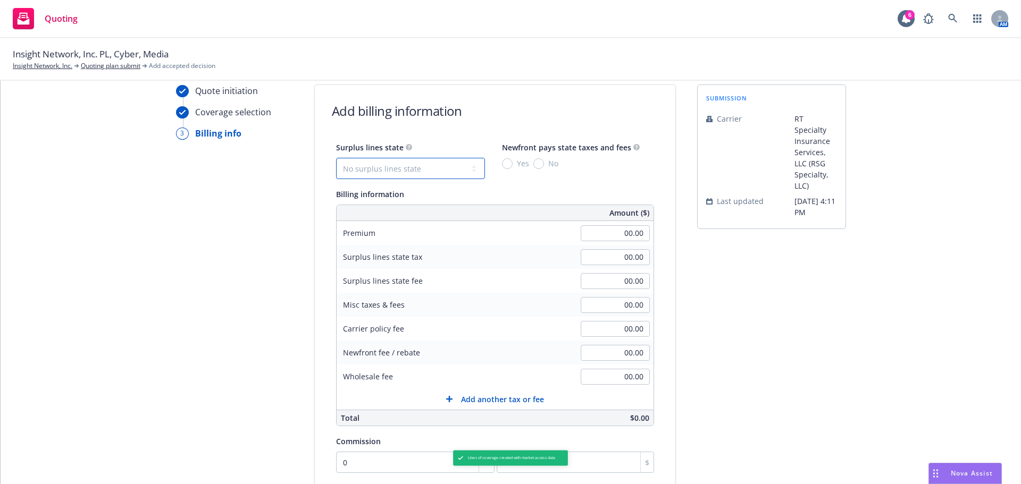
select select "CA"
click at [336, 158] on select "No surplus lines state Alaska Alabama Arkansas Arizona California Colorado Conn…" at bounding box center [410, 168] width 149 height 21
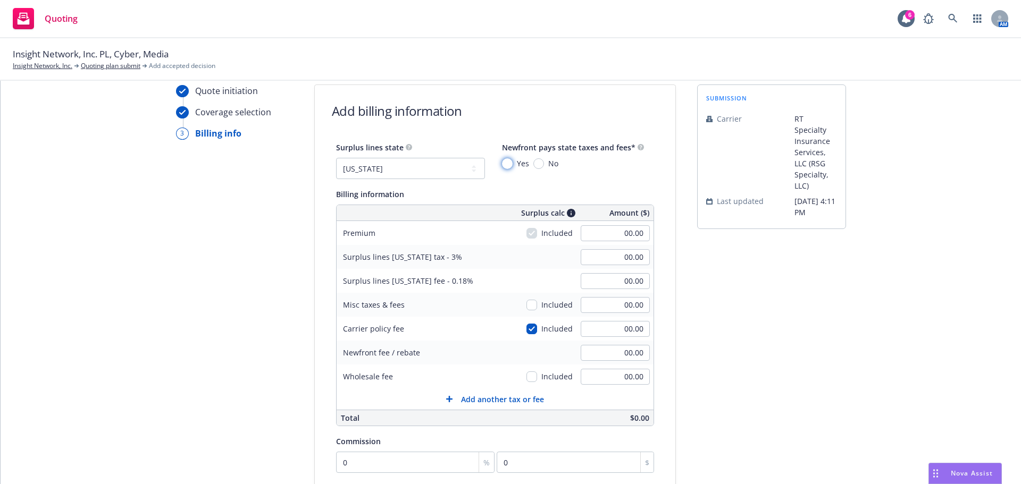
click at [502, 160] on input "Yes" at bounding box center [507, 163] width 11 height 11
radio input "true"
drag, startPoint x: 603, startPoint y: 242, endPoint x: 620, endPoint y: 238, distance: 17.7
click at [619, 239] on div "00.00" at bounding box center [615, 233] width 77 height 23
type input "29,400.00"
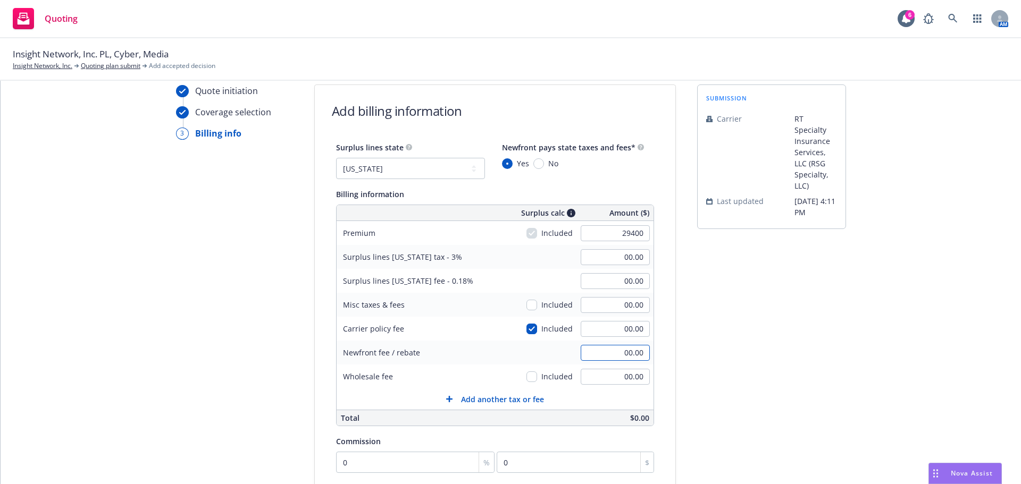
type input "882.00"
type input "52.92"
type input "400.00"
click at [816, 396] on div "submission Carrier RT Specialty Insurance Services, LLC (RSG Specialty, LLC) La…" at bounding box center [771, 343] width 149 height 516
type input "1"
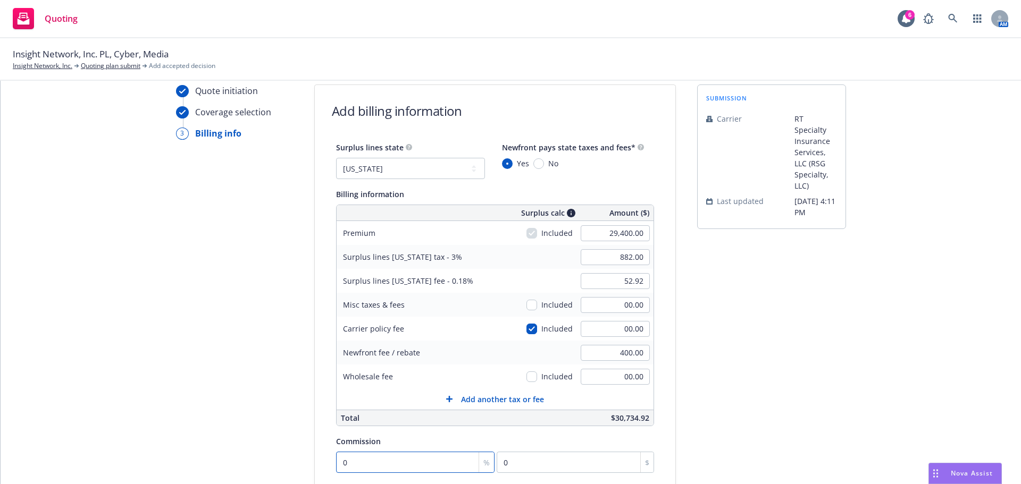
type input "294"
type input "12"
type input "3528"
type input "12"
click at [518, 327] on div "Carrier policy fee Included 00.00" at bounding box center [495, 329] width 317 height 24
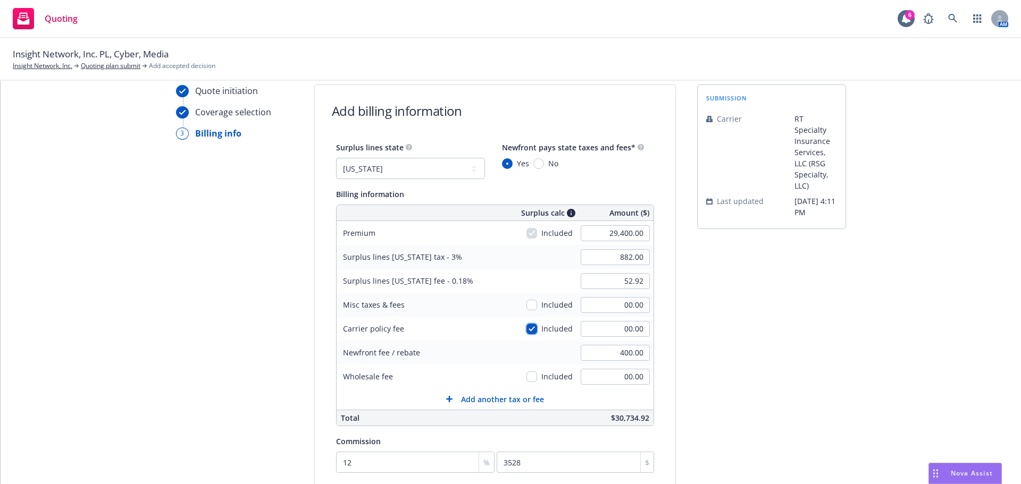
click at [526, 327] on input "checkbox" at bounding box center [531, 329] width 11 height 11
checkbox input "false"
click at [773, 378] on div "submission Carrier RT Specialty Insurance Services, LLC (RSG Specialty, LLC) La…" at bounding box center [771, 343] width 149 height 516
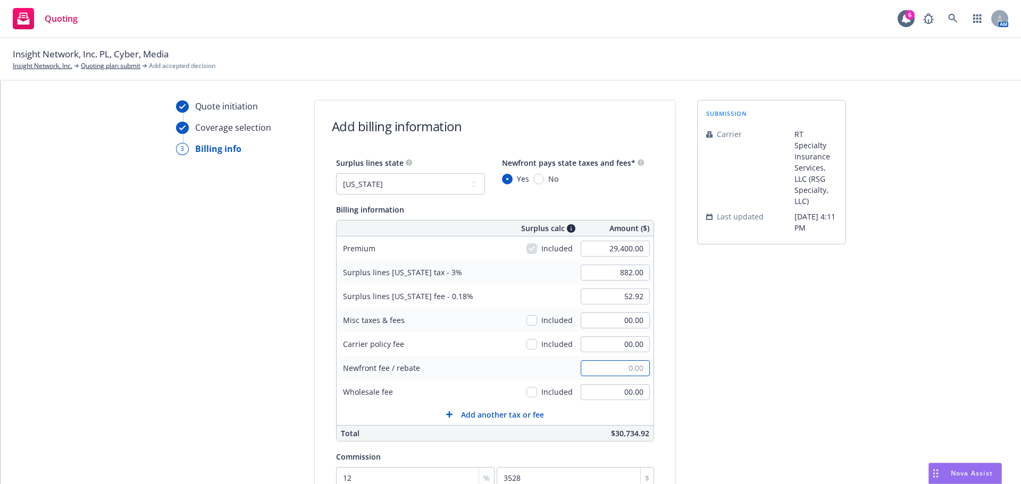
scroll to position [0, 0]
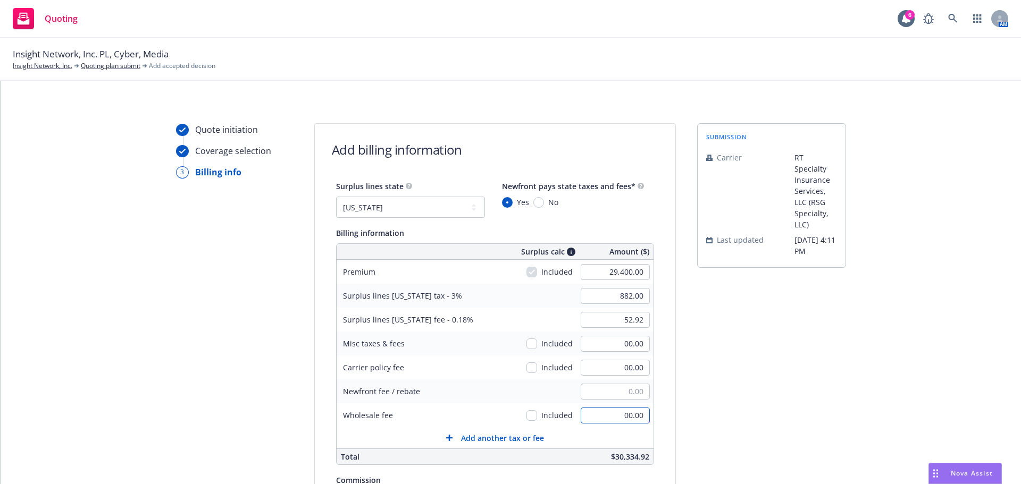
type input "00.00"
type input "400.00"
drag, startPoint x: 702, startPoint y: 416, endPoint x: 708, endPoint y: 421, distance: 7.2
click at [704, 421] on div "submission Carrier RT Specialty Insurance Services, LLC (RSG Specialty, LLC) La…" at bounding box center [771, 381] width 149 height 516
click at [583, 266] on input "29,400.00" at bounding box center [615, 272] width 69 height 16
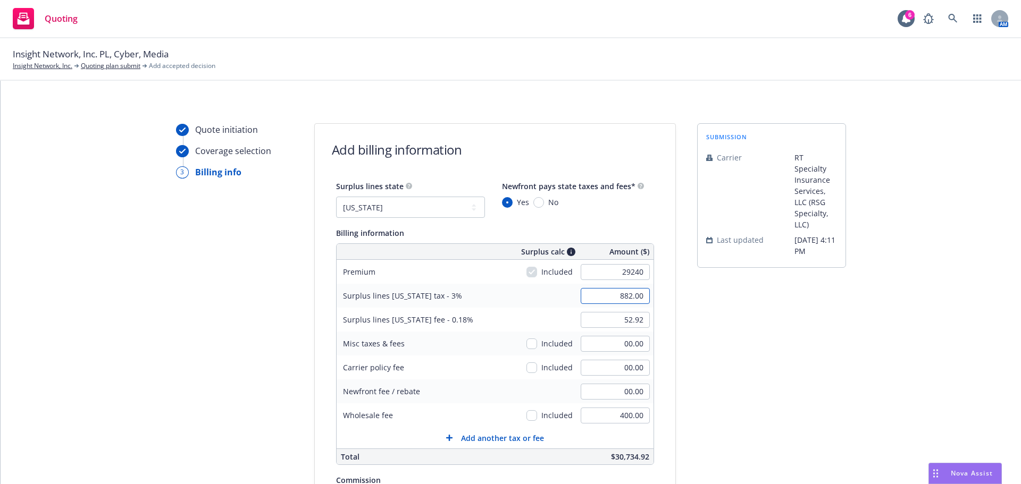
type input "29,240.00"
type input "877.20"
type input "52.63"
type input "3508.8"
click at [782, 414] on div "submission Carrier RT Specialty Insurance Services, LLC (RSG Specialty, LLC) La…" at bounding box center [771, 381] width 149 height 516
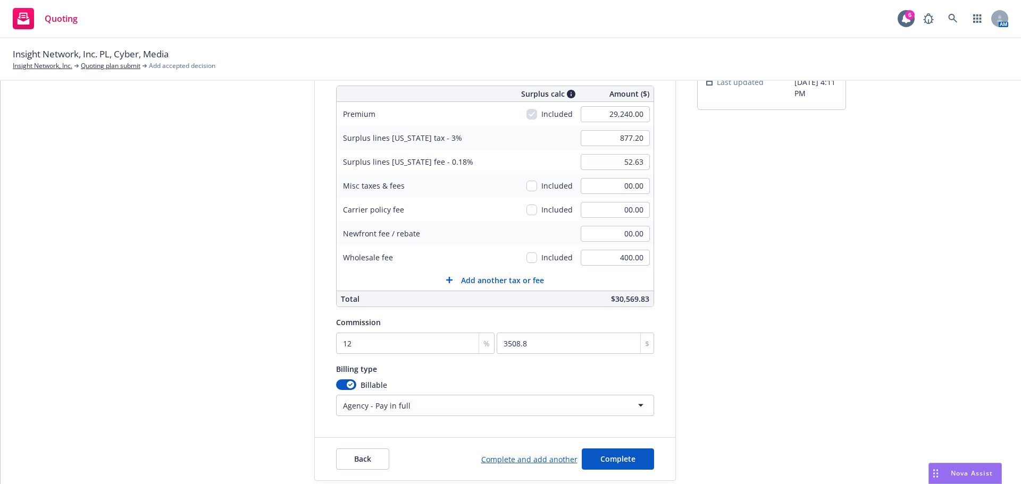
scroll to position [197, 0]
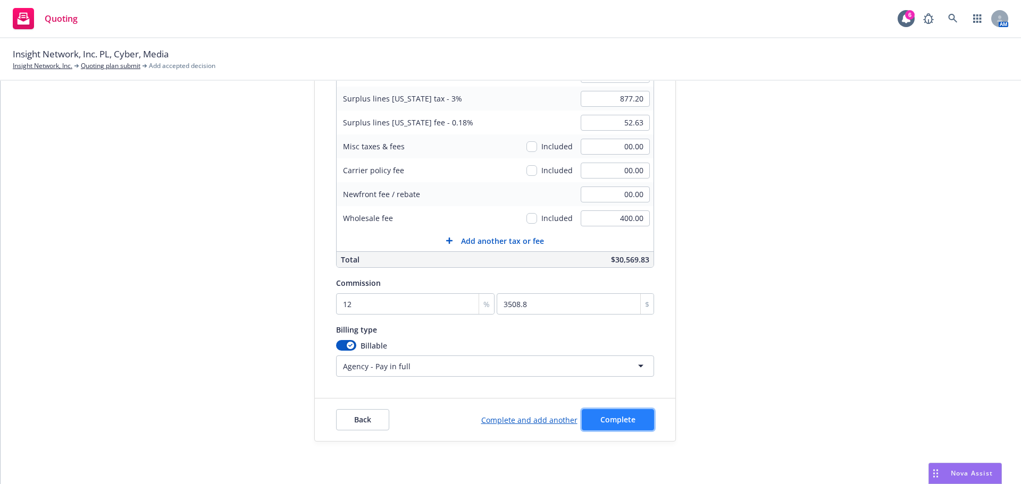
click at [604, 426] on button "Complete" at bounding box center [618, 419] width 72 height 21
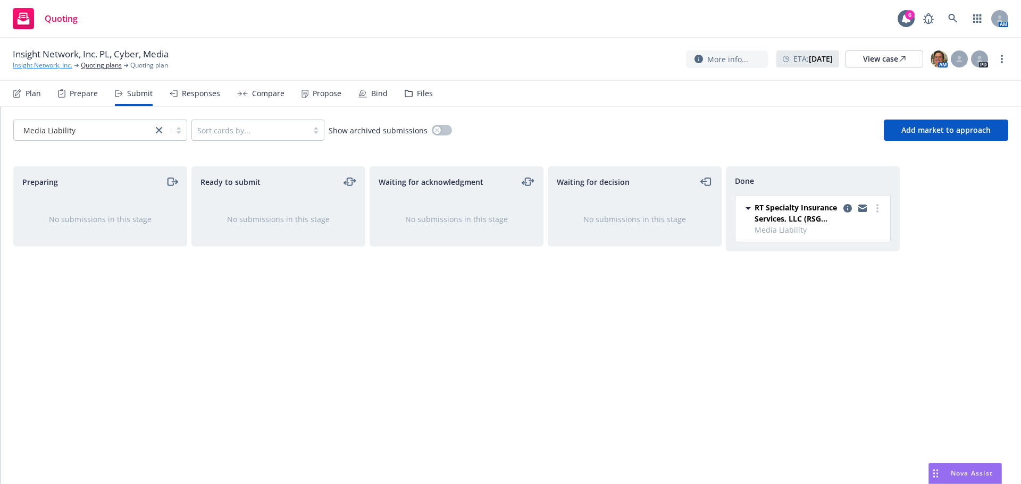
click at [46, 65] on link "Insight Network, Inc." at bounding box center [43, 66] width 60 height 10
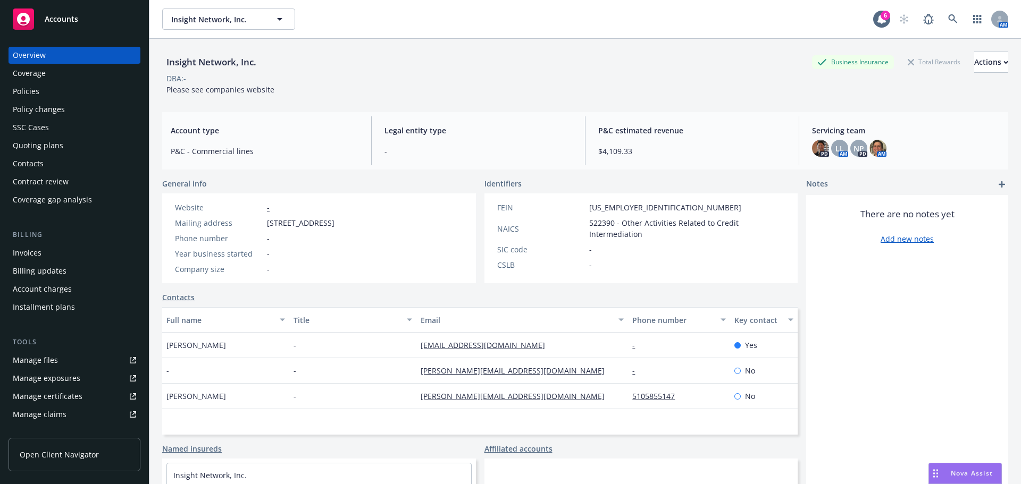
click at [45, 150] on div "Quoting plans" at bounding box center [38, 145] width 51 height 17
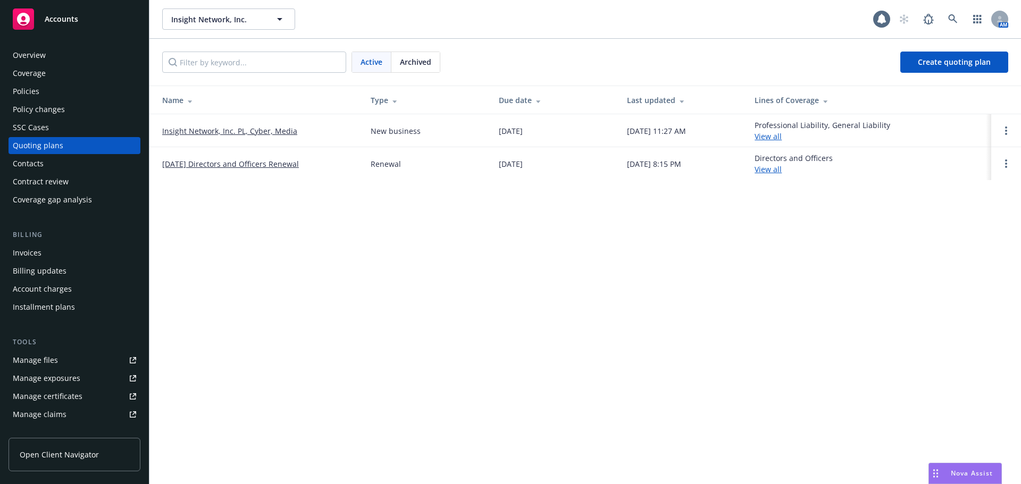
click at [230, 130] on link "Insight Network, Inc. PL, Cyber, Media" at bounding box center [229, 130] width 135 height 11
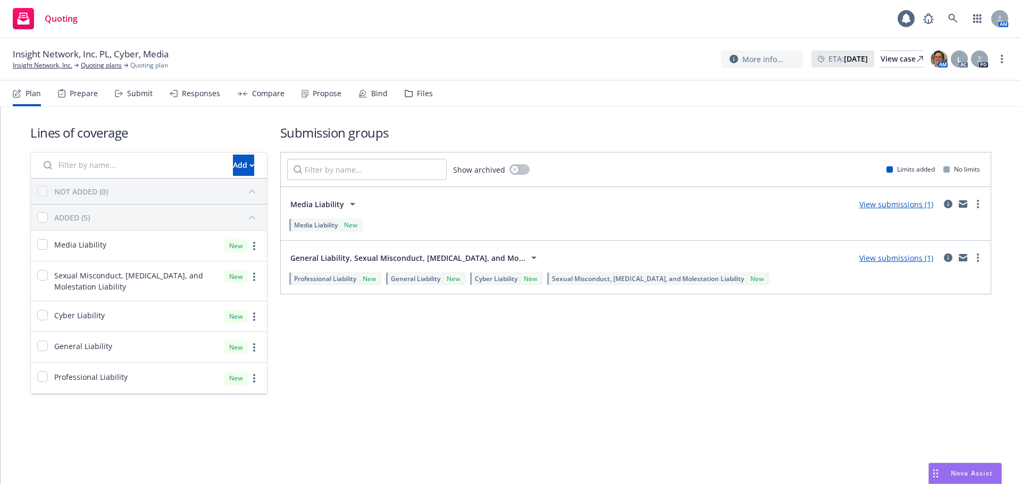
click at [328, 93] on div "Propose" at bounding box center [327, 93] width 29 height 9
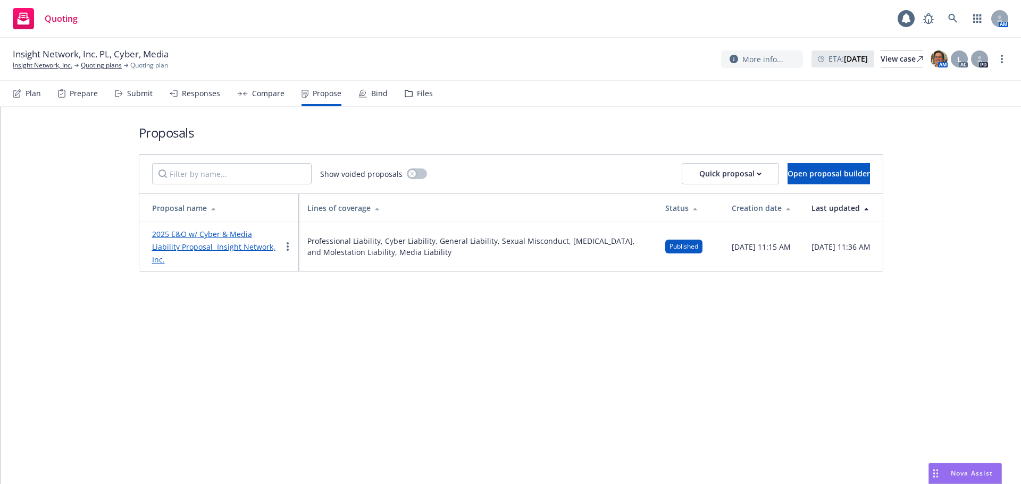
click at [213, 233] on link "2025 E&O w/ Cyber & Media Liability Proposal Insight Network, Inc." at bounding box center [213, 247] width 123 height 36
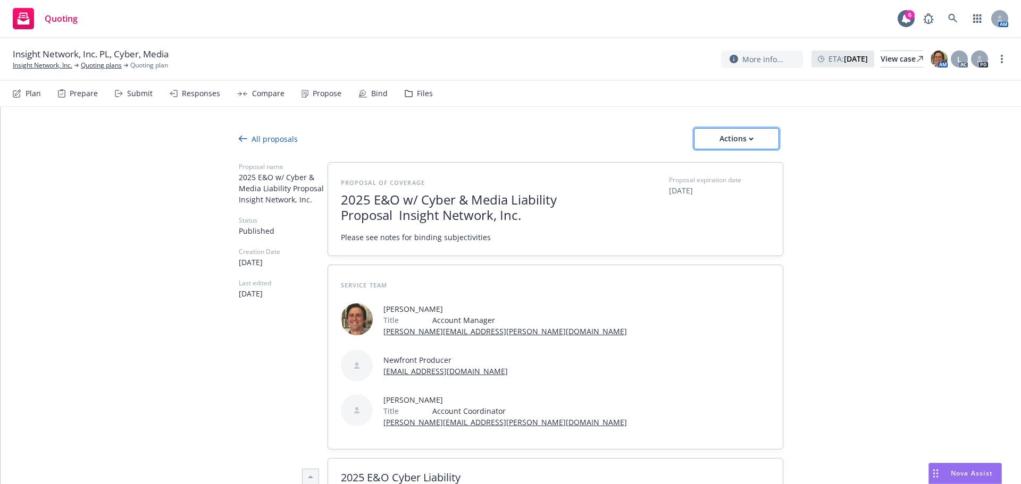
click at [750, 140] on div "Actions" at bounding box center [736, 139] width 50 height 20
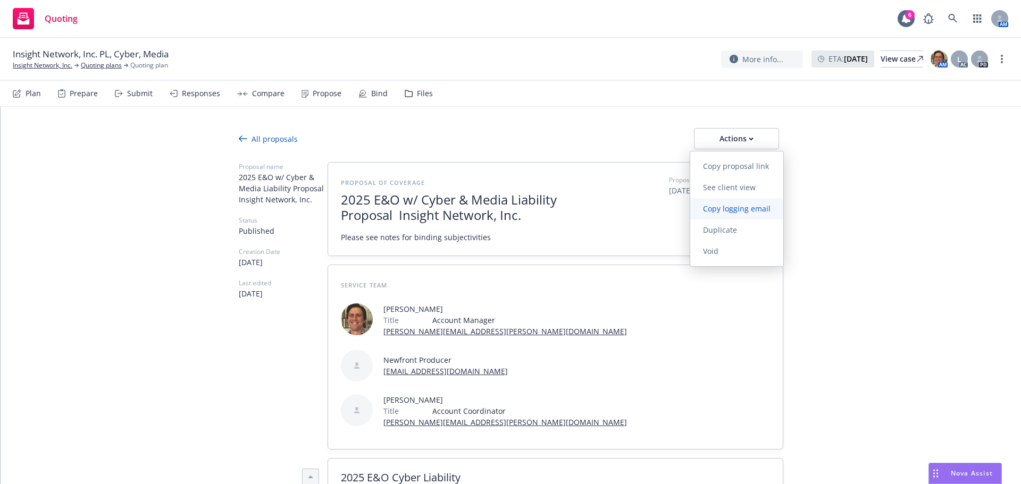
click at [747, 214] on link "Copy logging email" at bounding box center [736, 208] width 93 height 21
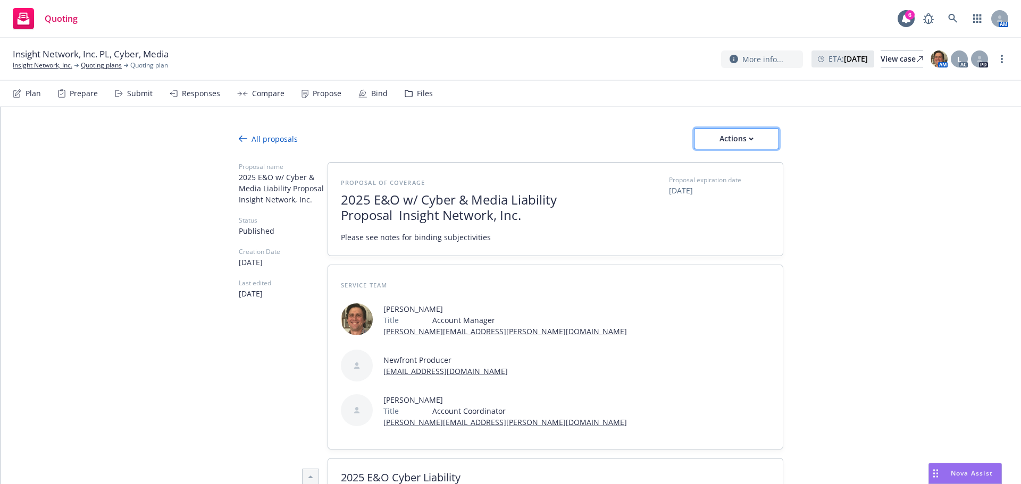
click at [724, 138] on div "Actions" at bounding box center [736, 139] width 50 height 20
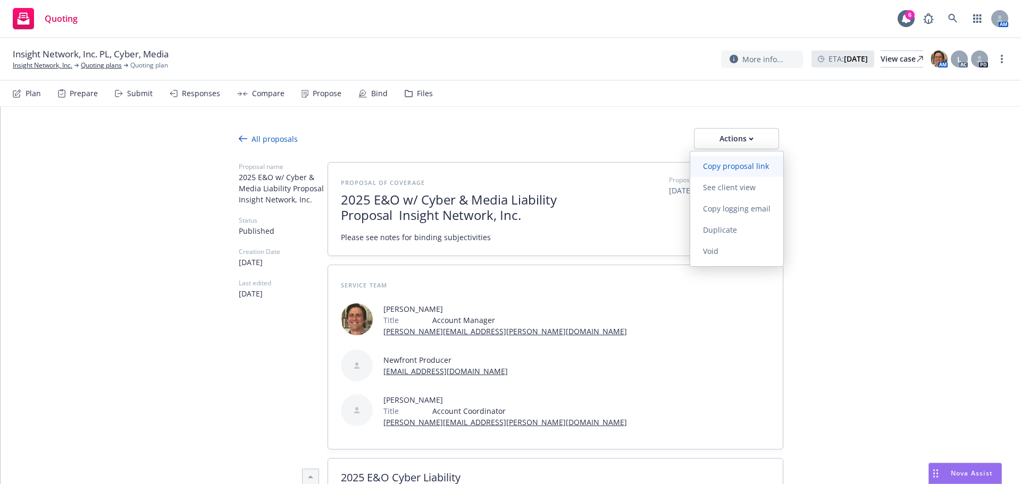
click at [746, 171] on span "Copy proposal link" at bounding box center [735, 166] width 91 height 10
type textarea "x"
